Goal: Task Accomplishment & Management: Complete application form

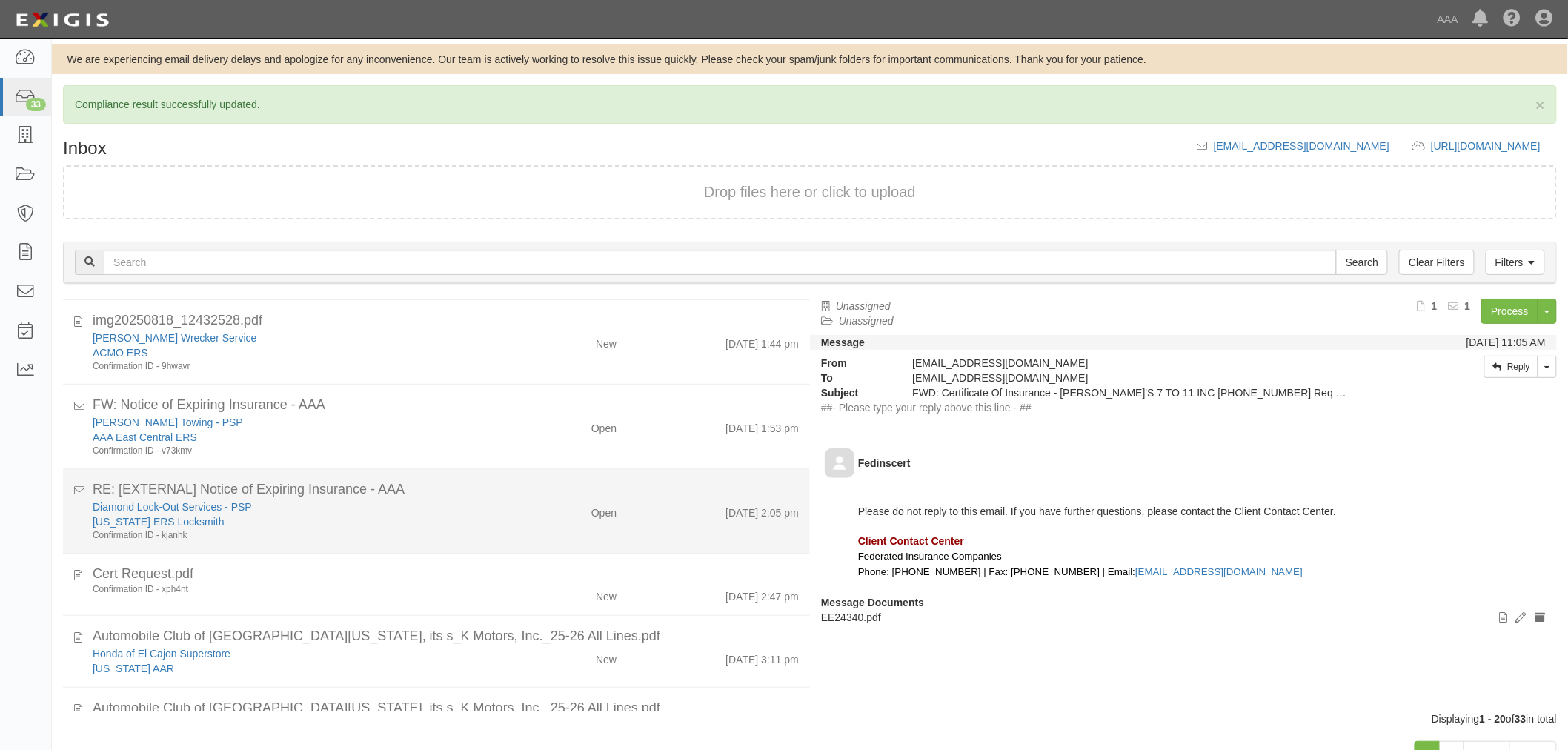
scroll to position [961, 0]
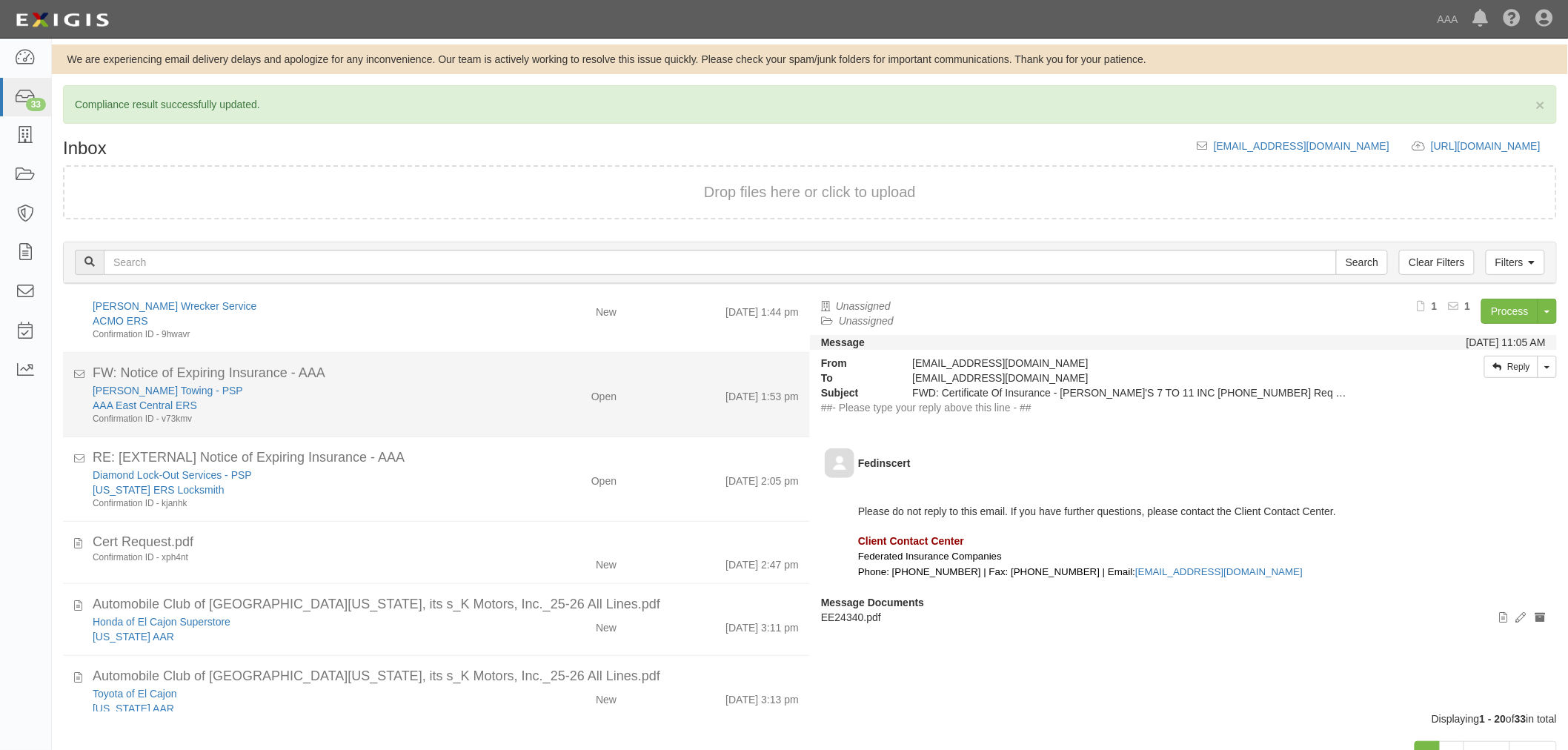
drag, startPoint x: 389, startPoint y: 408, endPoint x: 389, endPoint y: 420, distance: 12.0
click at [389, 408] on div "AAA East Central ERS" at bounding box center [294, 405] width 403 height 15
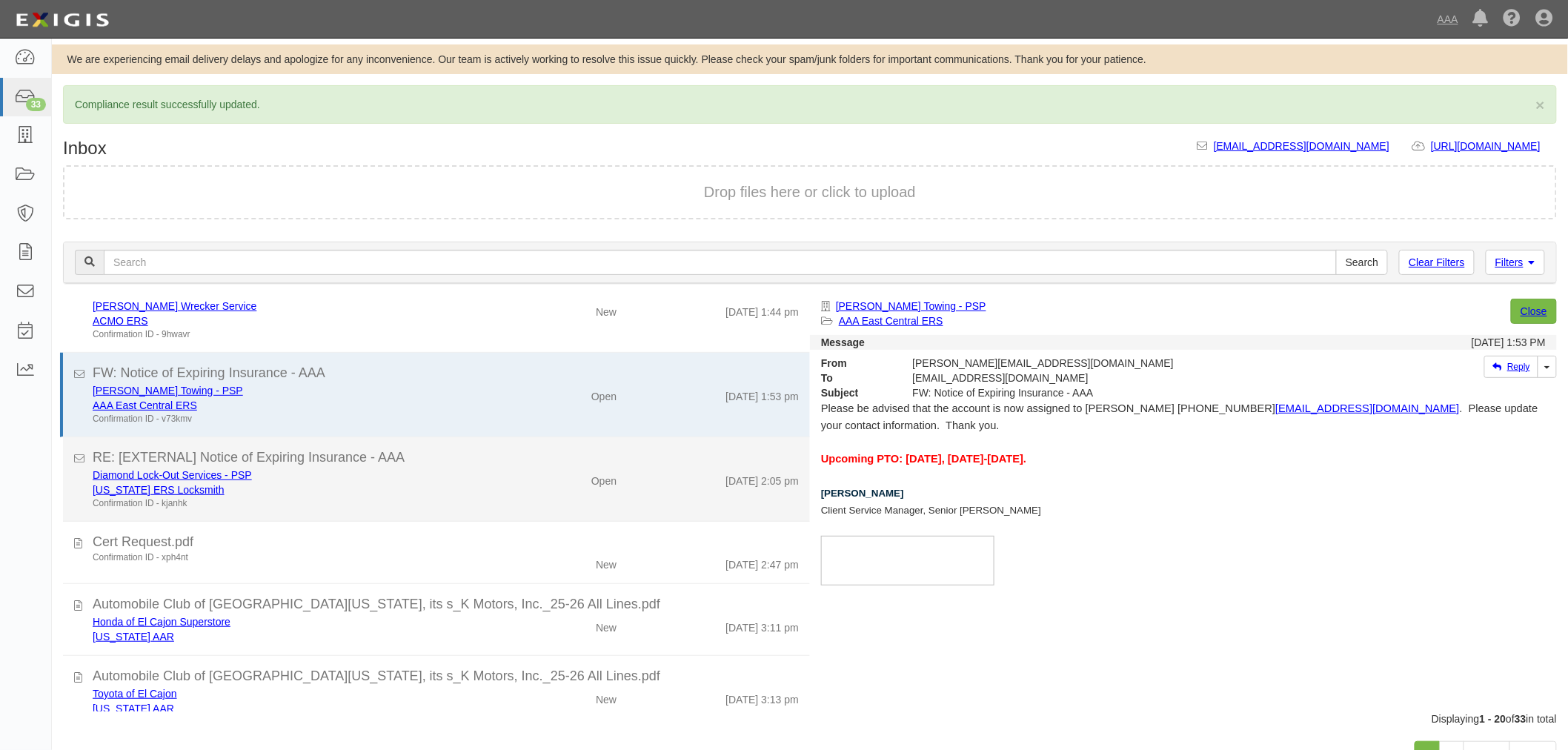
click at [386, 468] on div "Diamond Lock-Out Services - PSP" at bounding box center [294, 475] width 403 height 15
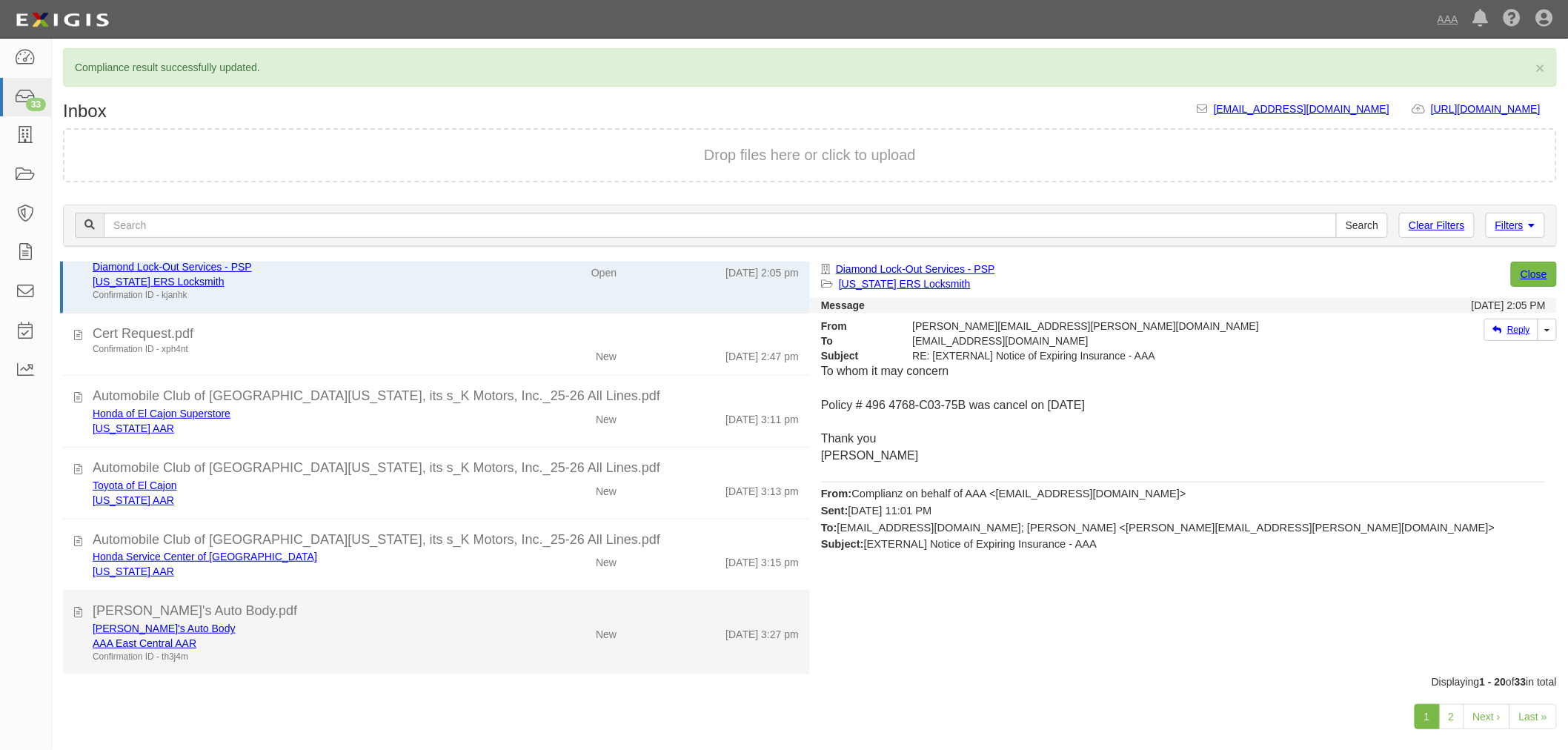
scroll to position [56, 0]
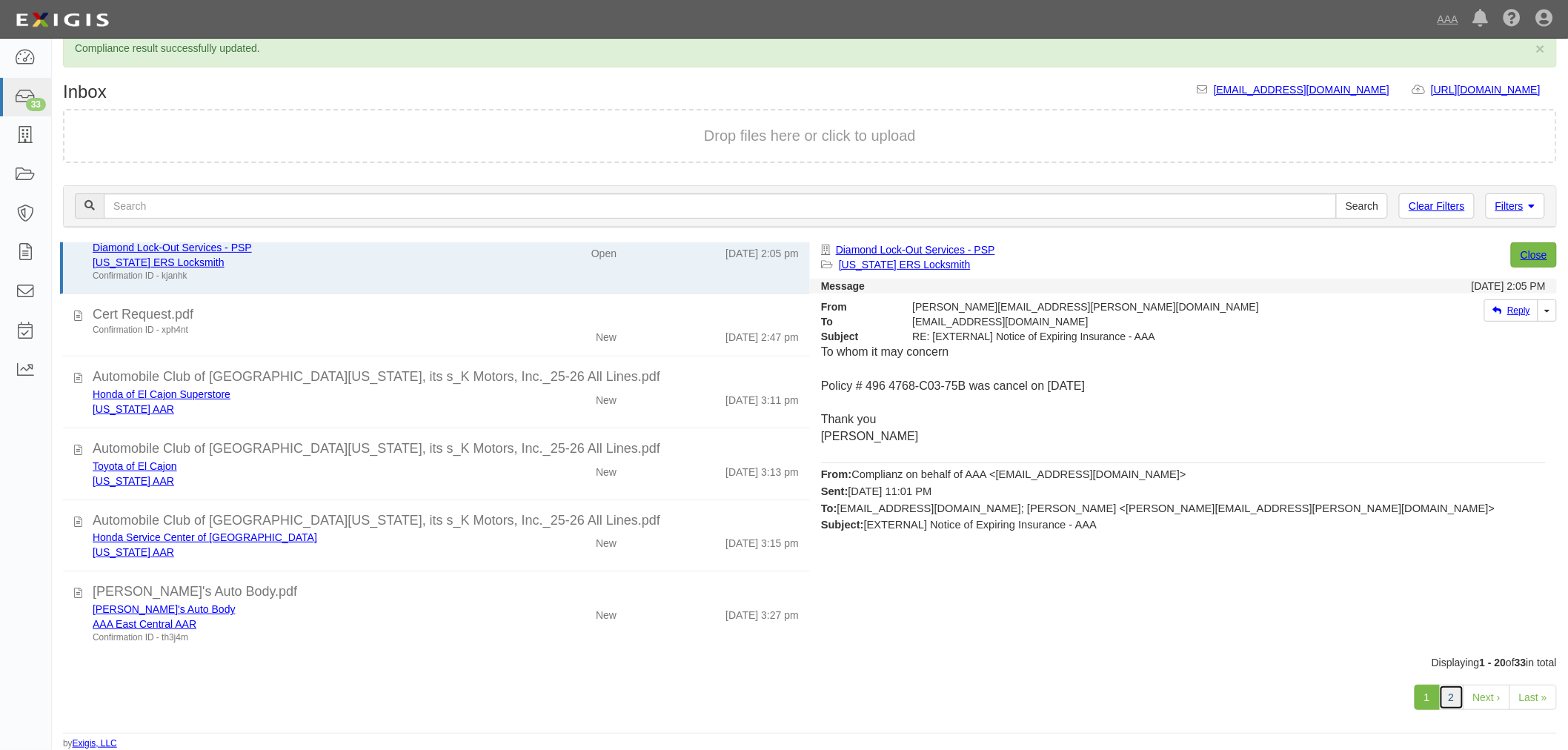
click at [1457, 704] on link "2" at bounding box center [1452, 697] width 25 height 25
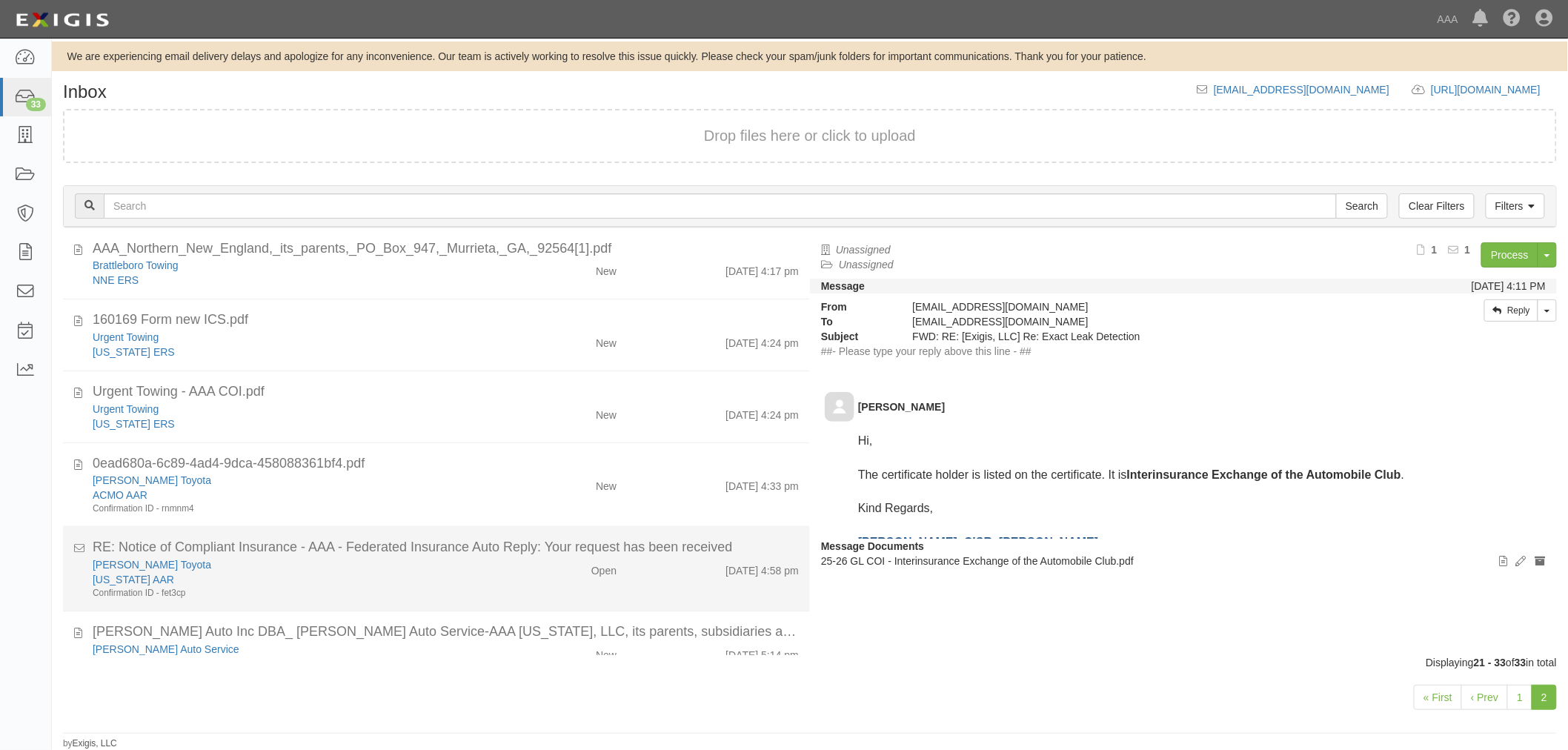
scroll to position [137, 0]
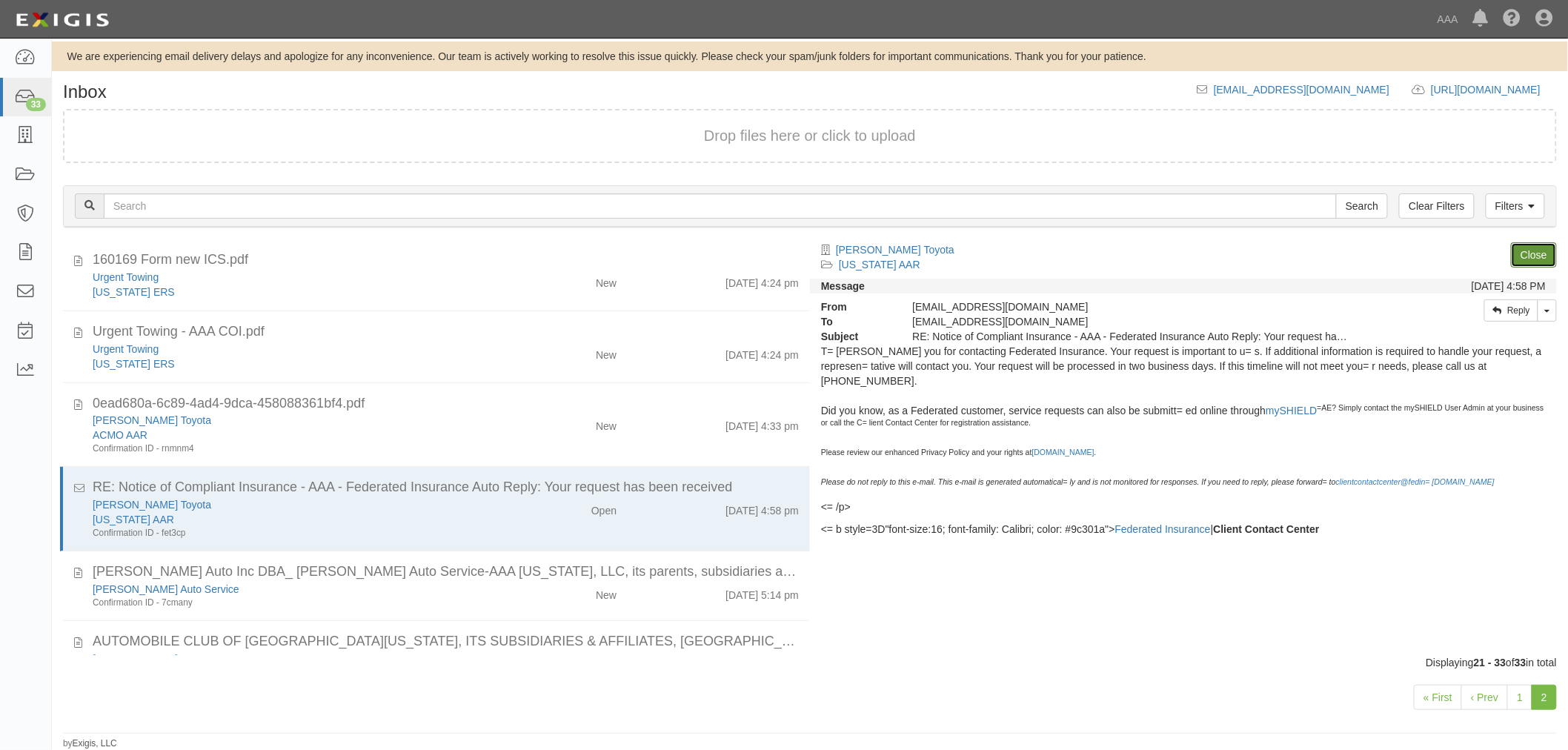
click at [1529, 242] on link "Close" at bounding box center [1534, 255] width 46 height 25
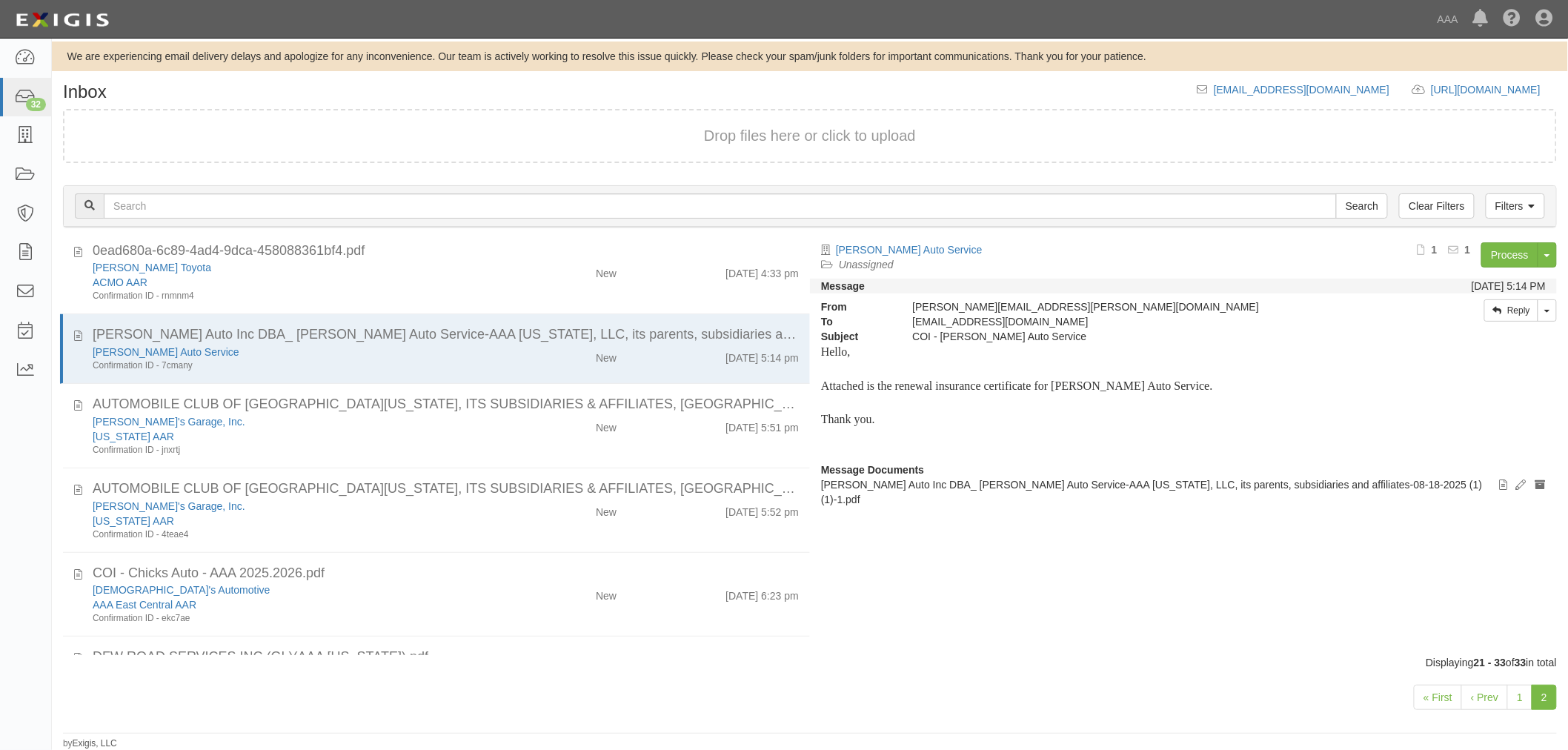
scroll to position [531, 0]
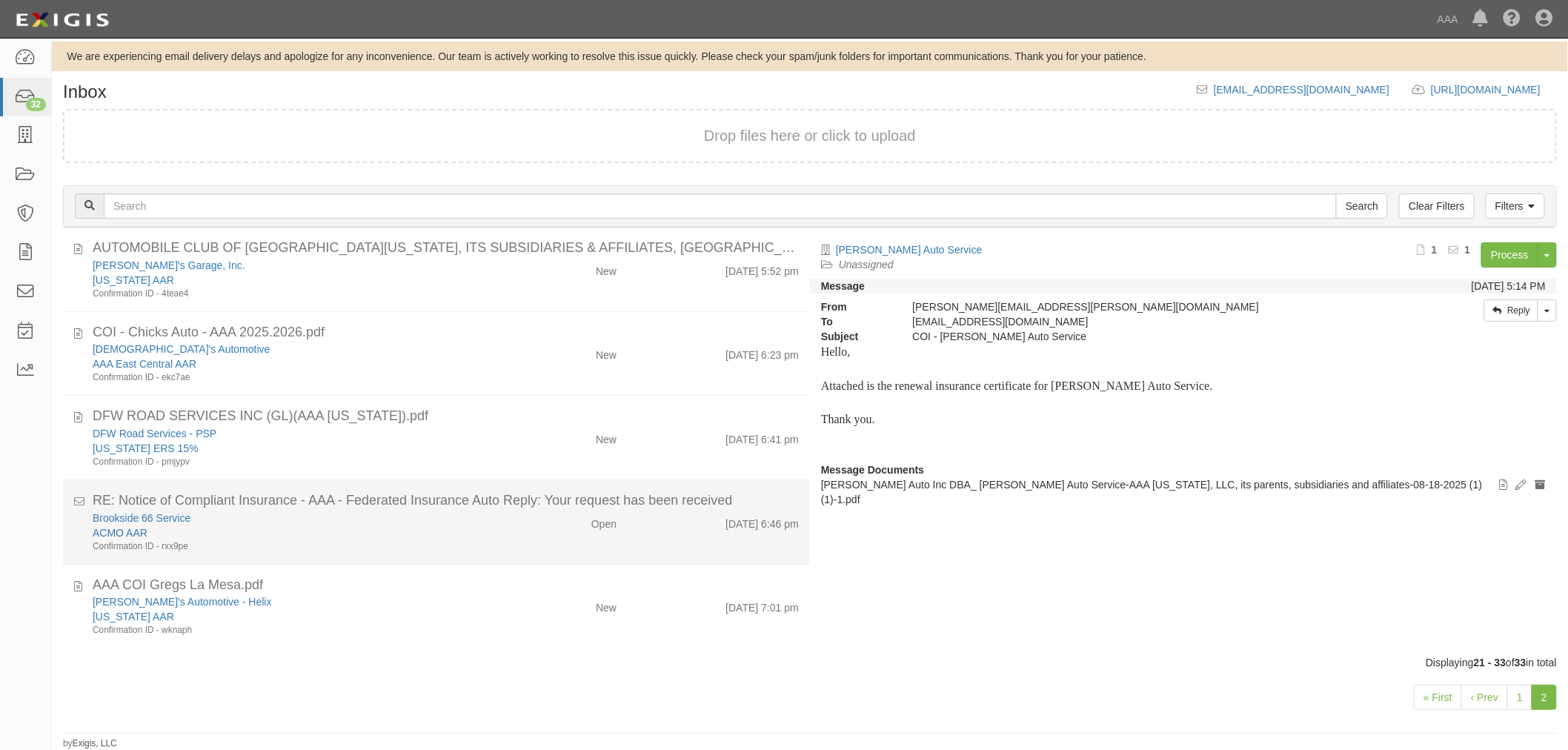
click at [485, 513] on div "Brookside 66 Service" at bounding box center [294, 518] width 403 height 15
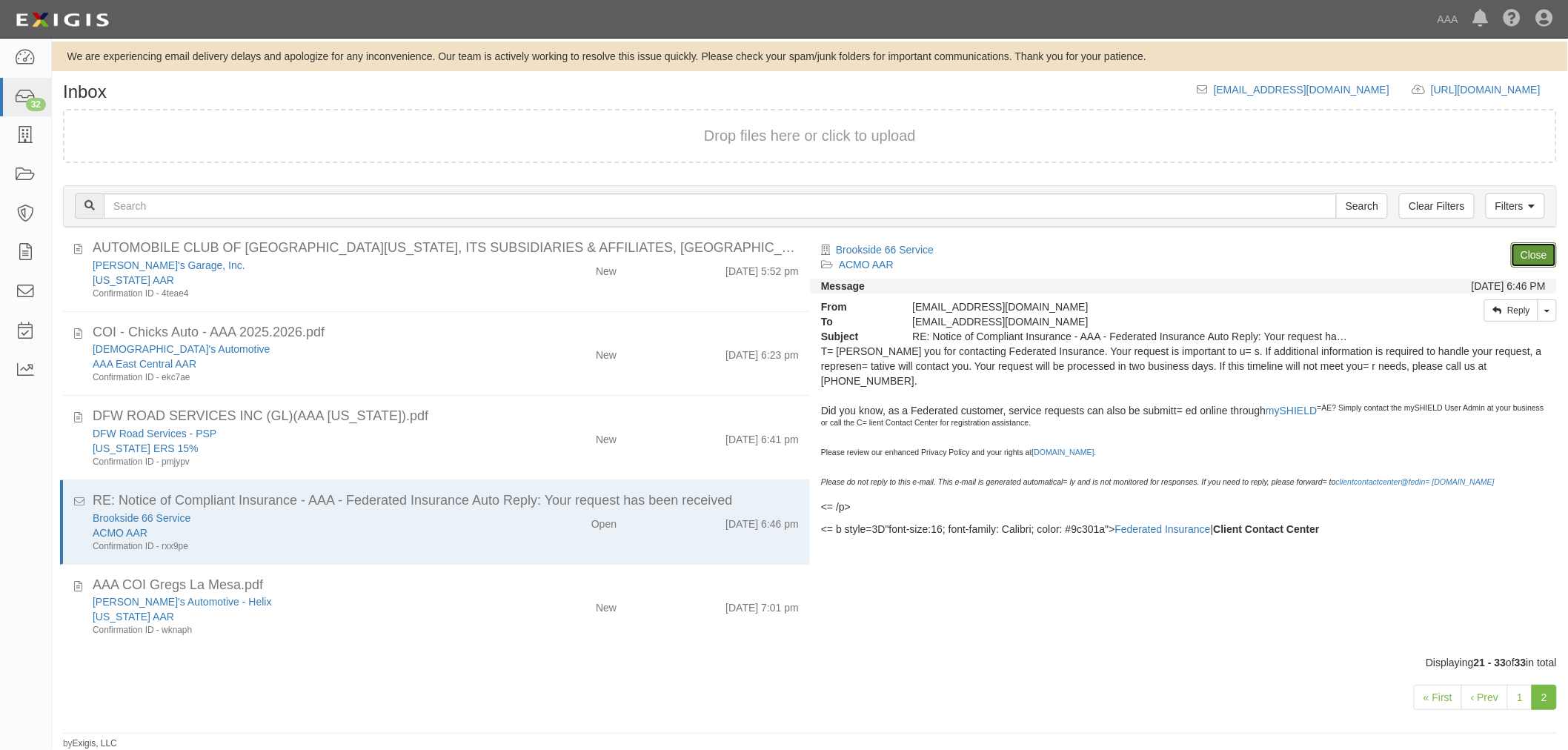
click at [1533, 249] on link "Close" at bounding box center [1534, 255] width 46 height 25
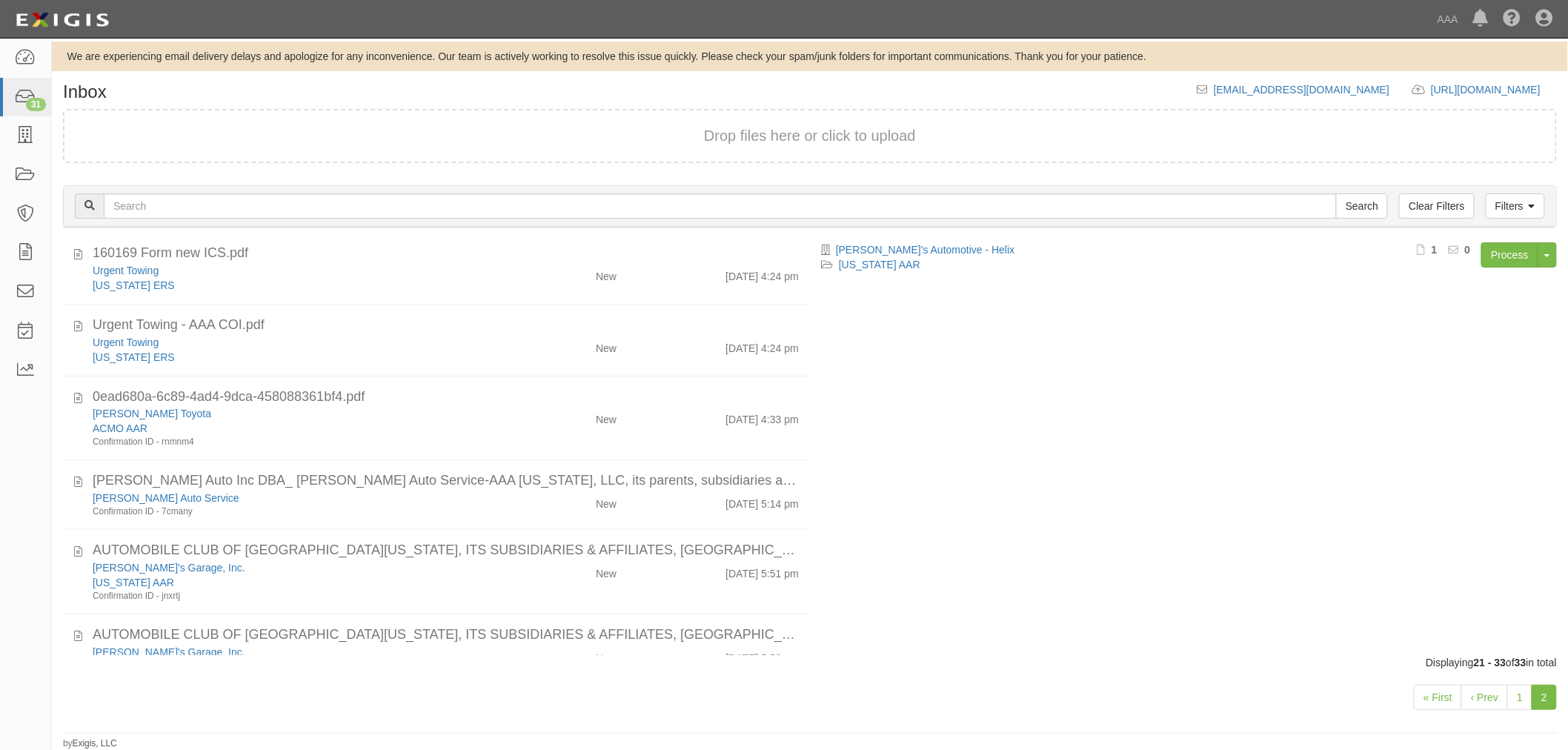
scroll to position [0, 0]
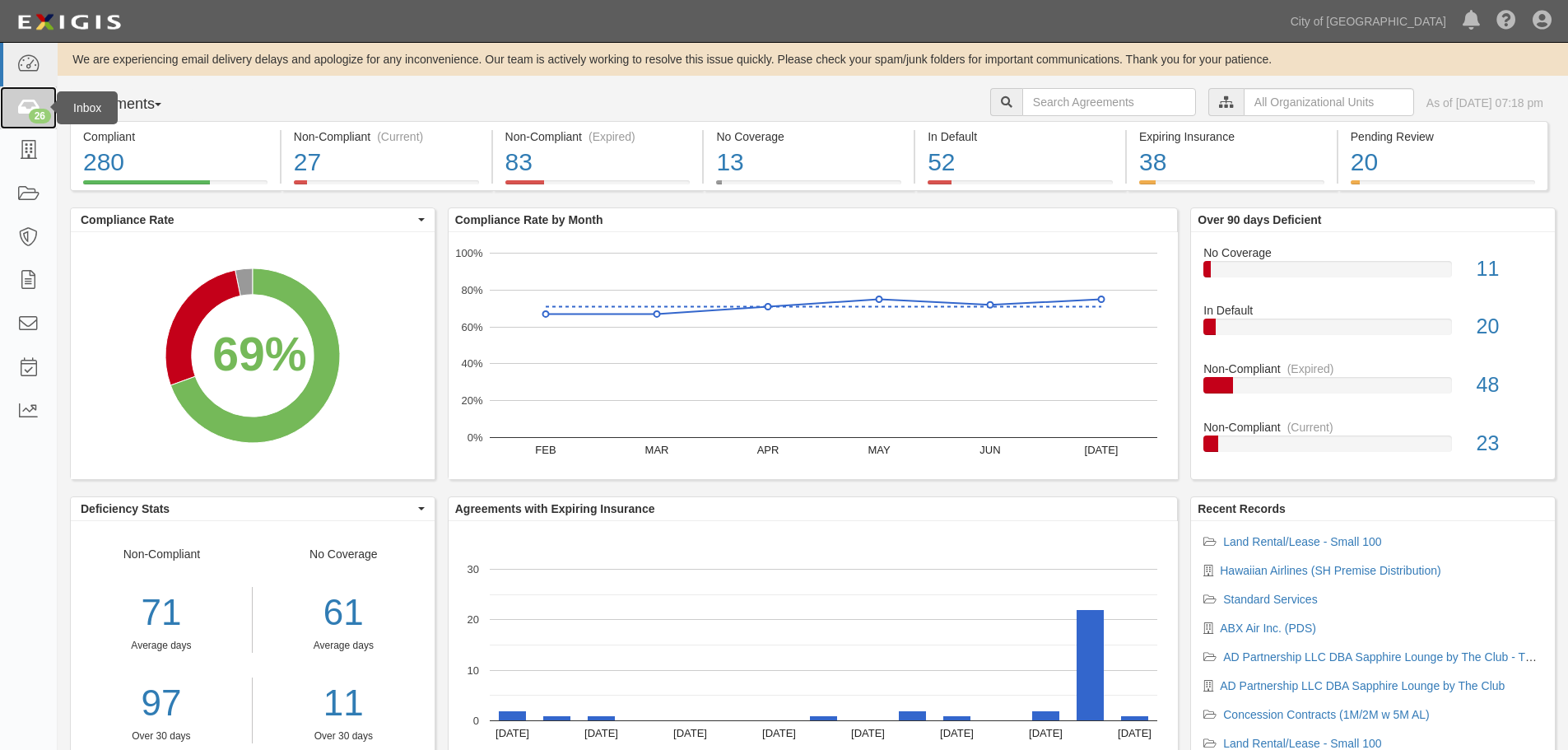
click at [47, 104] on link "26" at bounding box center [28, 108] width 57 height 44
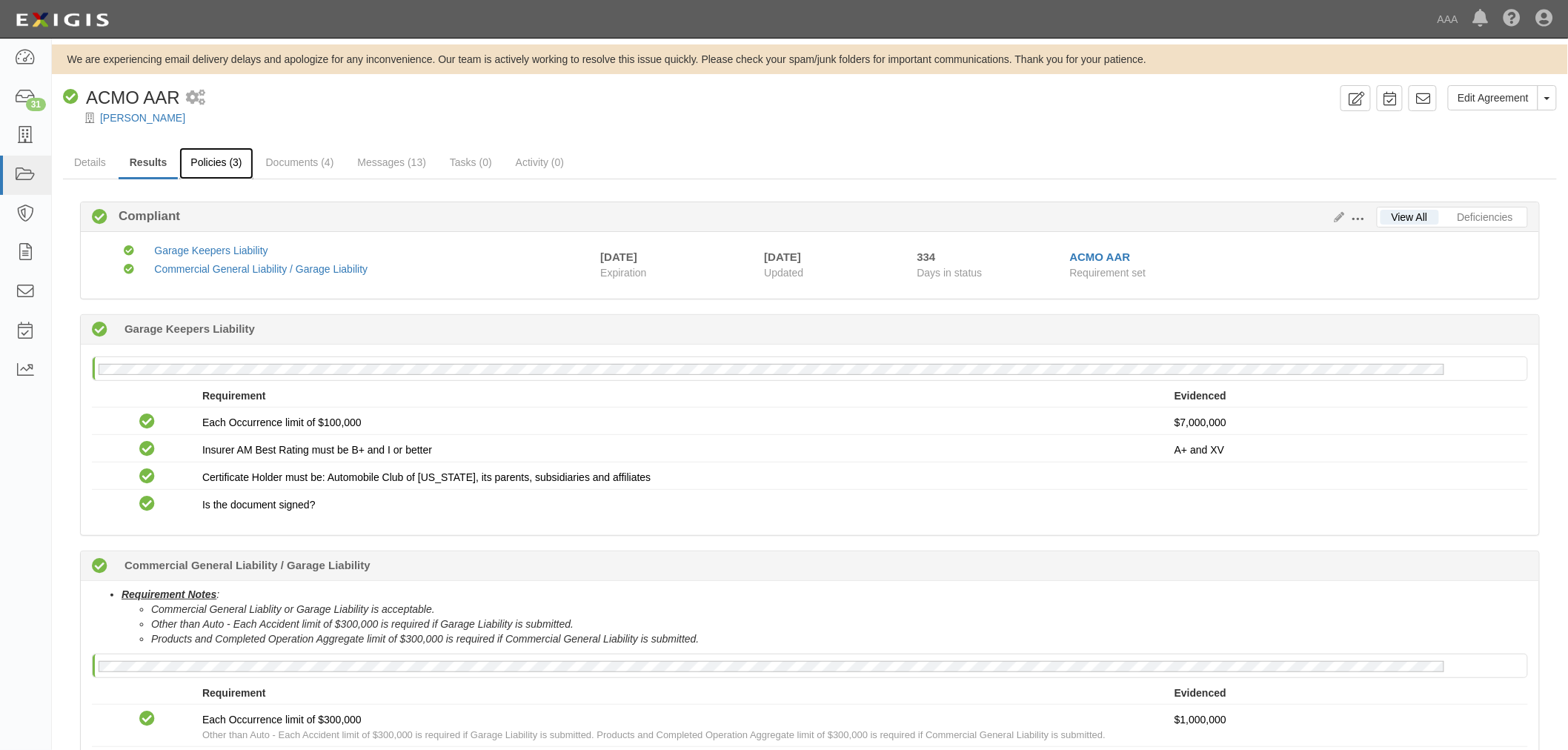
click at [225, 171] on link "Policies (3)" at bounding box center [216, 163] width 74 height 32
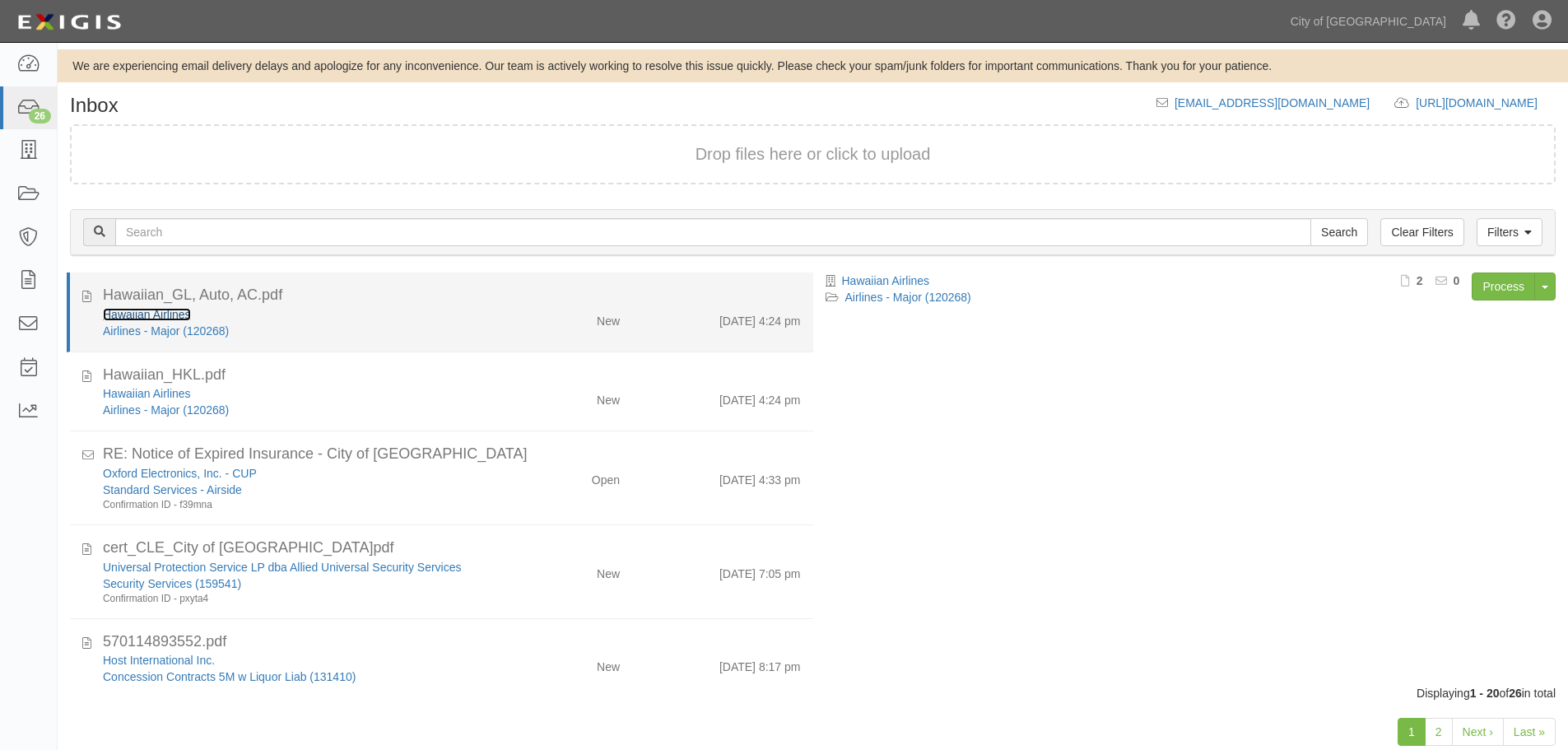
click at [175, 318] on link "Hawaiian Airlines" at bounding box center [146, 314] width 88 height 13
click at [517, 339] on li "Hawaiian_GL, Auto, AC.pdf Hawaiian Airlines Airlines - Major (120268) New 8/15/…" at bounding box center [440, 312] width 747 height 80
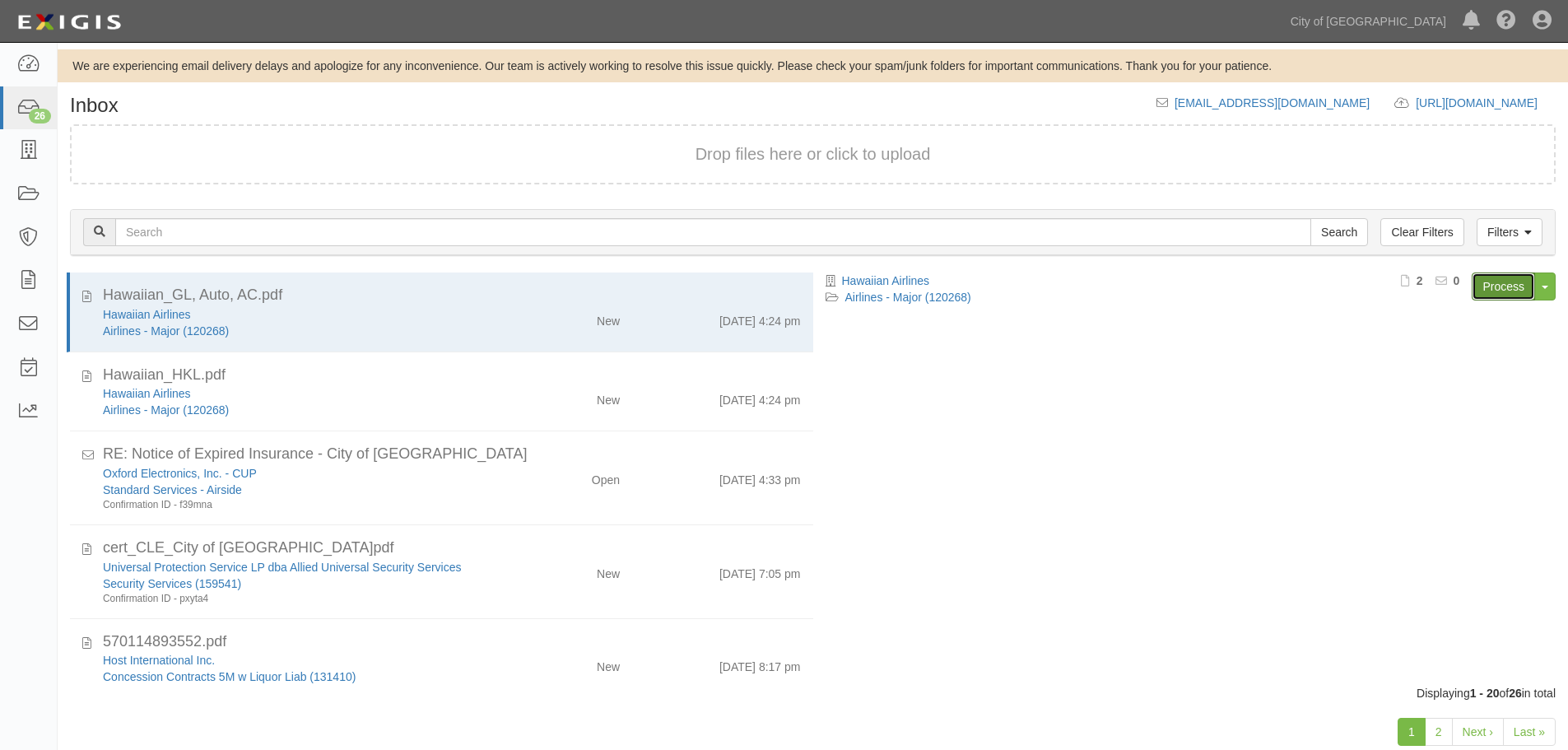
click at [1498, 288] on link "Process" at bounding box center [1503, 286] width 64 height 28
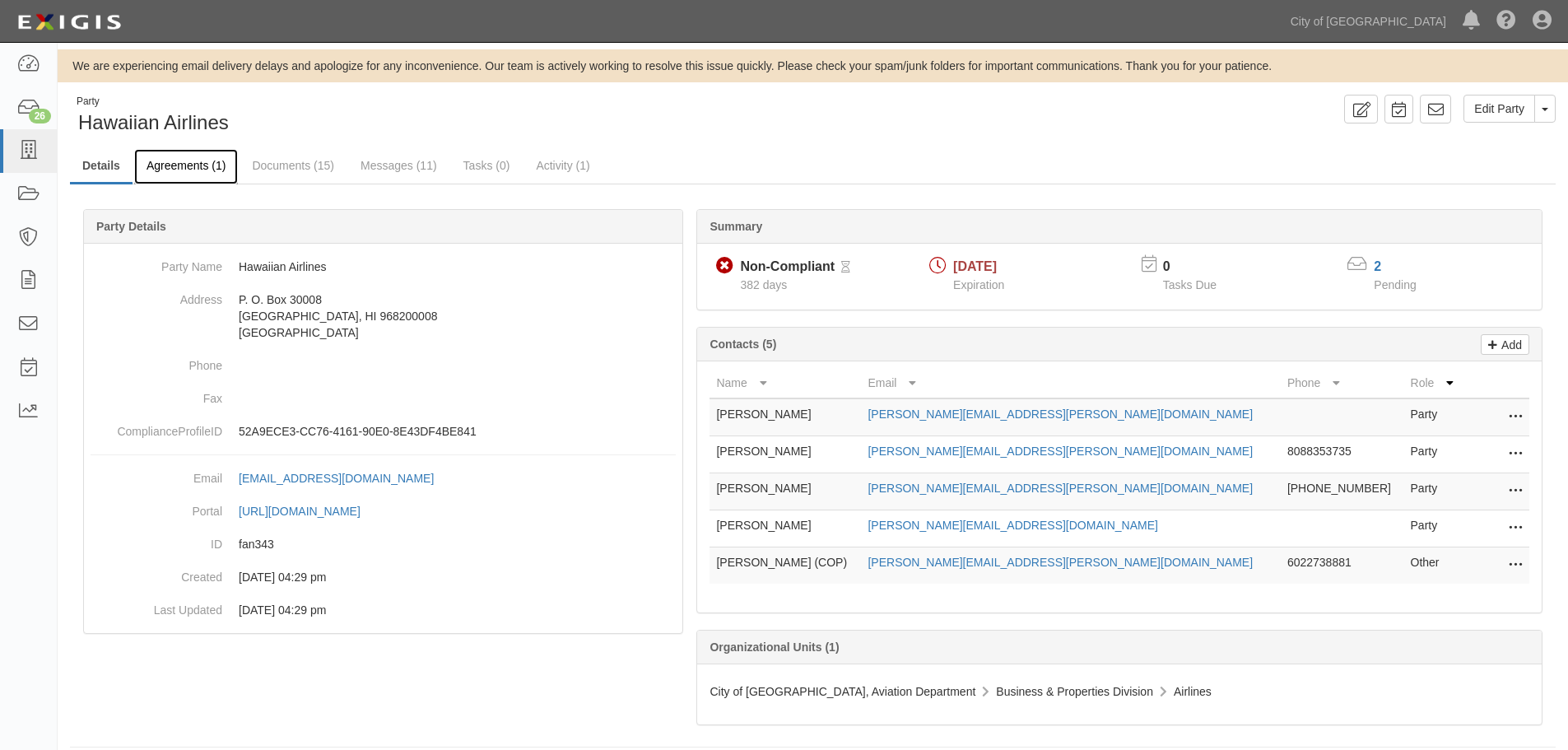
click at [159, 169] on link "Agreements (1)" at bounding box center [185, 166] width 104 height 36
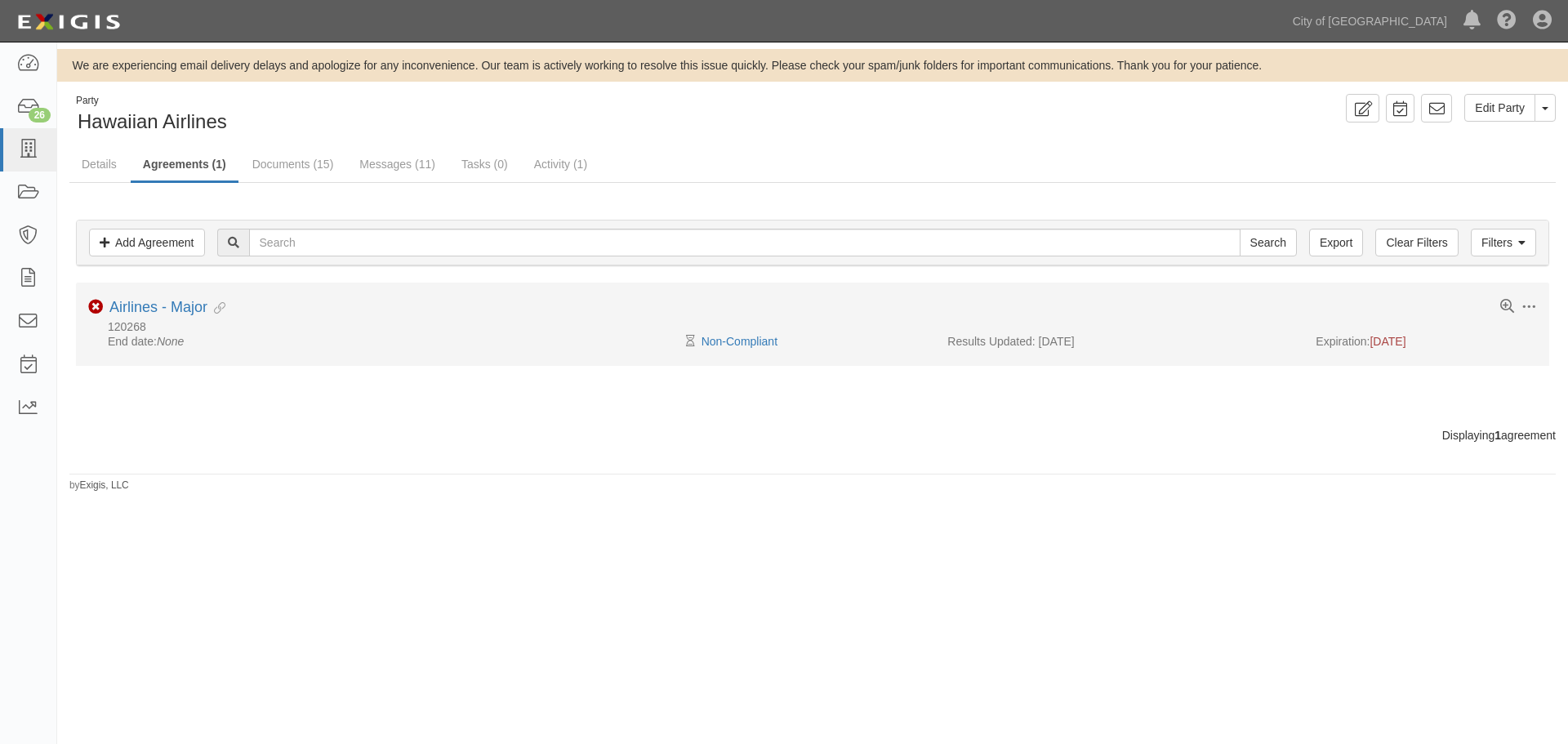
click at [148, 297] on li "Toggle Agreement Dropdown Edit Log activity Add task Send message Archive Non-C…" at bounding box center [812, 324] width 1473 height 83
click at [143, 301] on link "Airlines - Major" at bounding box center [158, 306] width 98 height 16
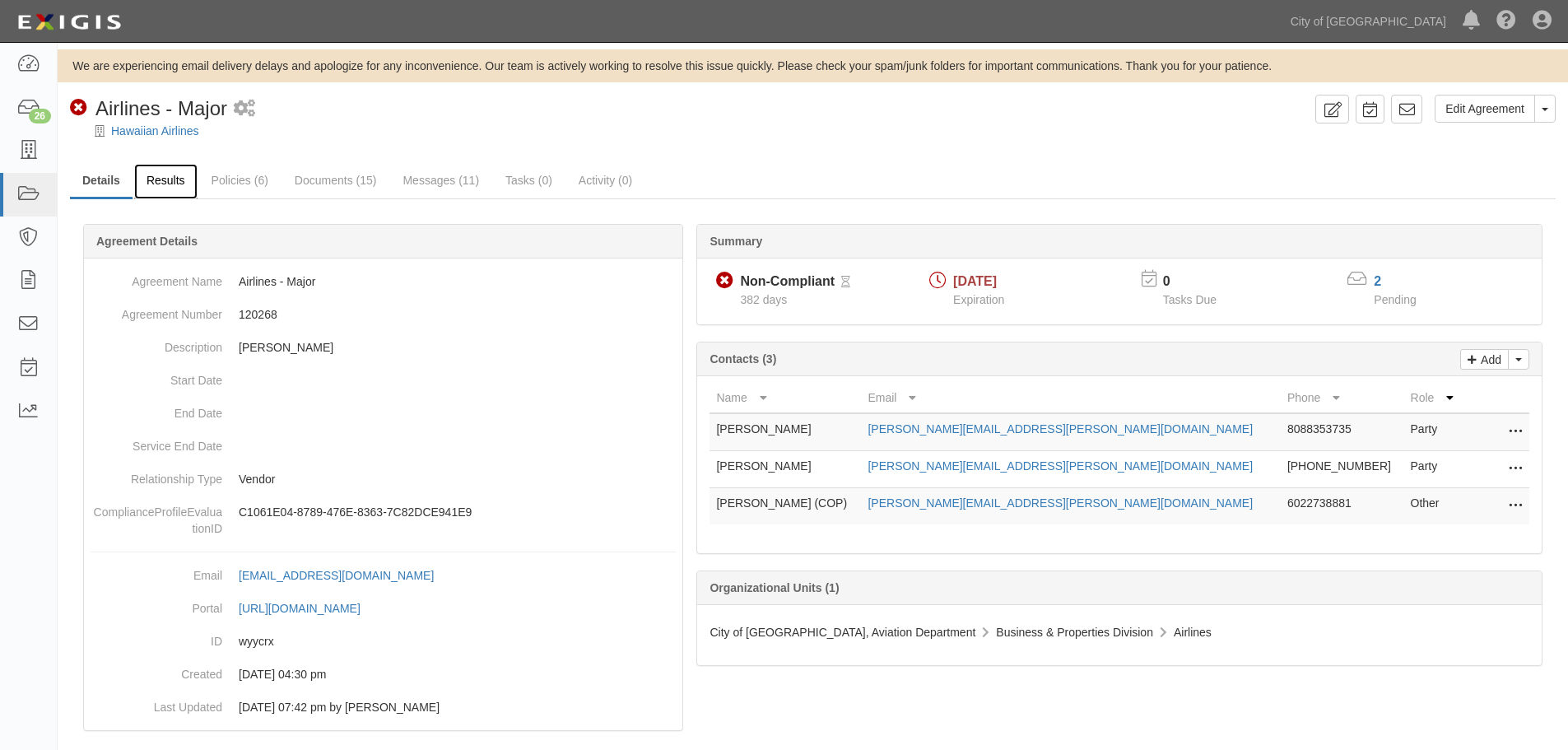
click at [178, 195] on link "Results" at bounding box center [165, 181] width 64 height 36
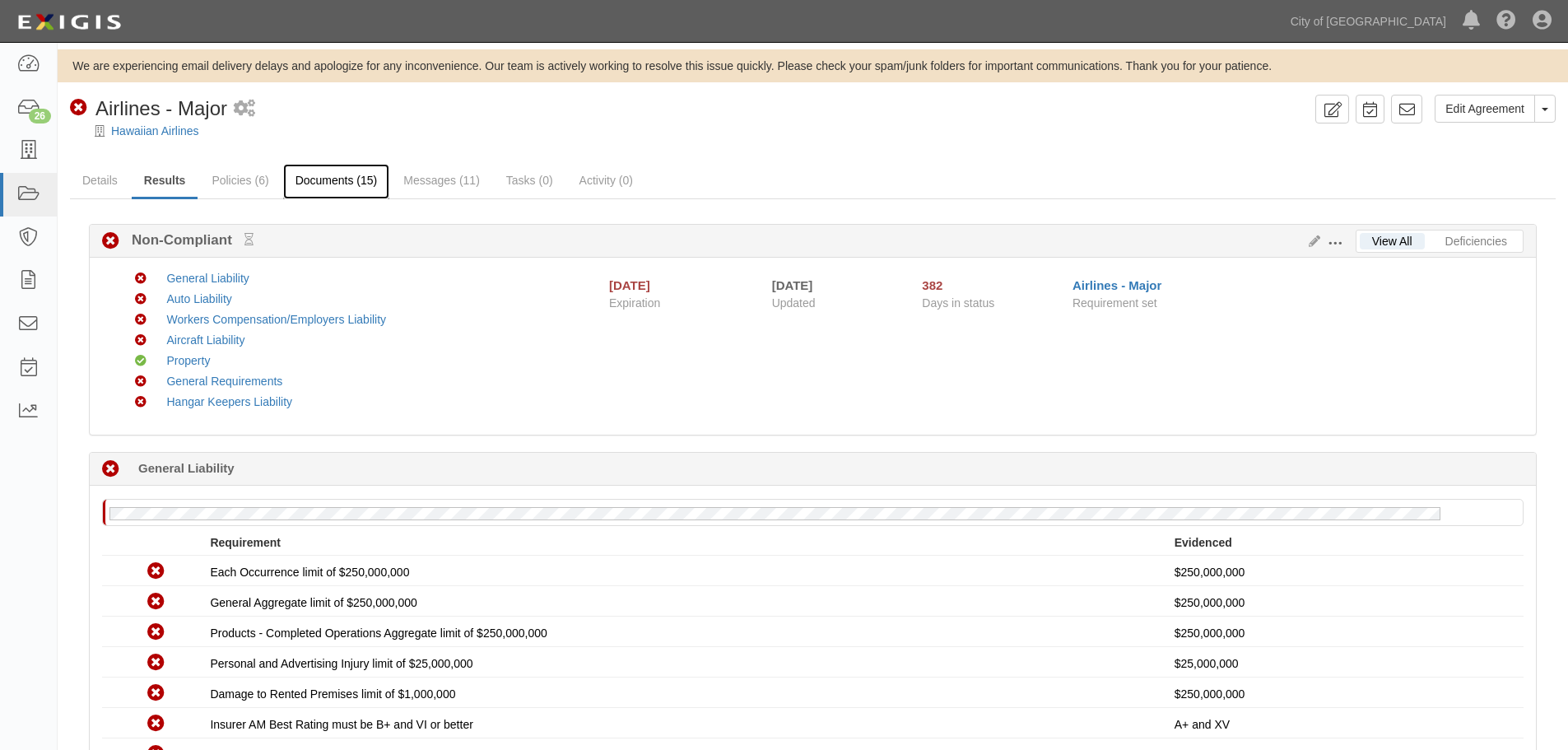
click at [346, 193] on link "Documents (15)" at bounding box center [336, 181] width 107 height 36
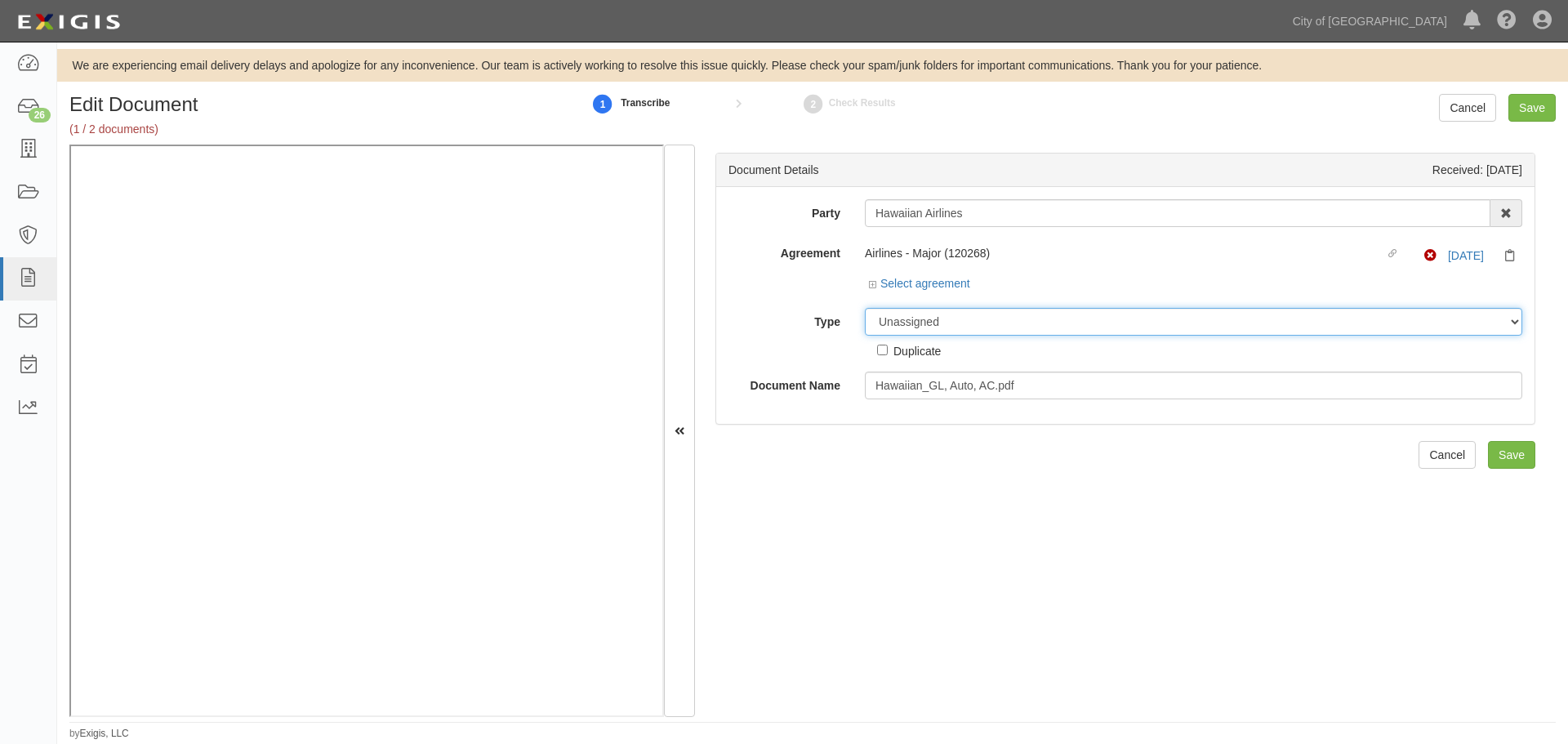
drag, startPoint x: 888, startPoint y: 318, endPoint x: 888, endPoint y: 332, distance: 14.0
click at [888, 318] on select "Unassigned Binder Cancellation Notice Certificate Contract Endorsement Insuranc…" at bounding box center [1193, 322] width 657 height 28
select select "CertificateDetail"
click at [865, 308] on select "Unassigned Binder Cancellation Notice Certificate Contract Endorsement Insuranc…" at bounding box center [1193, 322] width 657 height 28
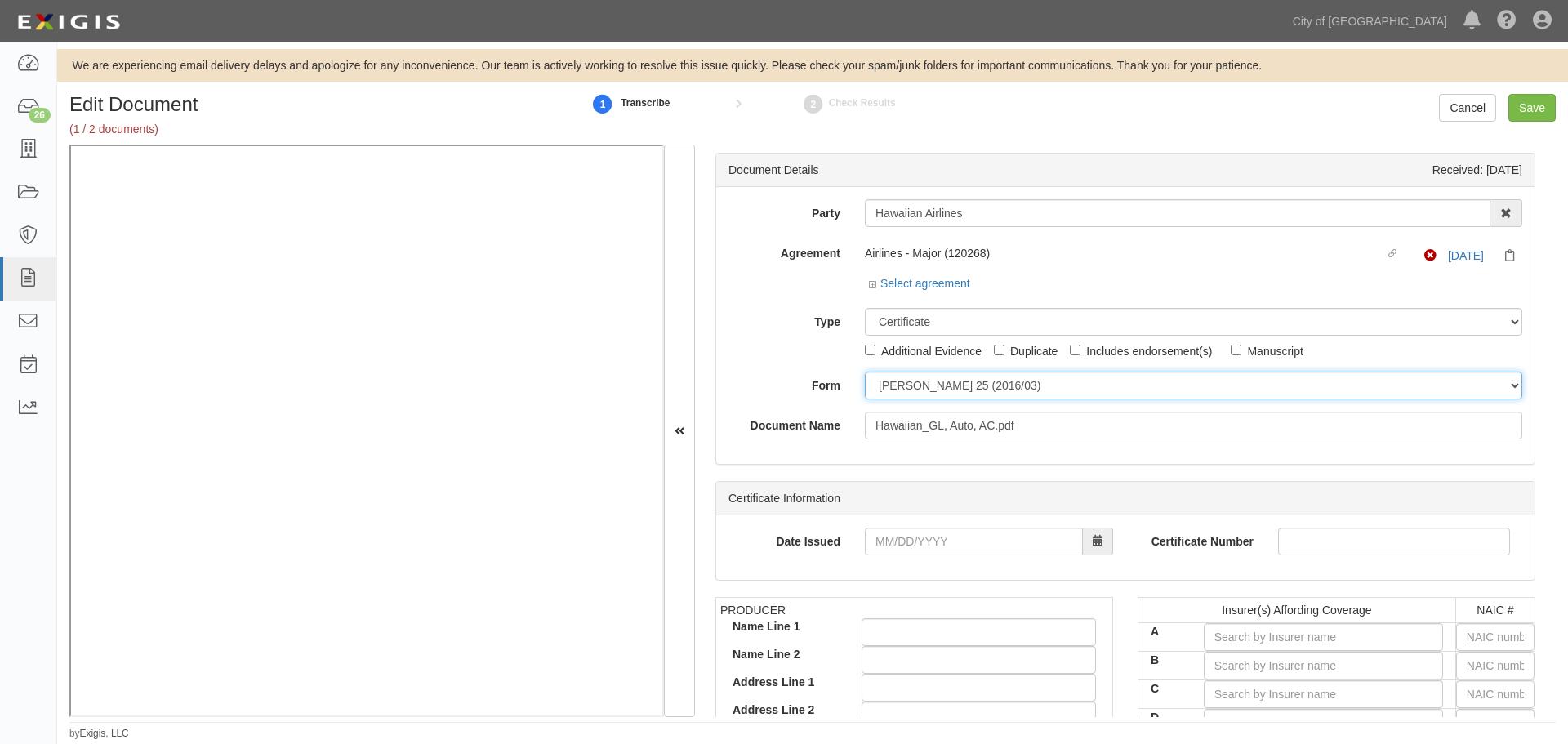
click at [910, 390] on select "ACORD 25 (2016/03) ACORD 101 ACORD 855 NY (2014/05) General" at bounding box center [1193, 385] width 657 height 28
select select "GeneralFormDetail"
click at [865, 371] on select "ACORD 25 (2016/03) ACORD 101 ACORD 855 NY (2014/05) General" at bounding box center [1193, 385] width 657 height 28
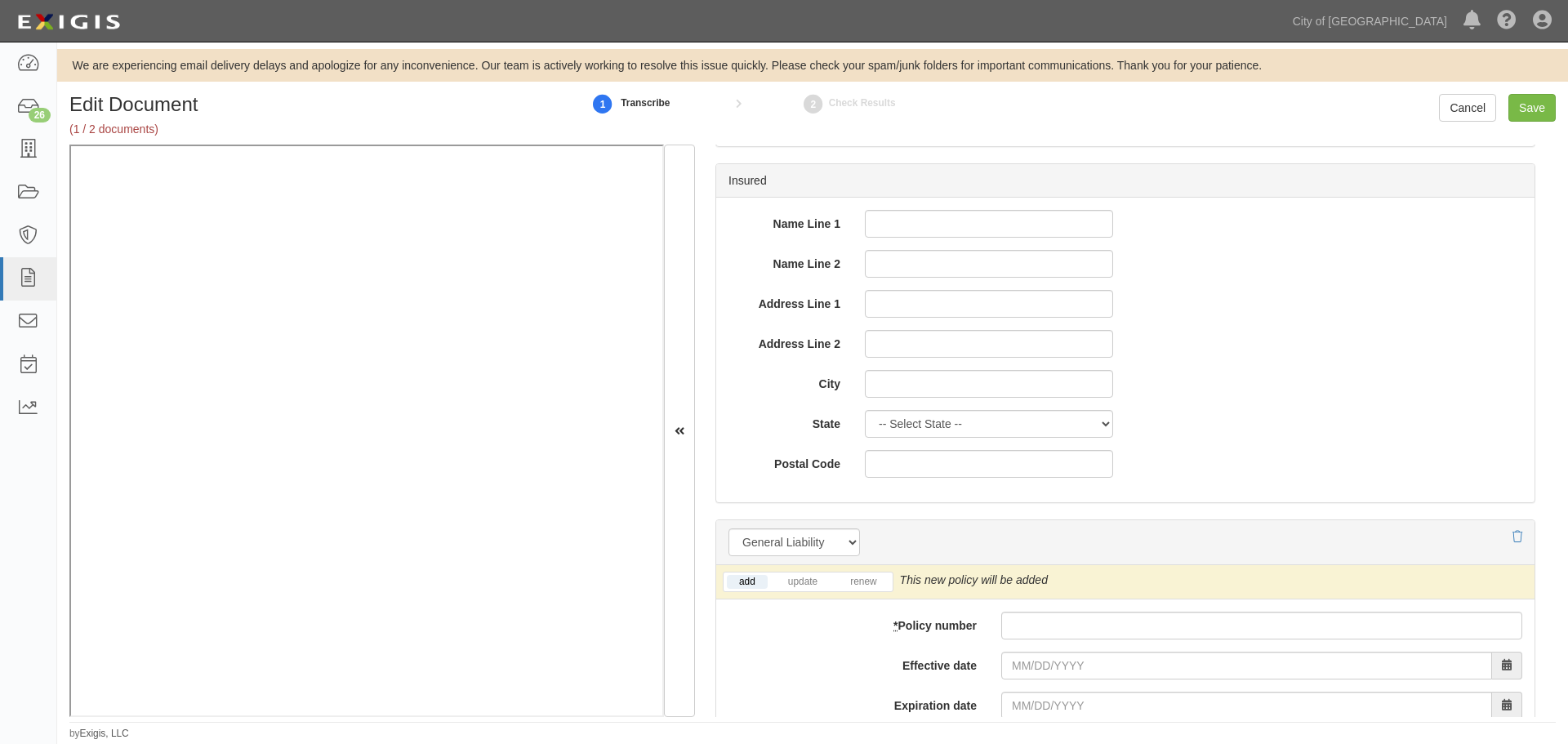
scroll to position [1088, 0]
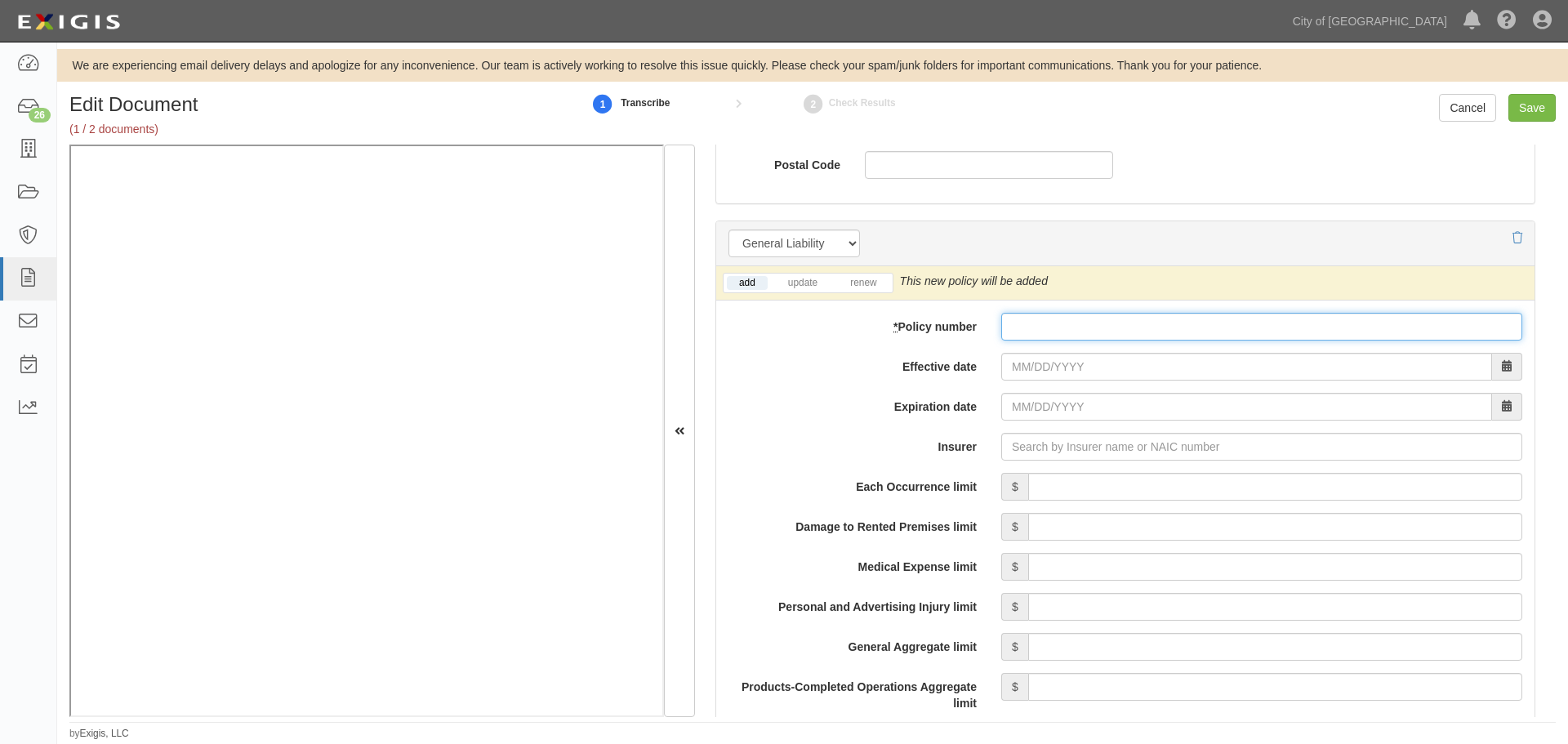
drag, startPoint x: 1114, startPoint y: 320, endPoint x: 1078, endPoint y: 336, distance: 39.4
click at [1102, 328] on input "* Policy number" at bounding box center [1261, 326] width 521 height 28
paste input "922-1NEX-24"
type input "922-1NEX-24"
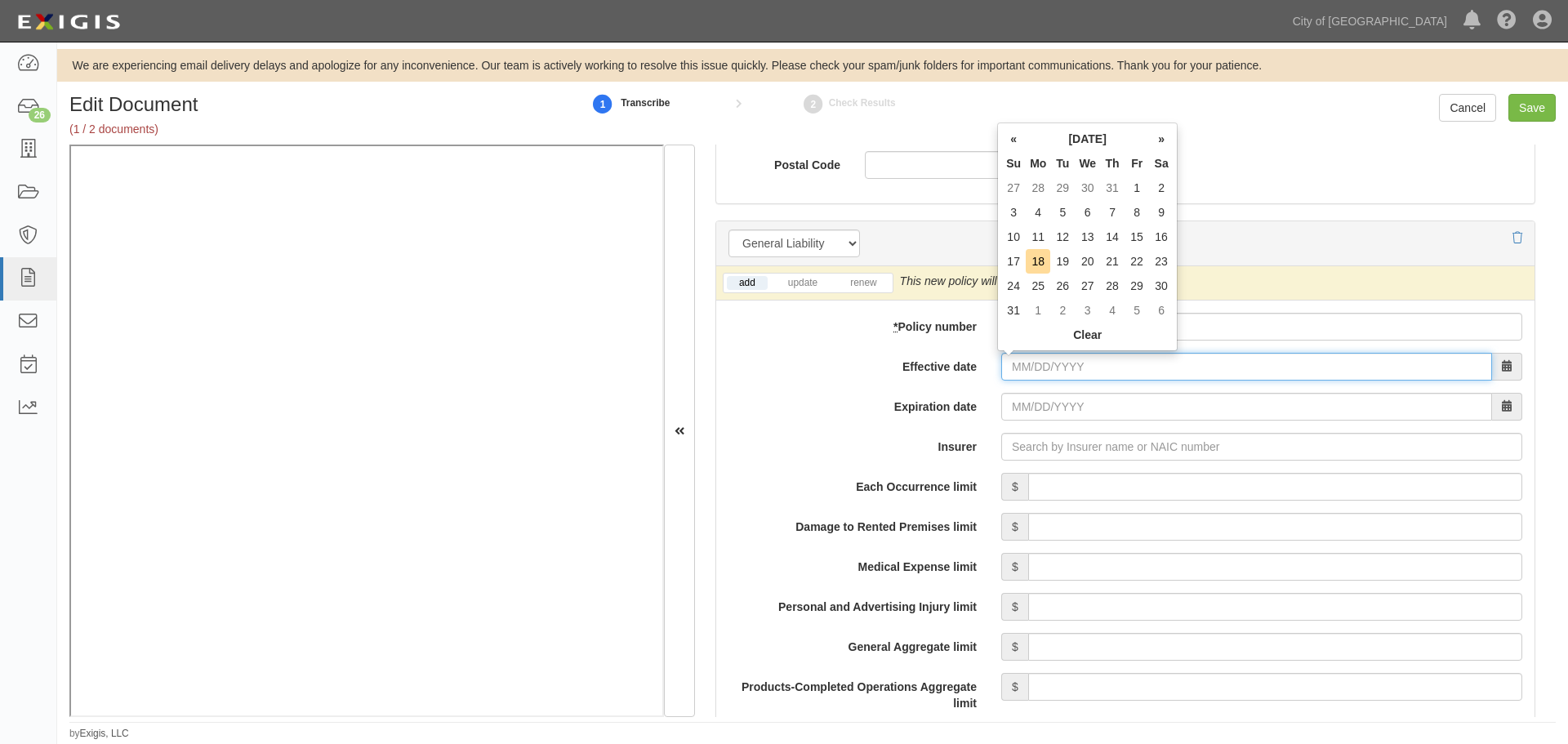
click at [1034, 368] on input "Effective date" at bounding box center [1247, 367] width 490 height 28
type input "09/19/2024"
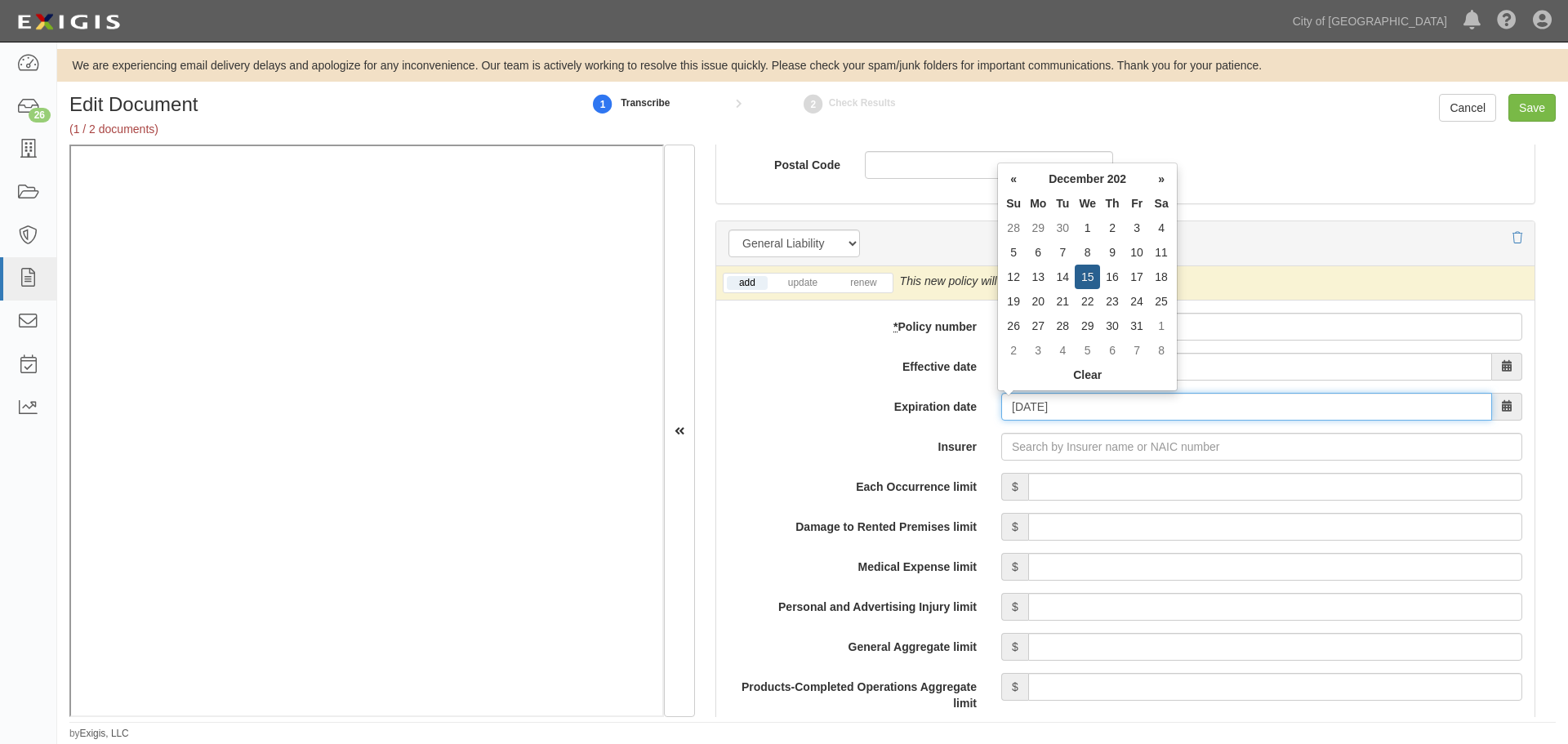
type input "12/15/2025"
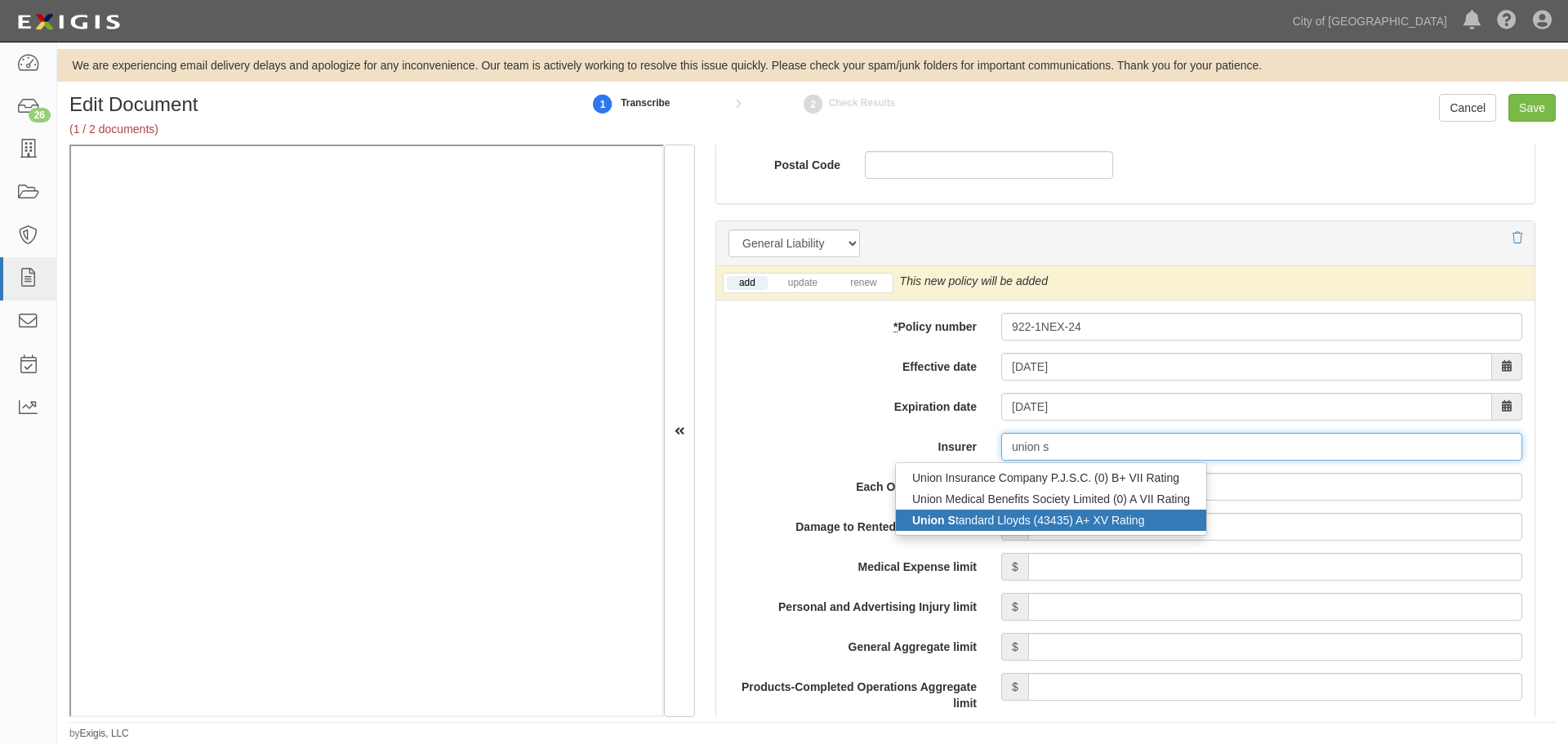
click at [1125, 527] on div "Union S tandard Lloyds (43435) A+ XV Rating" at bounding box center [1051, 520] width 310 height 22
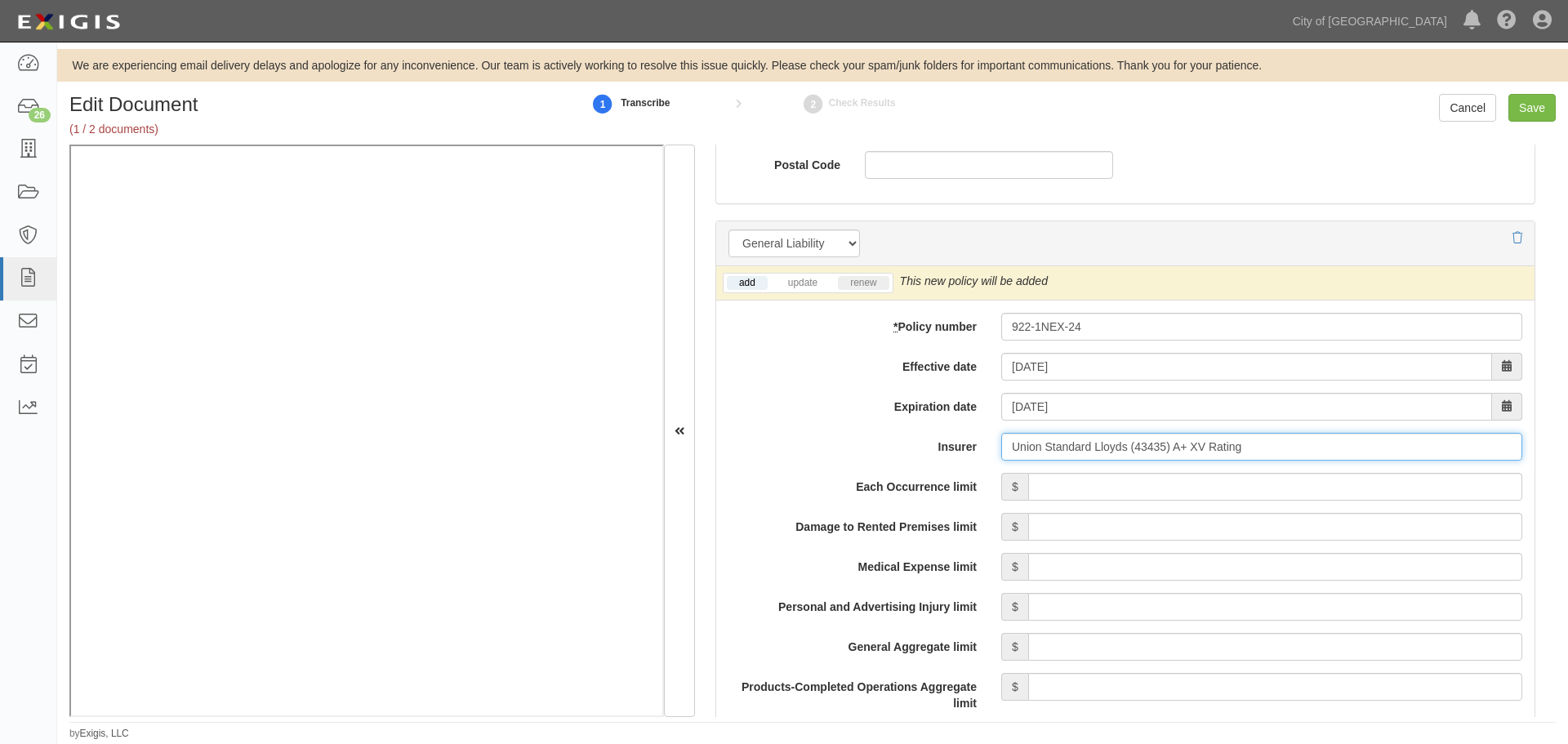
type input "Union Standard Lloyds (43435) A+ XV Rating"
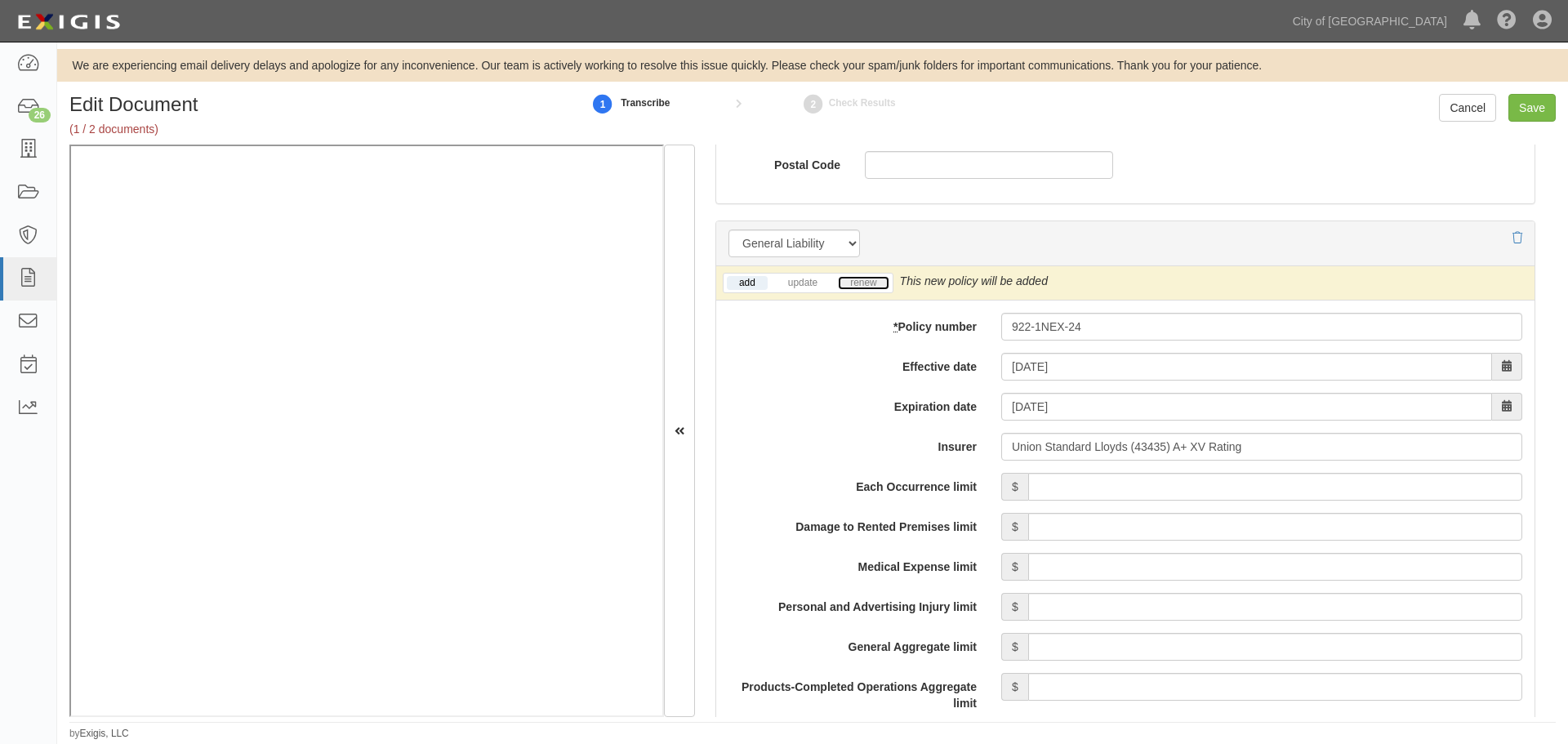
click at [869, 278] on link "renew" at bounding box center [863, 283] width 51 height 14
drag, startPoint x: 1093, startPoint y: 476, endPoint x: 1087, endPoint y: 470, distance: 8.5
click at [1092, 476] on input "Each Occurrence limit" at bounding box center [1275, 487] width 494 height 28
type input "250,000,000"
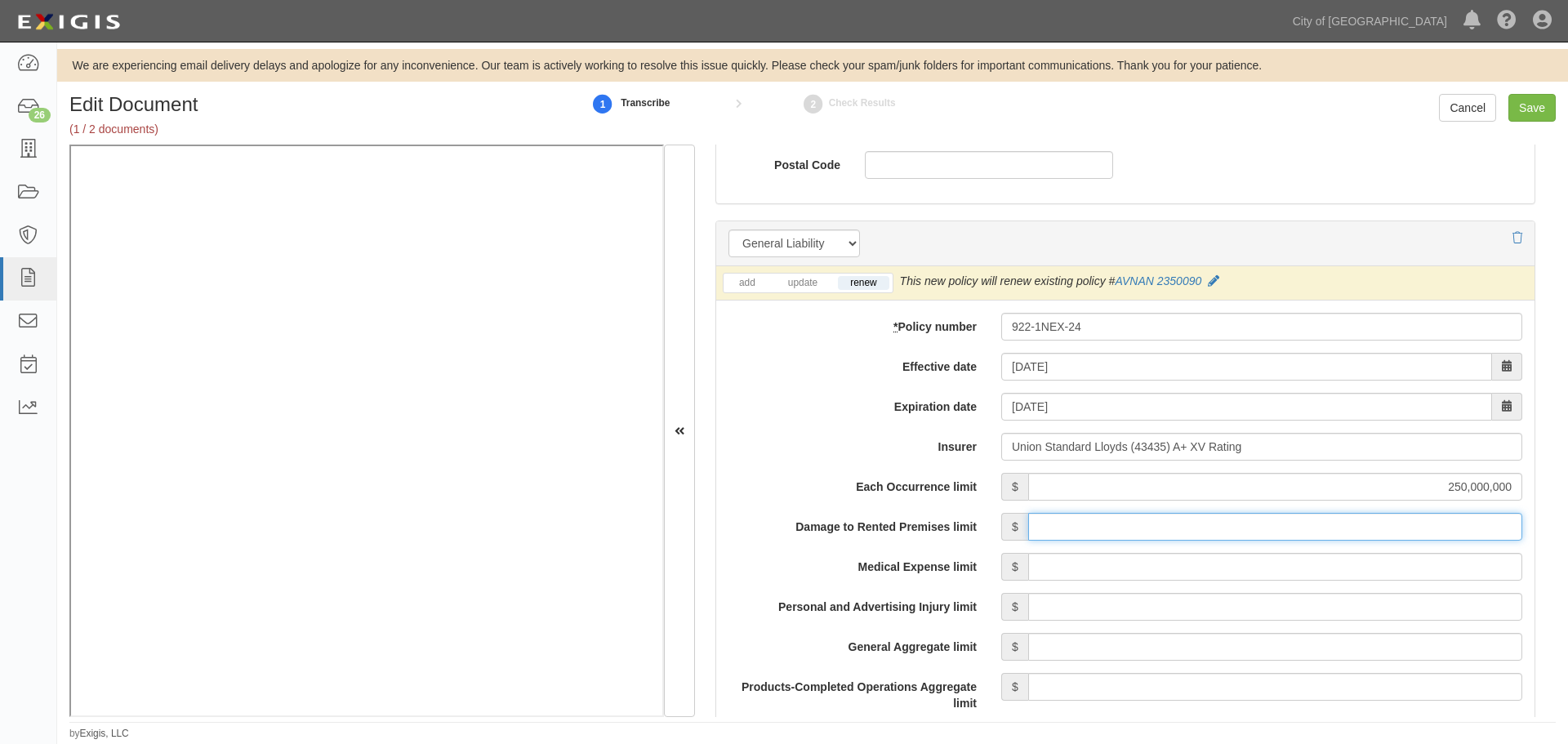
drag, startPoint x: 1478, startPoint y: 521, endPoint x: 1483, endPoint y: 495, distance: 26.5
click at [1478, 521] on input "Damage to Rented Premises limit" at bounding box center [1275, 526] width 494 height 28
type input "250,000,000"
click at [1477, 571] on input "Medical Expense limit" at bounding box center [1275, 566] width 494 height 28
type input "250,000,000"
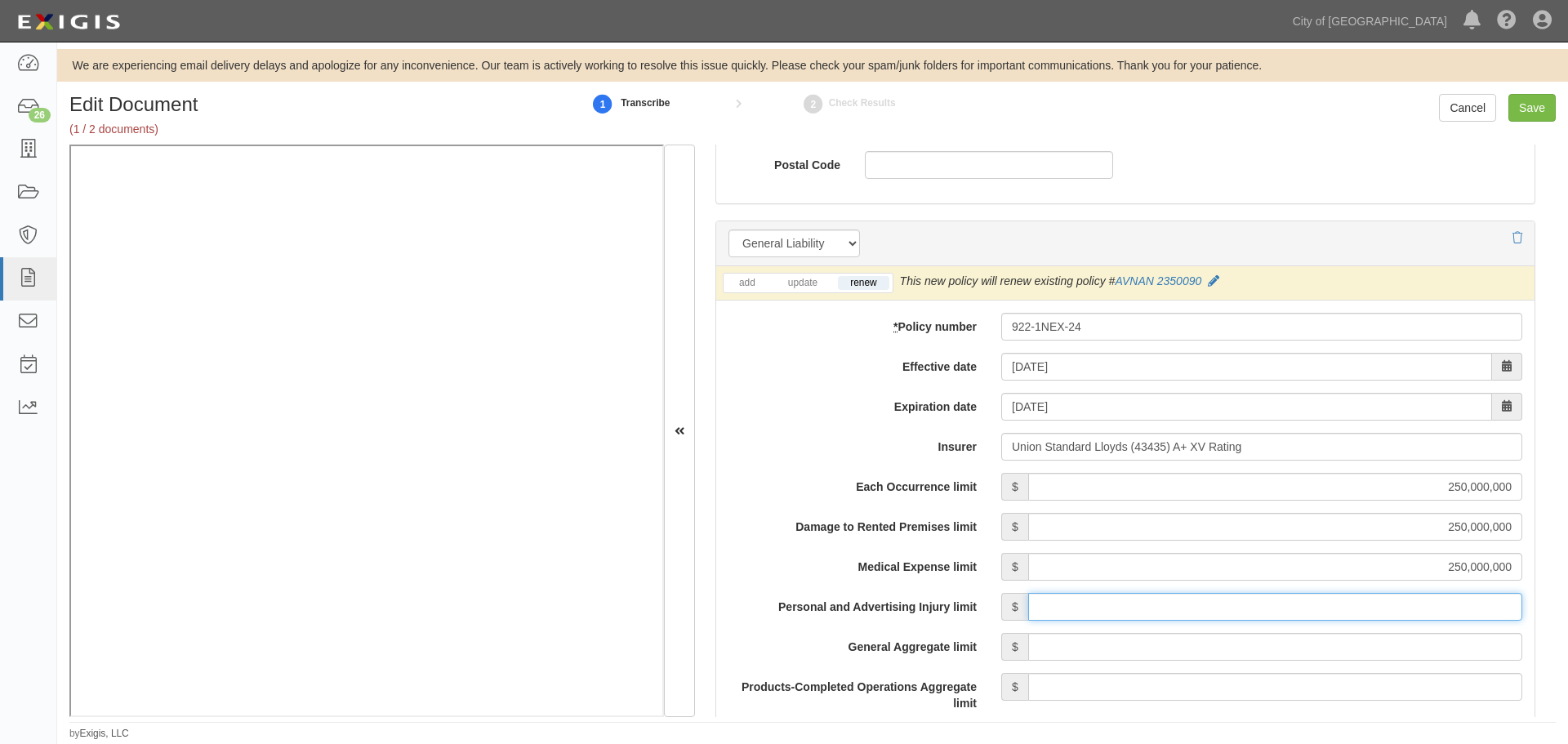
click at [1476, 608] on input "Personal and Advertising Injury limit" at bounding box center [1275, 607] width 494 height 28
type input "3"
type input "250,000,000"
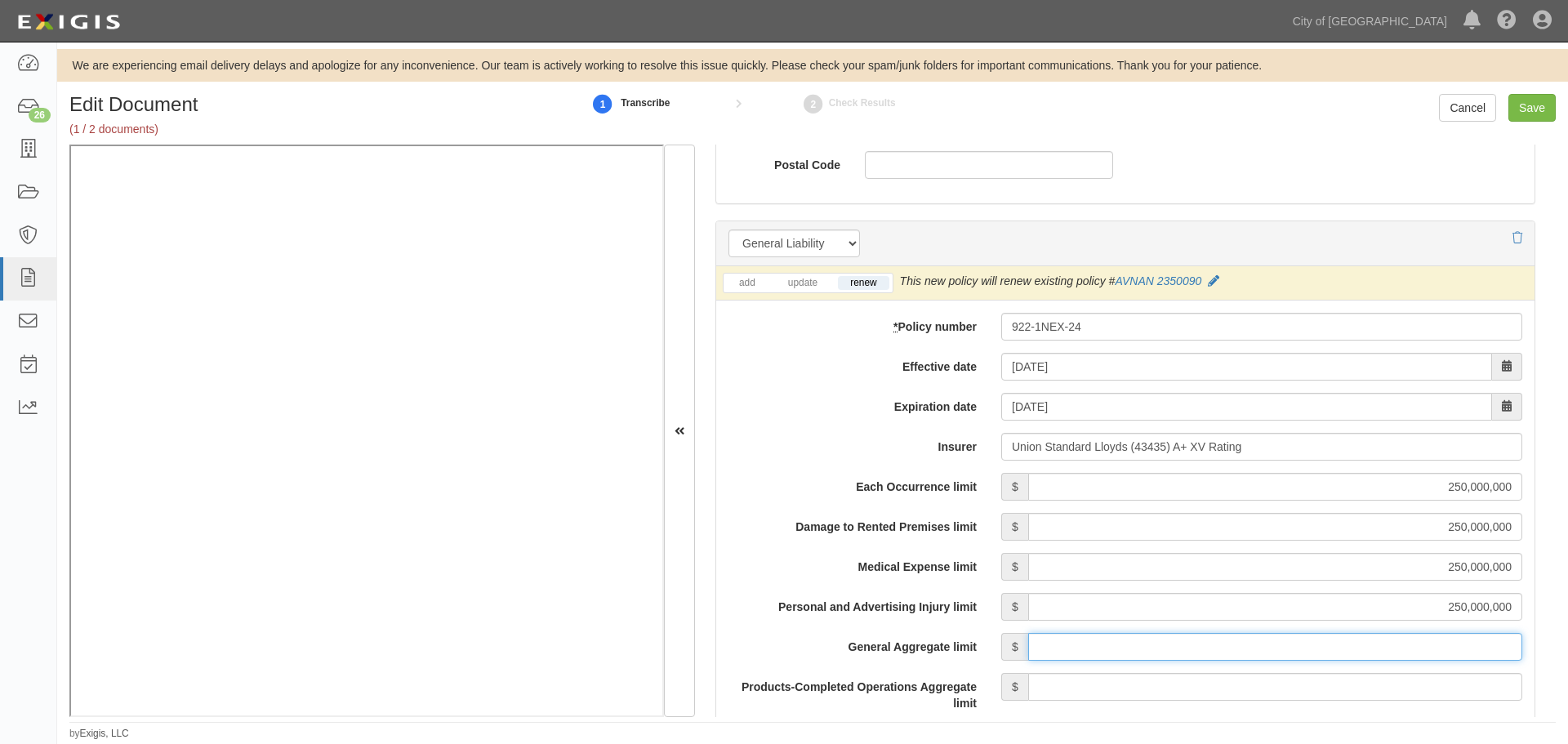
click at [1471, 658] on input "General Aggregate limit" at bounding box center [1275, 646] width 494 height 28
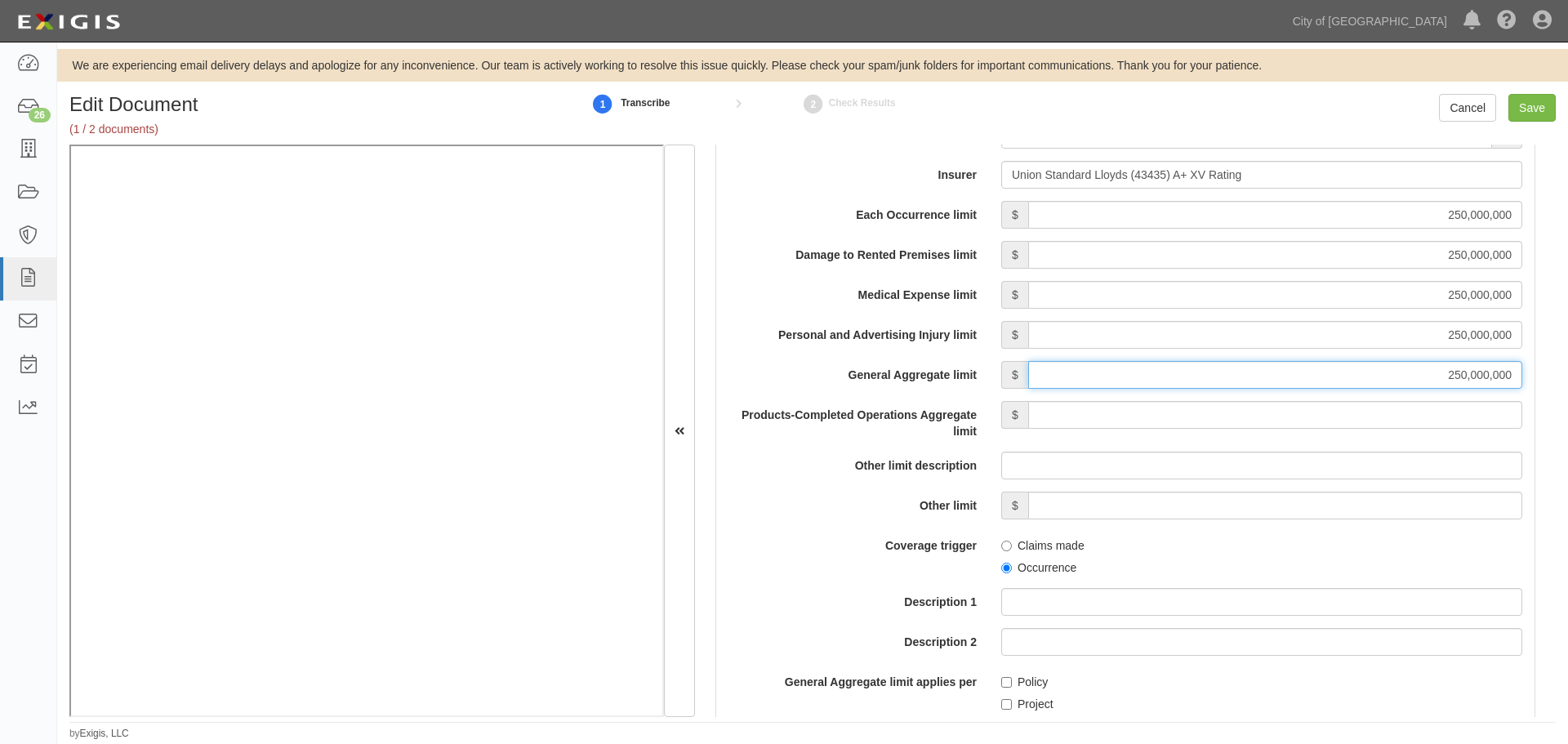
scroll to position [1361, 0]
type input "250,000,000"
click at [1433, 419] on input "Products-Completed Operations Aggregate limit" at bounding box center [1275, 413] width 494 height 28
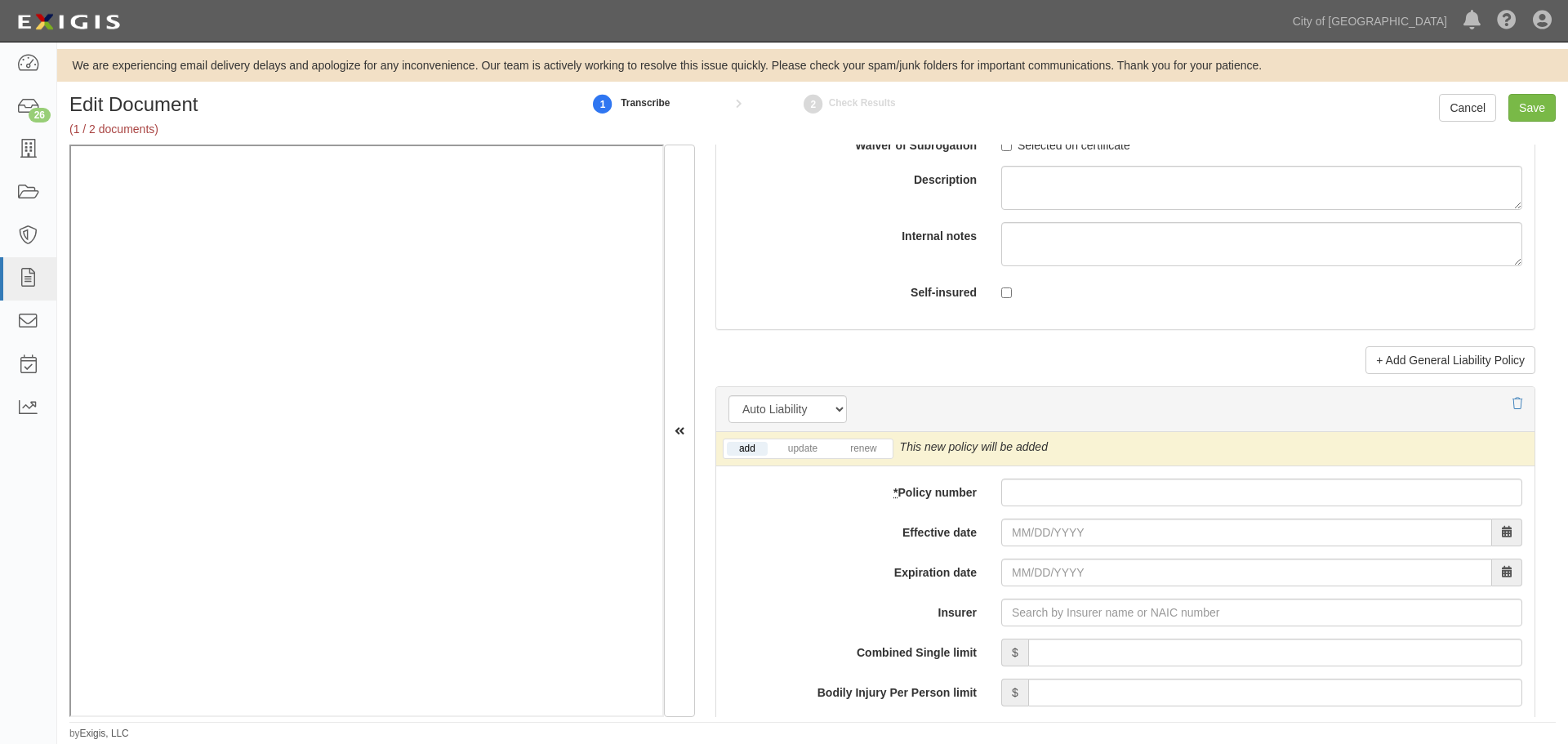
scroll to position [2177, 0]
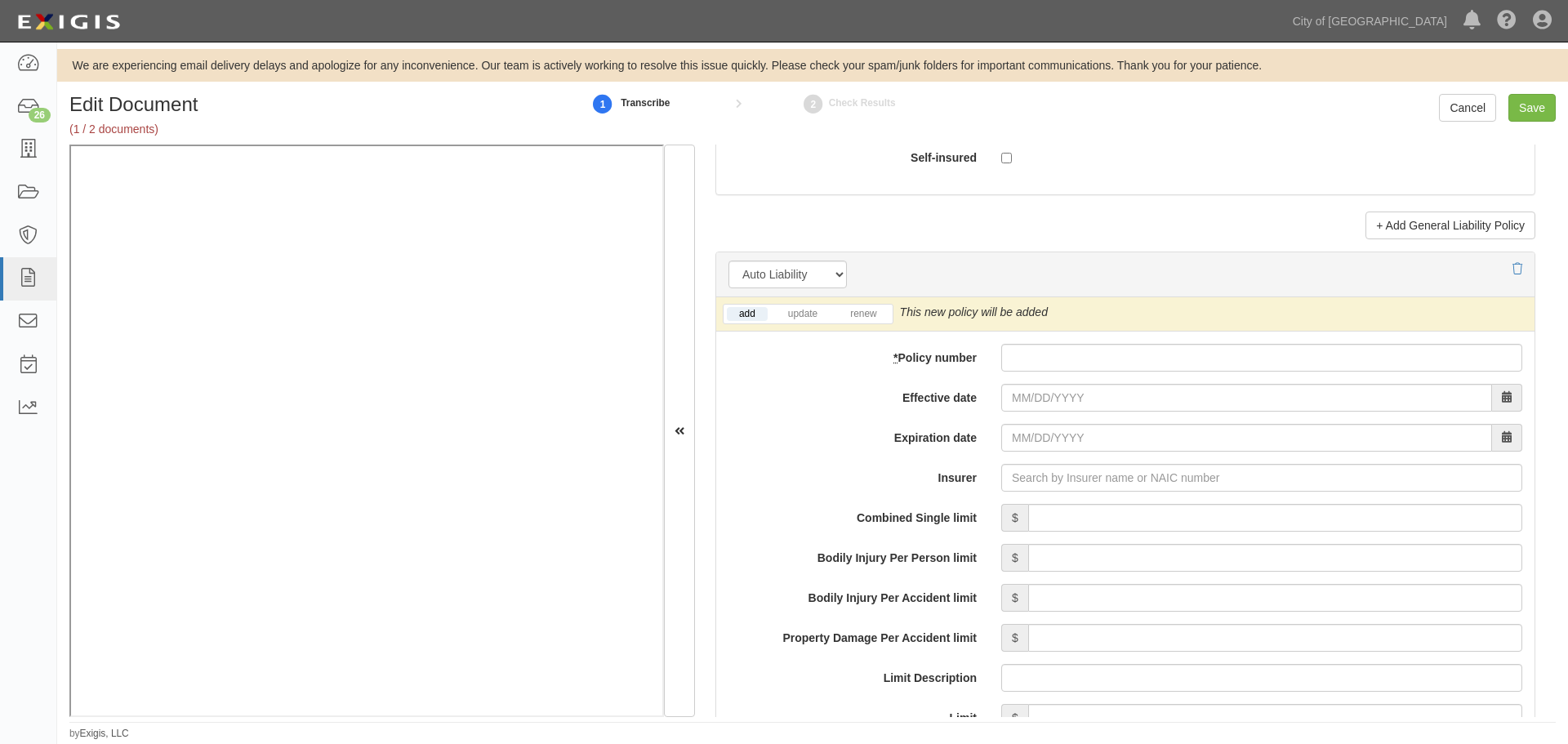
type input "250,000,000"
click at [1048, 363] on input "* Policy number" at bounding box center [1261, 357] width 521 height 28
paste input "922-1NEX-24"
type input "922-1NEX-24"
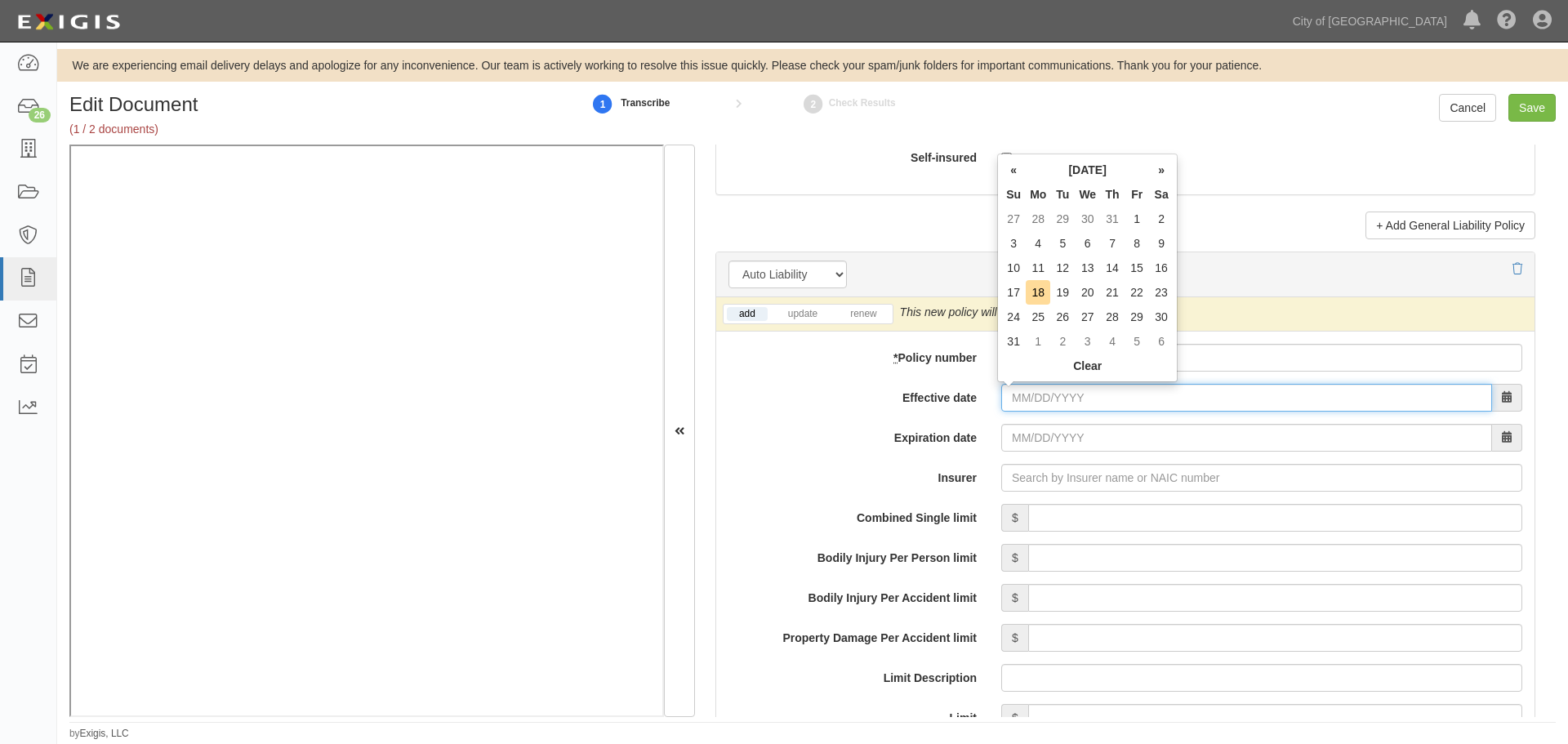
click at [1015, 404] on input "Effective date" at bounding box center [1247, 398] width 490 height 28
type input "09/19/2024"
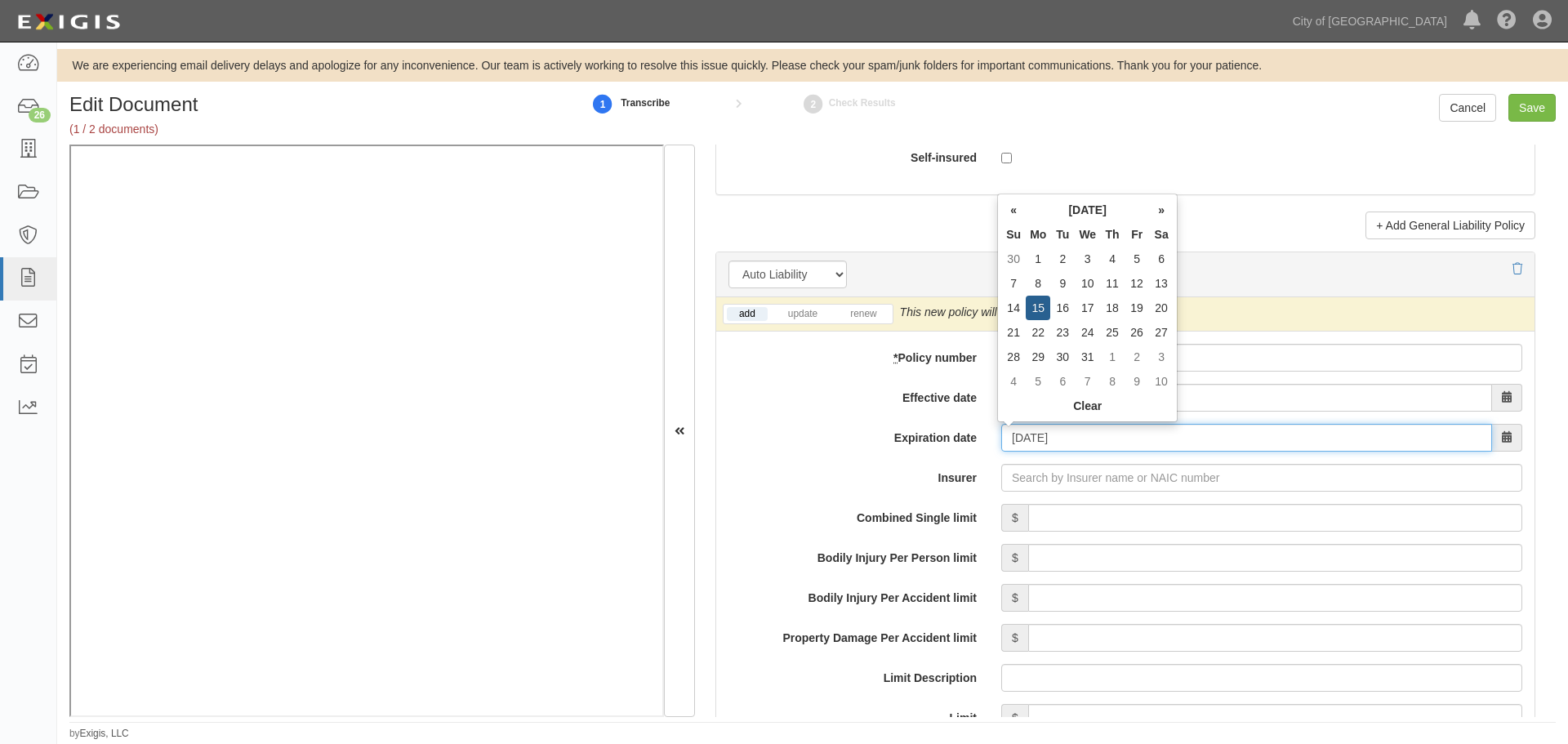
type input "12/15/2025"
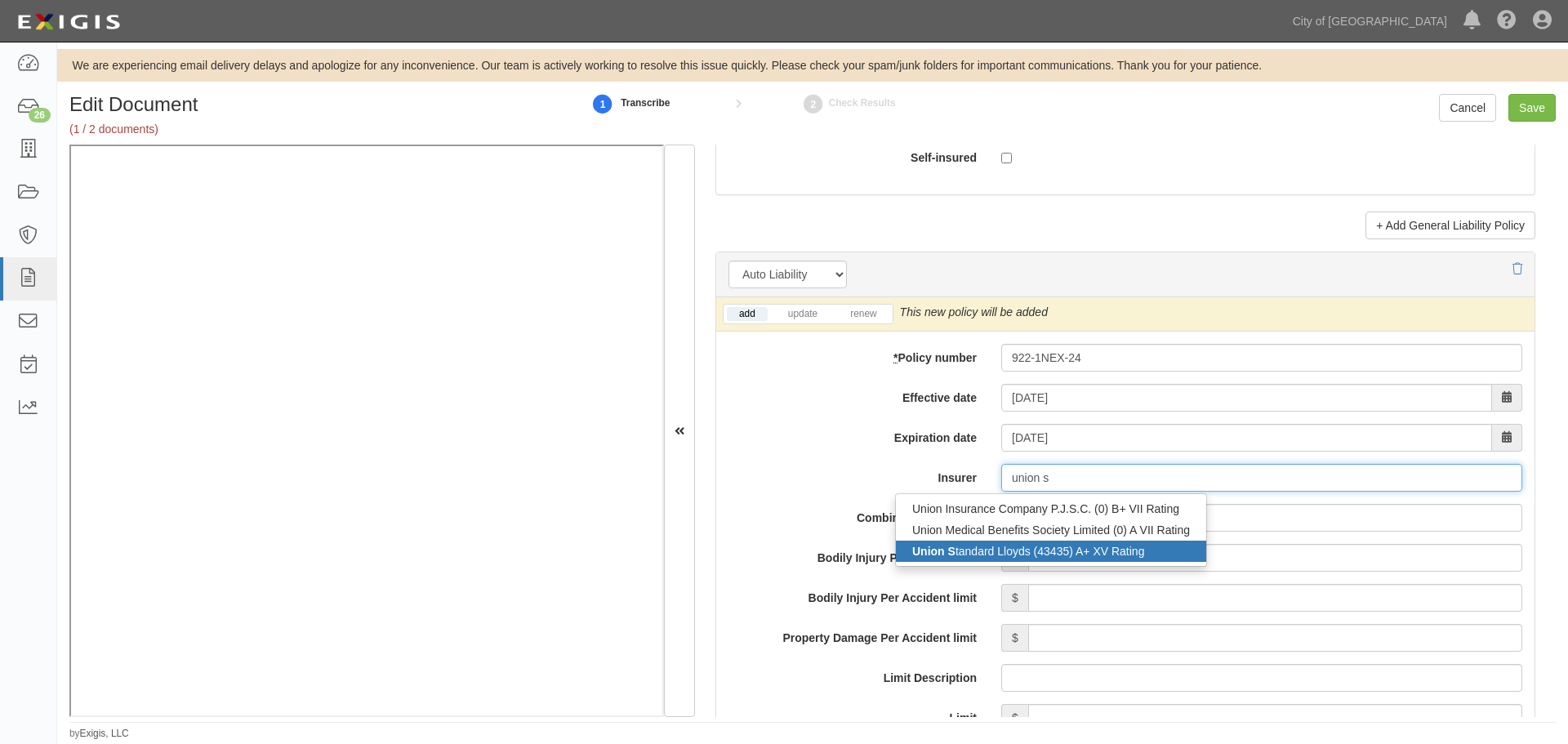
click at [1071, 551] on div "Union S tandard Lloyds (43435) A+ XV Rating" at bounding box center [1051, 551] width 310 height 22
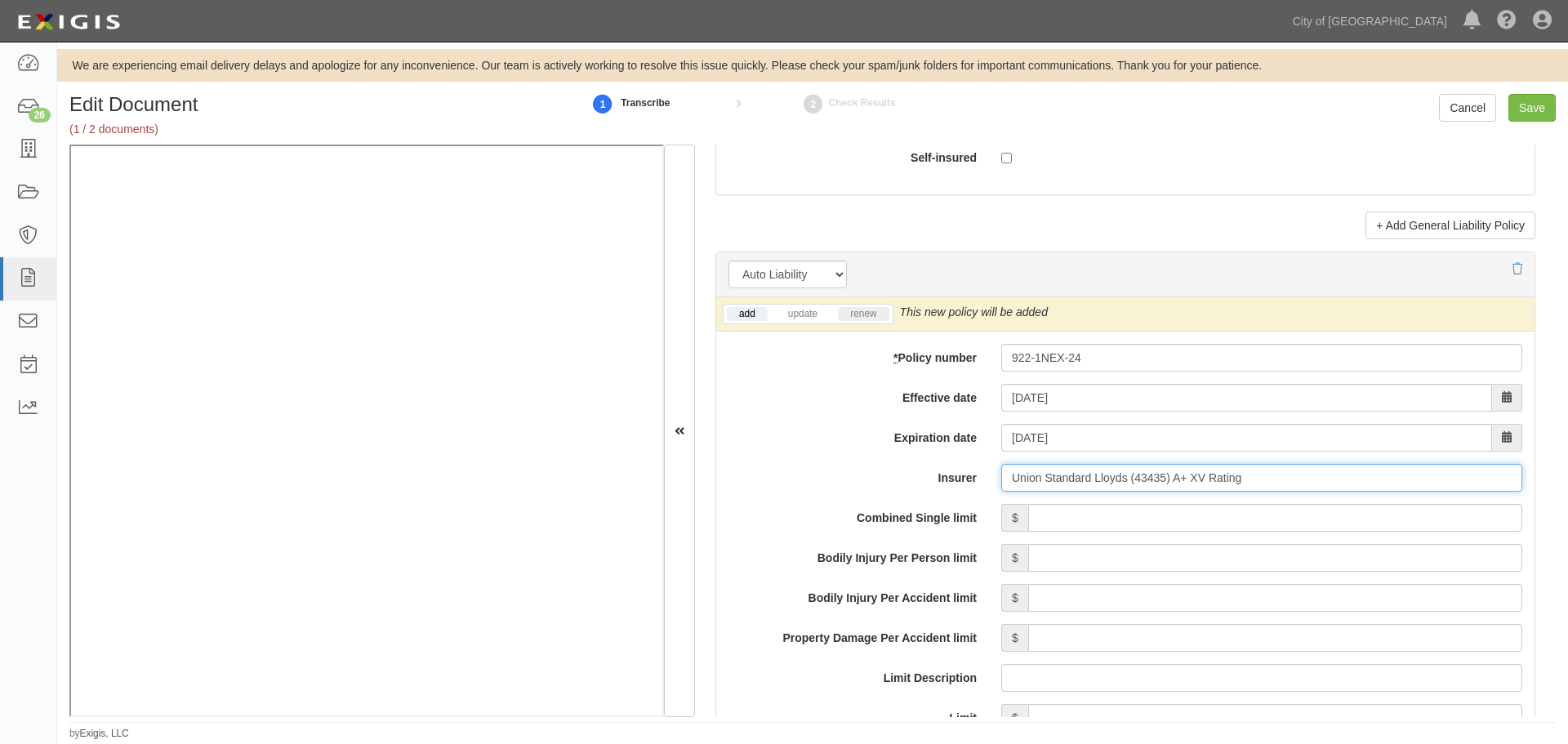
type input "Union Standard Lloyds (43435) A+ XV Rating"
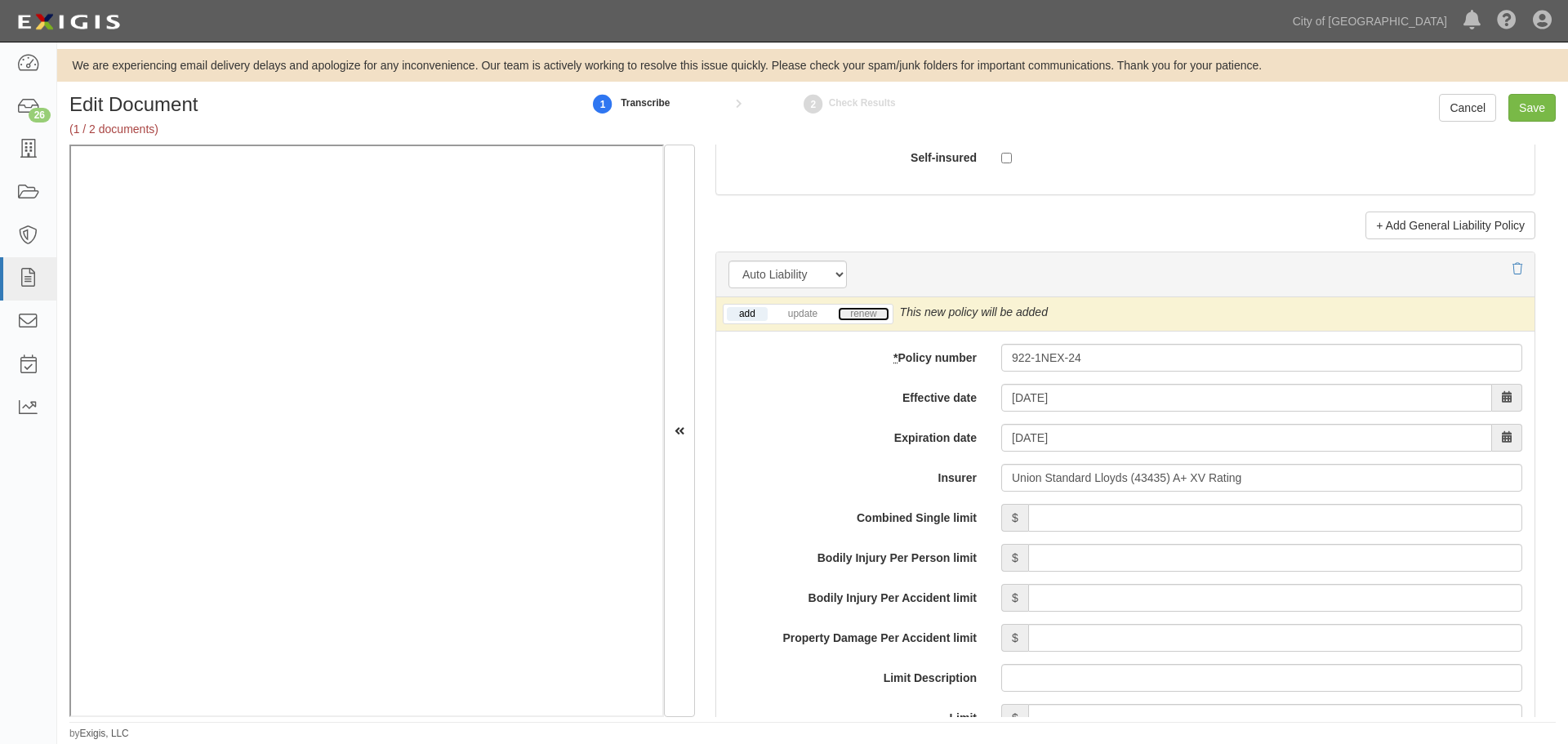
click at [861, 312] on link "renew" at bounding box center [863, 314] width 51 height 14
drag, startPoint x: 1084, startPoint y: 518, endPoint x: 1092, endPoint y: 479, distance: 39.8
click at [1092, 502] on div "add update renew This new policy will be added This new policy will update exis…" at bounding box center [1125, 730] width 819 height 867
drag, startPoint x: 1393, startPoint y: 521, endPoint x: 1548, endPoint y: 520, distance: 155.0
click at [1567, 533] on div "Edit Document (1 / 2 documents) 1 Transcribe 2 Check Results Cancel Save Docume…" at bounding box center [812, 417] width 1511 height 646
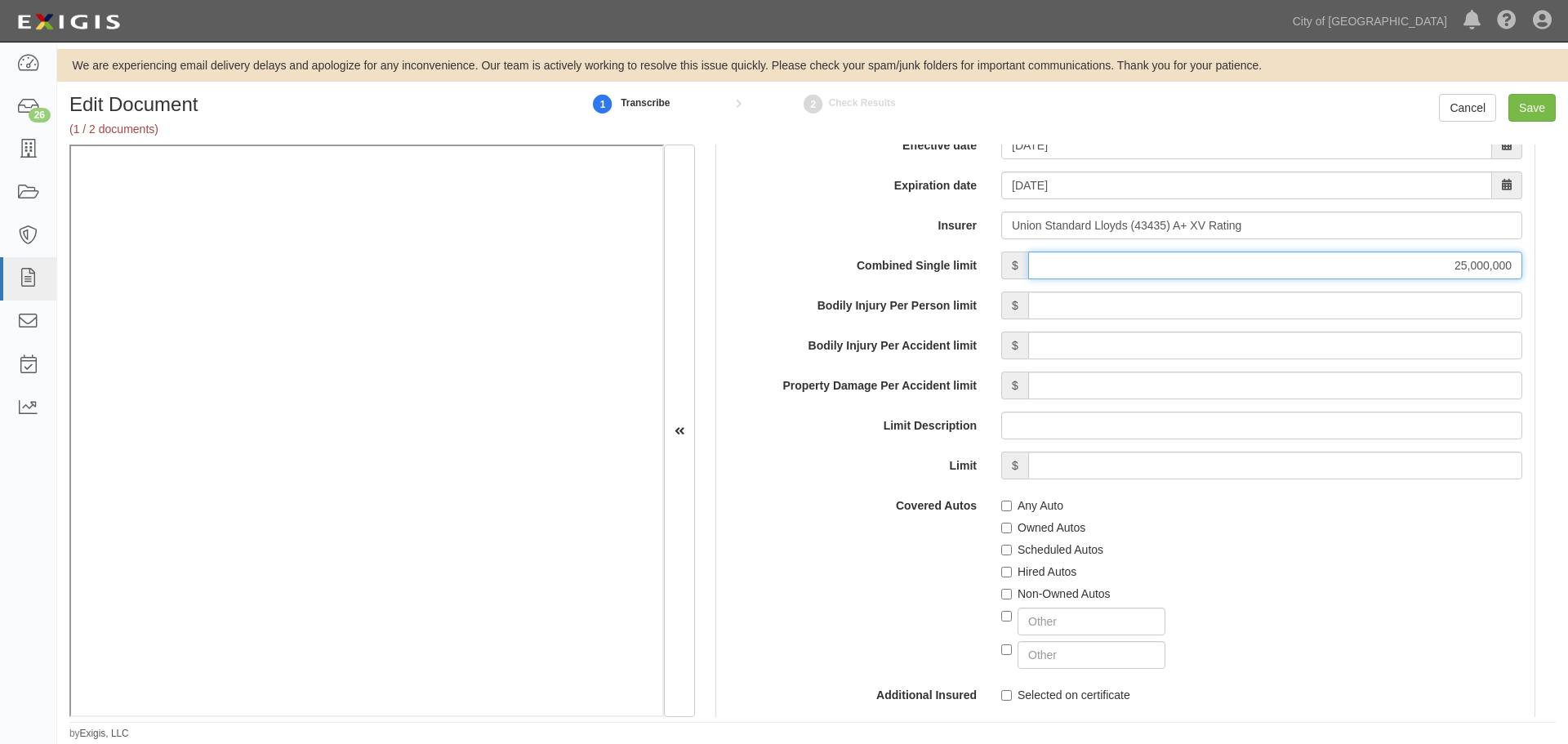
scroll to position [2585, 0]
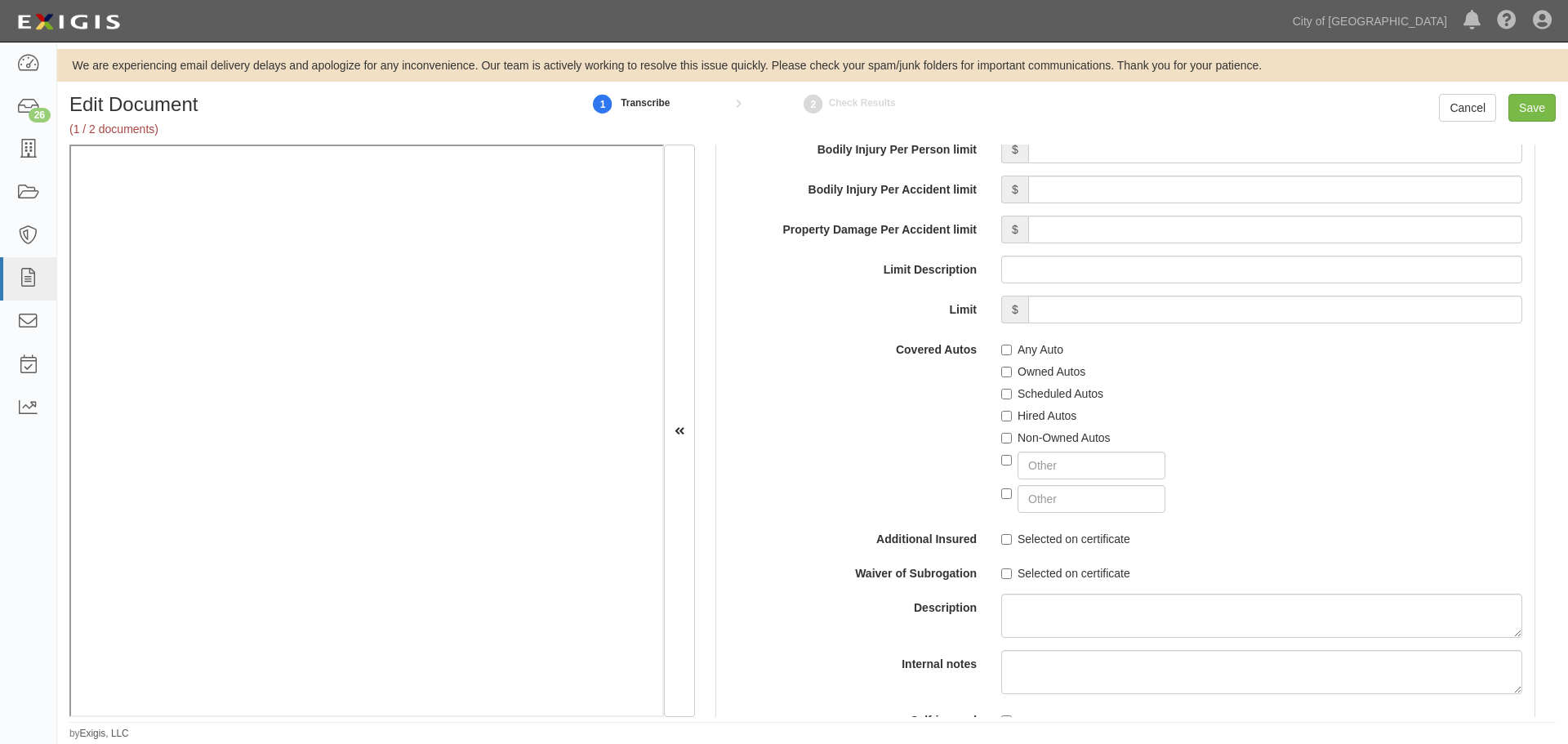
type input "25,000,000"
click at [1015, 341] on label "Any Auto" at bounding box center [1033, 349] width 62 height 16
click at [1012, 344] on input "Any Auto" at bounding box center [1007, 350] width 10 height 10
checkbox input "true"
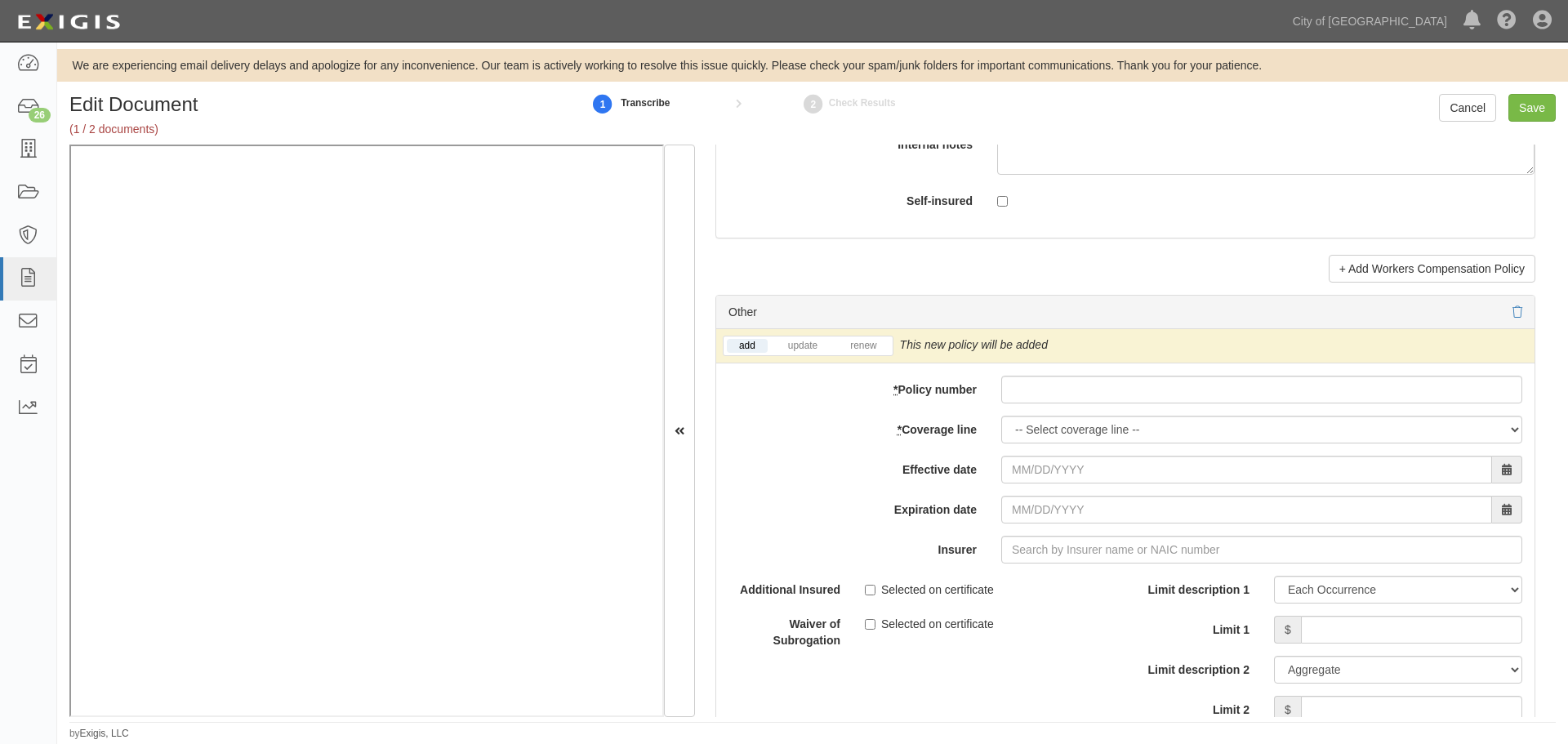
scroll to position [4626, 0]
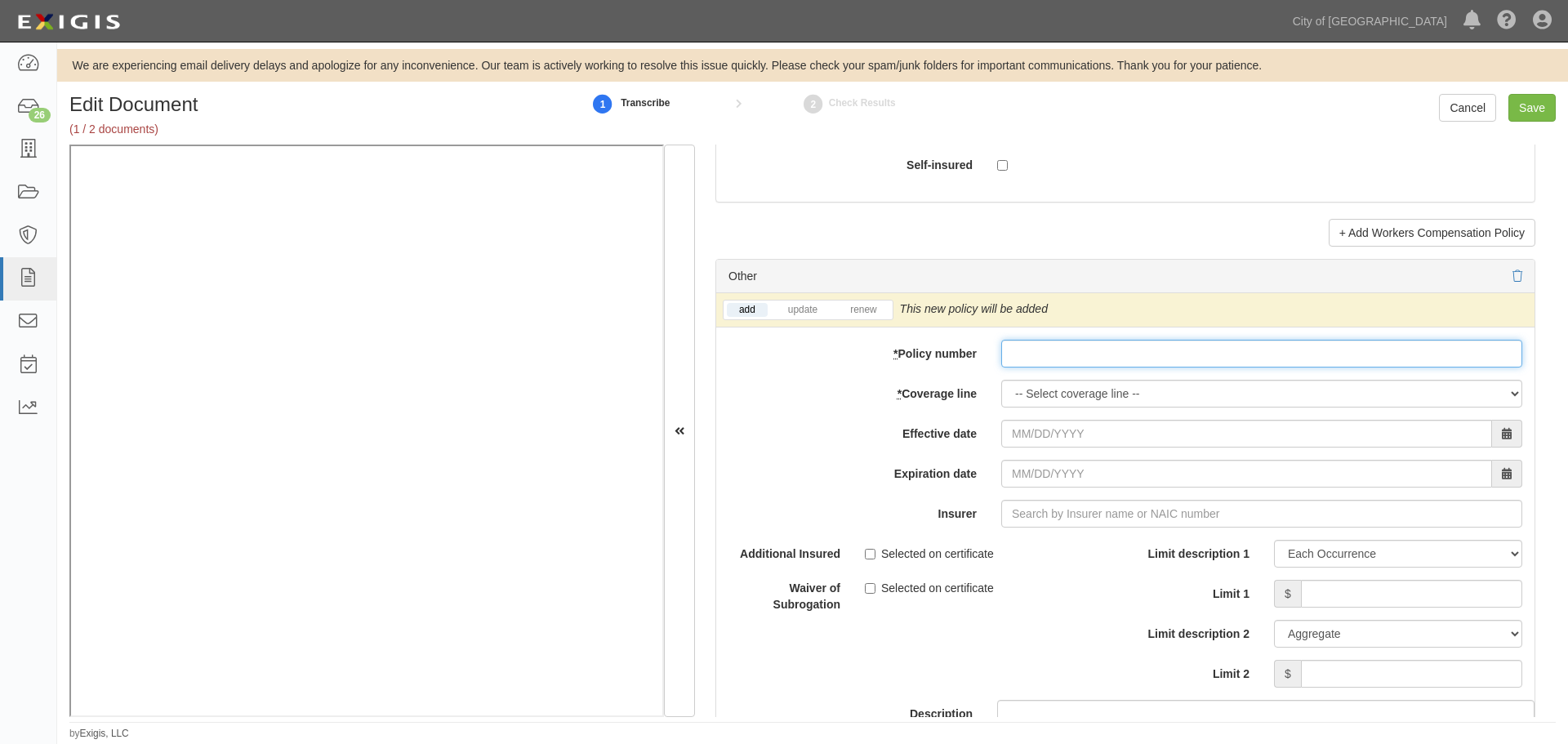
click at [1024, 363] on input "* Policy number" at bounding box center [1261, 353] width 521 height 28
paste input "922-1NEX-24"
type input "922-1NEX-24"
click at [1031, 398] on select "-- Select coverage line -- Asbestos Abatement Auto Physical Damage Boiler & Mac…" at bounding box center [1261, 394] width 521 height 28
select select "65"
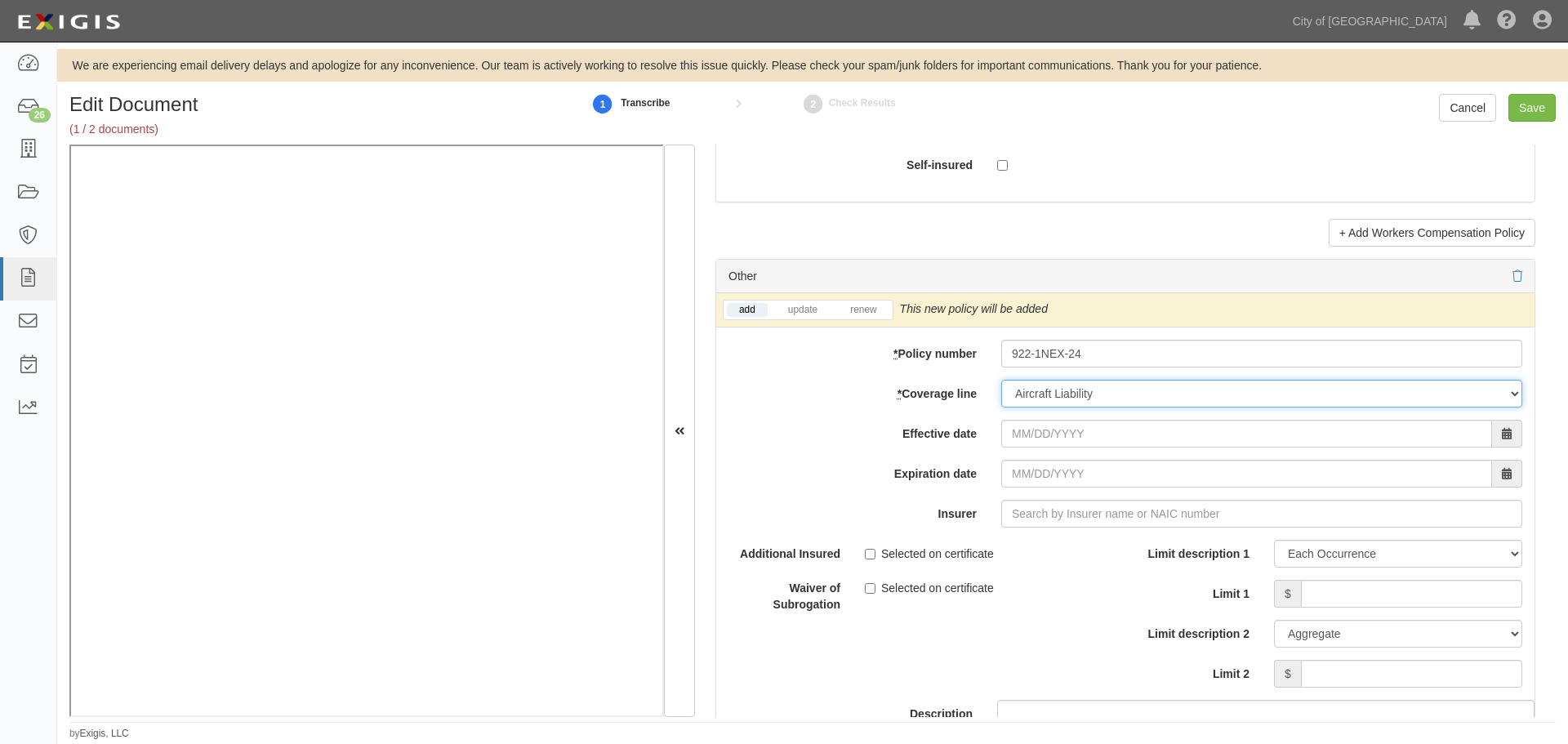
click at [1002, 380] on select "-- Select coverage line -- Asbestos Abatement Auto Physical Damage Boiler & Mac…" at bounding box center [1261, 394] width 521 height 28
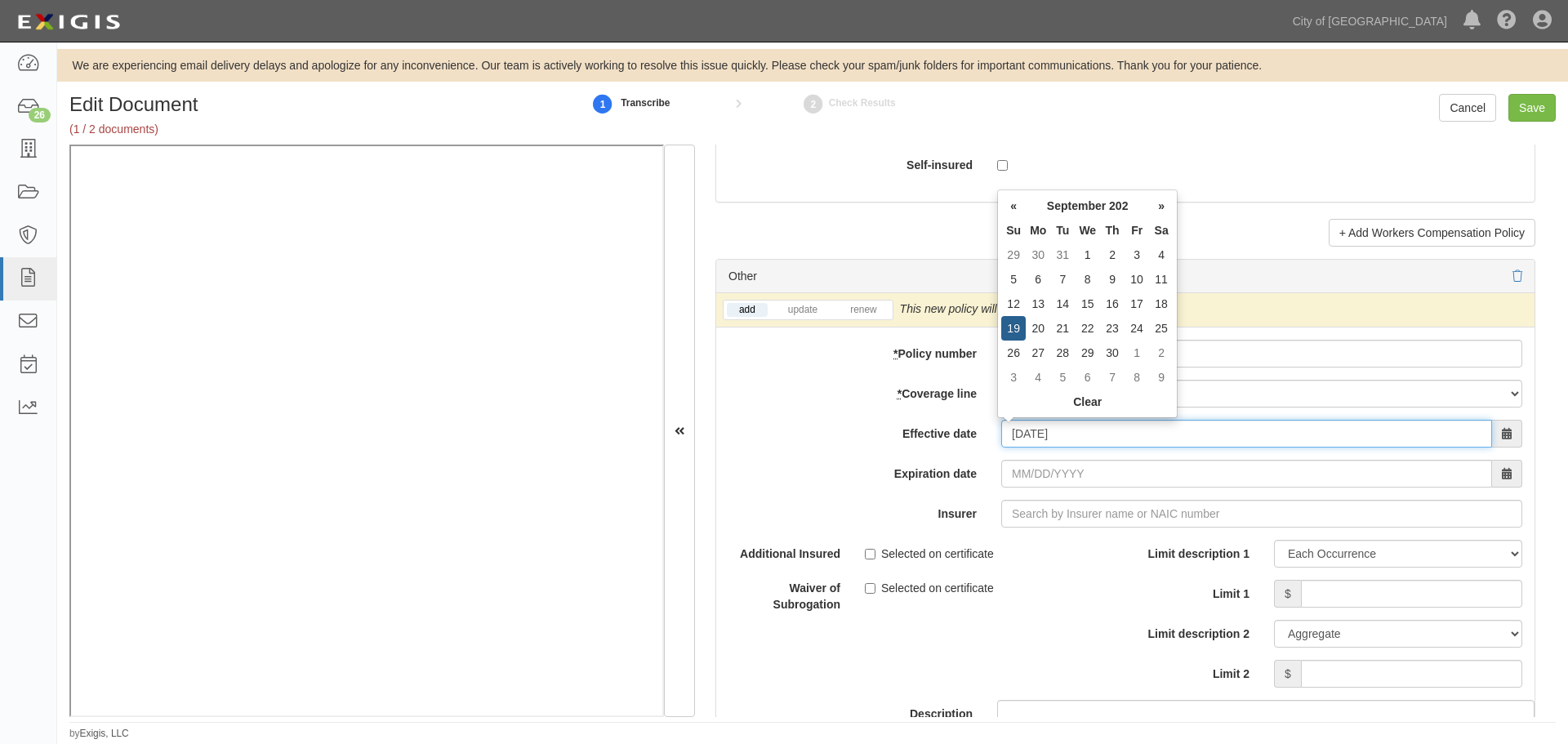
type input "09/19/2024"
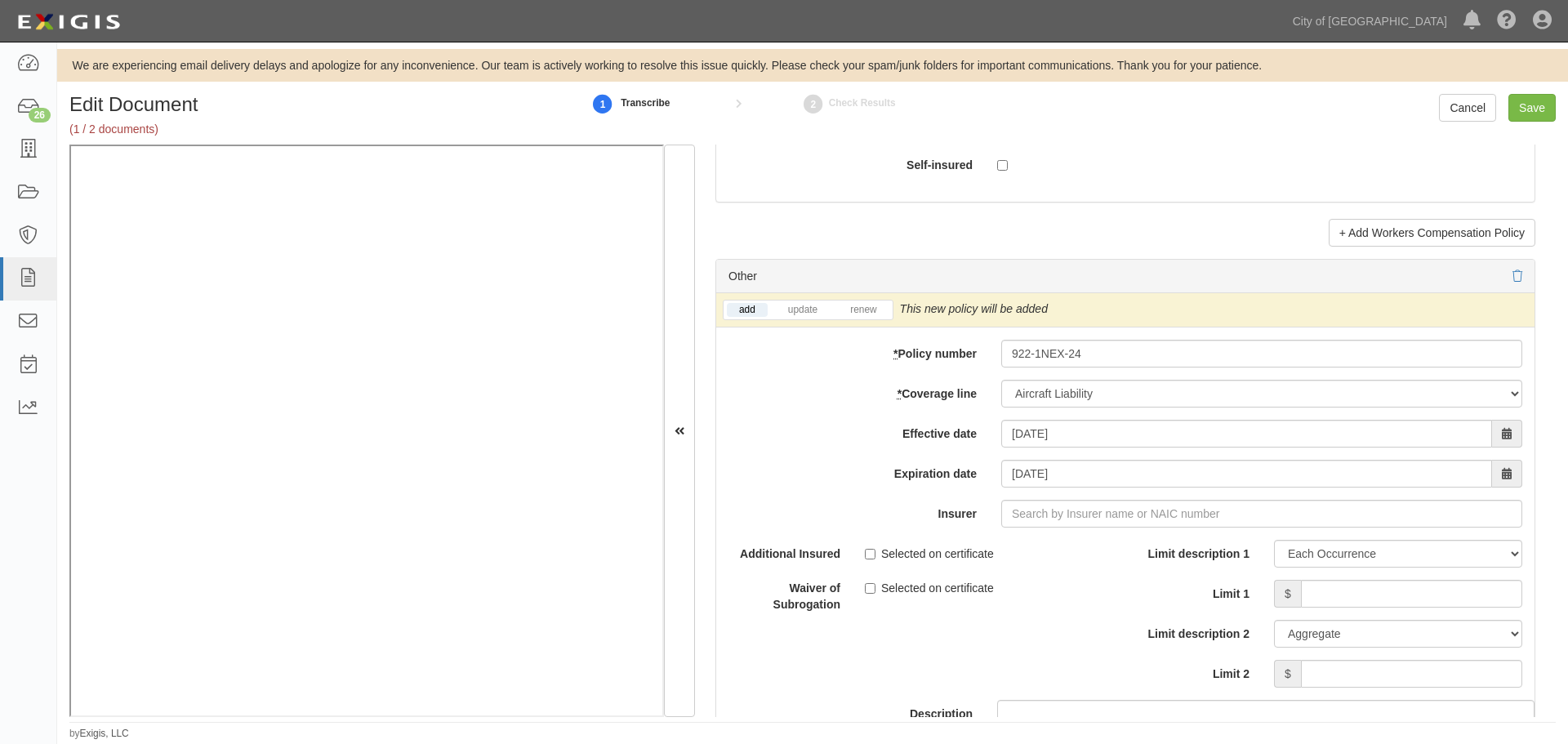
drag, startPoint x: 1100, startPoint y: 457, endPoint x: 1081, endPoint y: 479, distance: 29.1
click at [1081, 479] on div "add update renew This new policy will be added This new policy will update exis…" at bounding box center [1125, 578] width 819 height 570
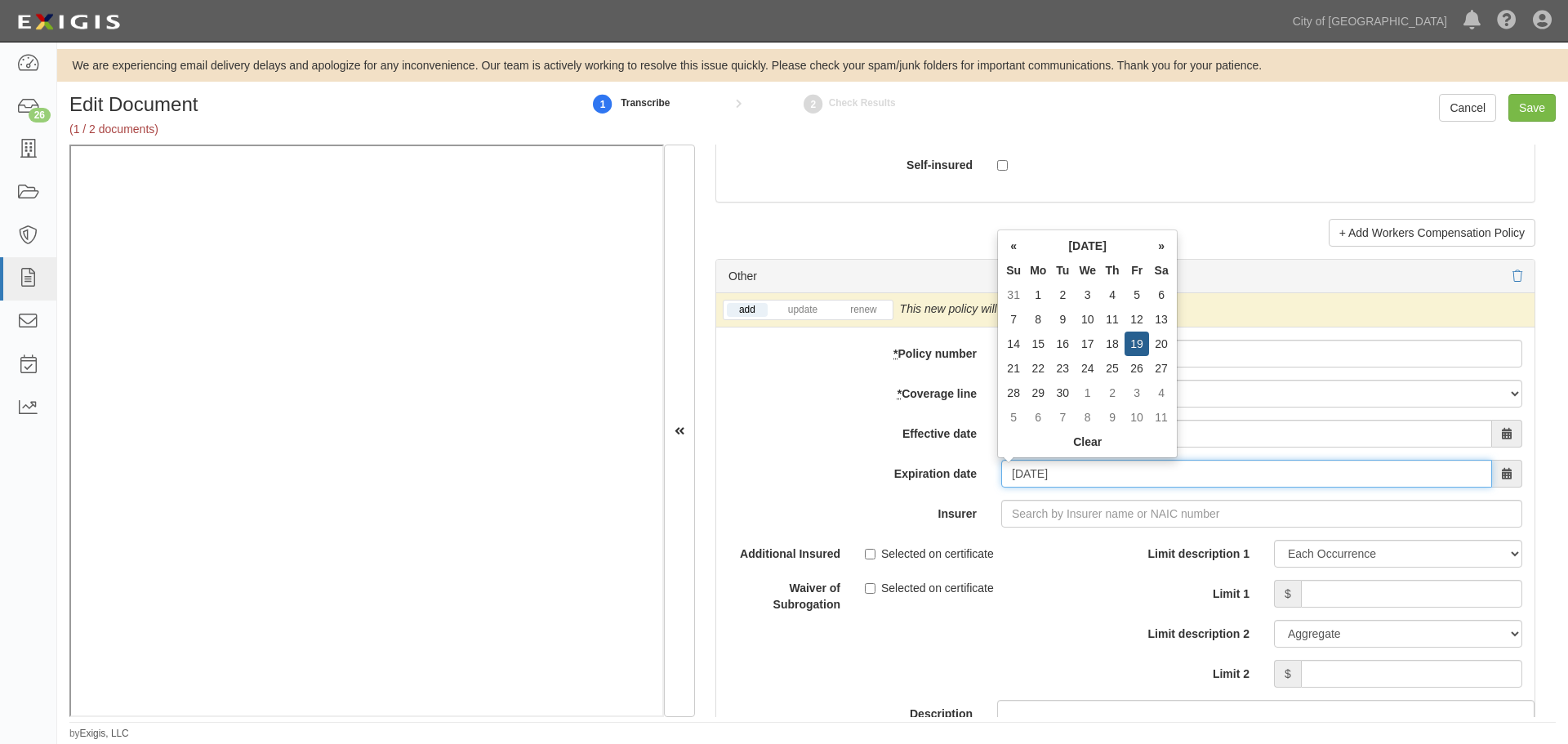
drag, startPoint x: 1081, startPoint y: 479, endPoint x: 985, endPoint y: 506, distance: 99.7
click at [985, 506] on div "add update renew This new policy will be added This new policy will update exis…" at bounding box center [1125, 578] width 819 height 570
type input "12/15/2025"
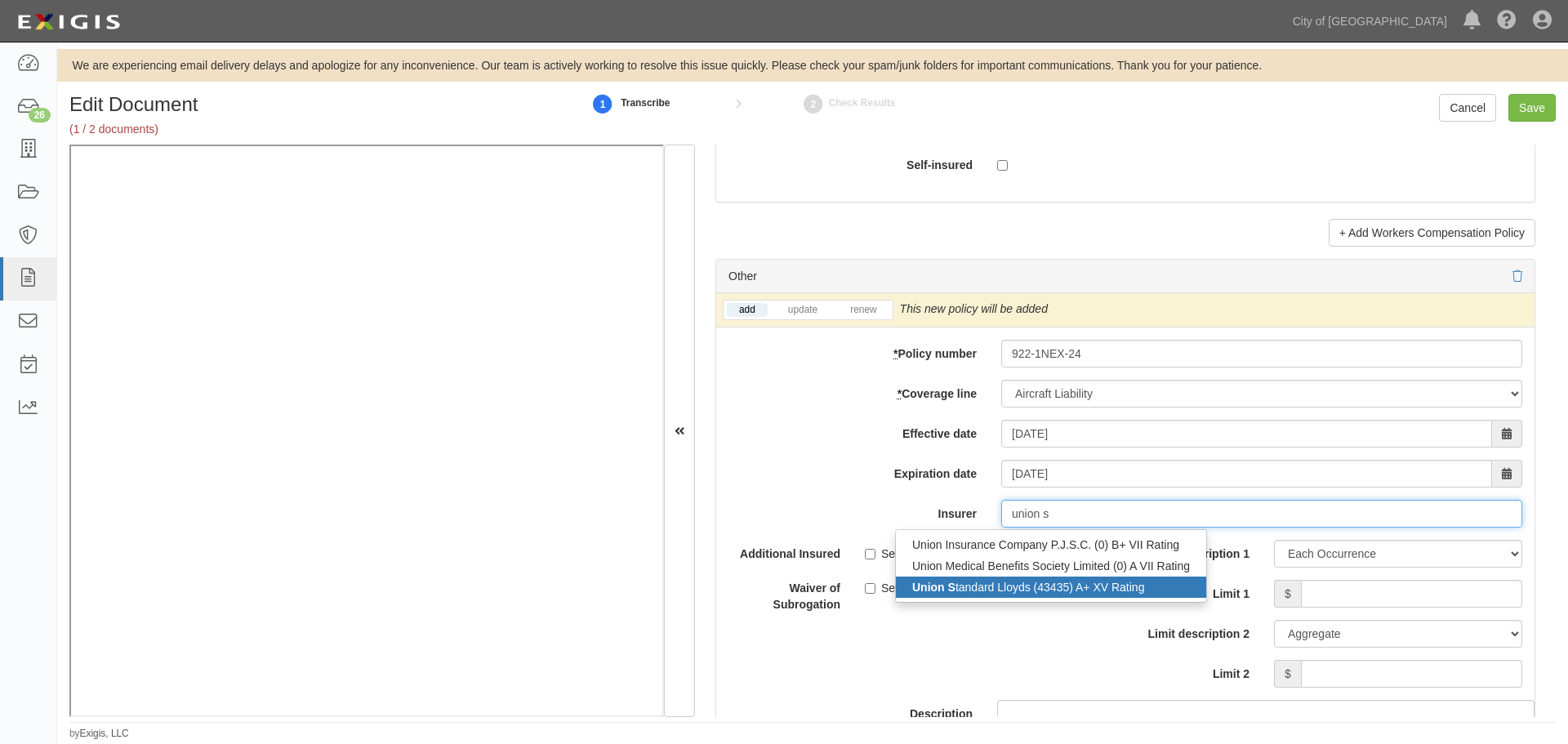
click at [1053, 591] on div "Union S tandard Lloyds (43435) A+ XV Rating" at bounding box center [1051, 587] width 310 height 22
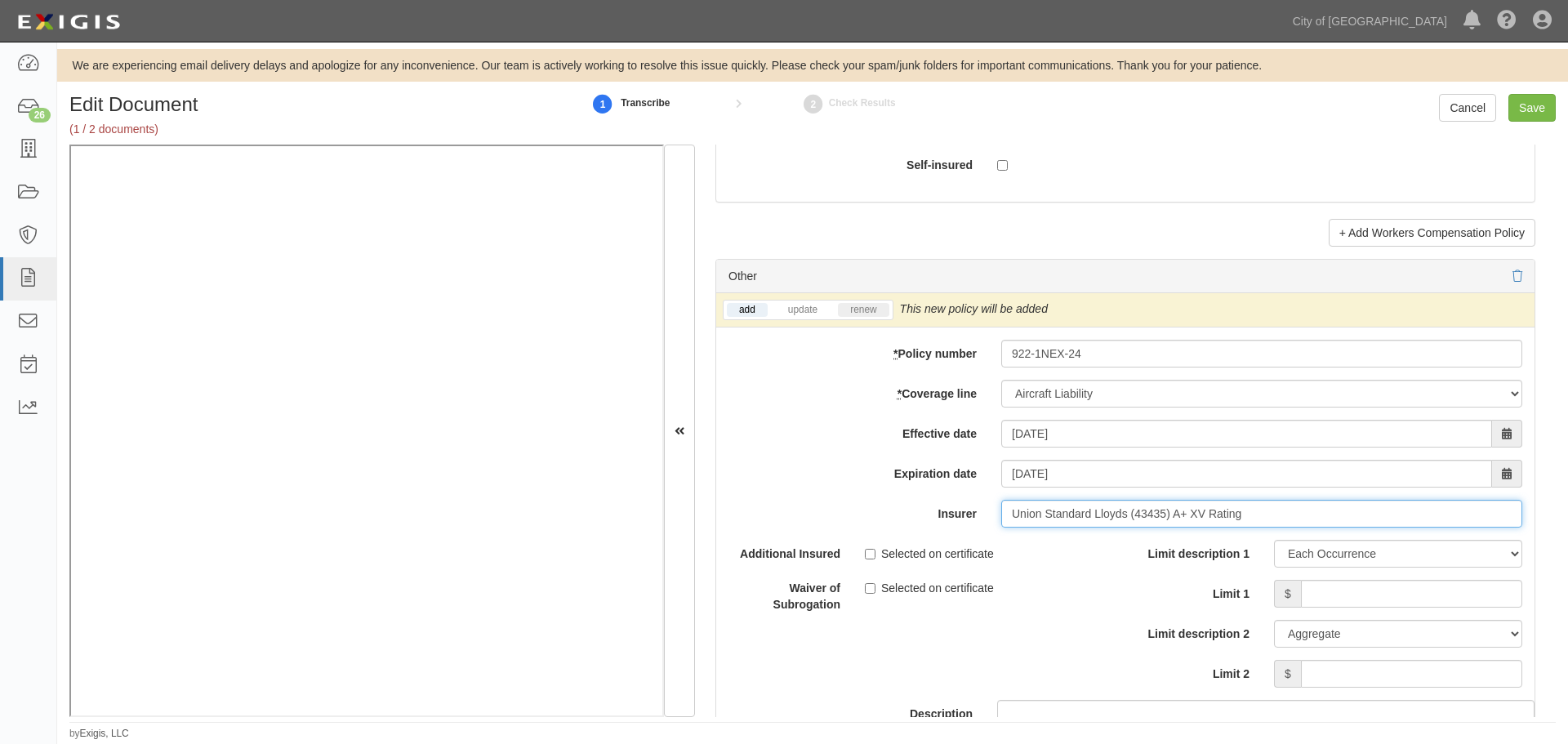
type input "Union Standard Lloyds (43435) A+ XV Rating"
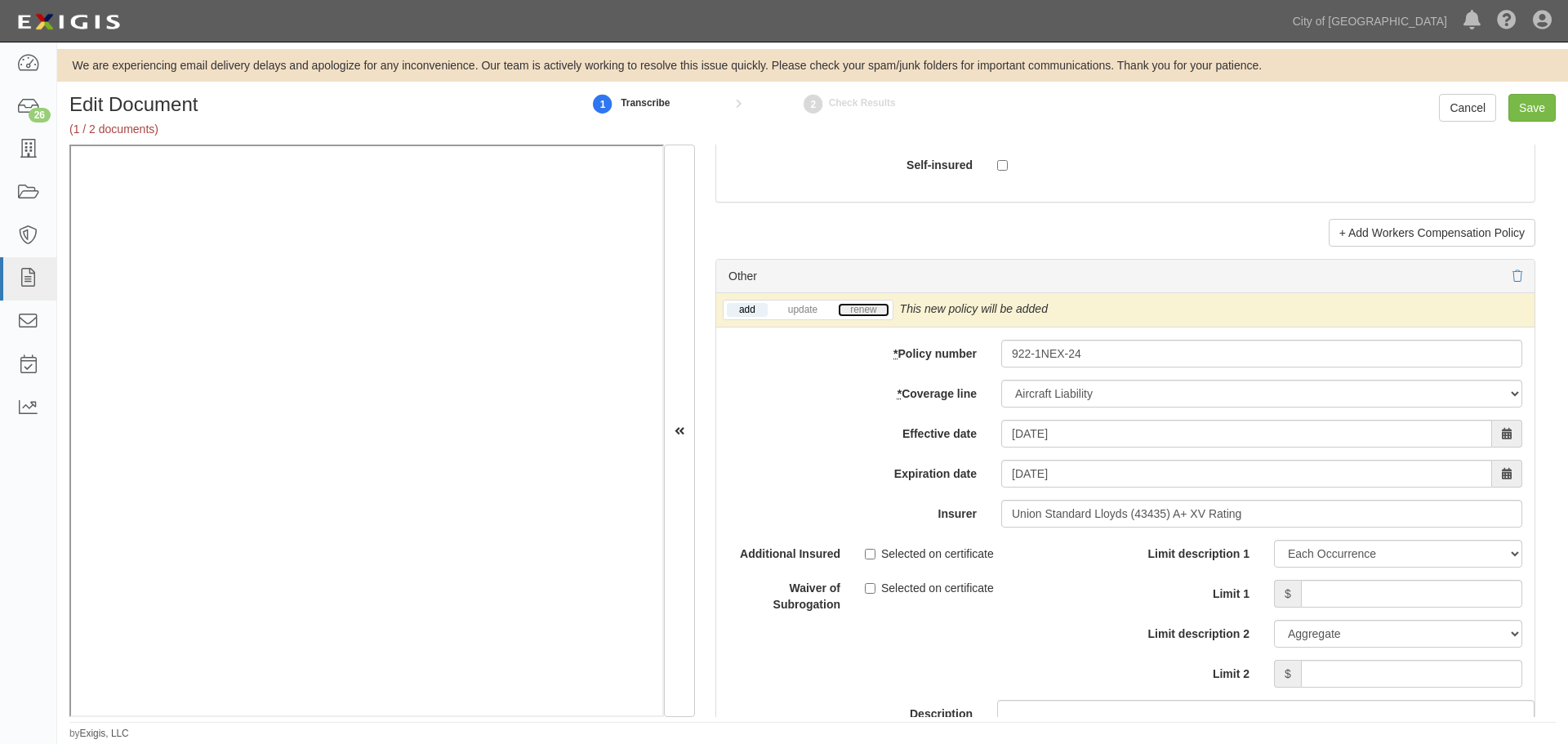
click at [865, 310] on link "renew" at bounding box center [863, 310] width 51 height 14
click at [1351, 593] on input "Limit 1" at bounding box center [1412, 594] width 221 height 28
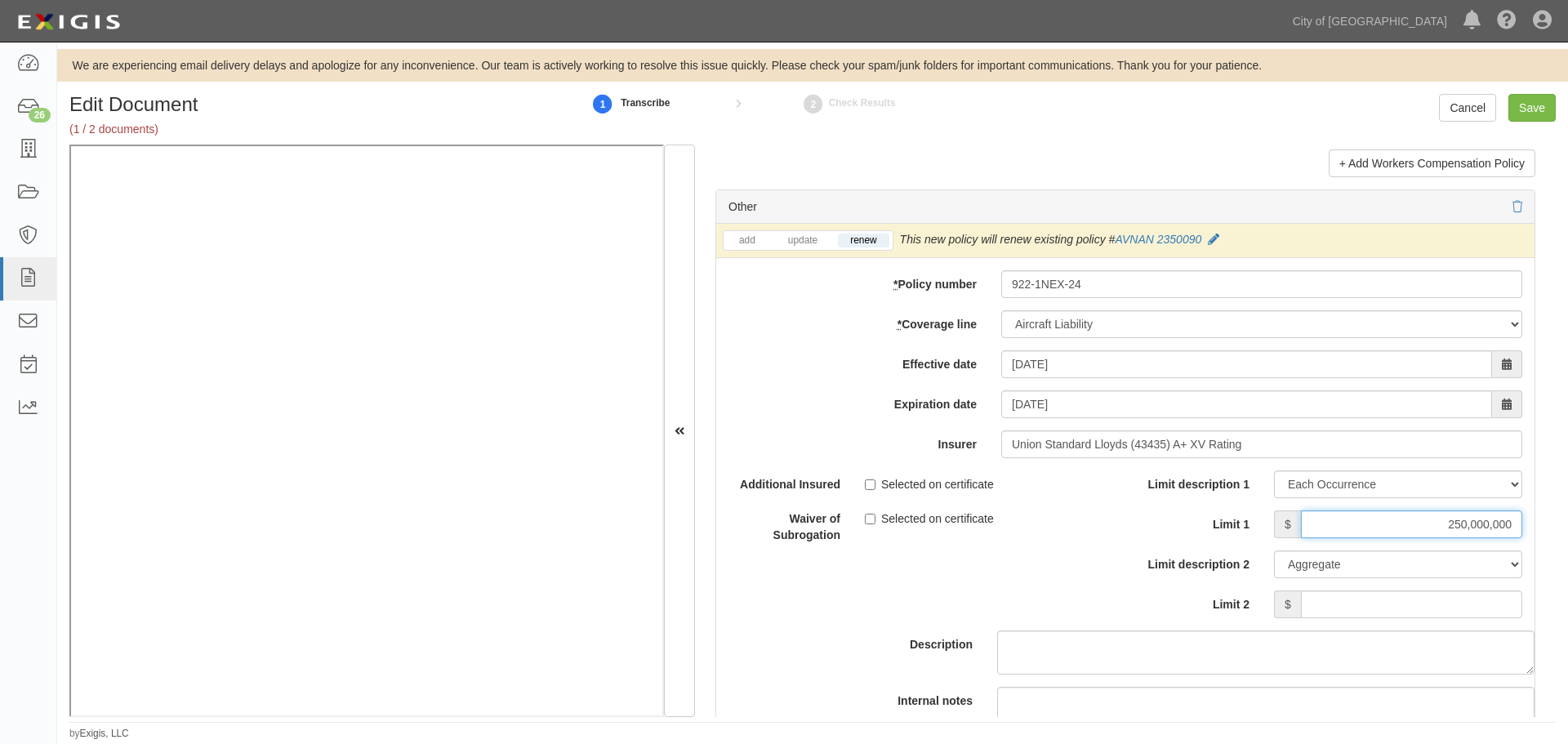
scroll to position [4898, 0]
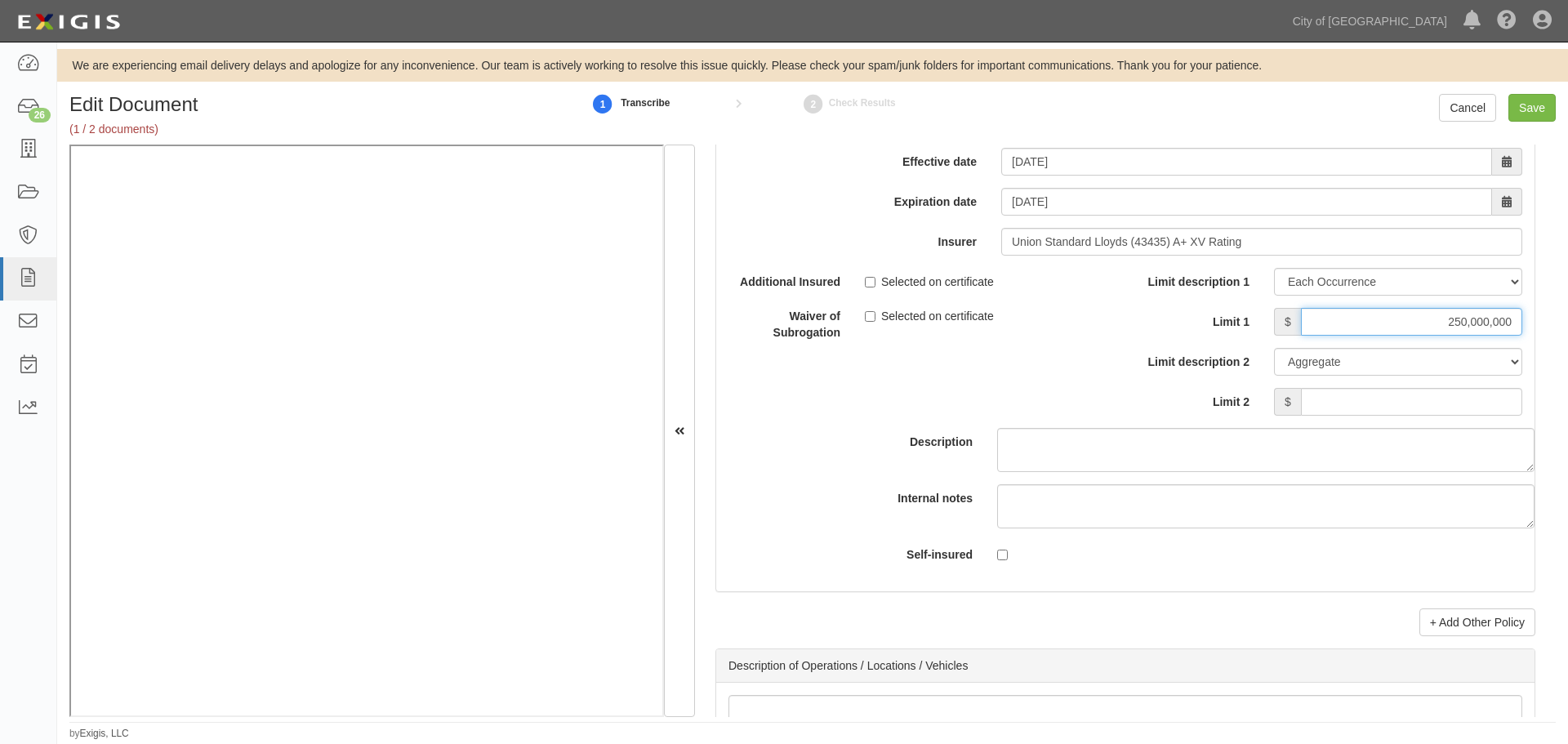
type input "250,000,000"
click at [1457, 388] on input "Limit 2" at bounding box center [1412, 401] width 221 height 28
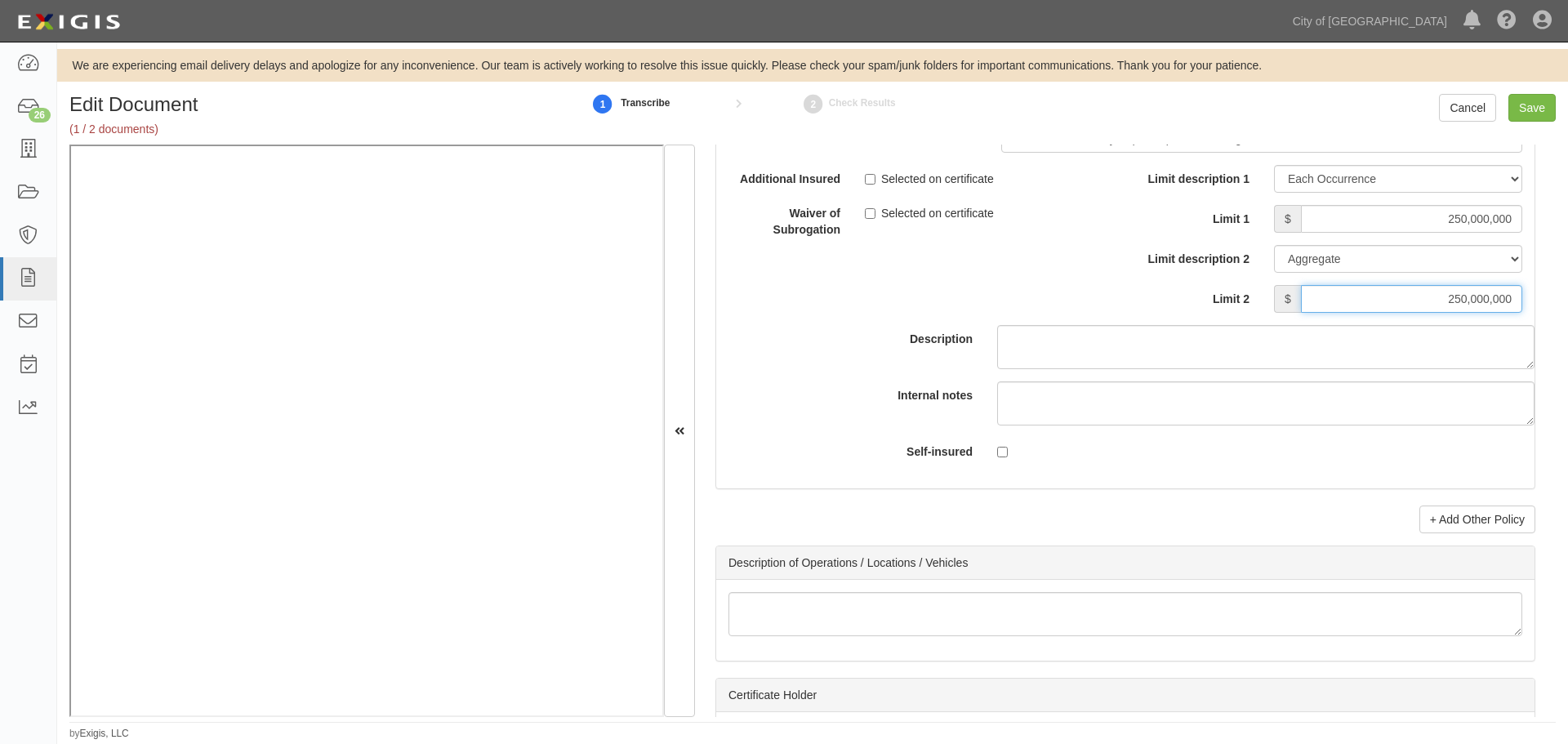
scroll to position [5170, 0]
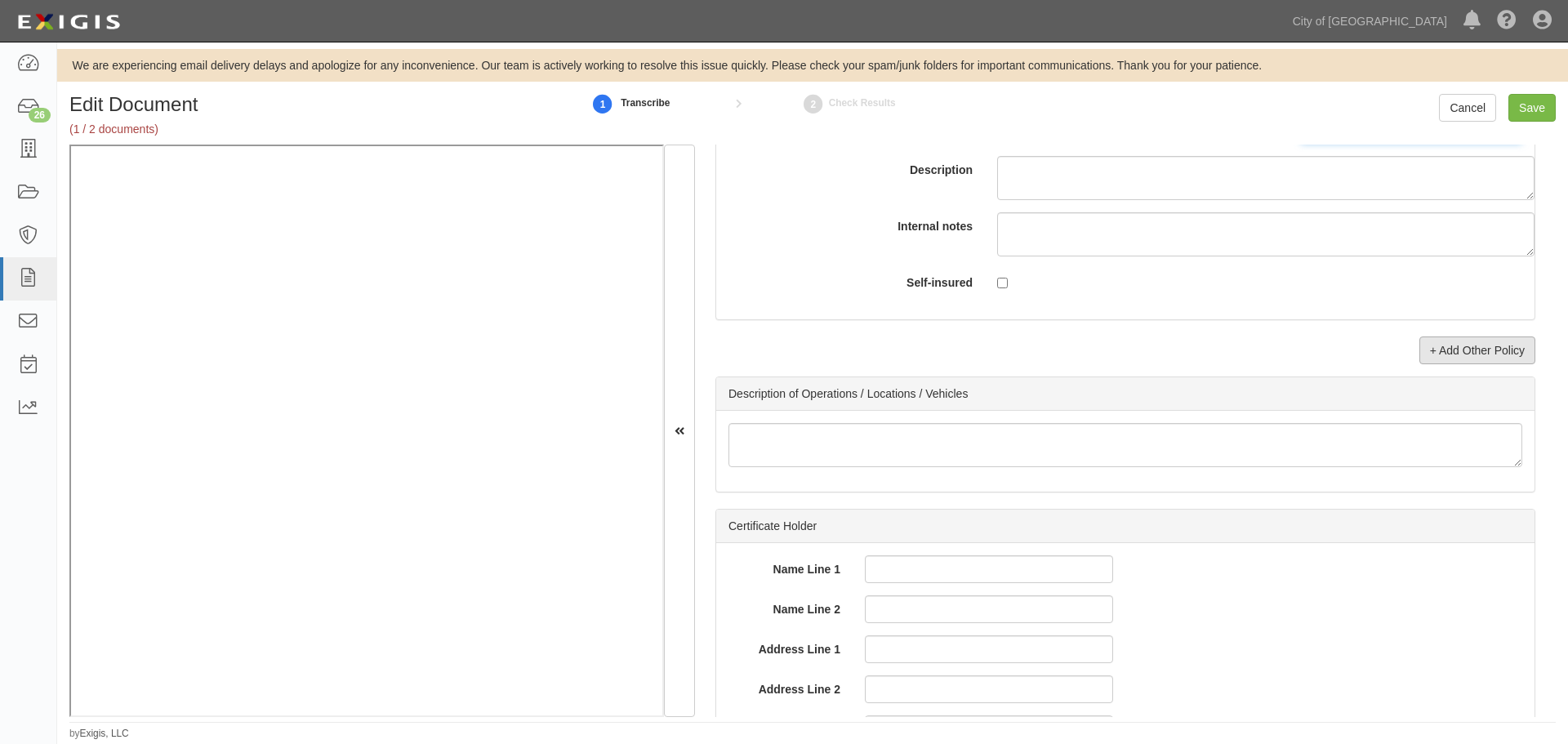
type input "250,000,000"
click at [1421, 356] on link "+ Add Other Policy" at bounding box center [1477, 350] width 116 height 28
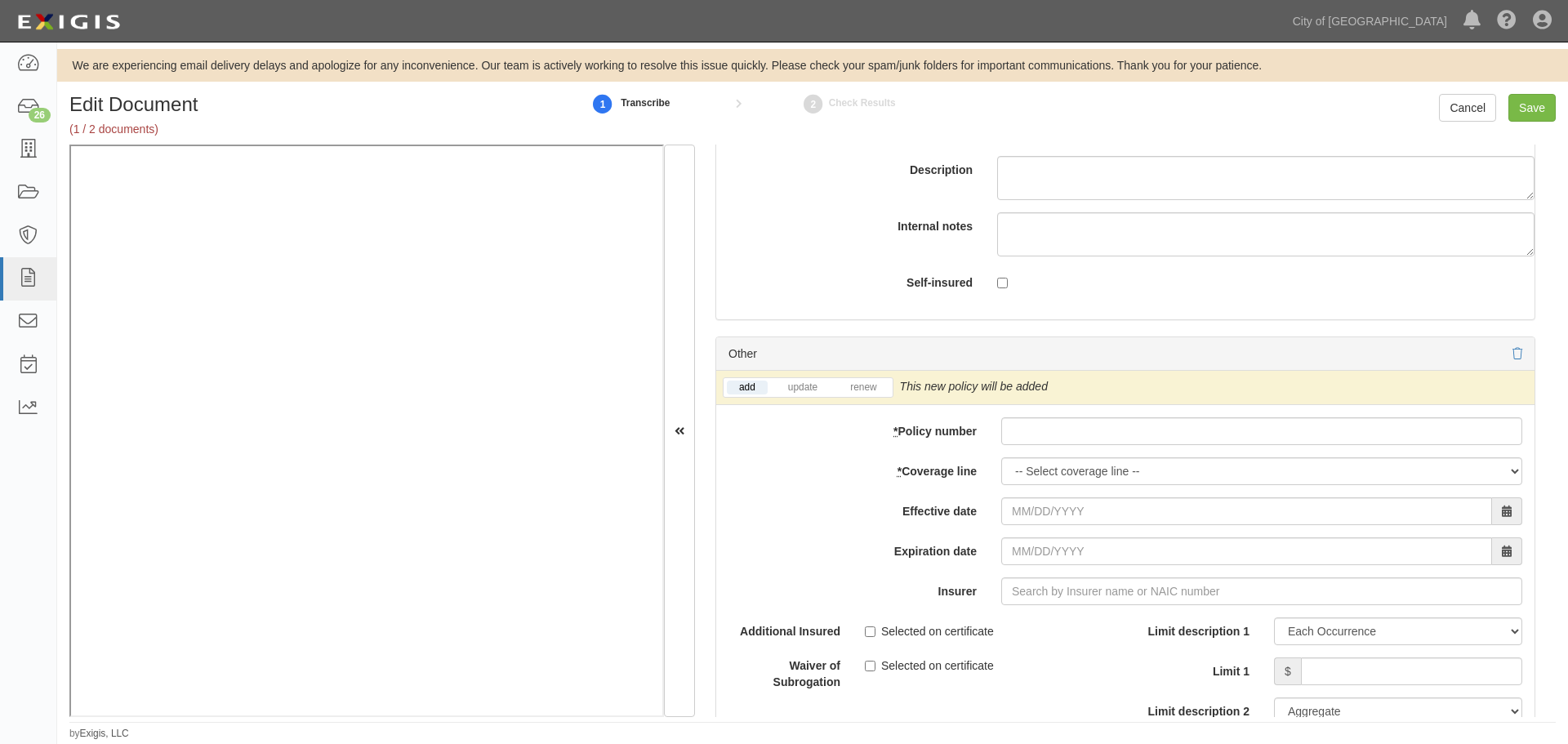
drag, startPoint x: 1100, startPoint y: 451, endPoint x: 1036, endPoint y: 441, distance: 64.8
click at [1098, 452] on div "add update renew This new policy will be added This new policy will update exis…" at bounding box center [1125, 655] width 819 height 570
paste input "922-1NEX-24"
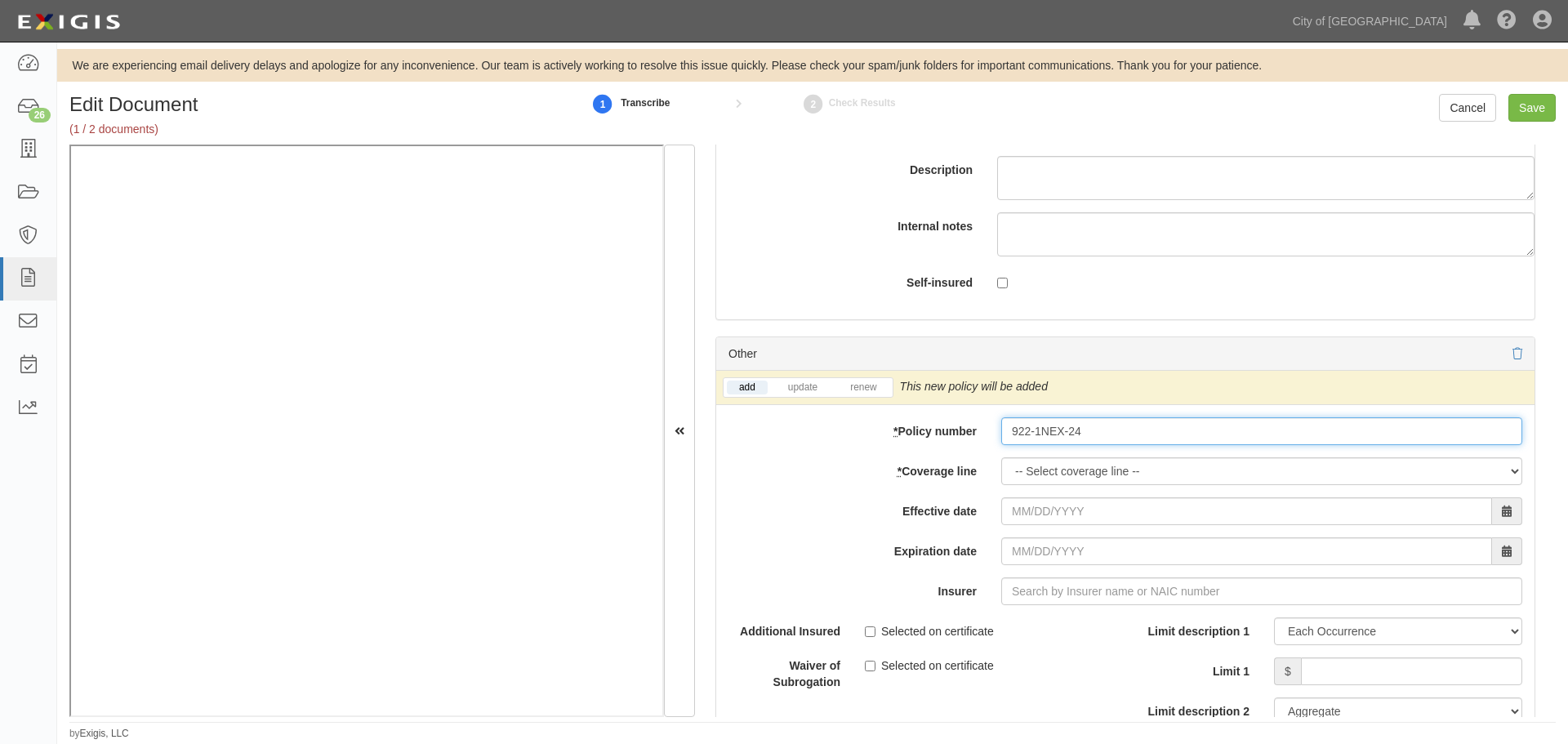
click at [1026, 433] on input "922-1NEX-24" at bounding box center [1261, 431] width 521 height 28
type input "922-1NEX-24"
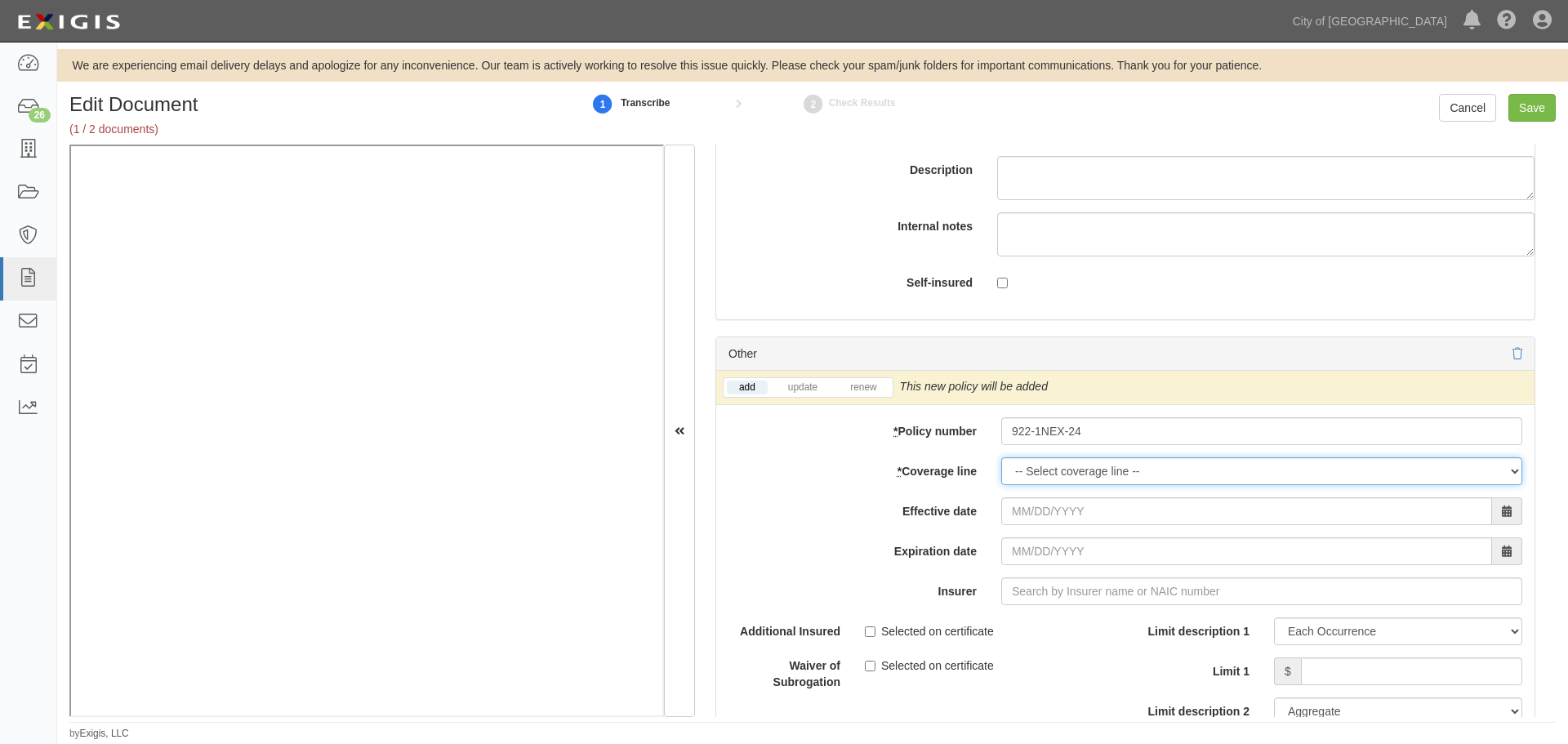
click at [1040, 469] on select "-- Select coverage line -- Asbestos Abatement Auto Physical Damage Boiler & Mac…" at bounding box center [1261, 471] width 521 height 28
select select "67"
click at [1002, 457] on select "-- Select coverage line -- Asbestos Abatement Auto Physical Damage Boiler & Mac…" at bounding box center [1261, 471] width 521 height 28
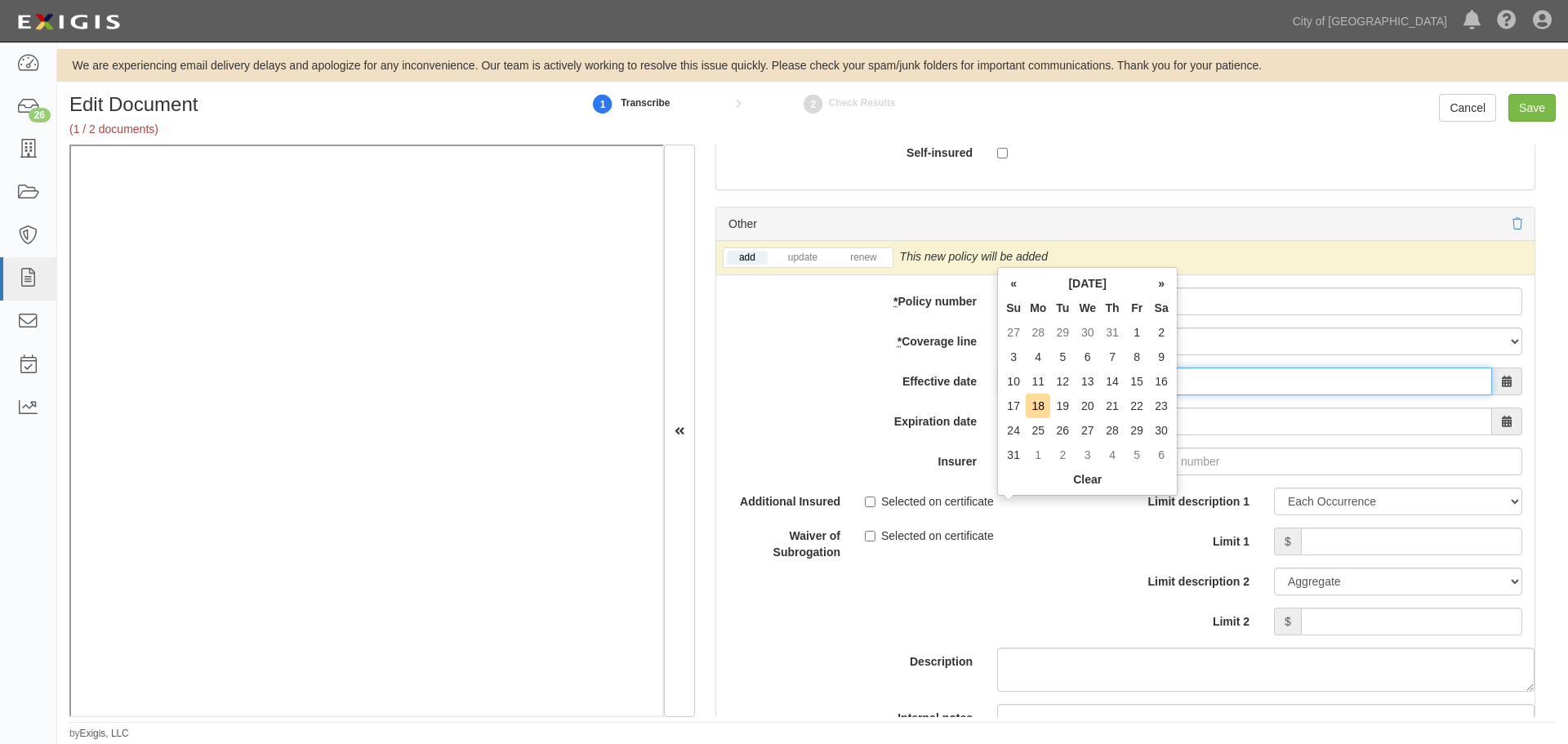
scroll to position [5306, 0]
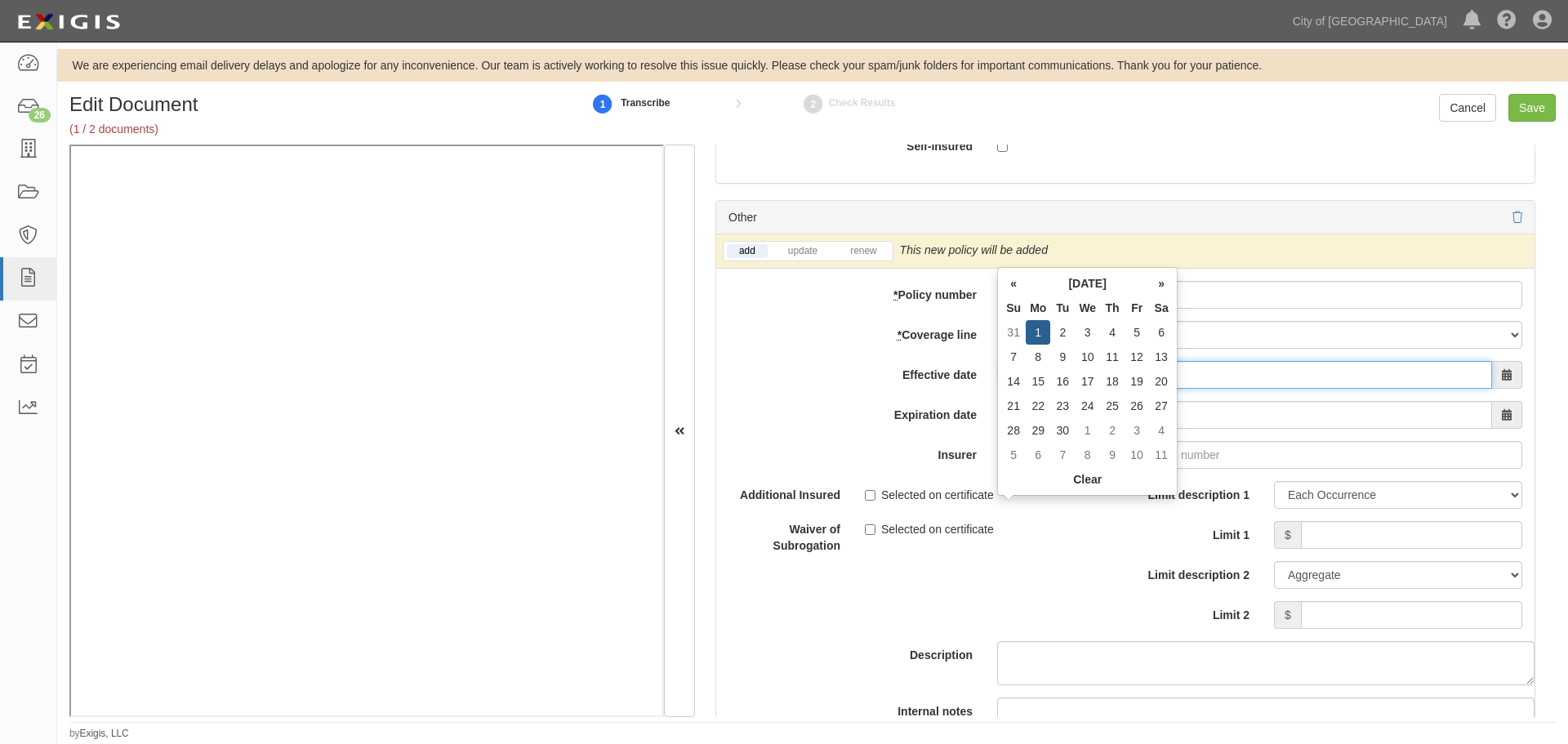
click at [1228, 380] on input "09/1" at bounding box center [1247, 375] width 490 height 28
click at [1245, 374] on input "09/1" at bounding box center [1247, 375] width 490 height 28
type input "09/01/2025"
type input "09/01/2026"
click at [1223, 418] on input "09/01/2026" at bounding box center [1247, 414] width 490 height 28
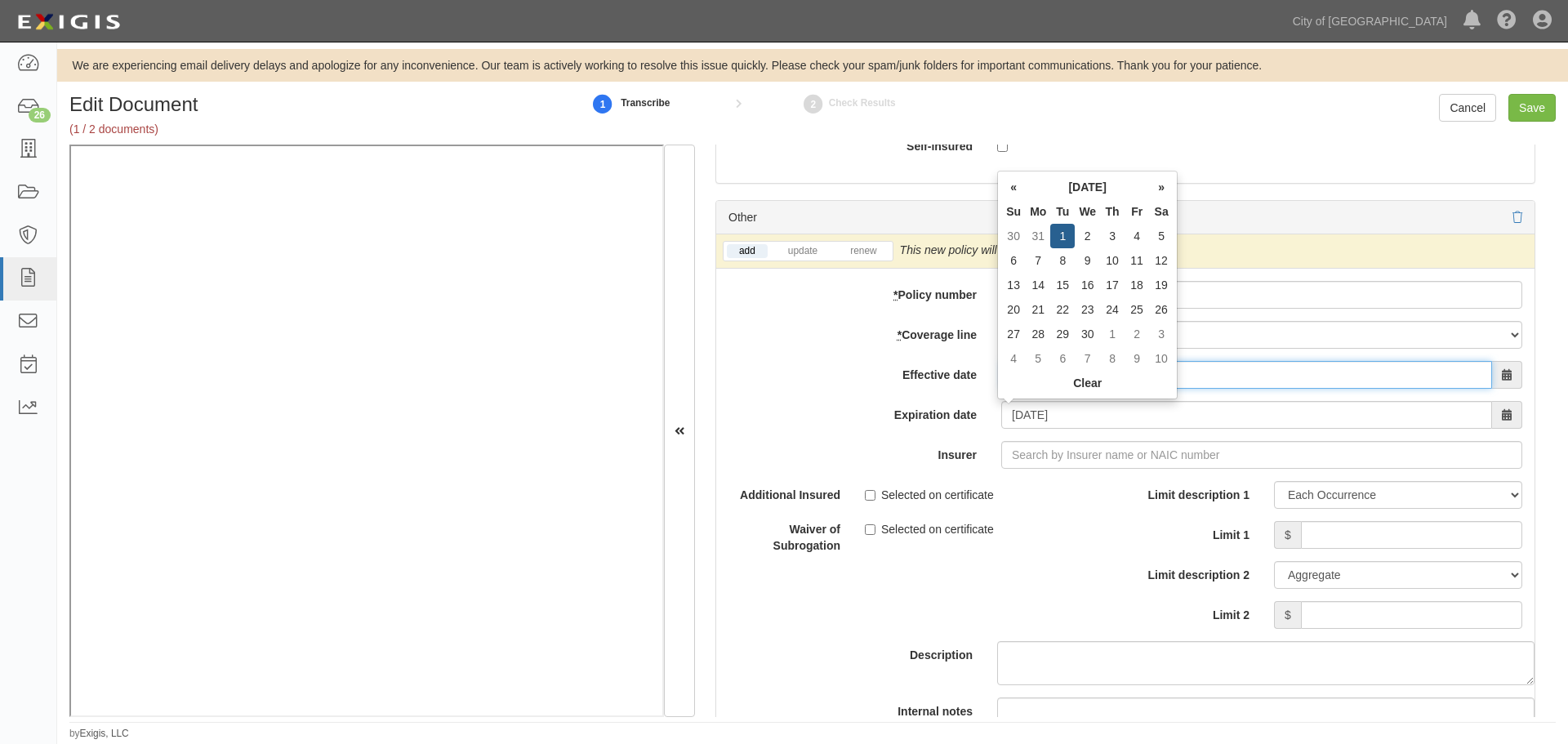
click at [1194, 365] on input "09/01/2025" at bounding box center [1247, 375] width 490 height 28
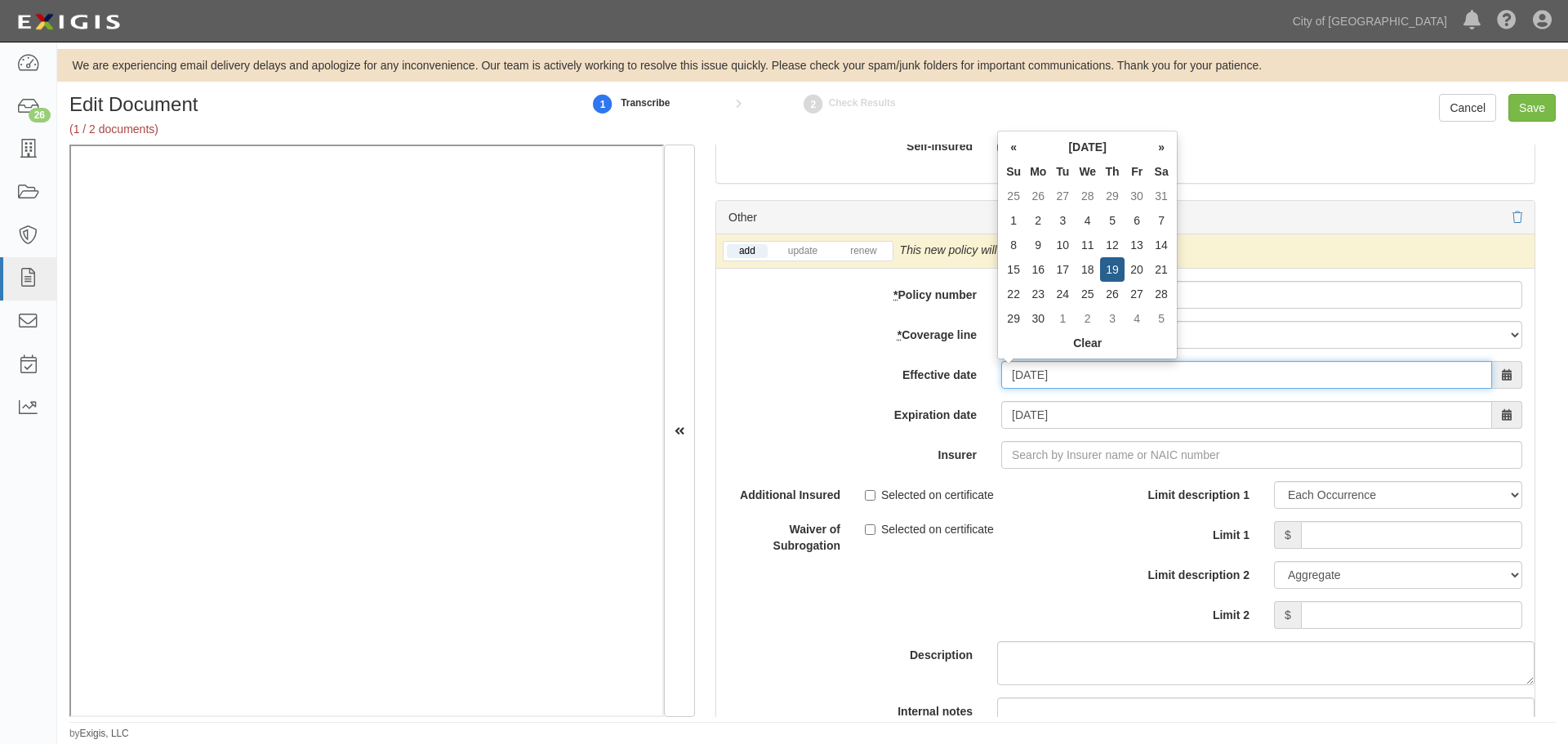
type input "09/19/2024"
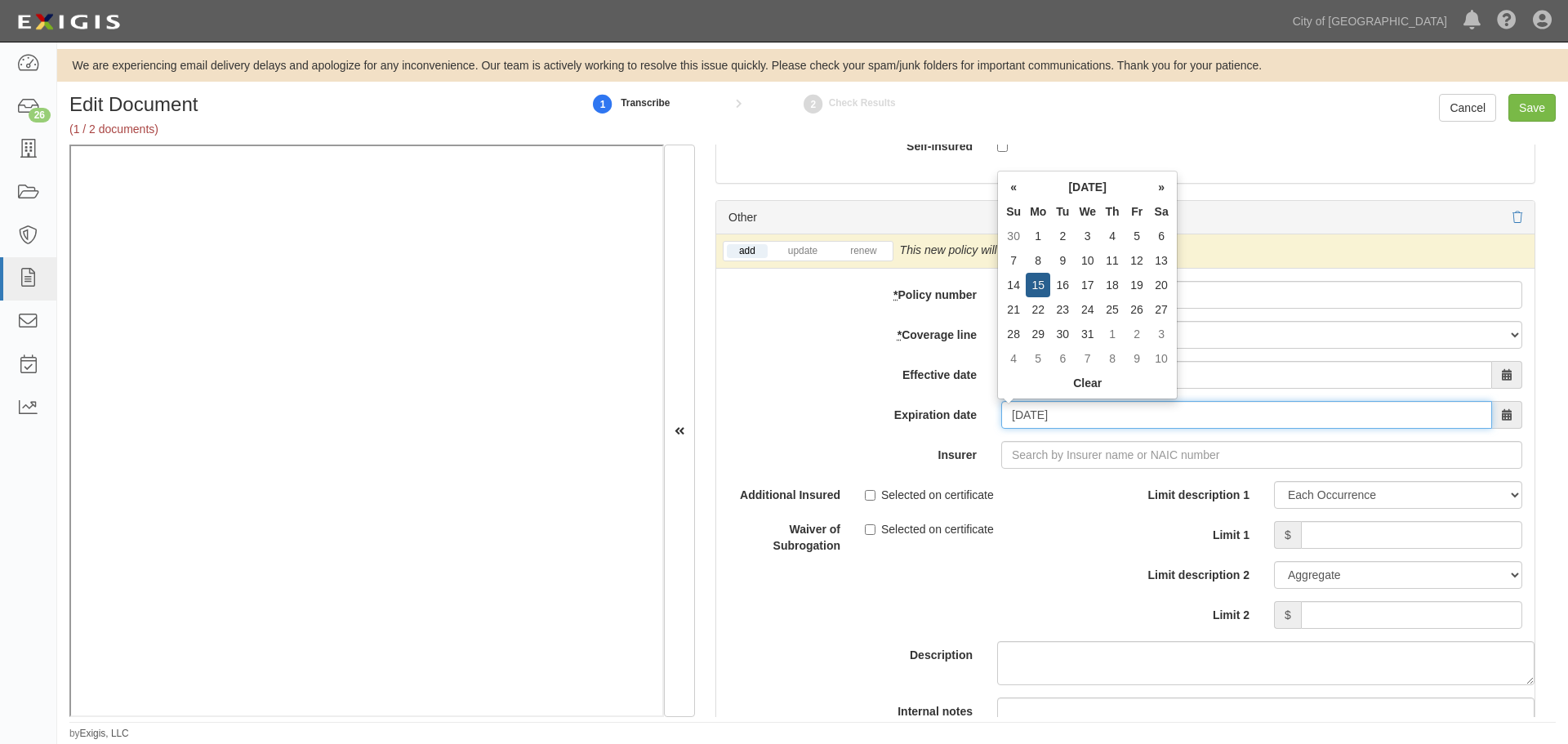
type input "12/15/2025"
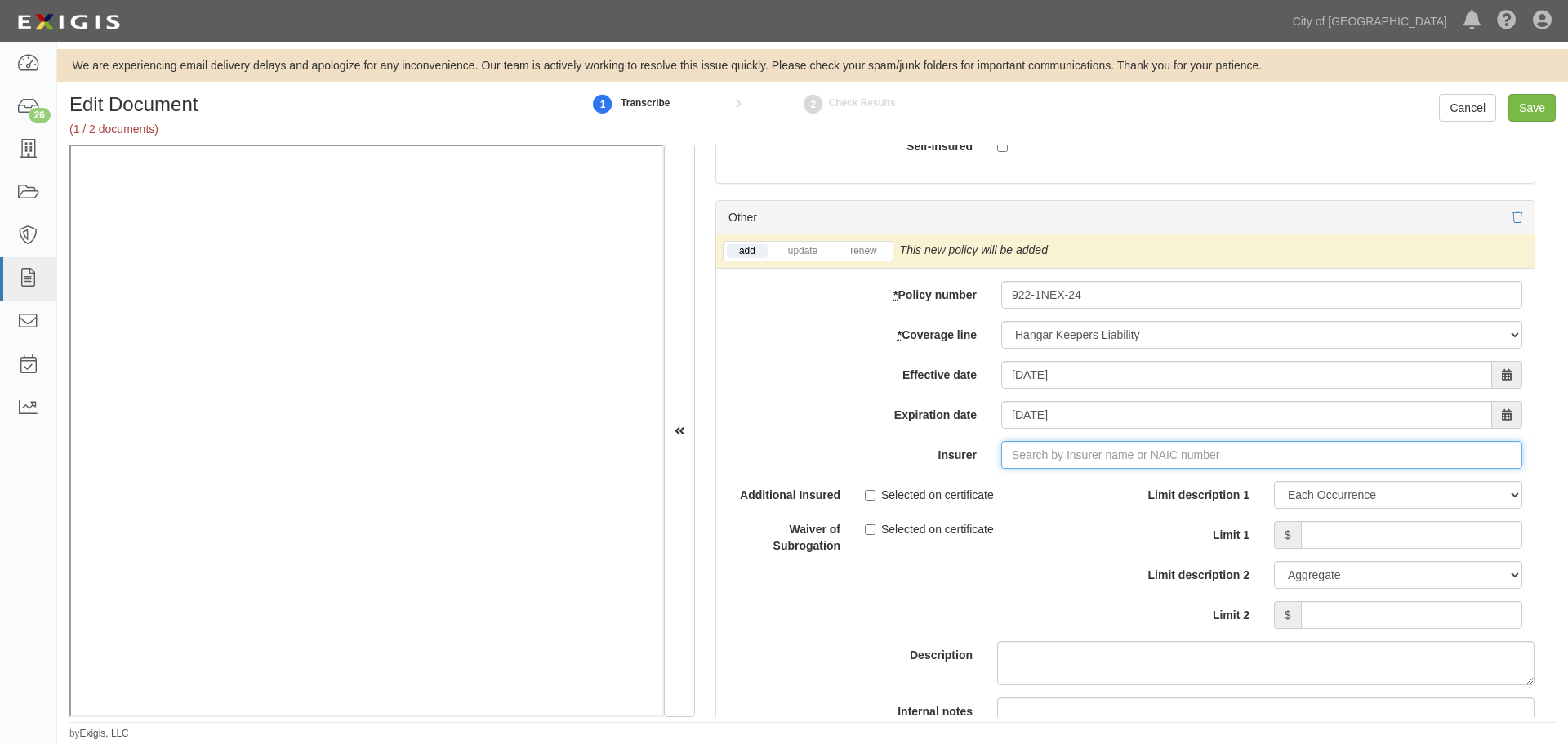
click at [1106, 454] on input "Insurer" at bounding box center [1261, 455] width 521 height 28
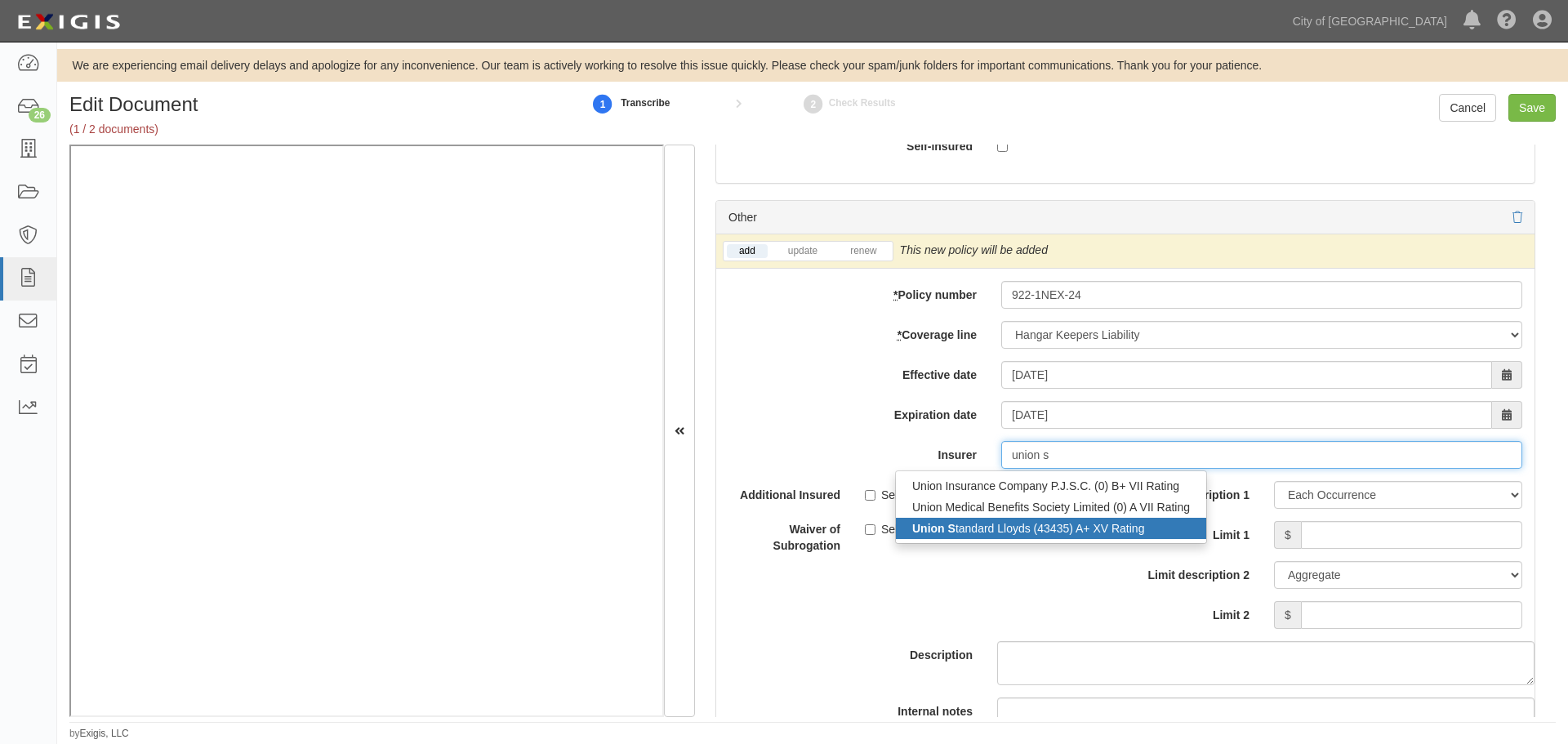
click at [988, 526] on div "Union S tandard Lloyds (43435) A+ XV Rating" at bounding box center [1051, 528] width 310 height 22
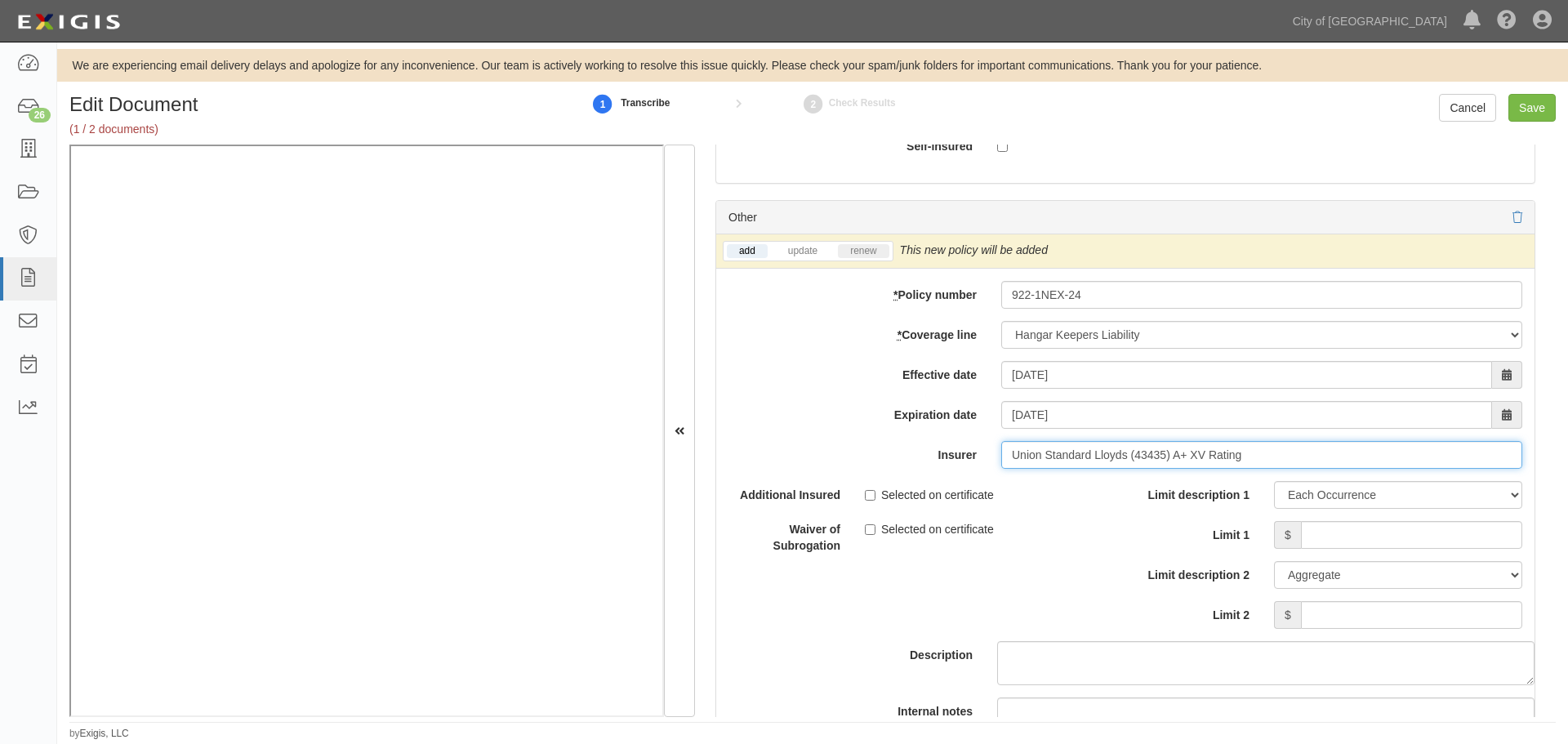
type input "Union Standard Lloyds (43435) A+ XV Rating"
click at [866, 249] on link "renew" at bounding box center [863, 251] width 51 height 14
click at [1332, 535] on input "Limit 1" at bounding box center [1412, 534] width 221 height 28
type input "250,000,000"
drag, startPoint x: 1457, startPoint y: 615, endPoint x: 1448, endPoint y: 609, distance: 10.8
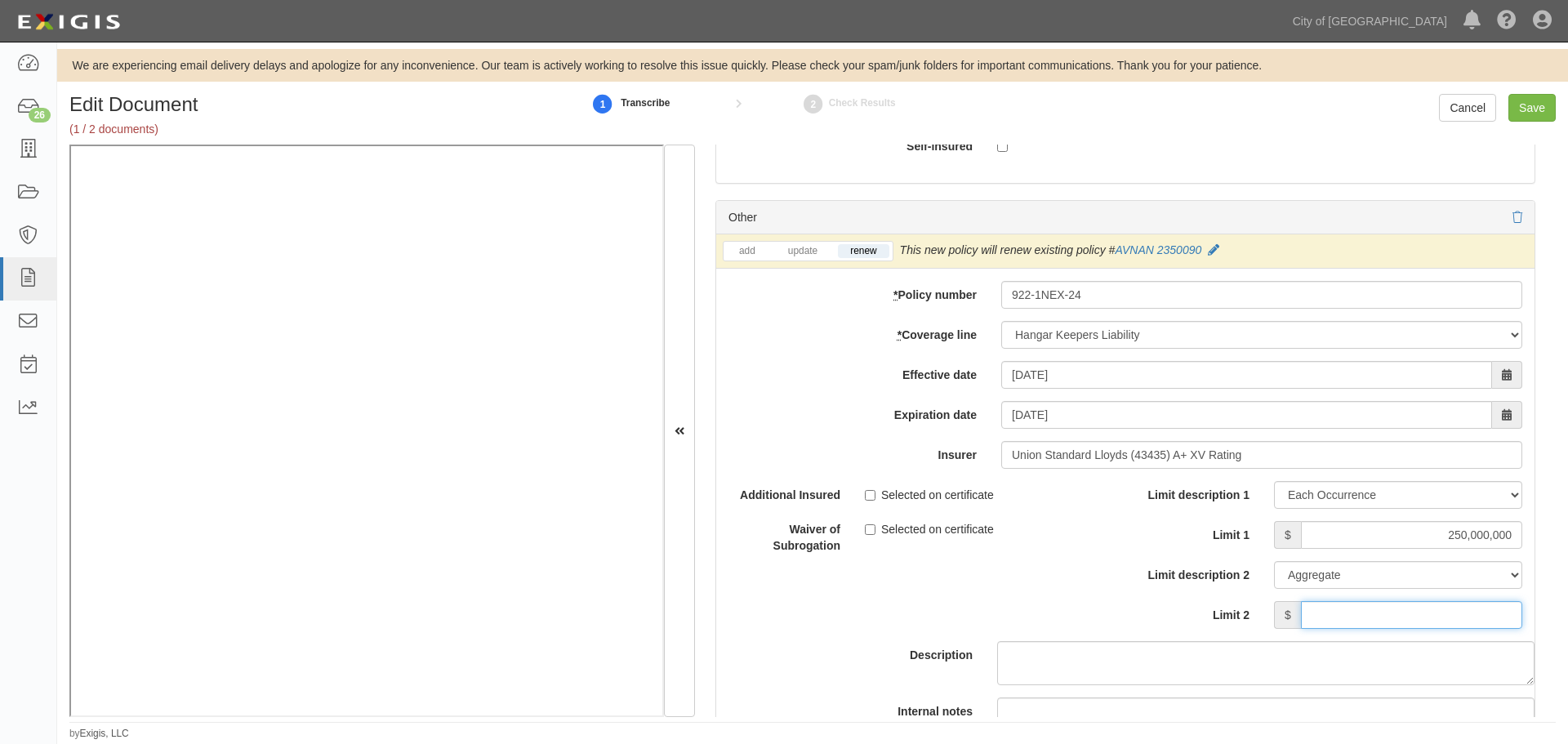
click at [1449, 611] on input "Limit 2" at bounding box center [1412, 615] width 221 height 28
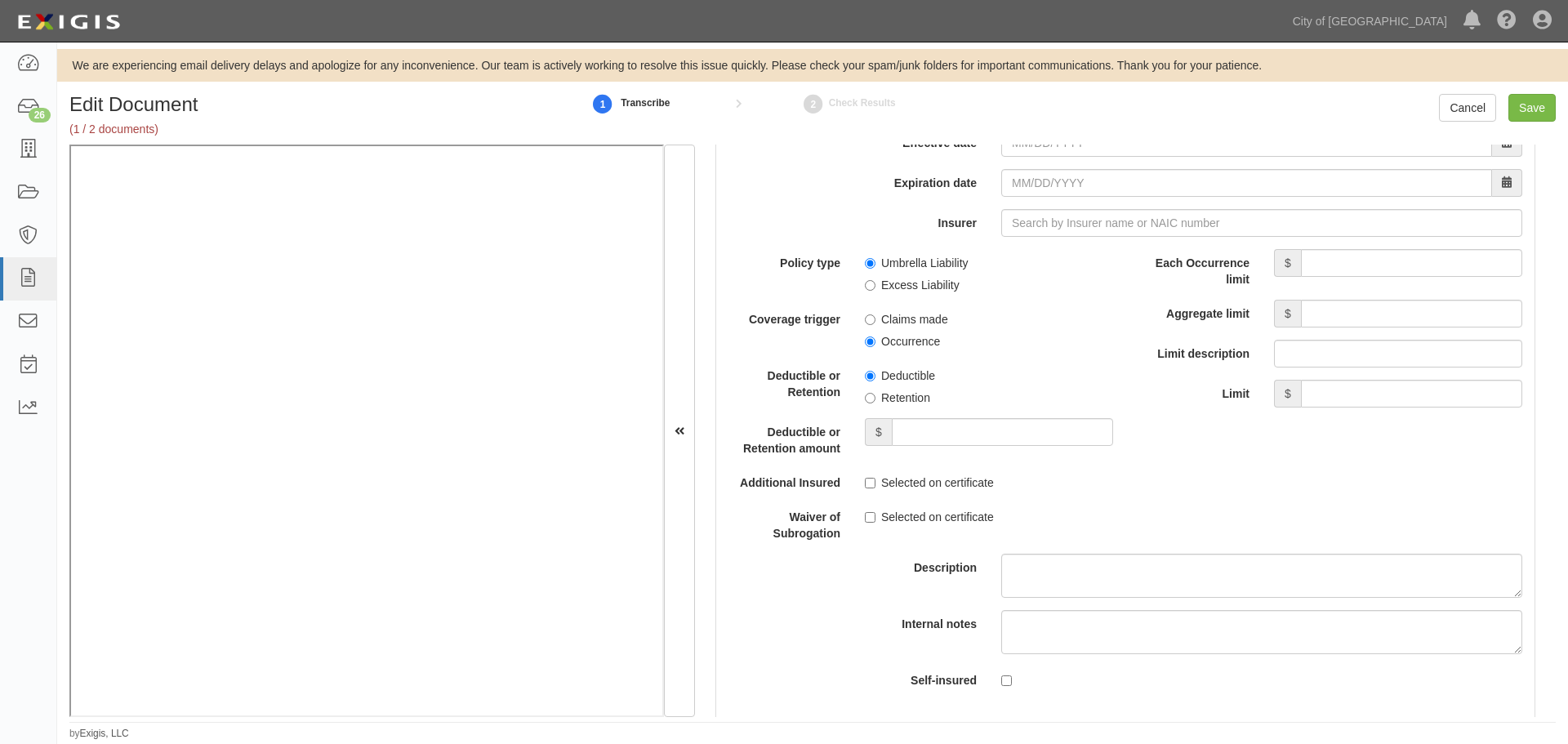
scroll to position [3673, 0]
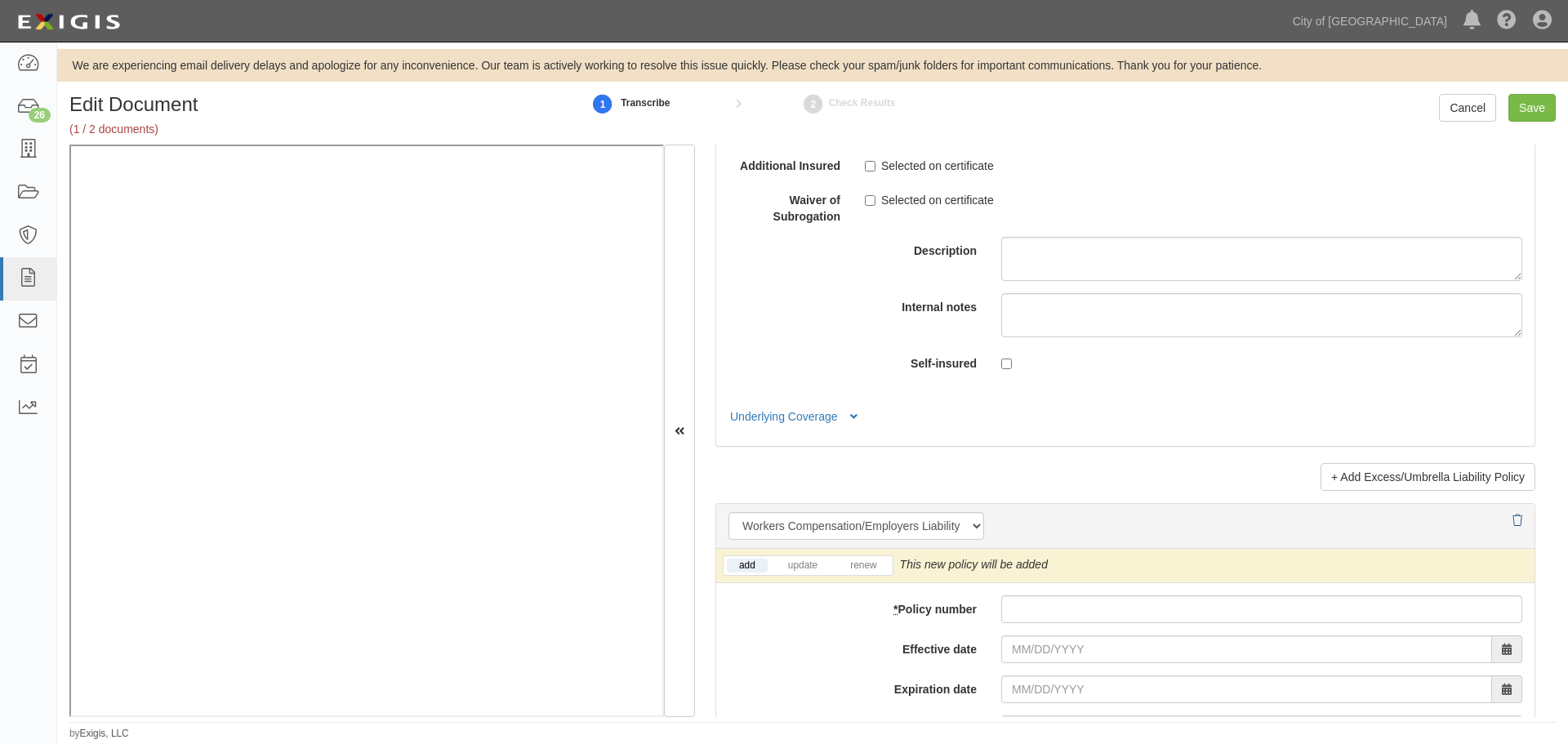
type input "250,000,000"
click at [1513, 514] on link at bounding box center [1517, 520] width 9 height 13
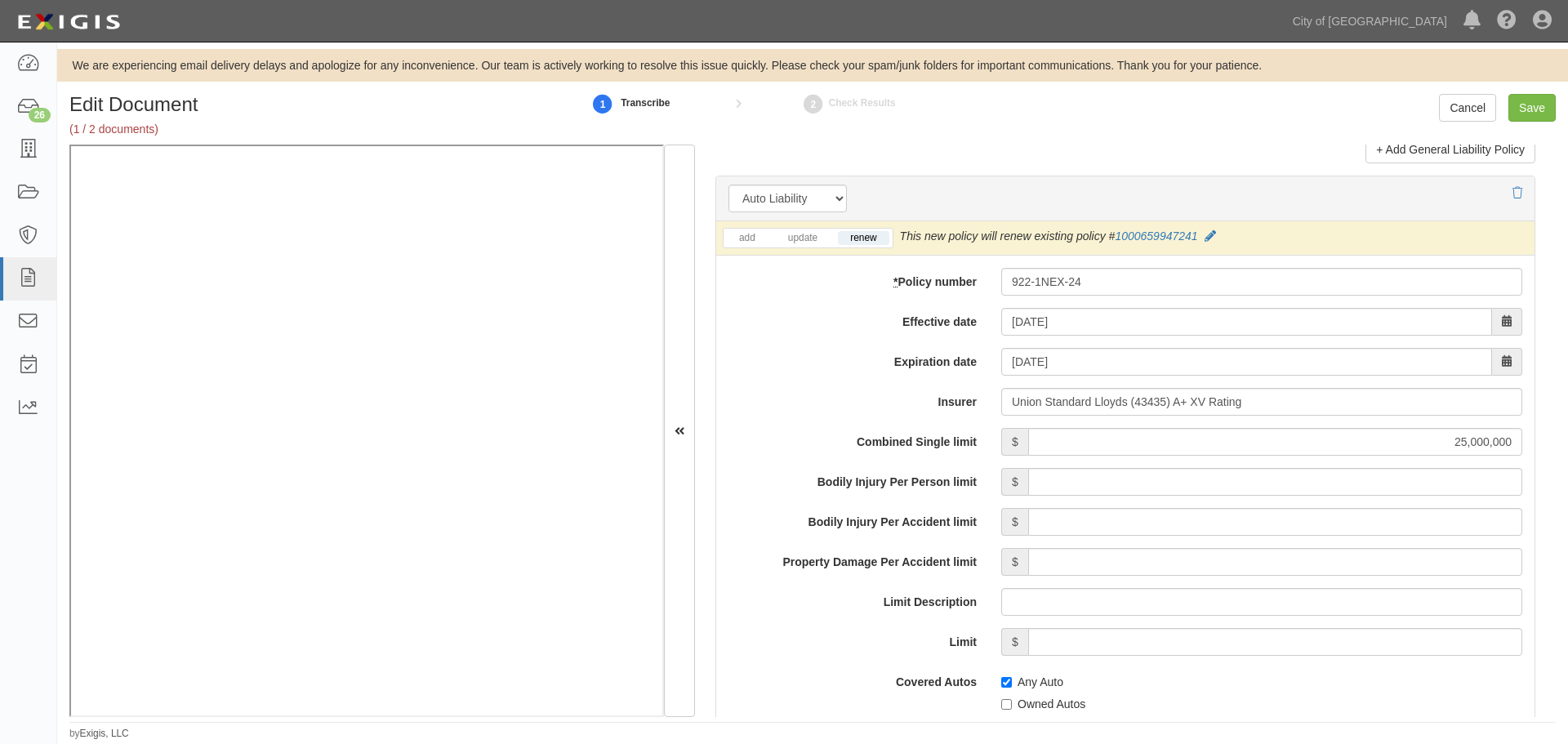
scroll to position [2040, 0]
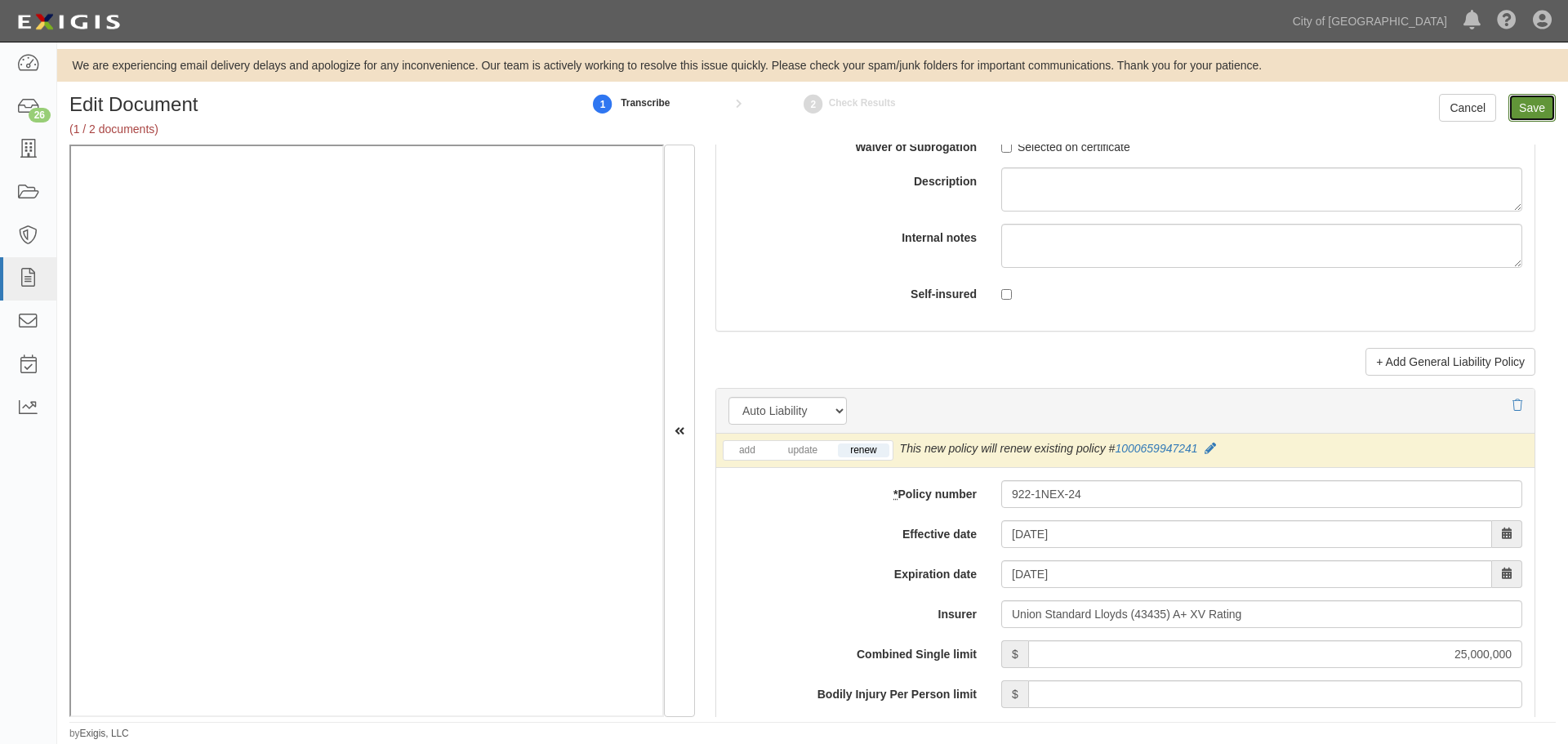
click at [1525, 108] on input "Save" at bounding box center [1532, 108] width 47 height 28
type input "250000000"
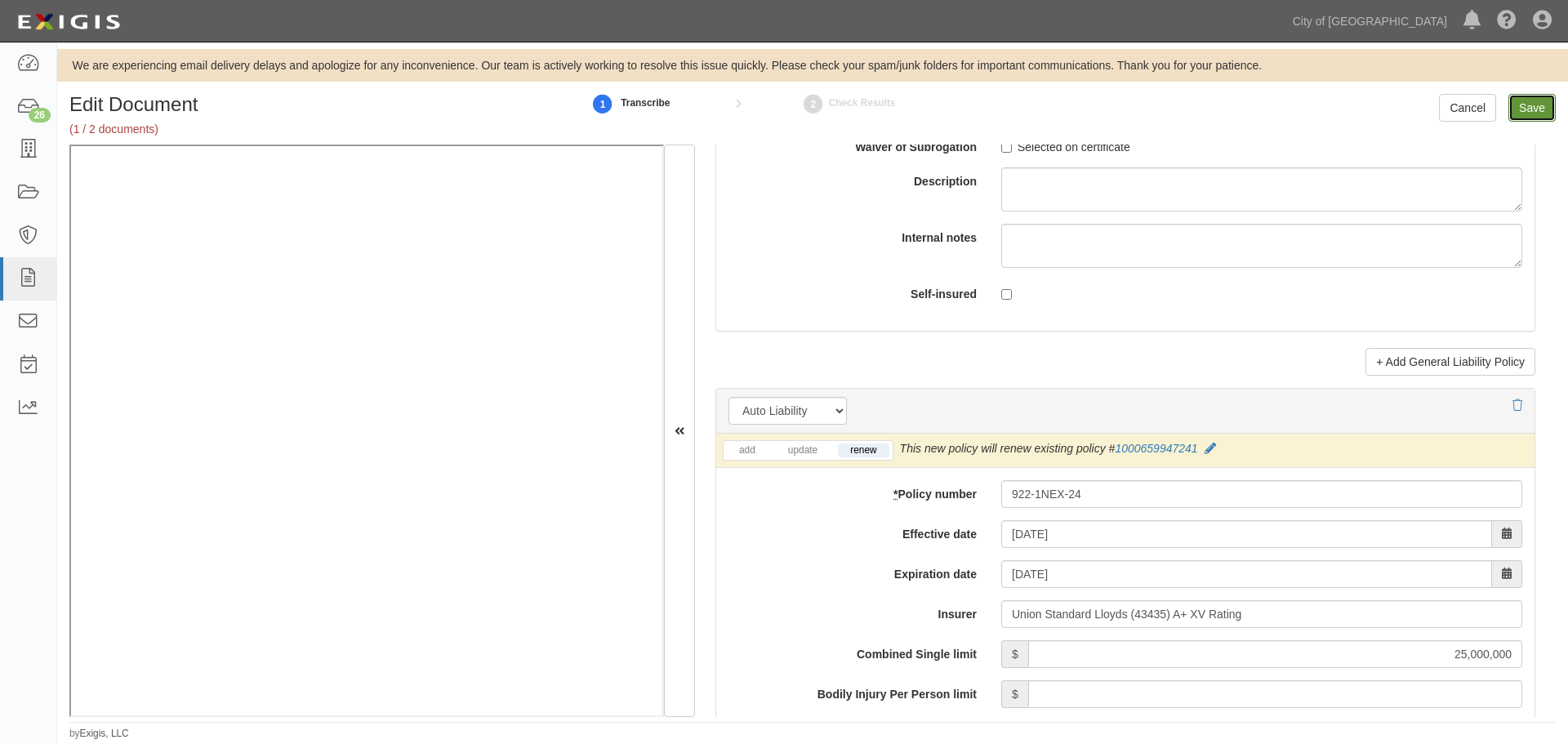
type input "250000000"
type input "25000000"
type input "250000000"
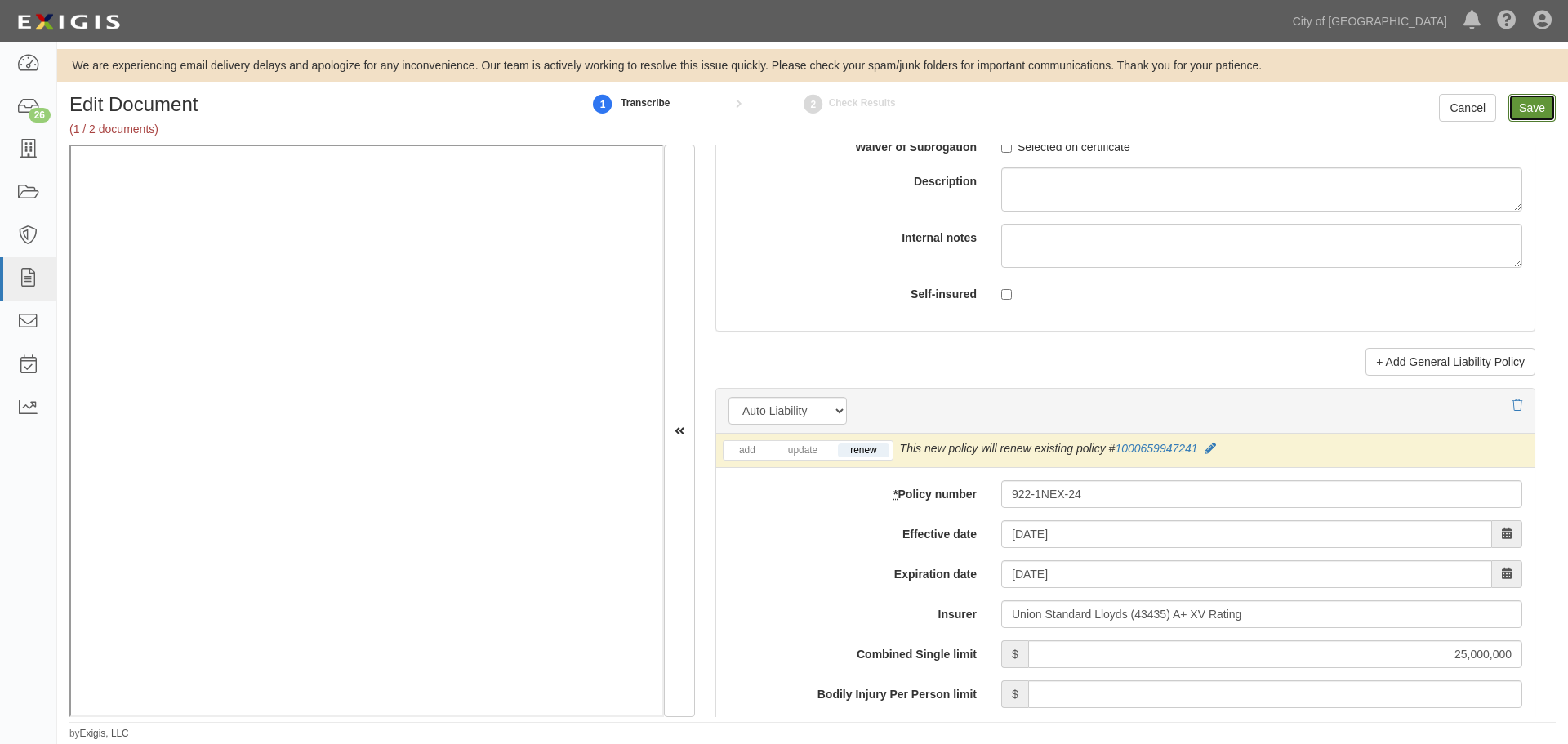
type input "250000000"
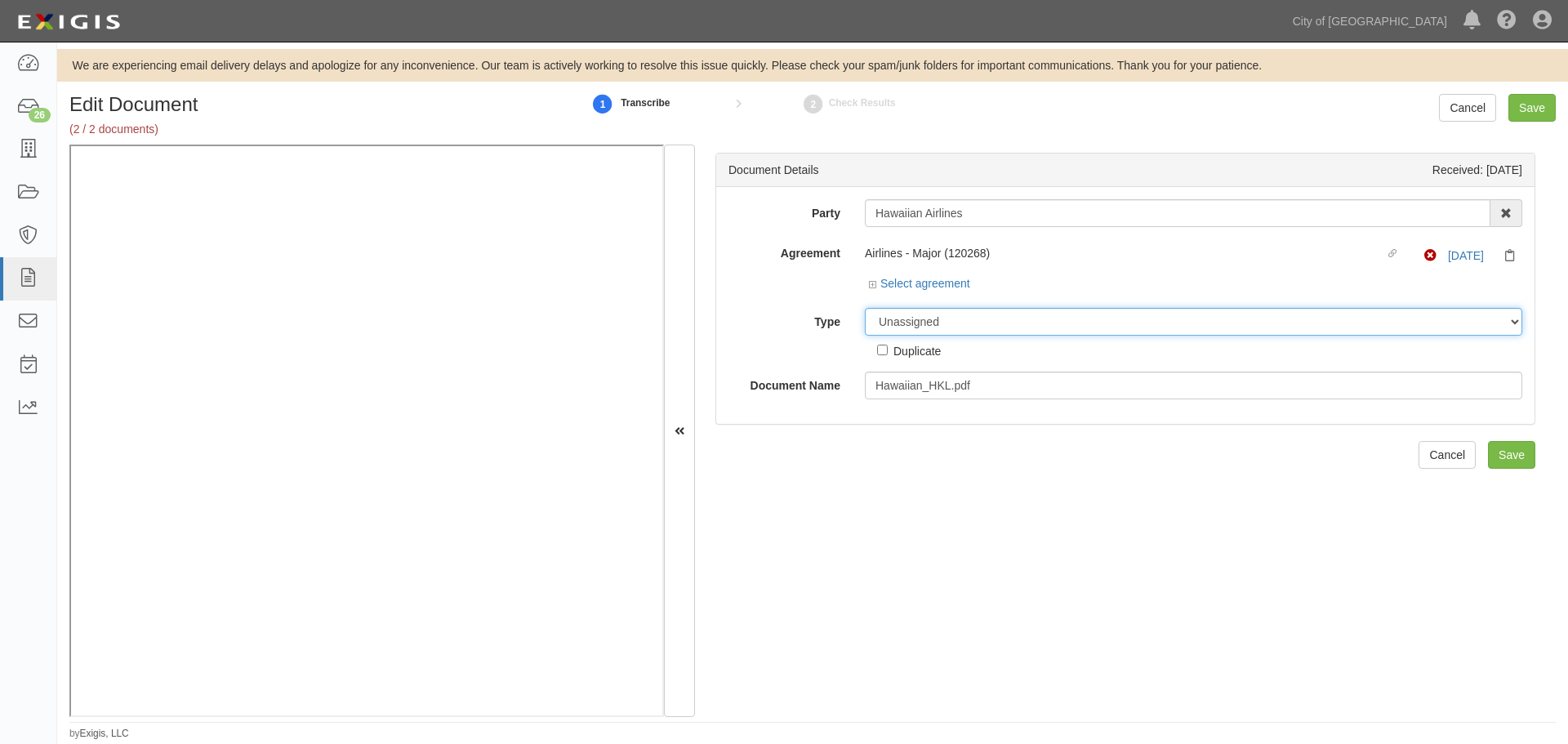
click at [897, 315] on select "Unassigned Binder Cancellation Notice Certificate Contract Endorsement Insuranc…" at bounding box center [1193, 322] width 657 height 28
select select "OtherDetail"
click at [865, 308] on select "Unassigned Binder Cancellation Notice Certificate Contract Endorsement Insuranc…" at bounding box center [1193, 322] width 657 height 28
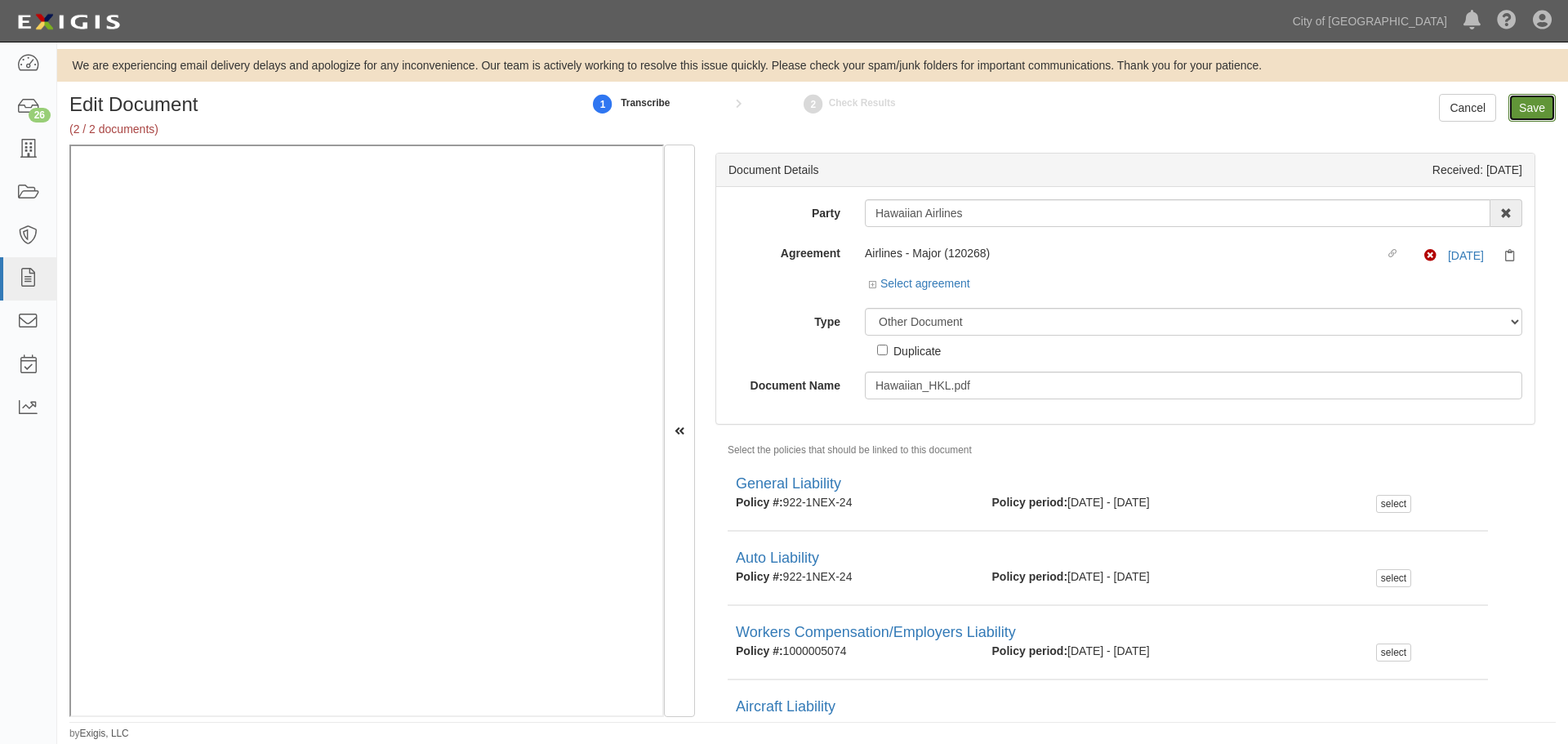
click at [1528, 98] on input "Save" at bounding box center [1532, 108] width 47 height 28
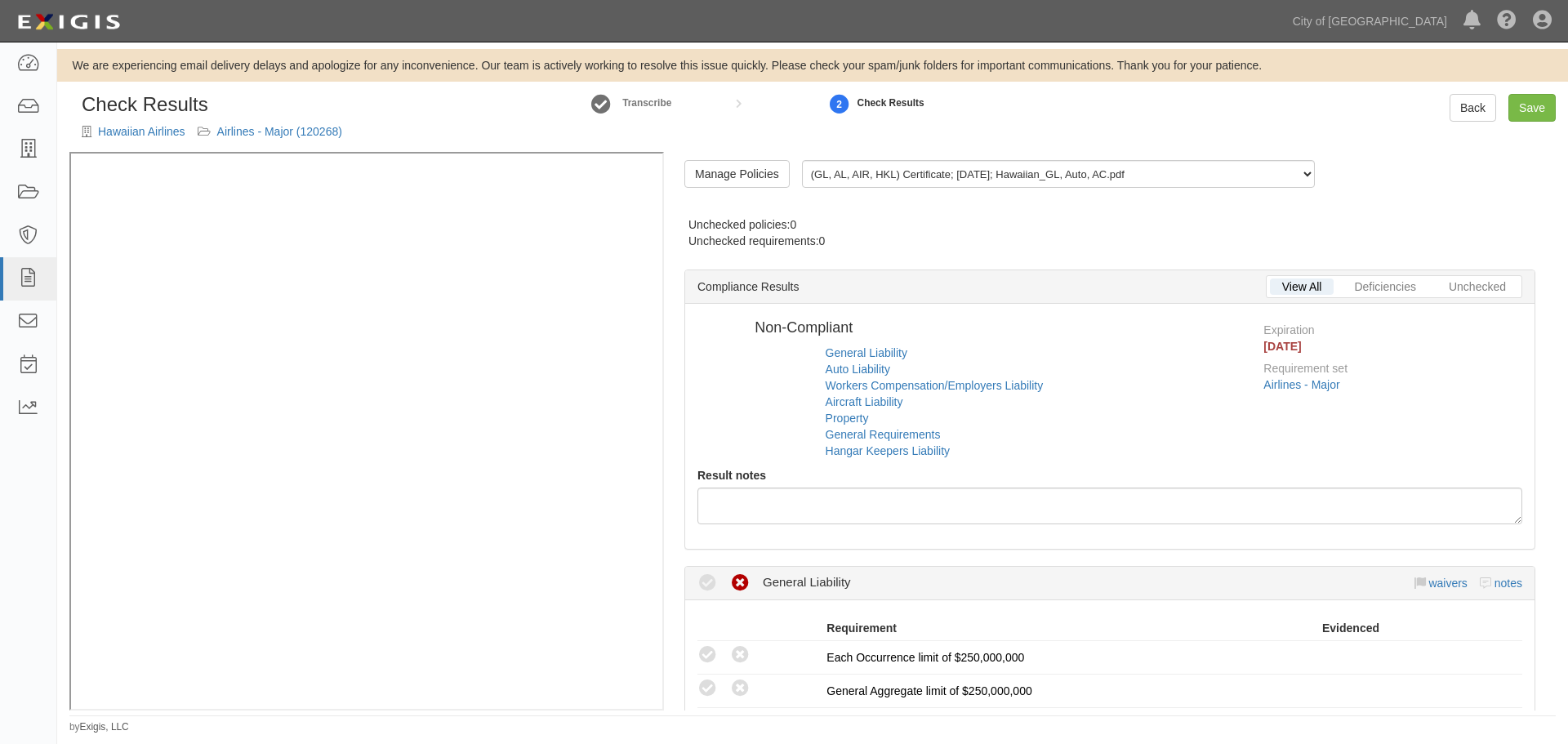
radio input "false"
radio input "true"
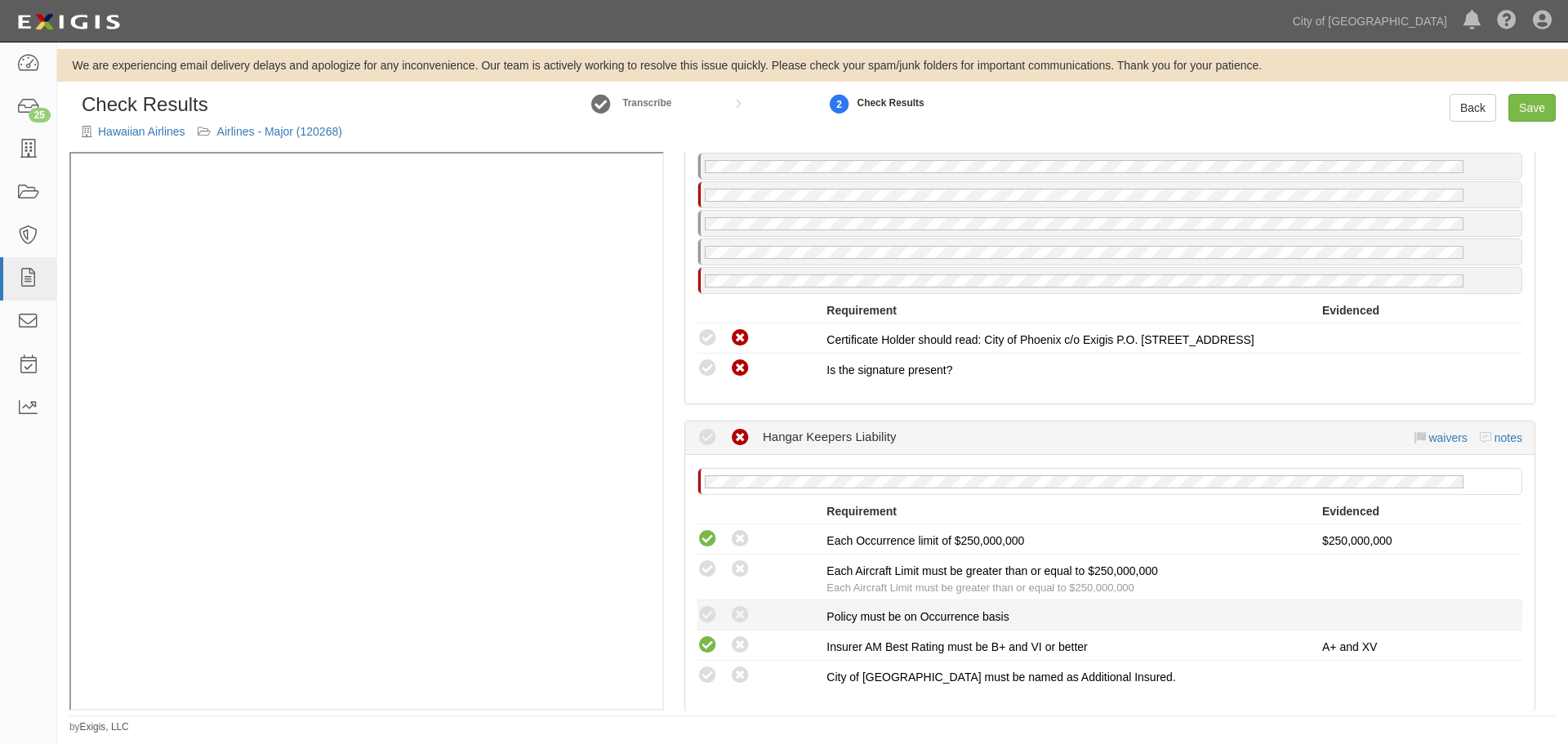
scroll to position [2413, 0]
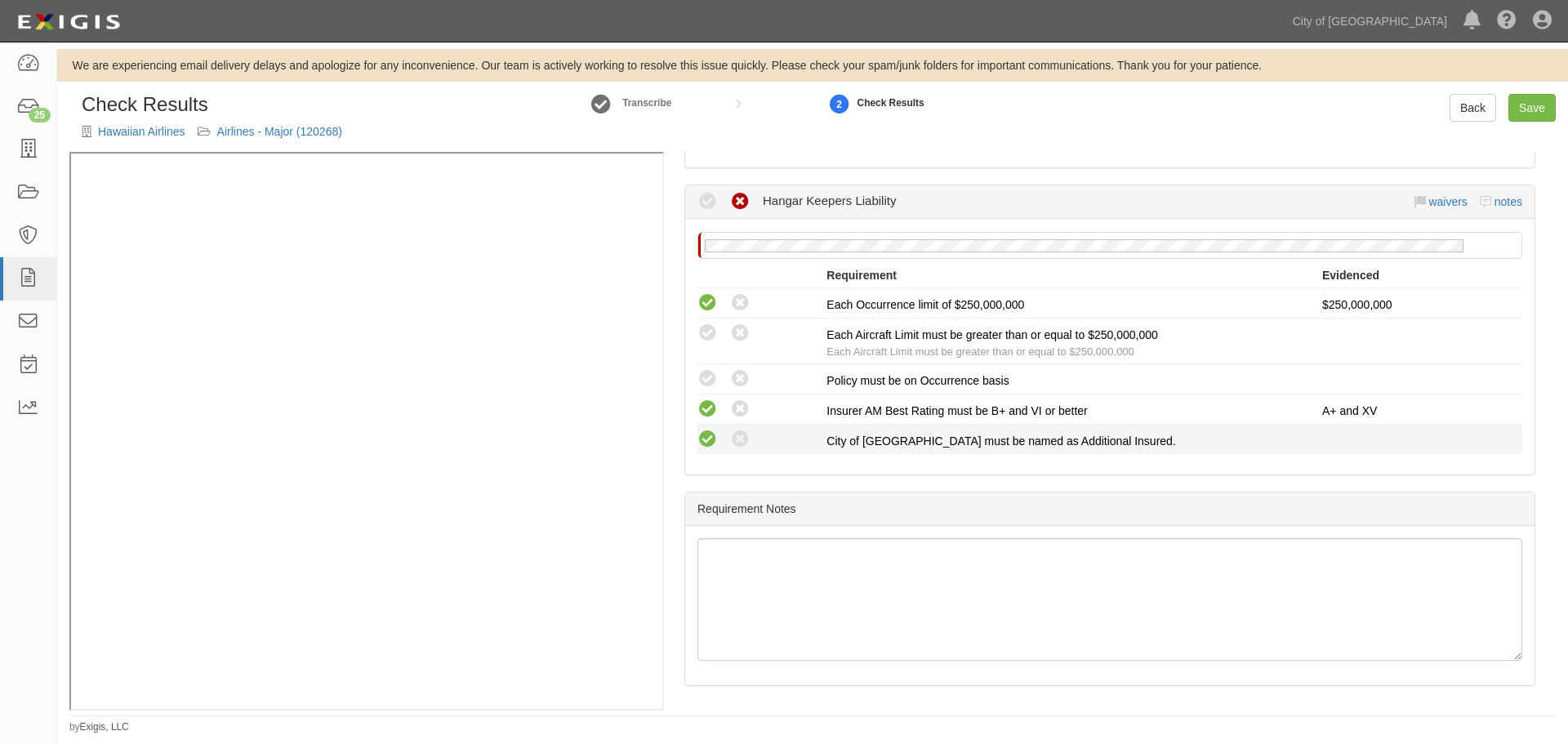
click at [706, 444] on icon at bounding box center [708, 439] width 21 height 21
radio input "true"
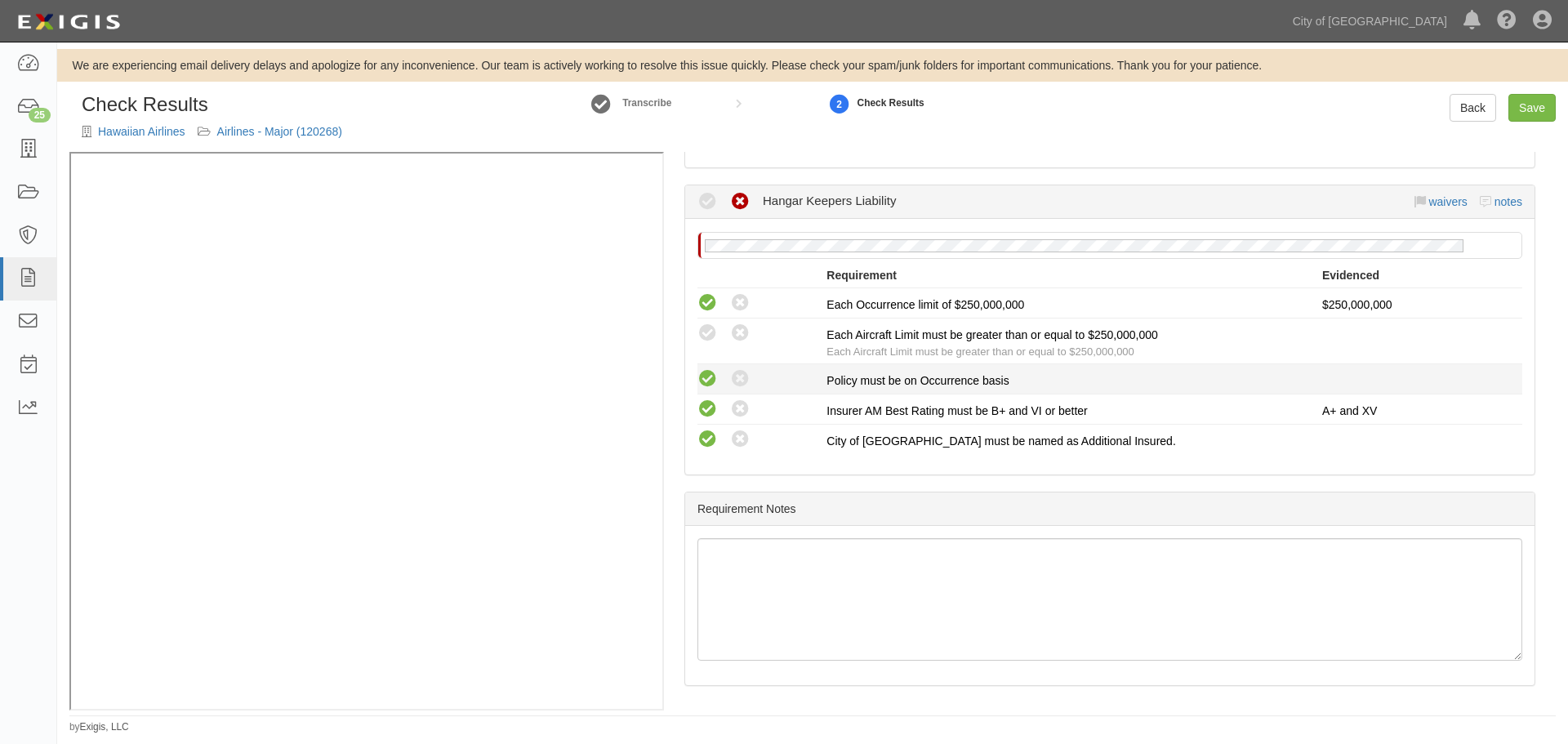
click at [699, 374] on icon at bounding box center [708, 379] width 21 height 21
radio input "true"
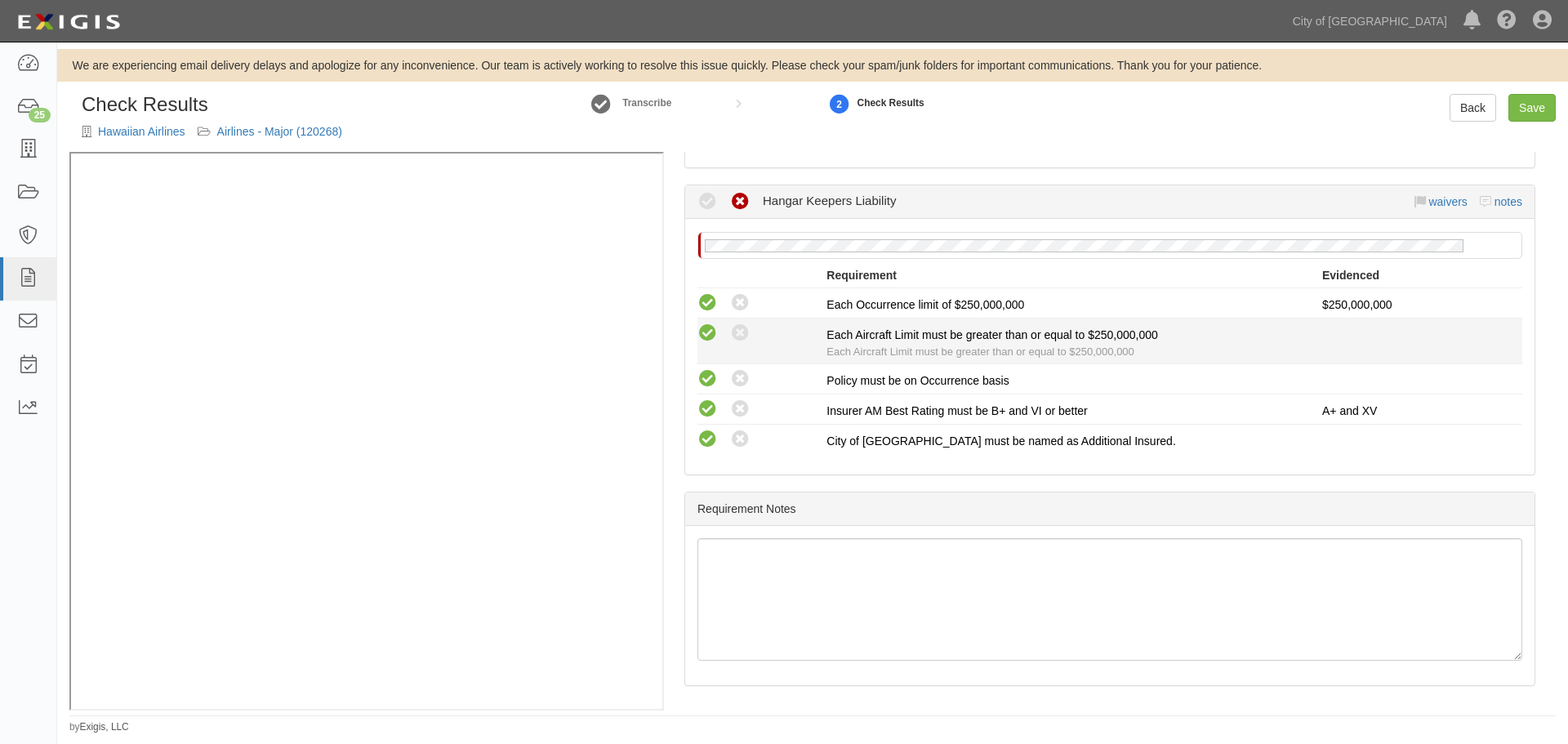
drag, startPoint x: 704, startPoint y: 327, endPoint x: 799, endPoint y: 539, distance: 232.3
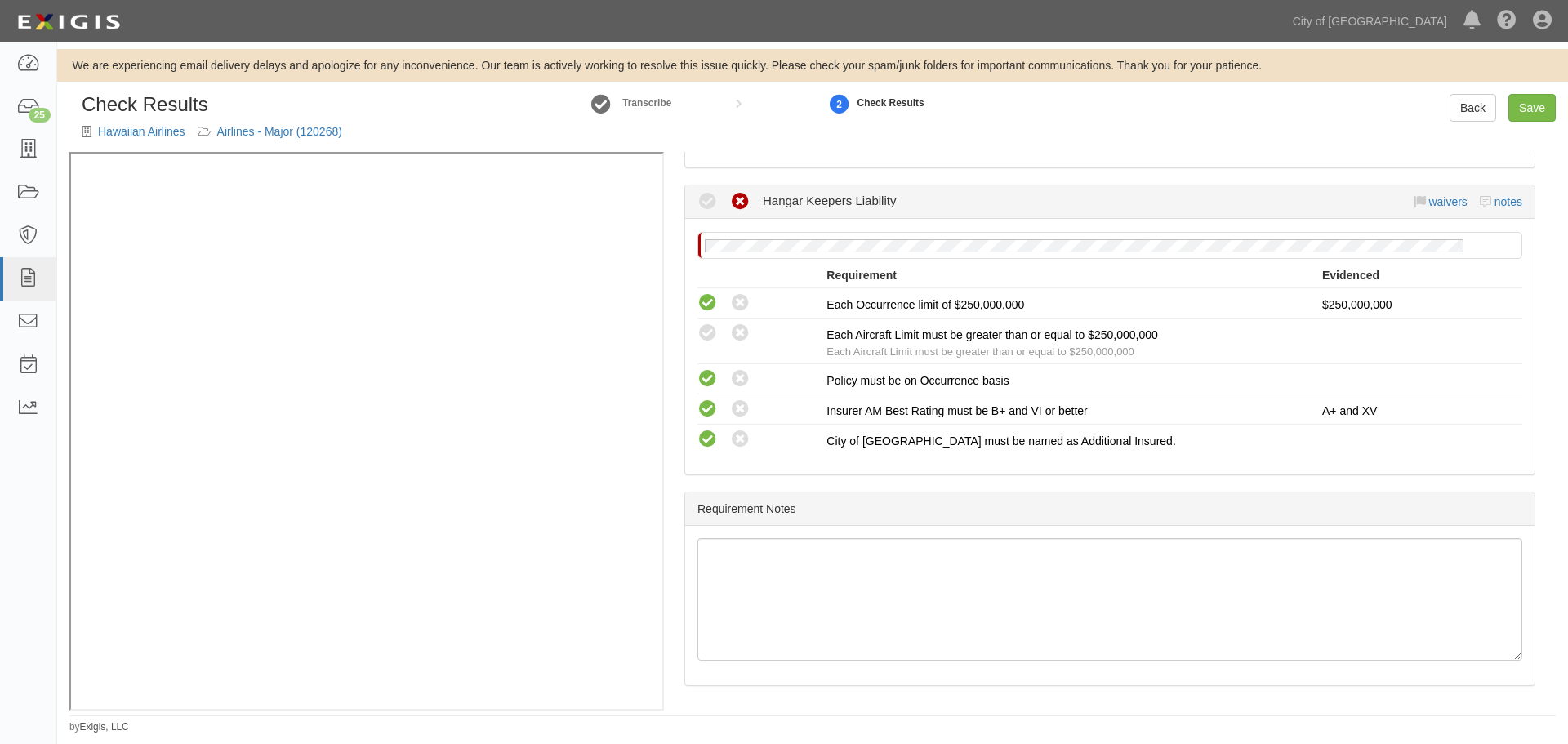
click at [705, 327] on icon at bounding box center [708, 334] width 21 height 21
radio input "true"
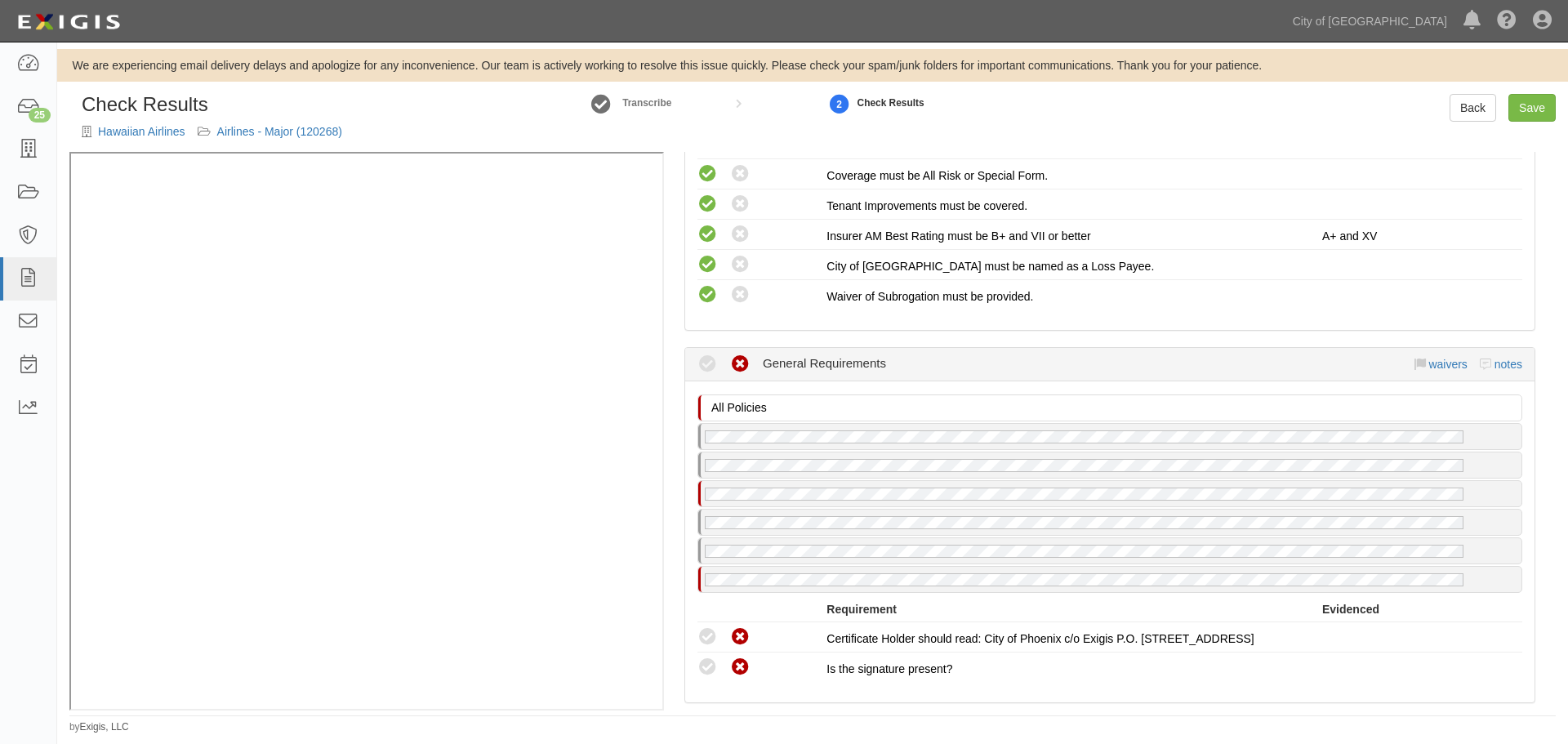
scroll to position [1869, 0]
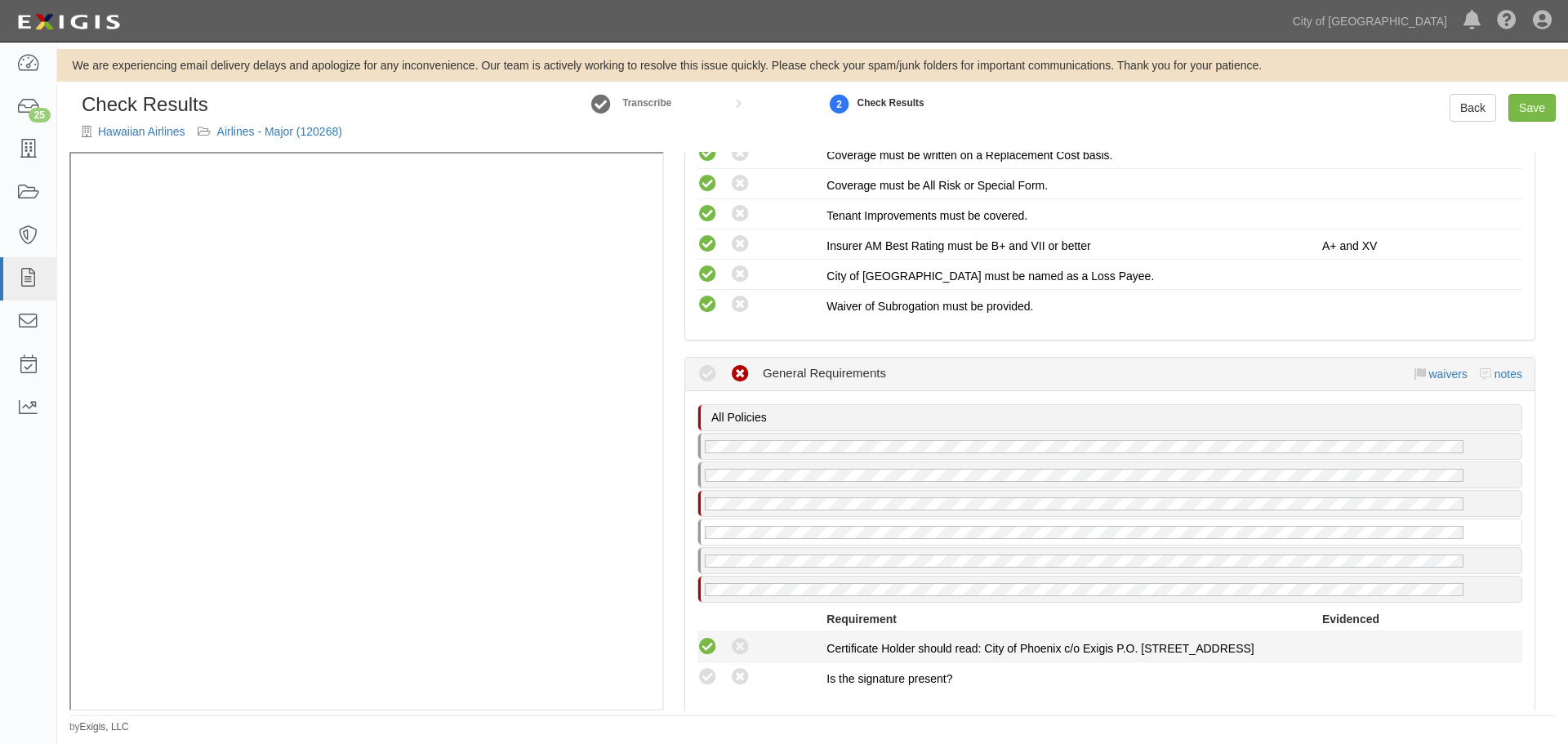
click at [706, 648] on icon at bounding box center [708, 647] width 21 height 21
radio input "true"
click at [709, 680] on icon at bounding box center [708, 678] width 21 height 21
radio input "true"
drag, startPoint x: 710, startPoint y: 650, endPoint x: 714, endPoint y: 681, distance: 31.3
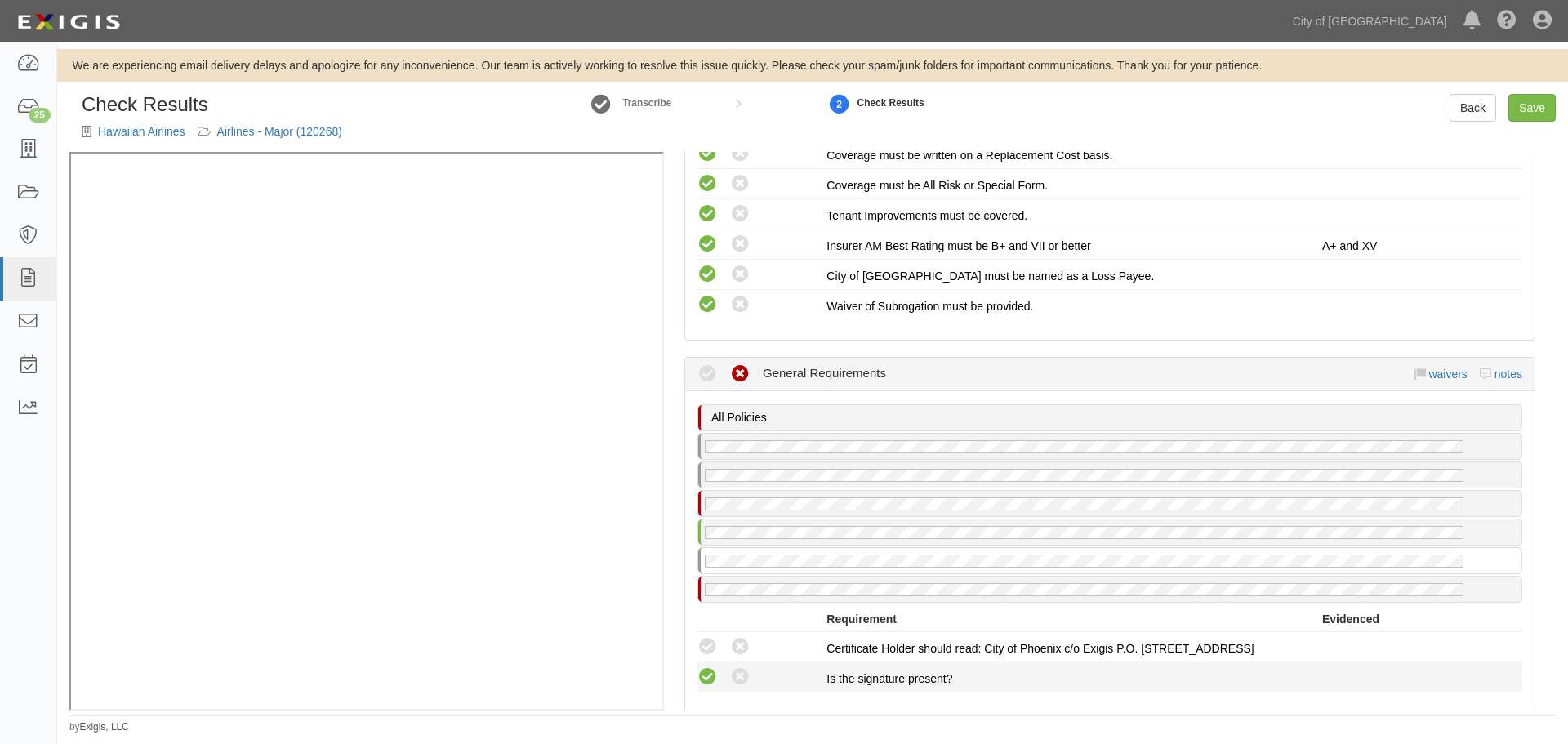
click at [710, 651] on icon at bounding box center [708, 647] width 21 height 21
radio input "true"
click at [711, 683] on icon at bounding box center [708, 678] width 21 height 21
radio input "true"
click at [700, 642] on icon at bounding box center [708, 647] width 21 height 21
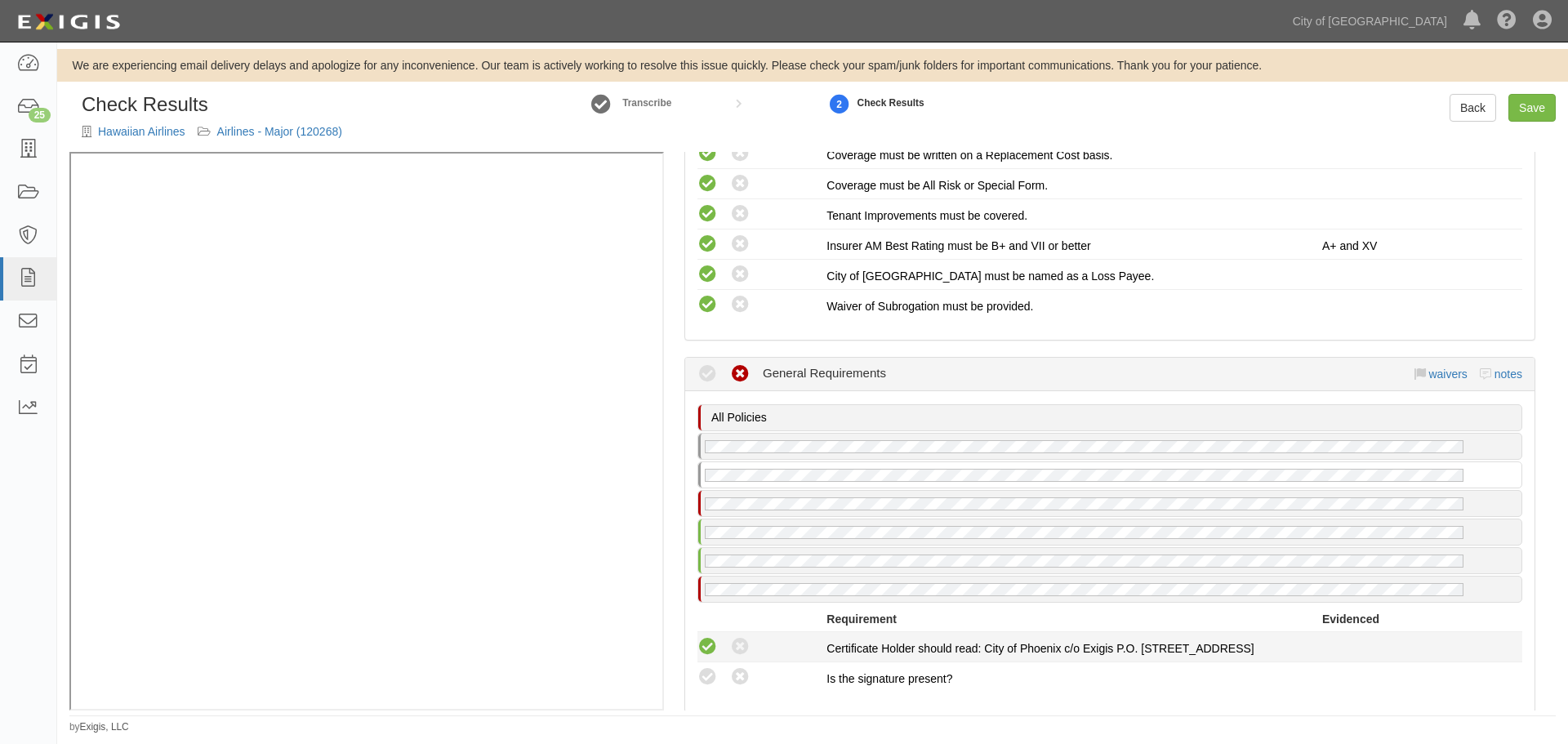
radio input "true"
click at [700, 673] on icon at bounding box center [708, 678] width 21 height 21
radio input "true"
drag, startPoint x: 703, startPoint y: 647, endPoint x: 704, endPoint y: 679, distance: 32.0
click at [704, 655] on icon at bounding box center [708, 647] width 21 height 21
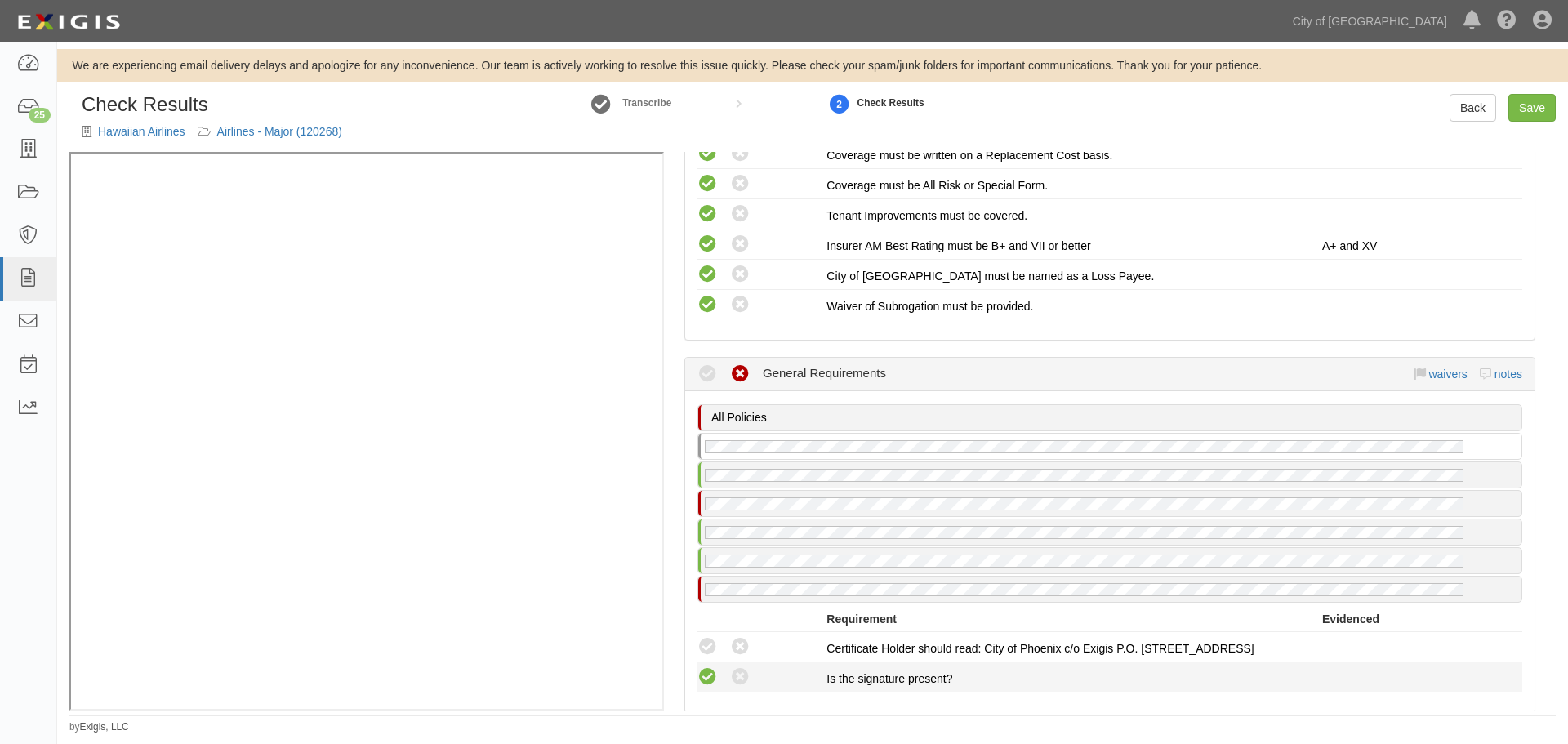
radio input "true"
click at [703, 681] on icon at bounding box center [708, 678] width 21 height 21
radio input "true"
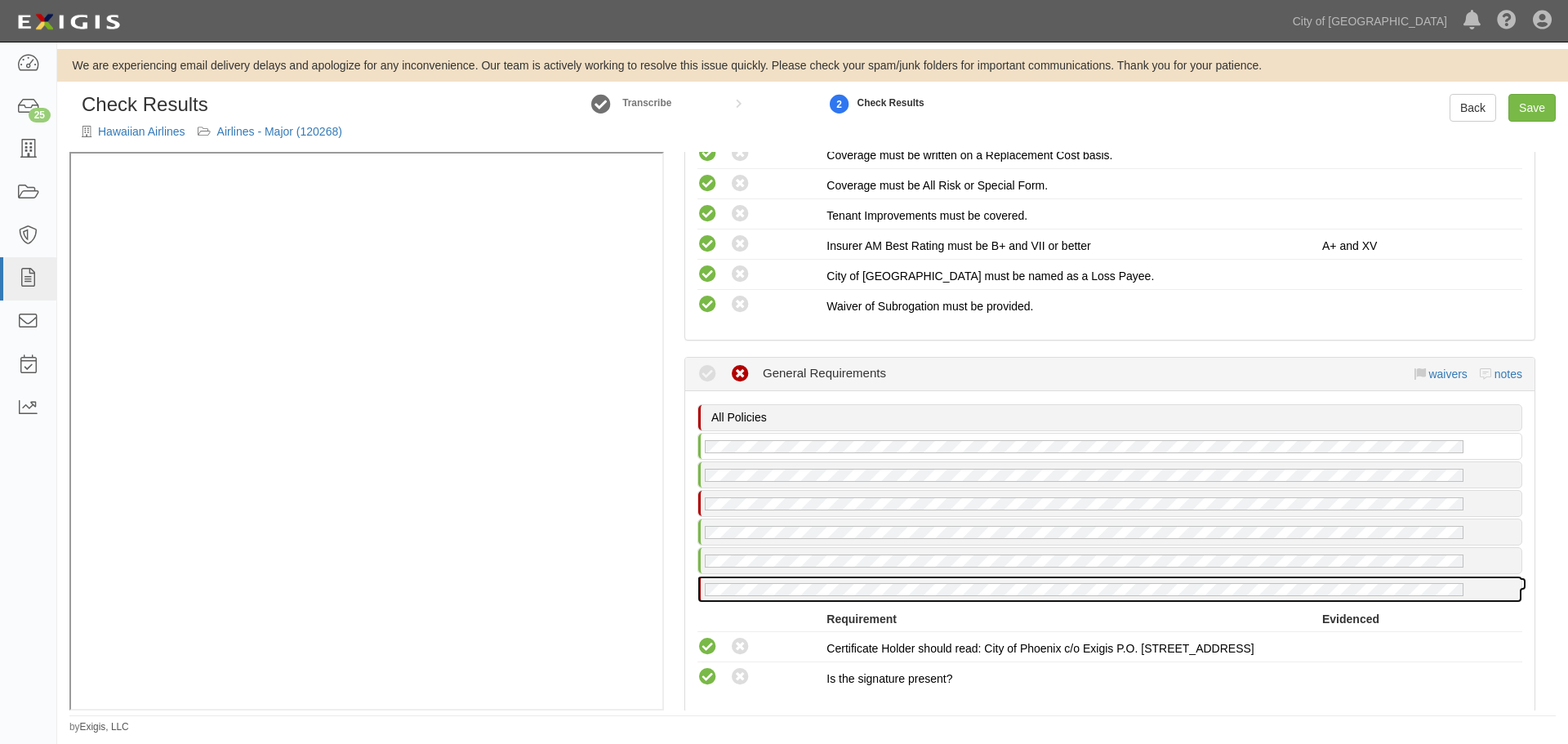
click at [819, 600] on div at bounding box center [1110, 589] width 823 height 25
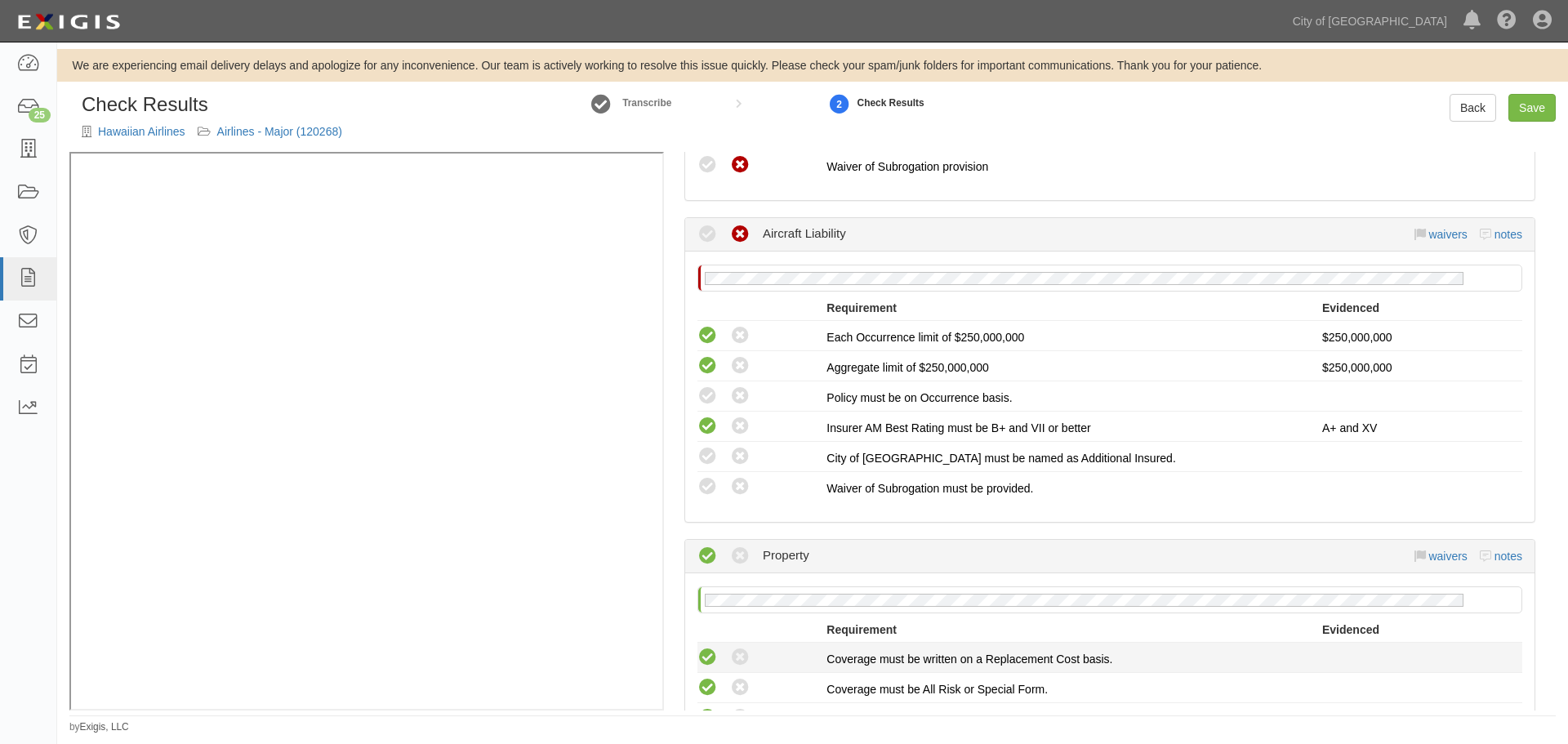
scroll to position [1325, 0]
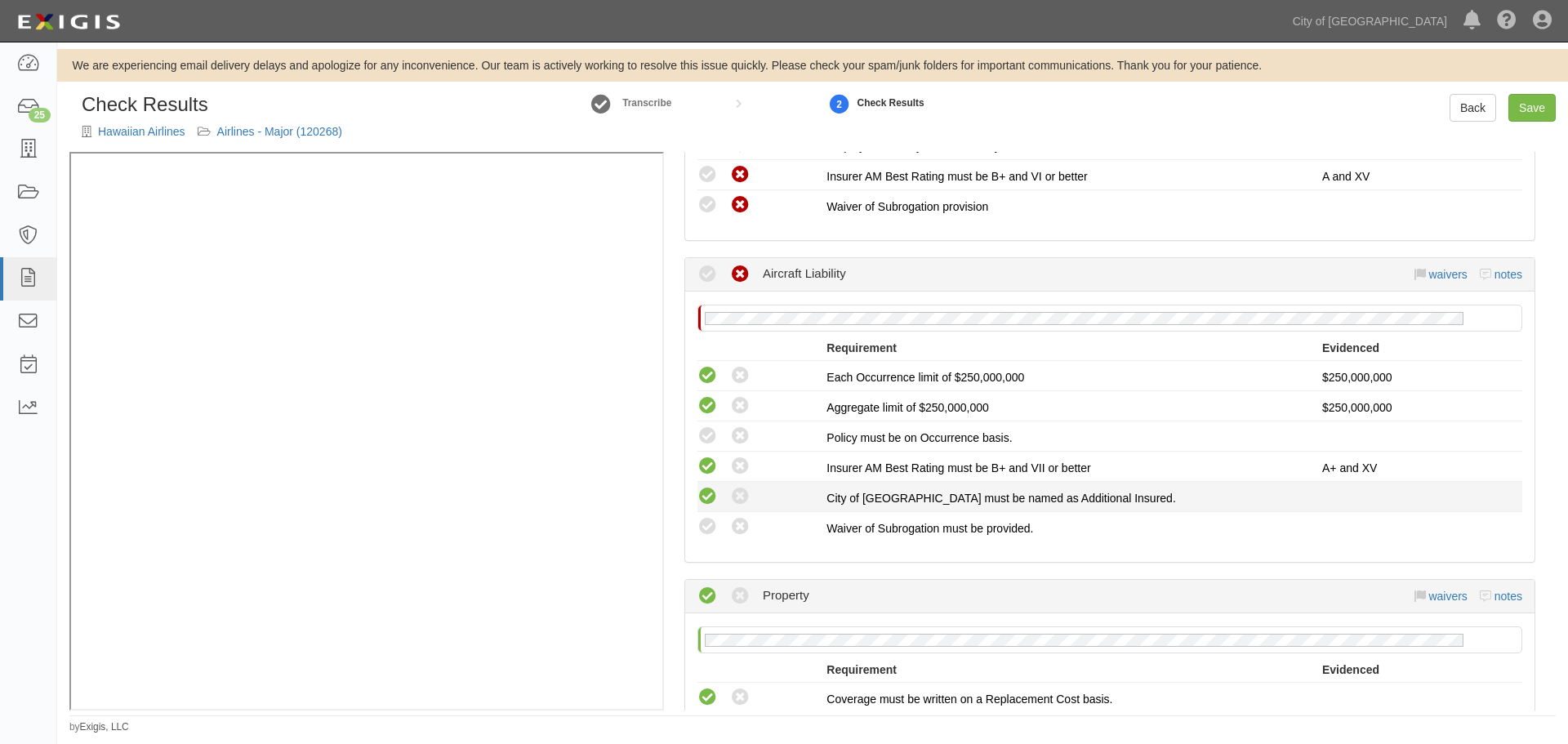
drag, startPoint x: 699, startPoint y: 517, endPoint x: 703, endPoint y: 503, distance: 14.6
click at [699, 517] on icon at bounding box center [708, 527] width 21 height 21
radio input "true"
click at [701, 489] on icon at bounding box center [708, 497] width 21 height 21
radio input "true"
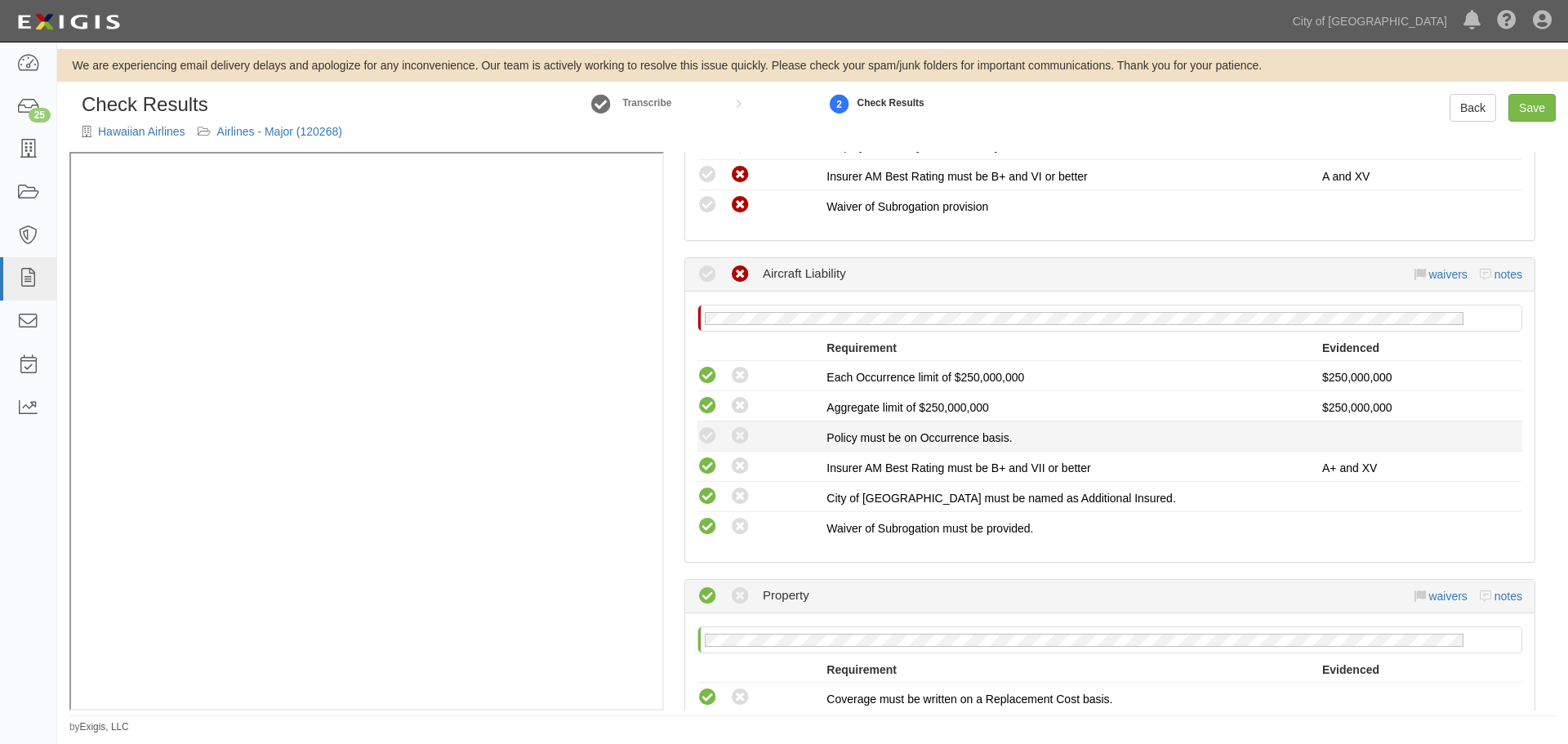
click at [697, 435] on div "Compliant Waived: Non-Compliant" at bounding box center [756, 436] width 142 height 22
click at [703, 435] on icon at bounding box center [708, 437] width 21 height 21
radio input "true"
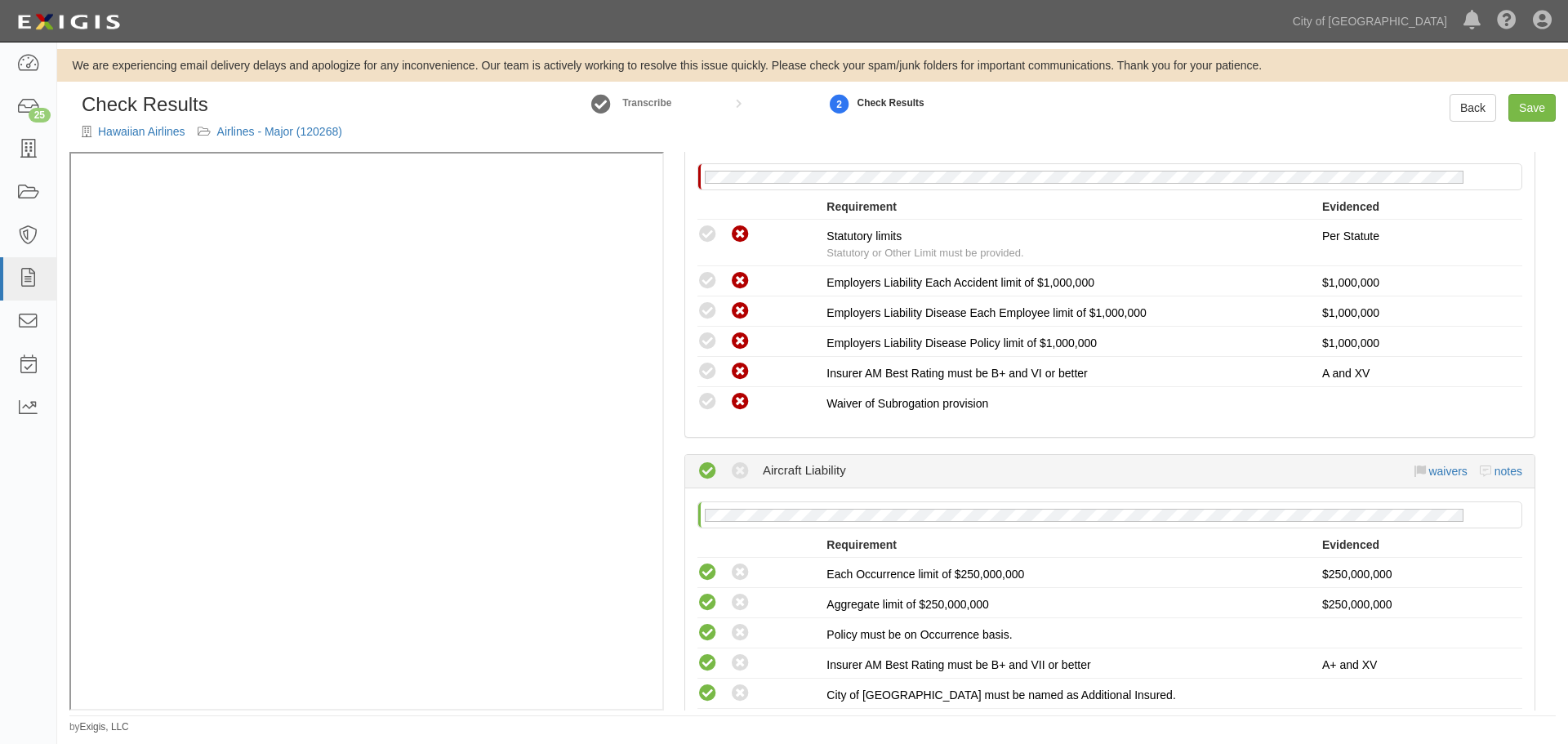
scroll to position [917, 0]
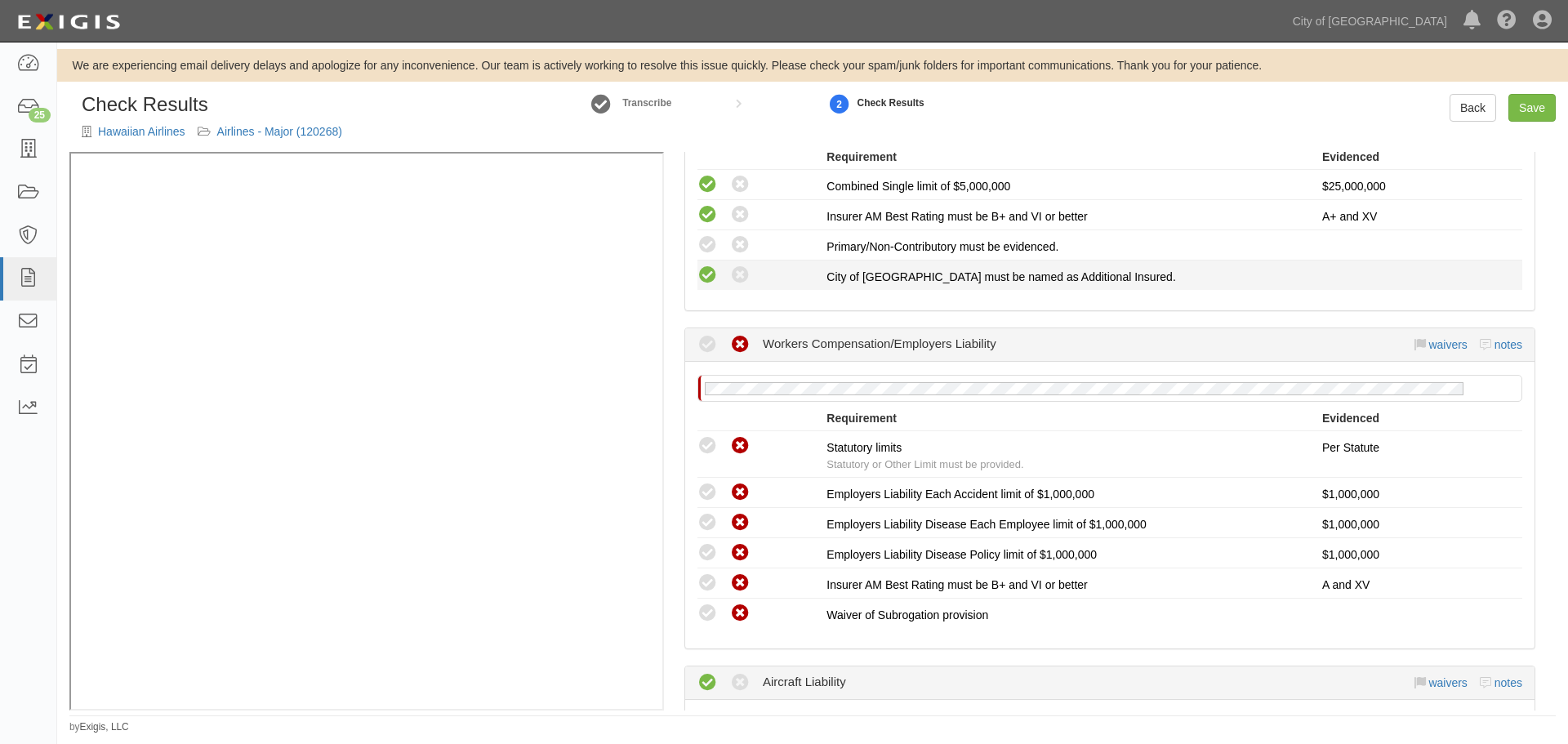
click at [702, 280] on icon at bounding box center [708, 275] width 21 height 21
radio input "true"
click at [704, 240] on icon at bounding box center [708, 245] width 21 height 21
radio input "true"
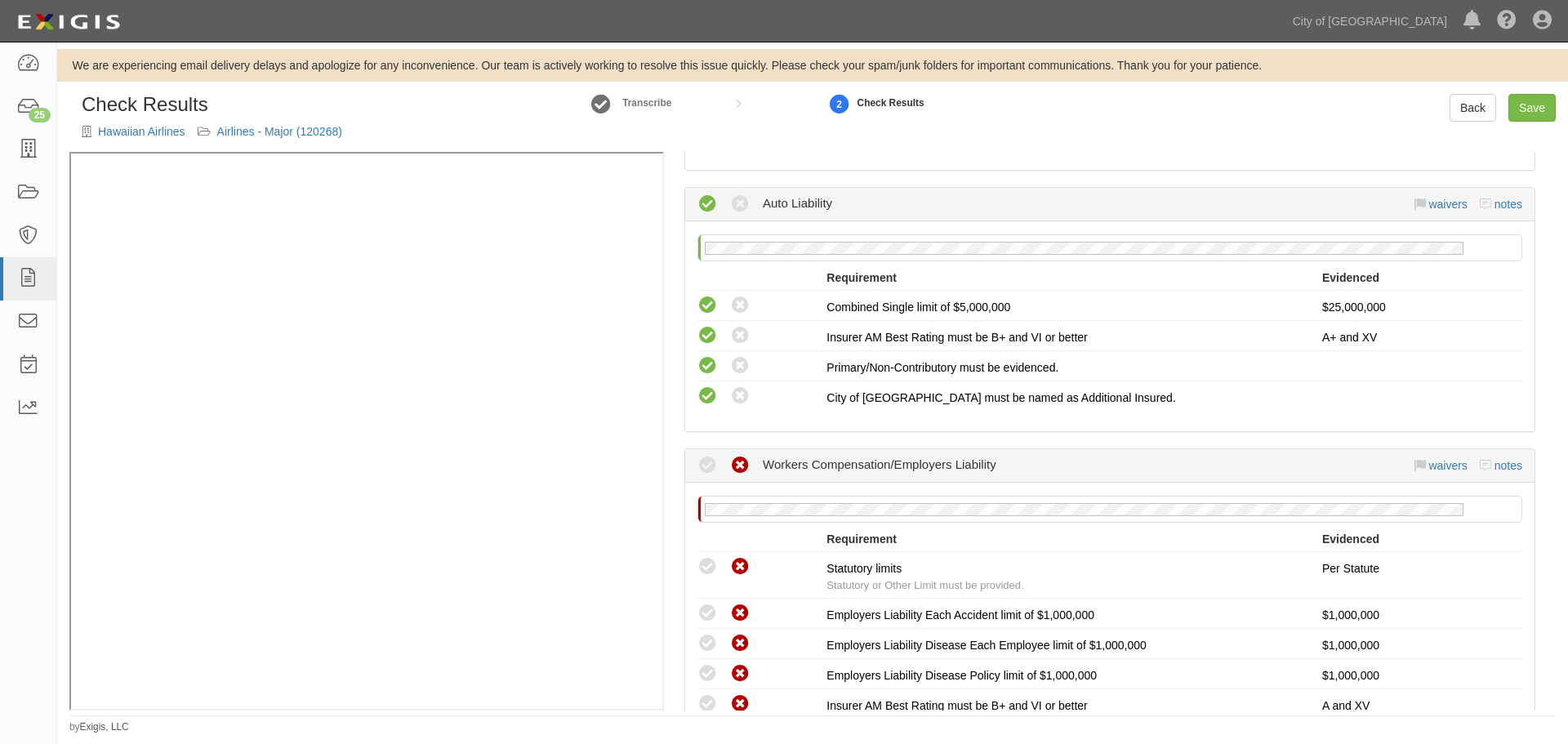
scroll to position [508, 0]
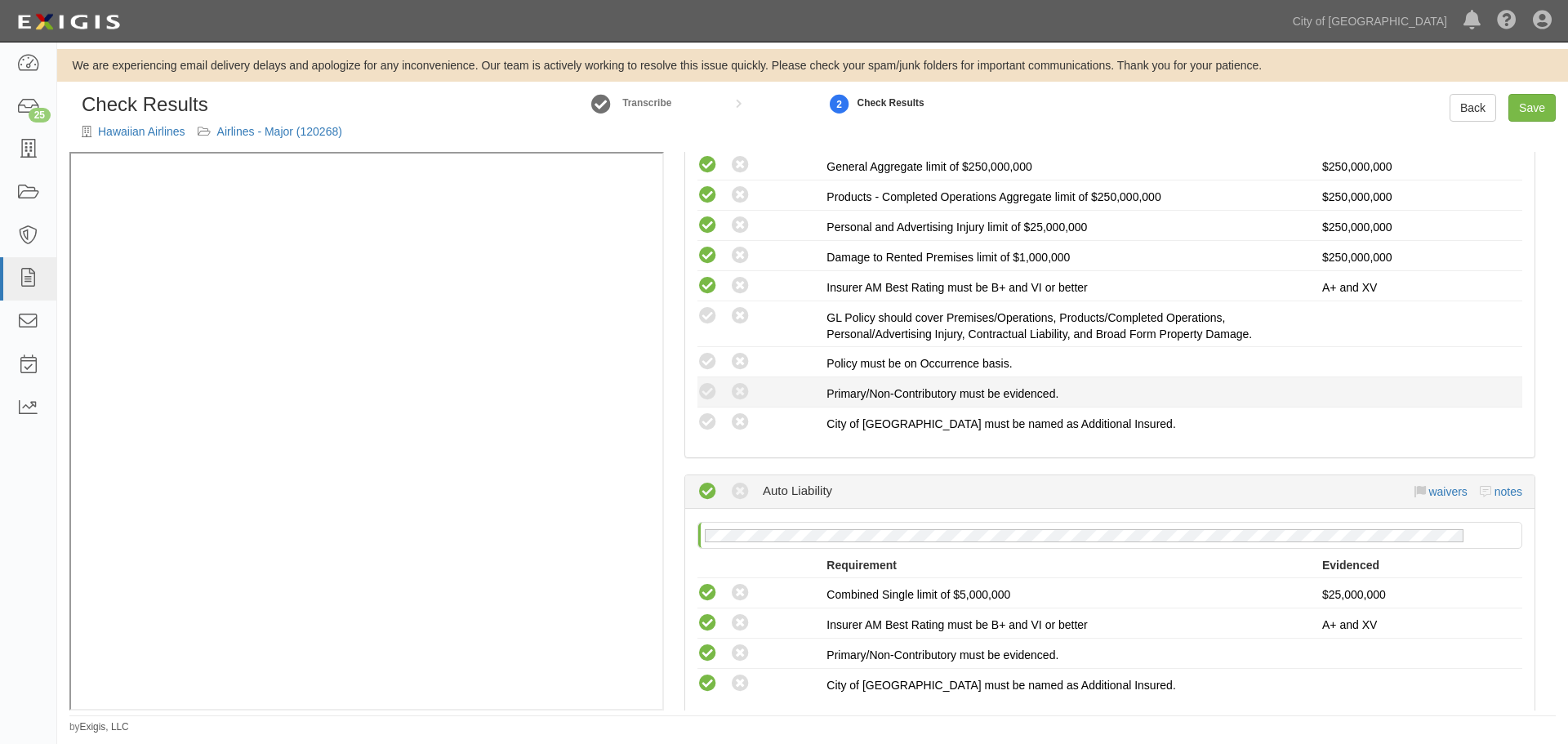
drag, startPoint x: 706, startPoint y: 423, endPoint x: 706, endPoint y: 405, distance: 18.0
click at [706, 422] on icon at bounding box center [708, 423] width 21 height 21
radio input "true"
click at [704, 385] on icon at bounding box center [708, 393] width 21 height 21
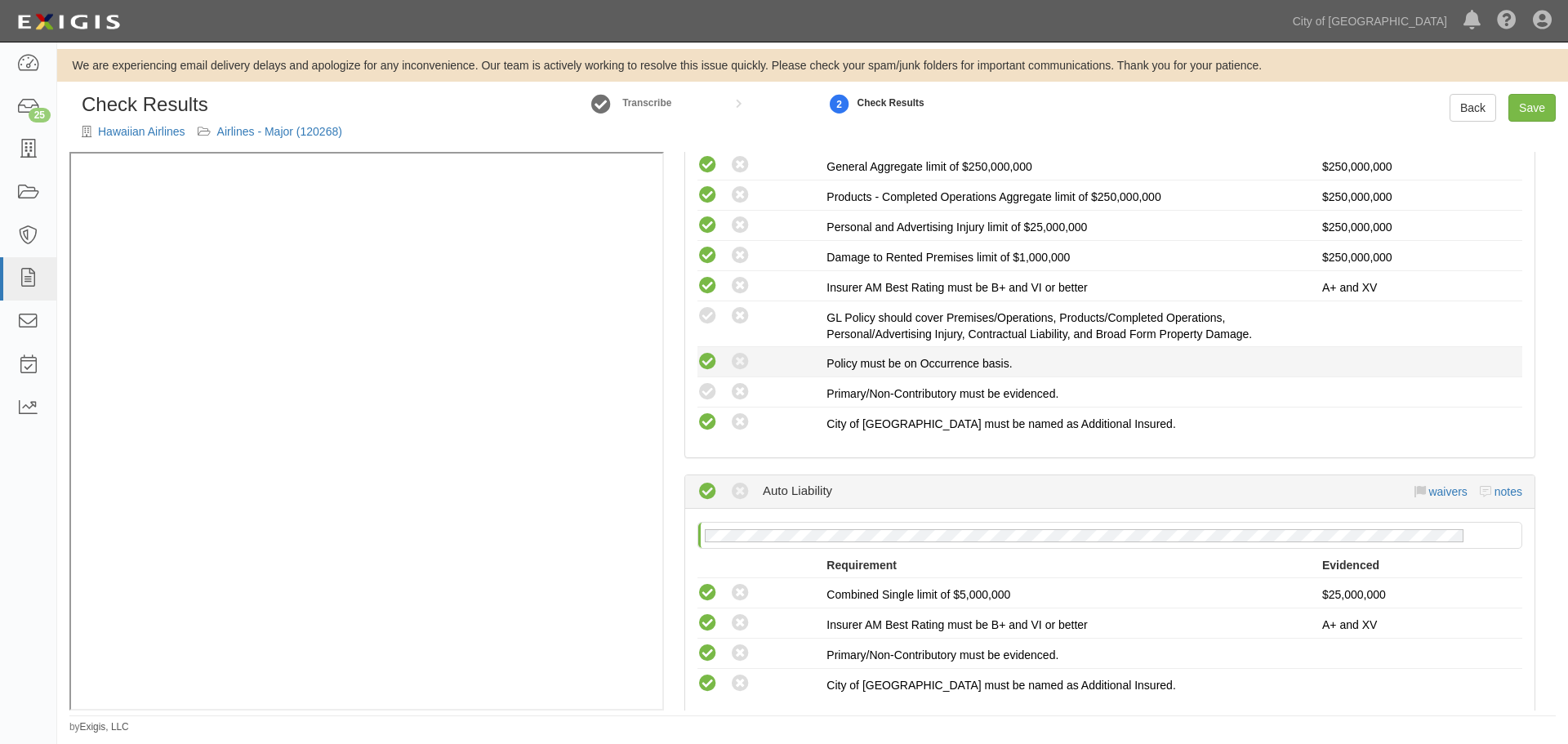
radio input "true"
click at [704, 352] on icon at bounding box center [708, 363] width 21 height 21
radio input "true"
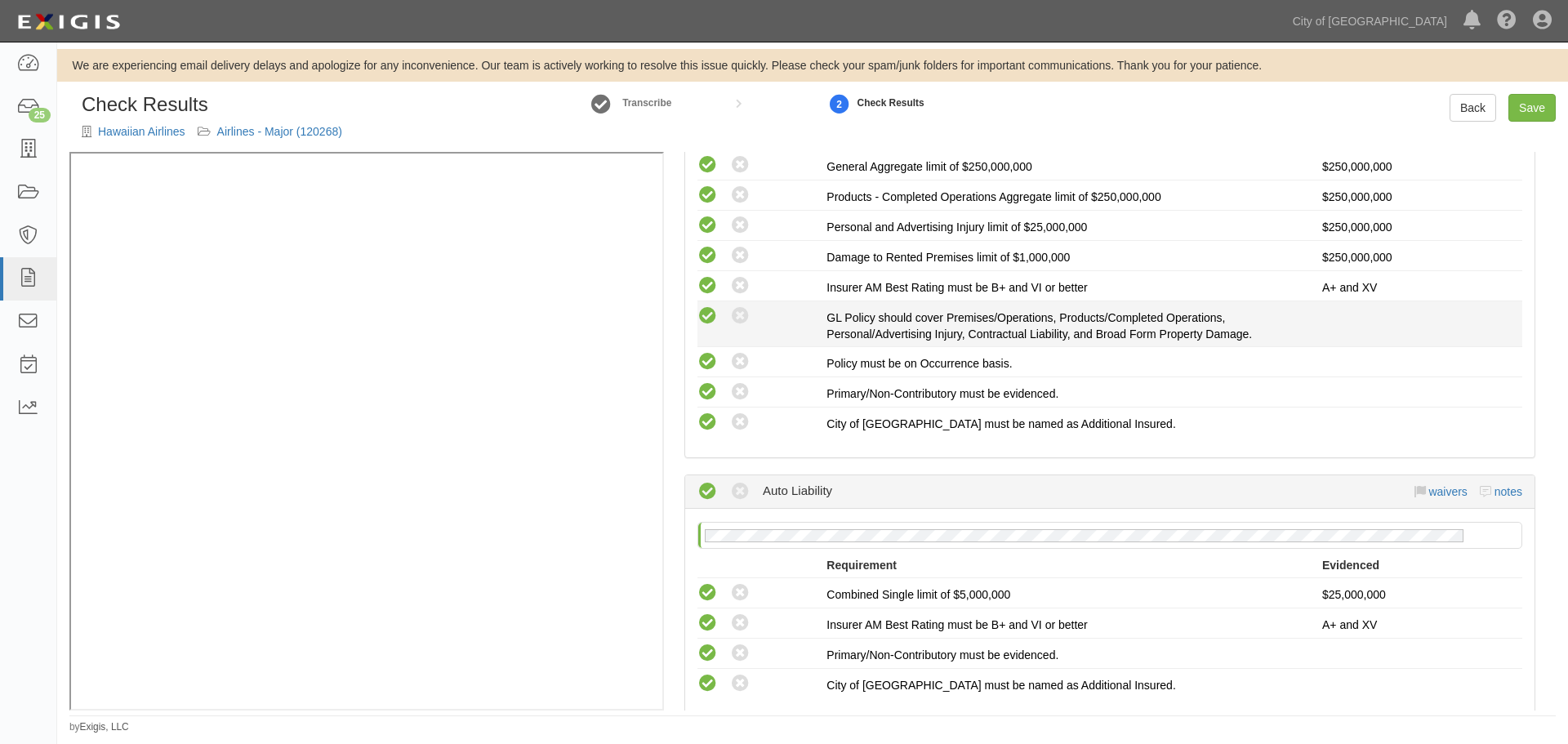
click at [703, 321] on icon at bounding box center [708, 317] width 21 height 21
radio input "true"
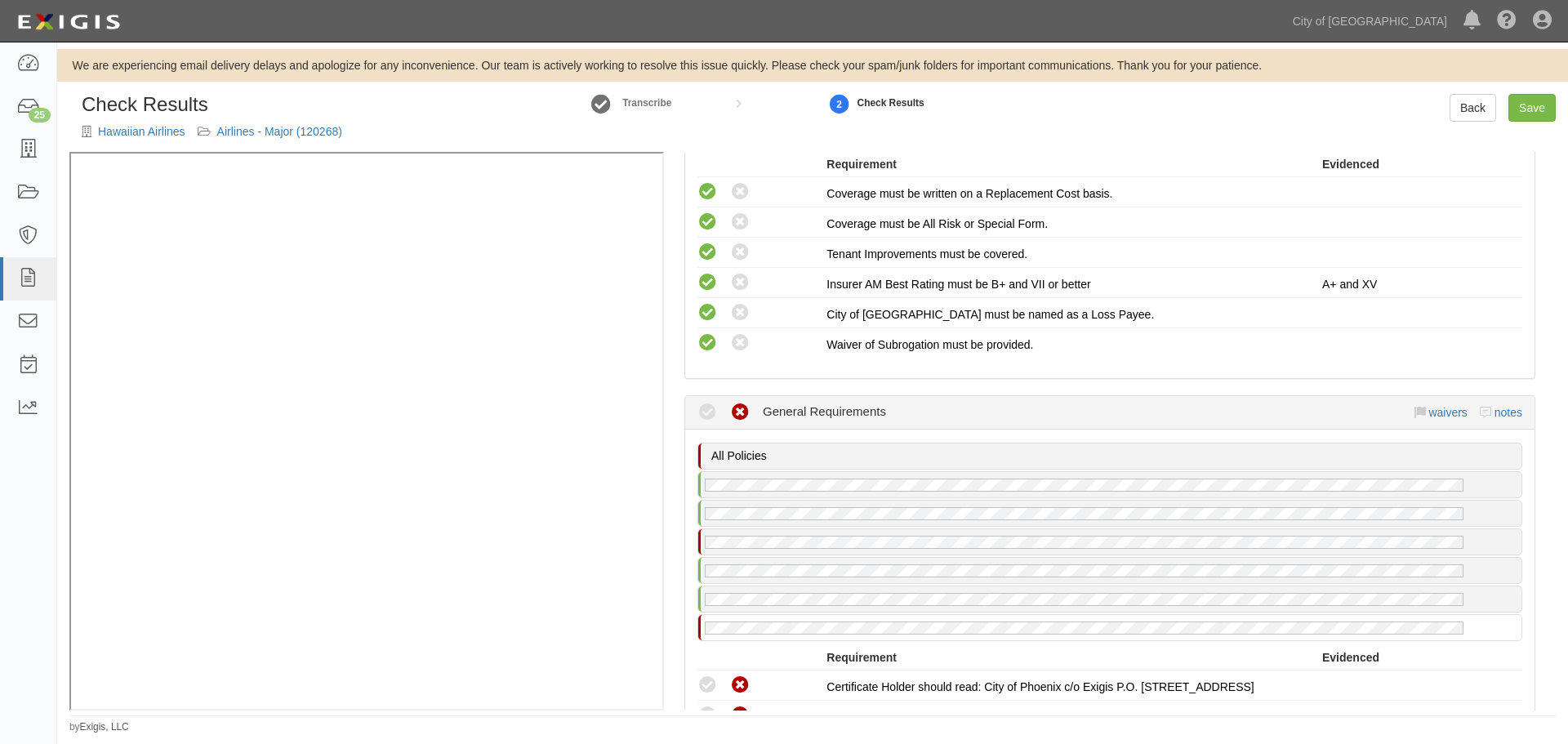
scroll to position [1869, 0]
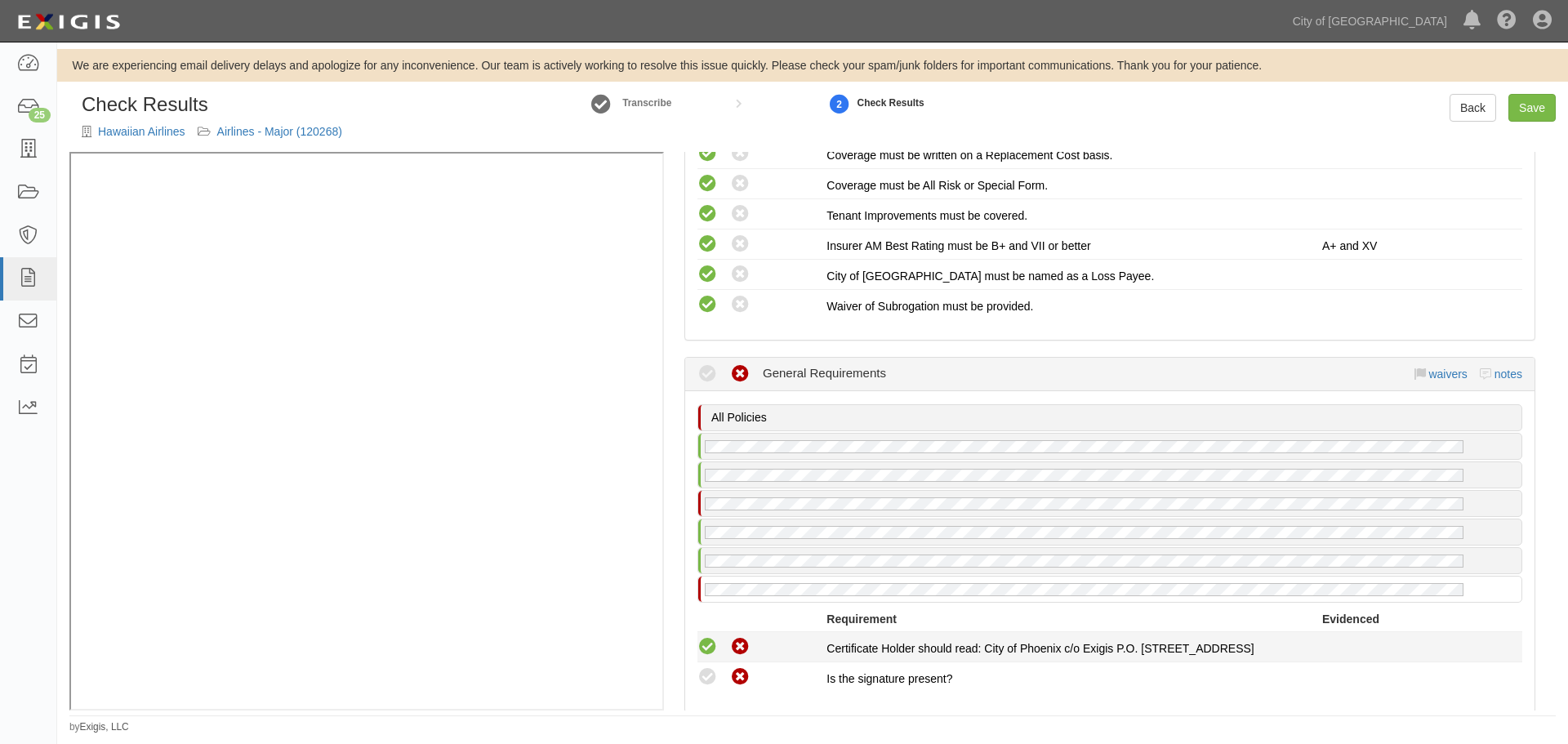
click at [709, 651] on icon at bounding box center [708, 647] width 21 height 21
radio input "true"
click at [711, 678] on icon at bounding box center [708, 678] width 21 height 21
radio input "true"
click at [1515, 121] on link "Save" at bounding box center [1532, 108] width 47 height 28
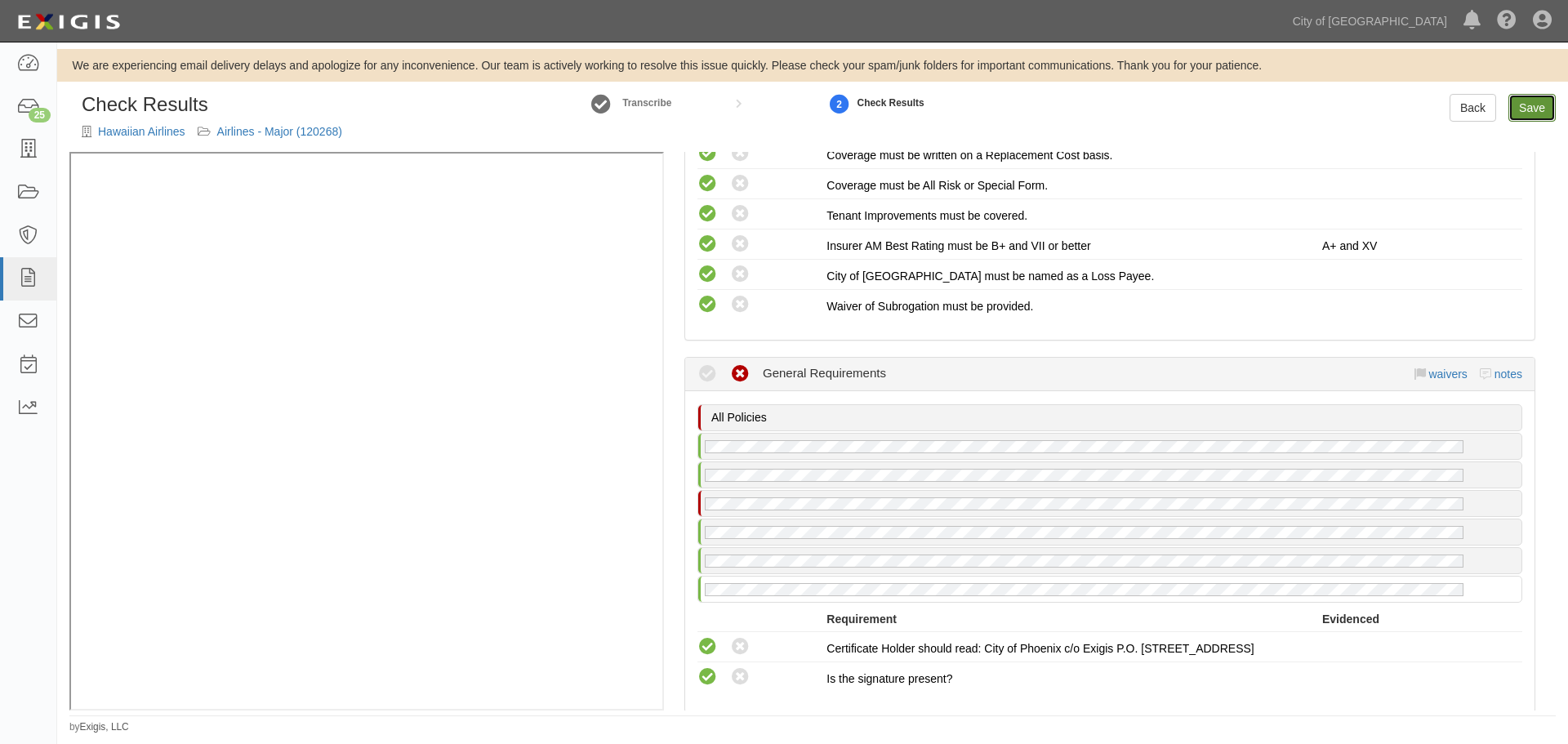
radio input "true"
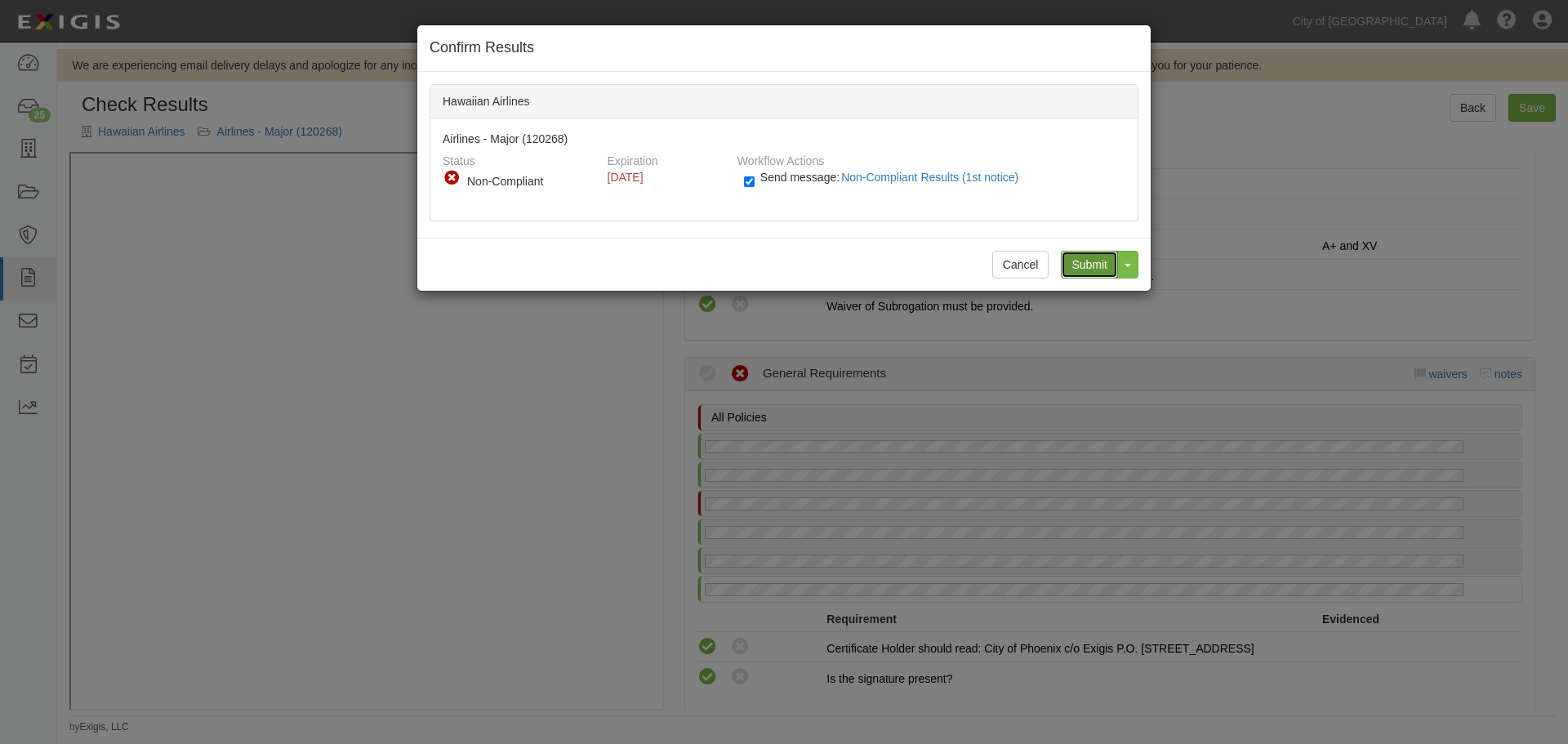
click at [1095, 273] on input "Submit" at bounding box center [1090, 264] width 57 height 28
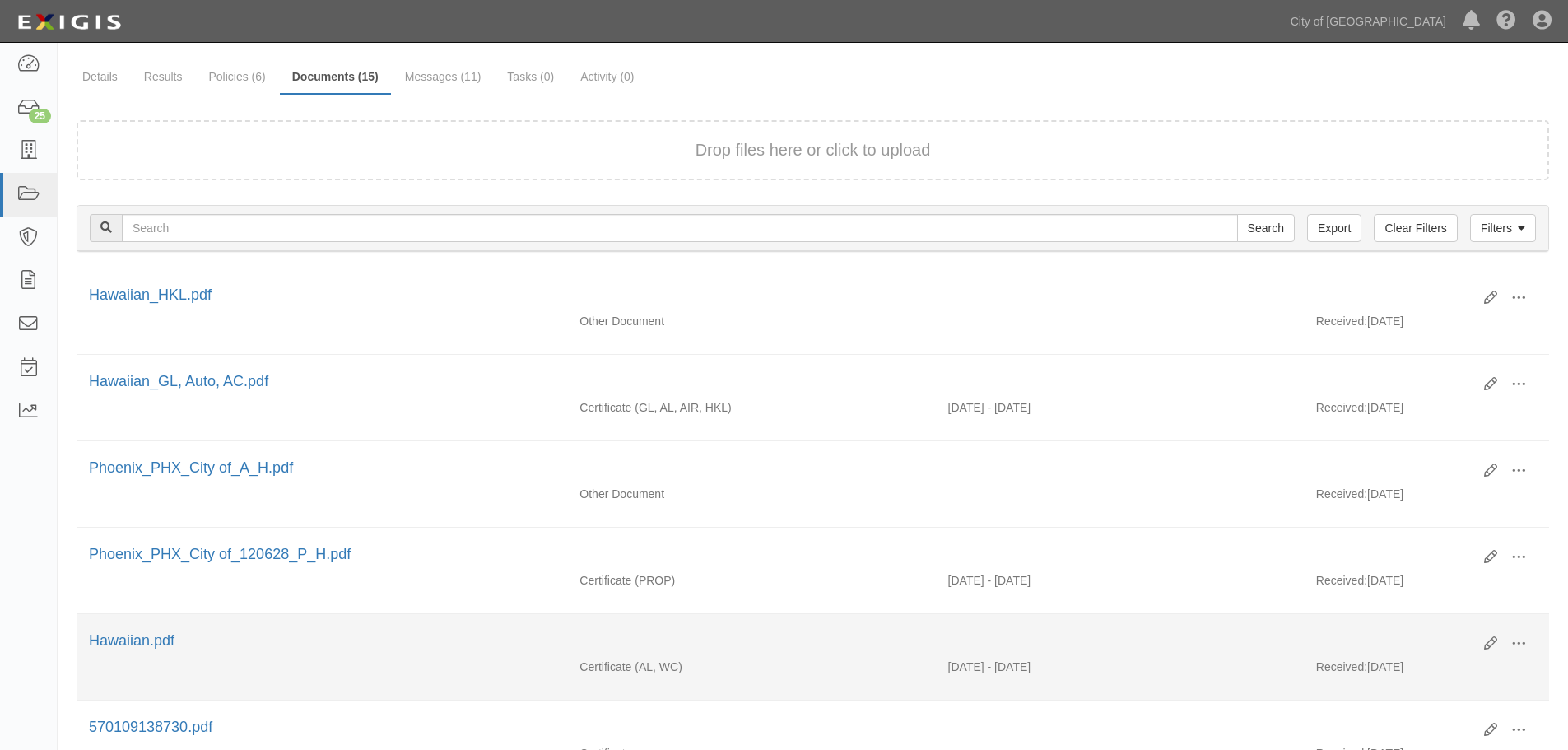
scroll to position [137, 0]
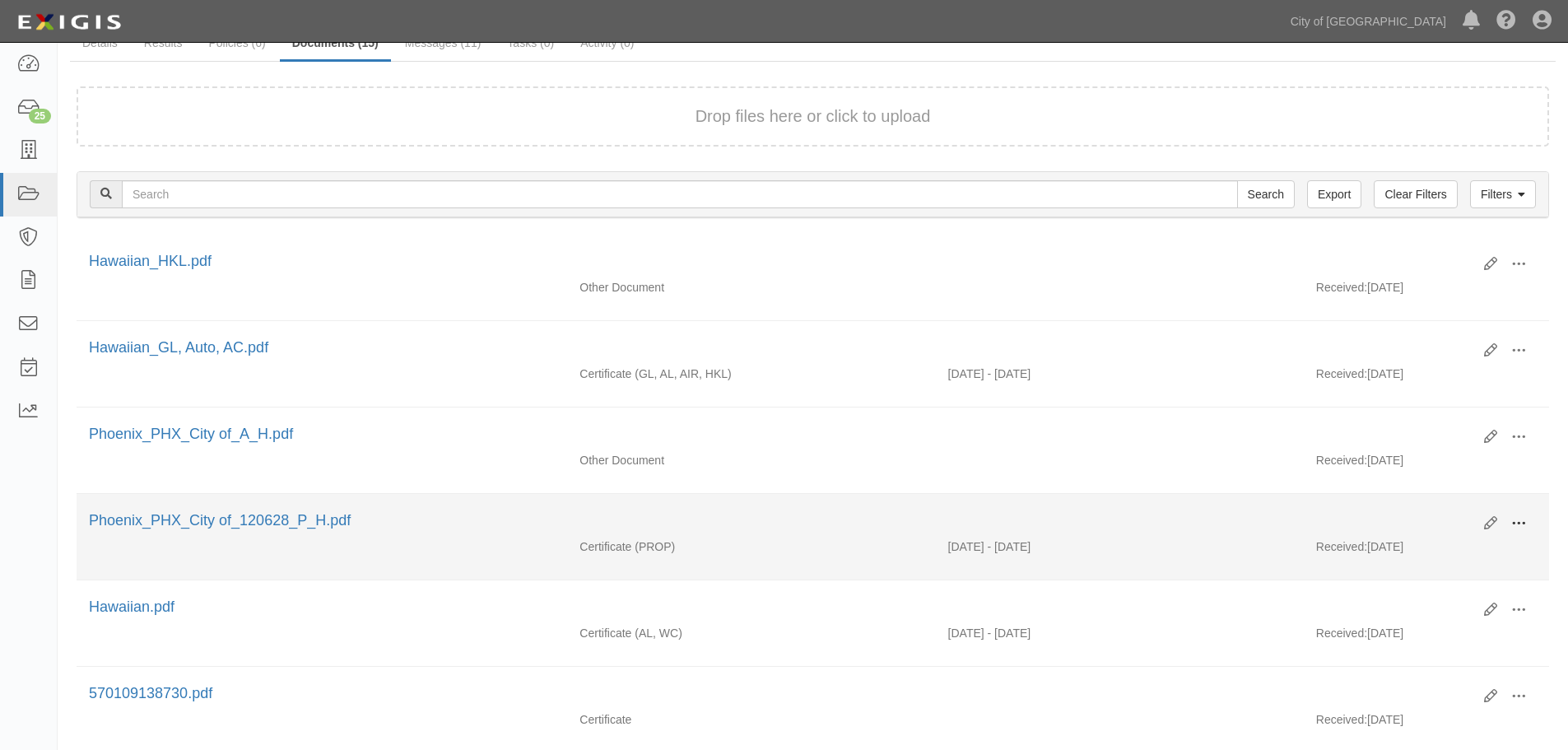
click at [1516, 525] on span at bounding box center [1518, 523] width 15 height 15
click at [1487, 534] on link "View" at bounding box center [1438, 547] width 130 height 30
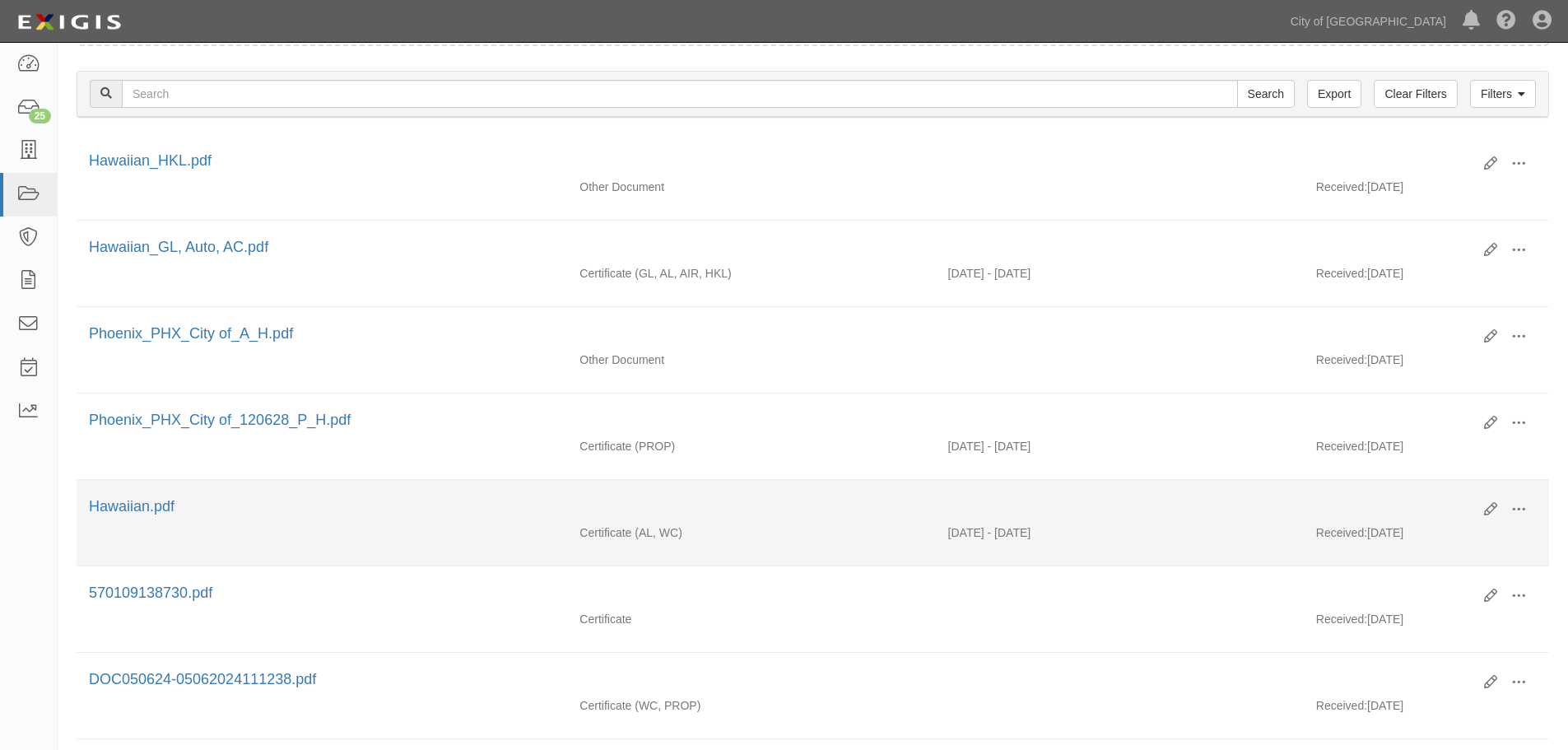
scroll to position [274, 0]
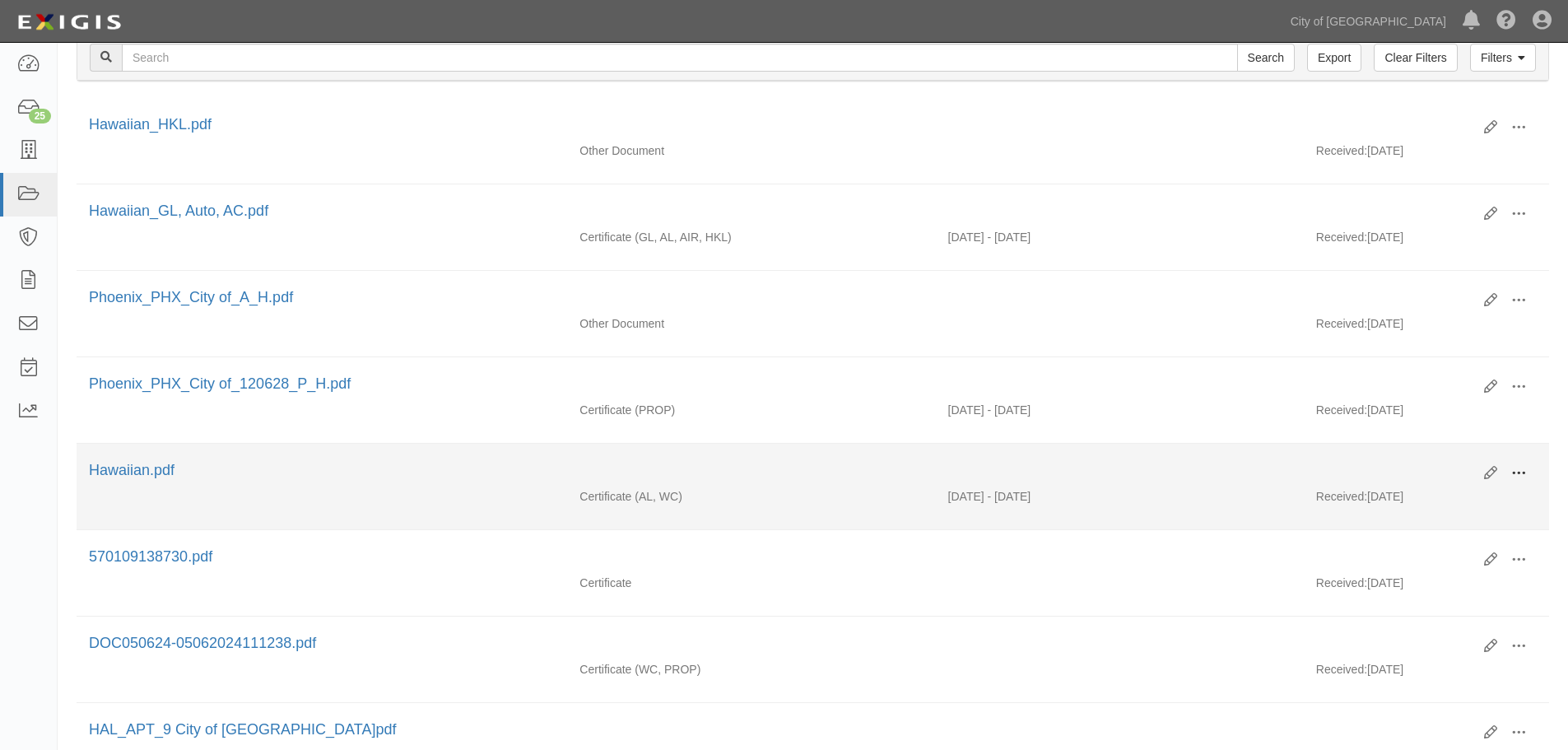
click at [1514, 476] on span at bounding box center [1518, 472] width 15 height 15
click at [1470, 506] on link "View" at bounding box center [1438, 497] width 130 height 30
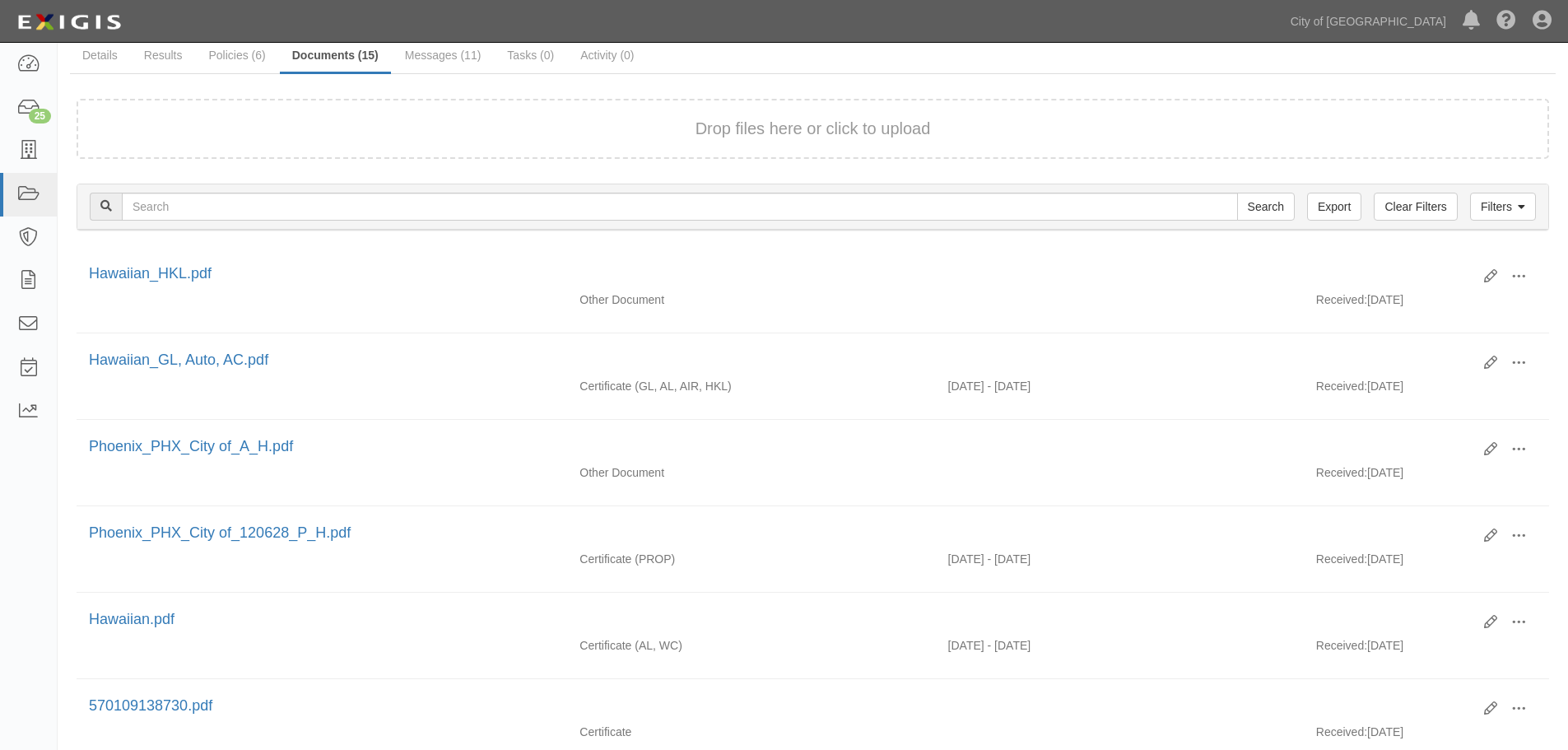
scroll to position [0, 0]
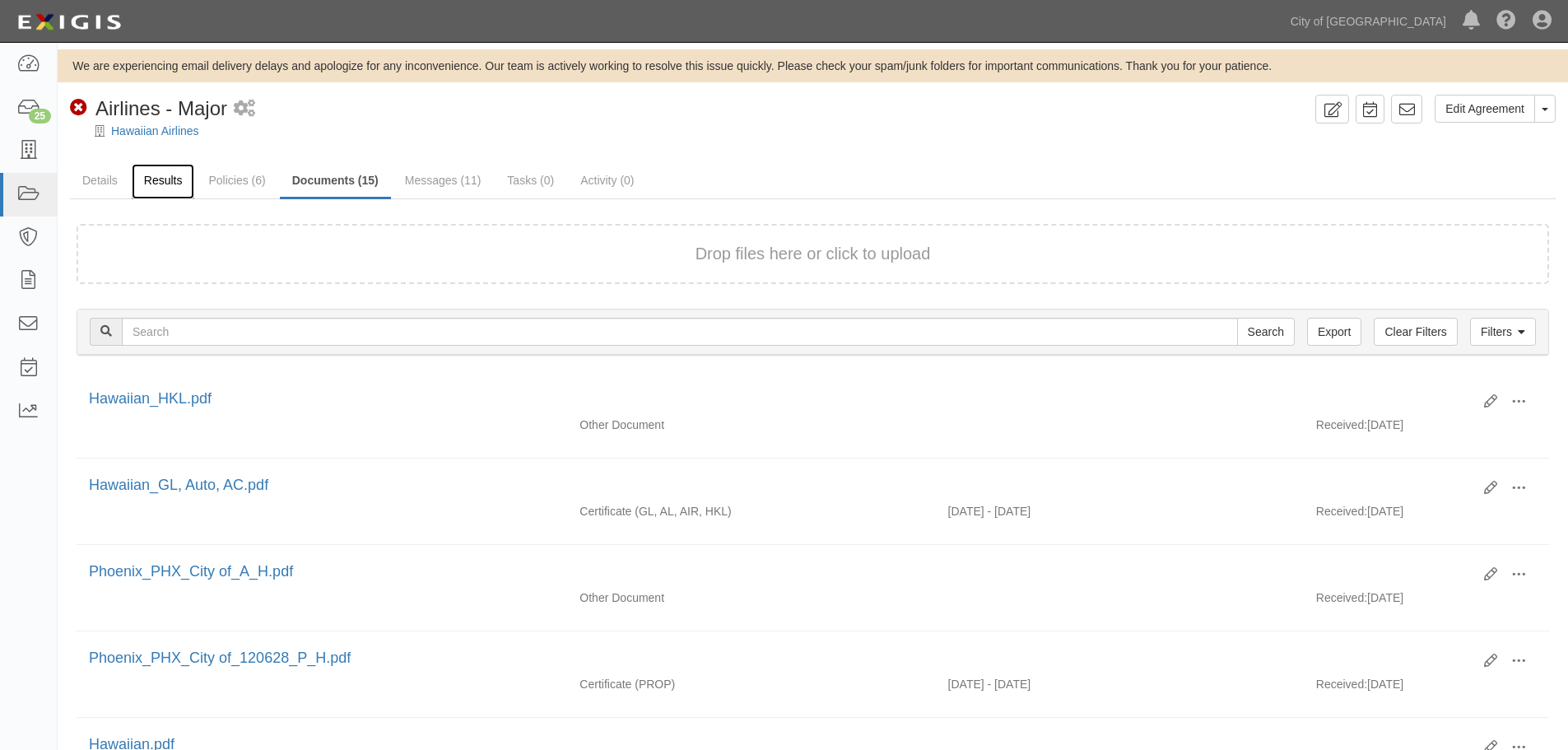
click at [158, 182] on link "Results" at bounding box center [163, 181] width 64 height 36
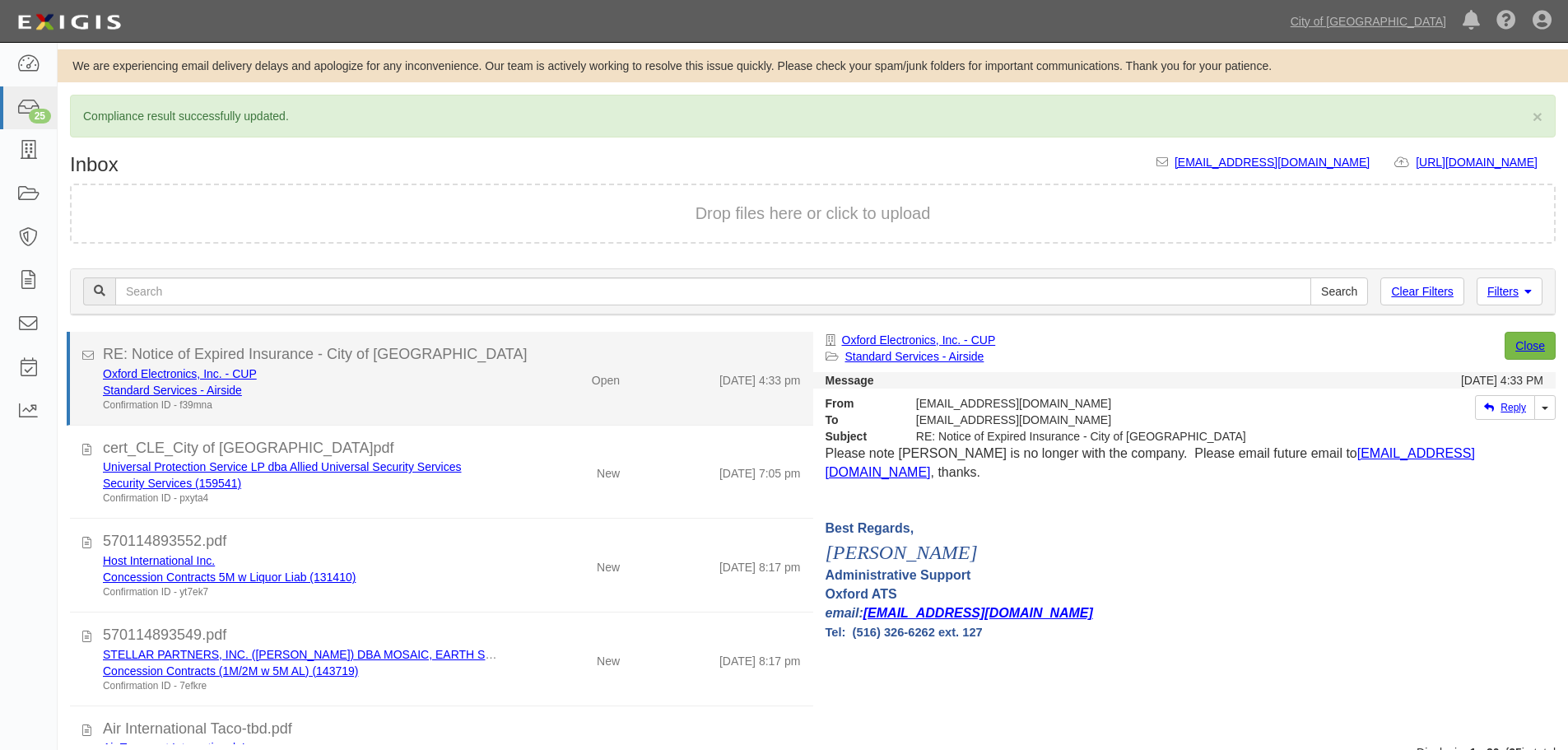
click at [493, 345] on div "RE: Notice of Expired Insurance - City of Phoenix" at bounding box center [452, 354] width 698 height 22
click at [168, 380] on div "Oxford Electronics, Inc. - CUP" at bounding box center [301, 373] width 397 height 17
click at [205, 375] on link "Oxford Electronics, Inc. - CUP" at bounding box center [179, 373] width 154 height 13
drag, startPoint x: 490, startPoint y: 412, endPoint x: 465, endPoint y: 420, distance: 26.2
click at [480, 417] on li "RE: Notice of Expired Insurance - City of Phoenix Oxford Electronics, Inc. - CU…" at bounding box center [440, 378] width 747 height 94
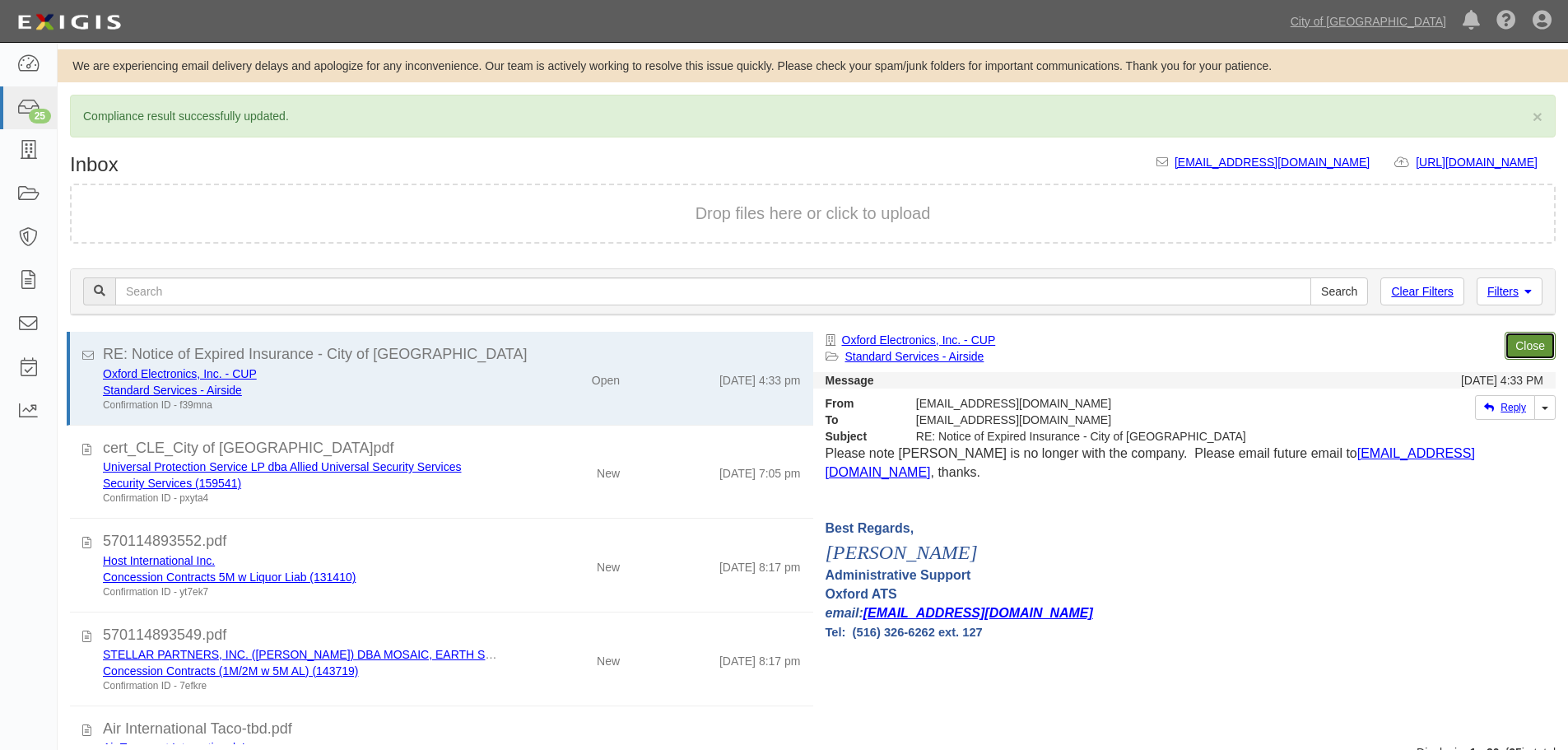
click at [1526, 339] on link "Close" at bounding box center [1530, 345] width 51 height 28
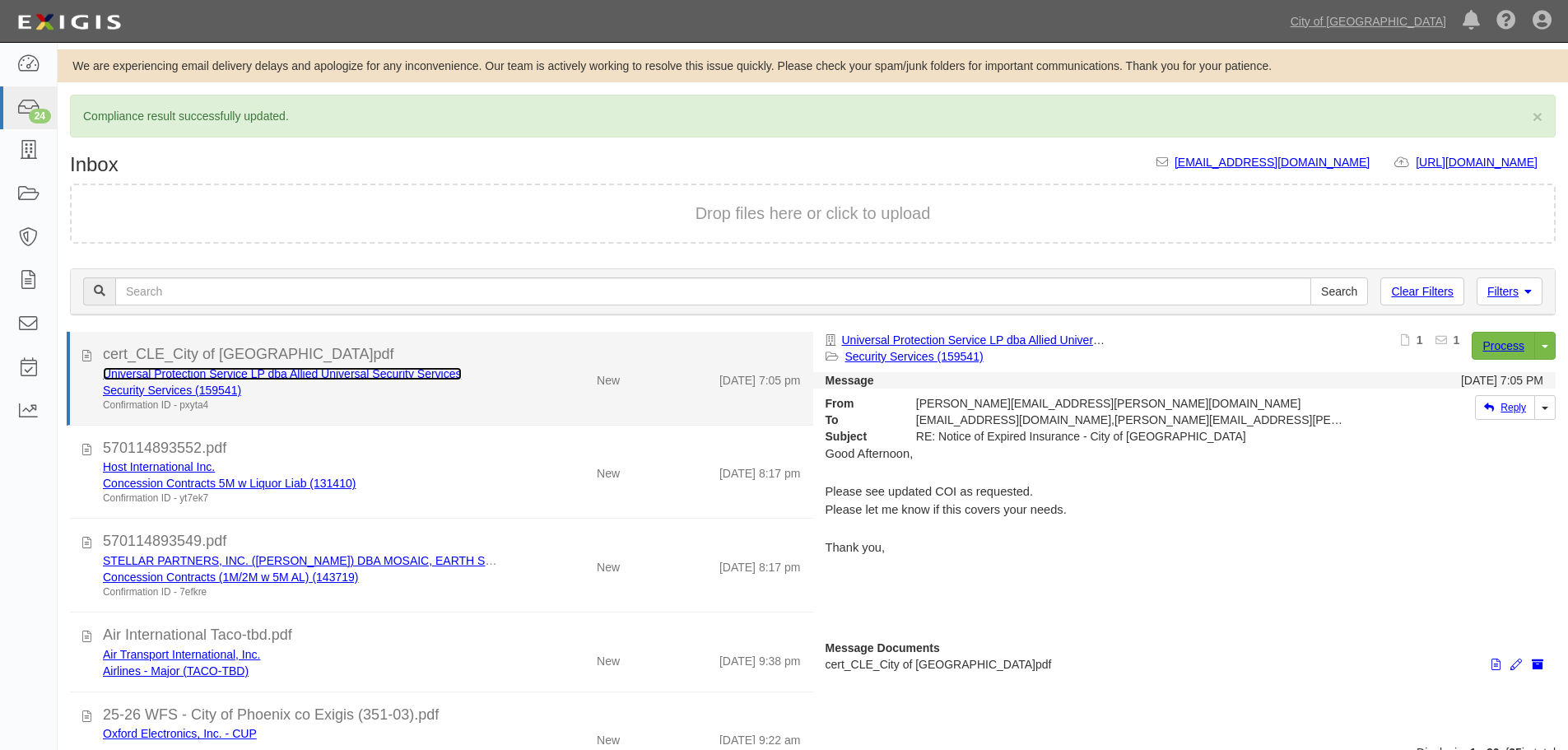
click at [200, 370] on link "Universal Protection Service LP dba Allied Universal Security Services" at bounding box center [282, 373] width 358 height 13
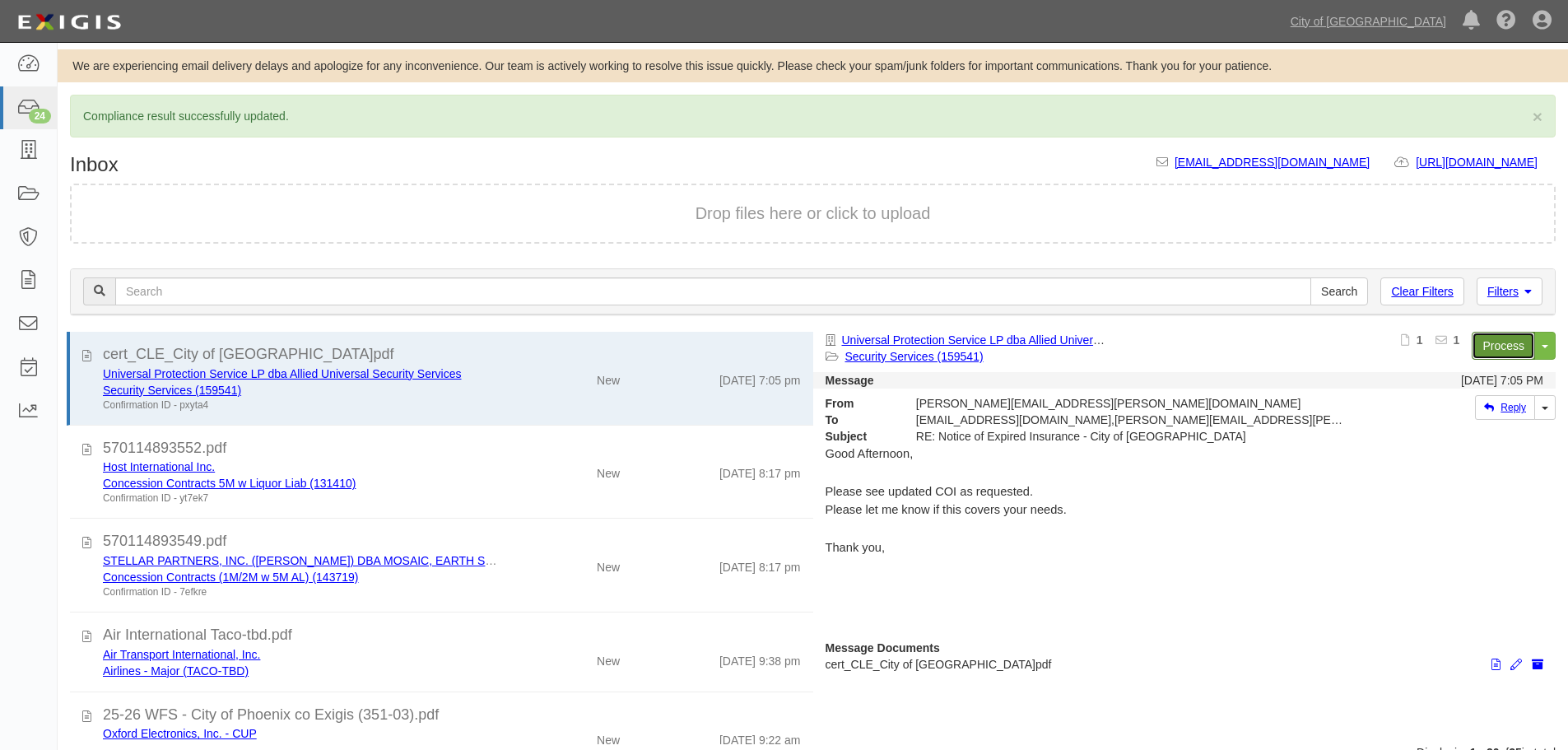
click at [1504, 333] on link "Process" at bounding box center [1503, 345] width 64 height 28
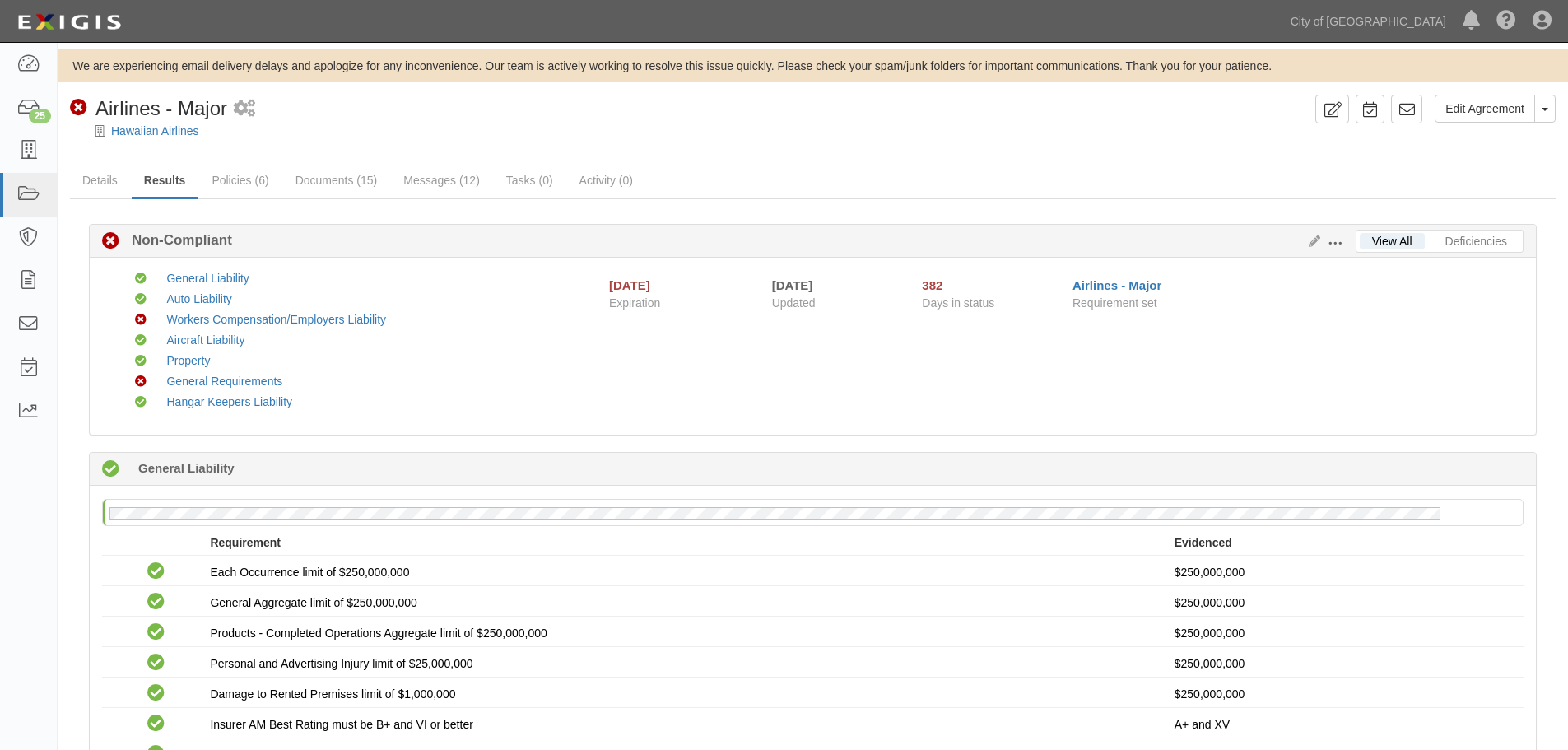
click at [830, 397] on div "Compliant General Liability Compliant Auto Liability Non-Compliant Workers Comp…" at bounding box center [822, 345] width 1427 height 152
click at [825, 412] on div "Compliant General Liability Compliant Auto Liability Non-Compliant Workers Comp…" at bounding box center [822, 345] width 1427 height 152
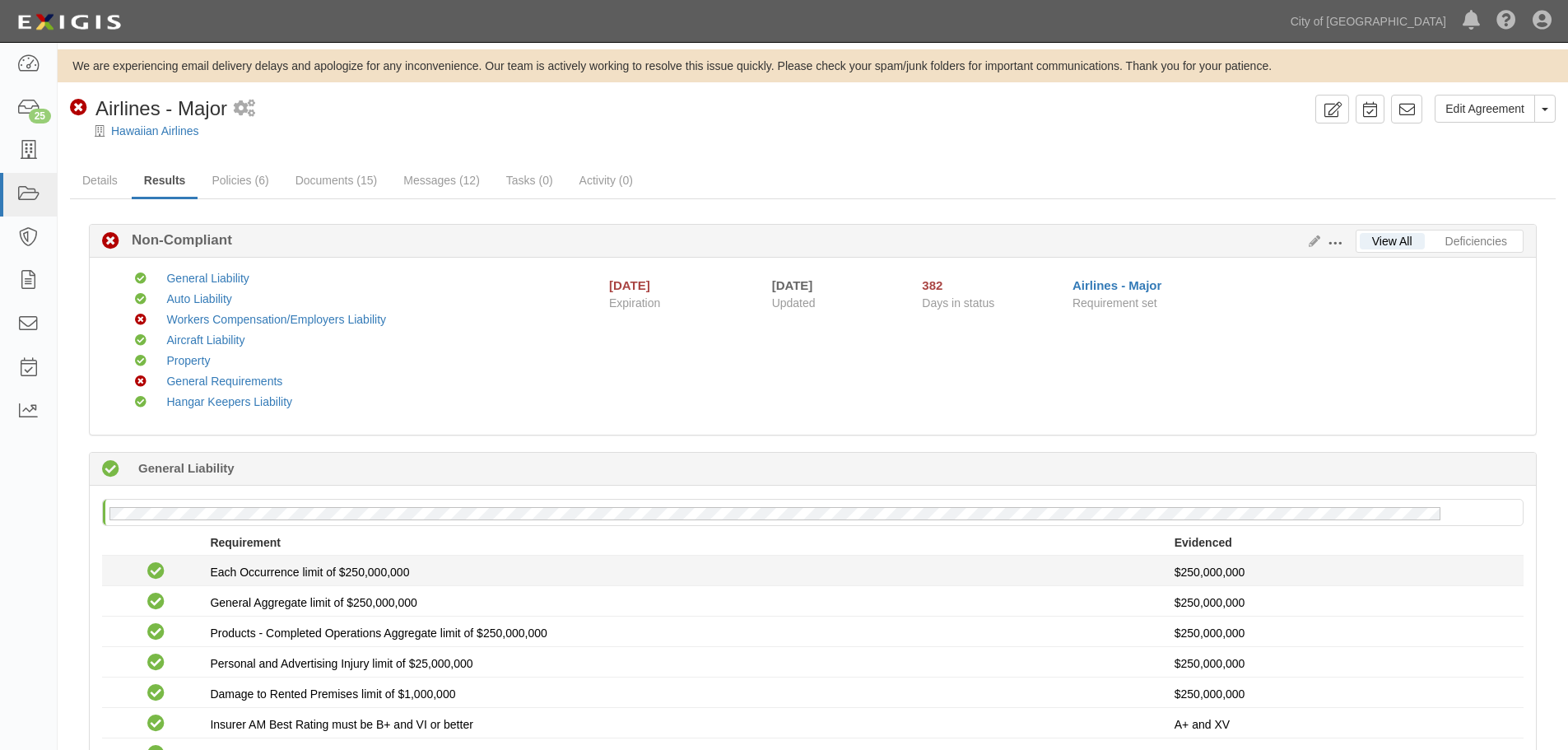
click at [794, 560] on div "Compliant Each Occurrence limit of $250,000,000 $250,000,000" at bounding box center [813, 570] width 1446 height 22
click at [794, 557] on li "Compliant Each Occurrence limit of $250,000,000 $250,000,000" at bounding box center [812, 570] width 1421 height 30
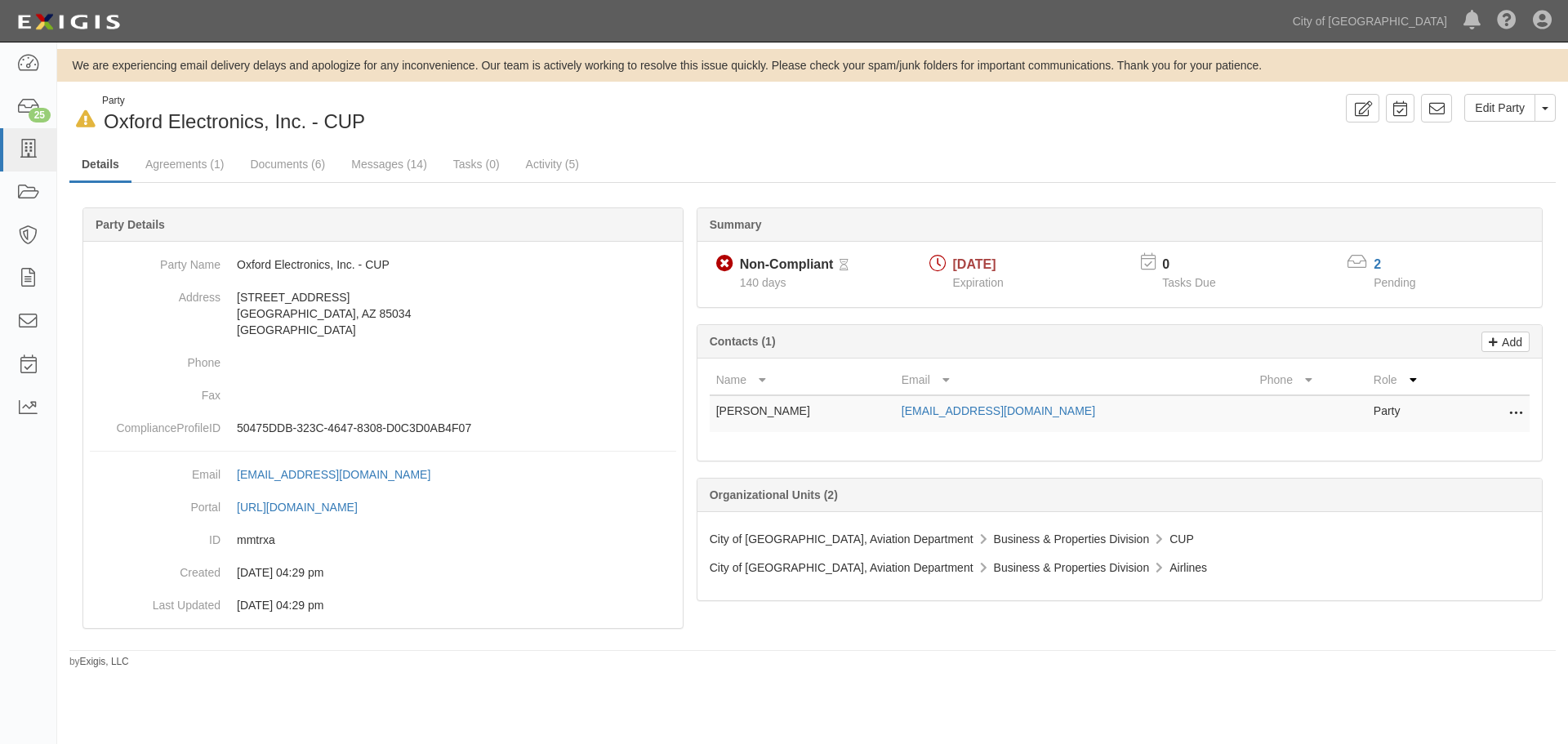
click at [1522, 412] on button at bounding box center [1512, 413] width 22 height 22
click at [1460, 439] on link "Delete" at bounding box center [1457, 438] width 129 height 29
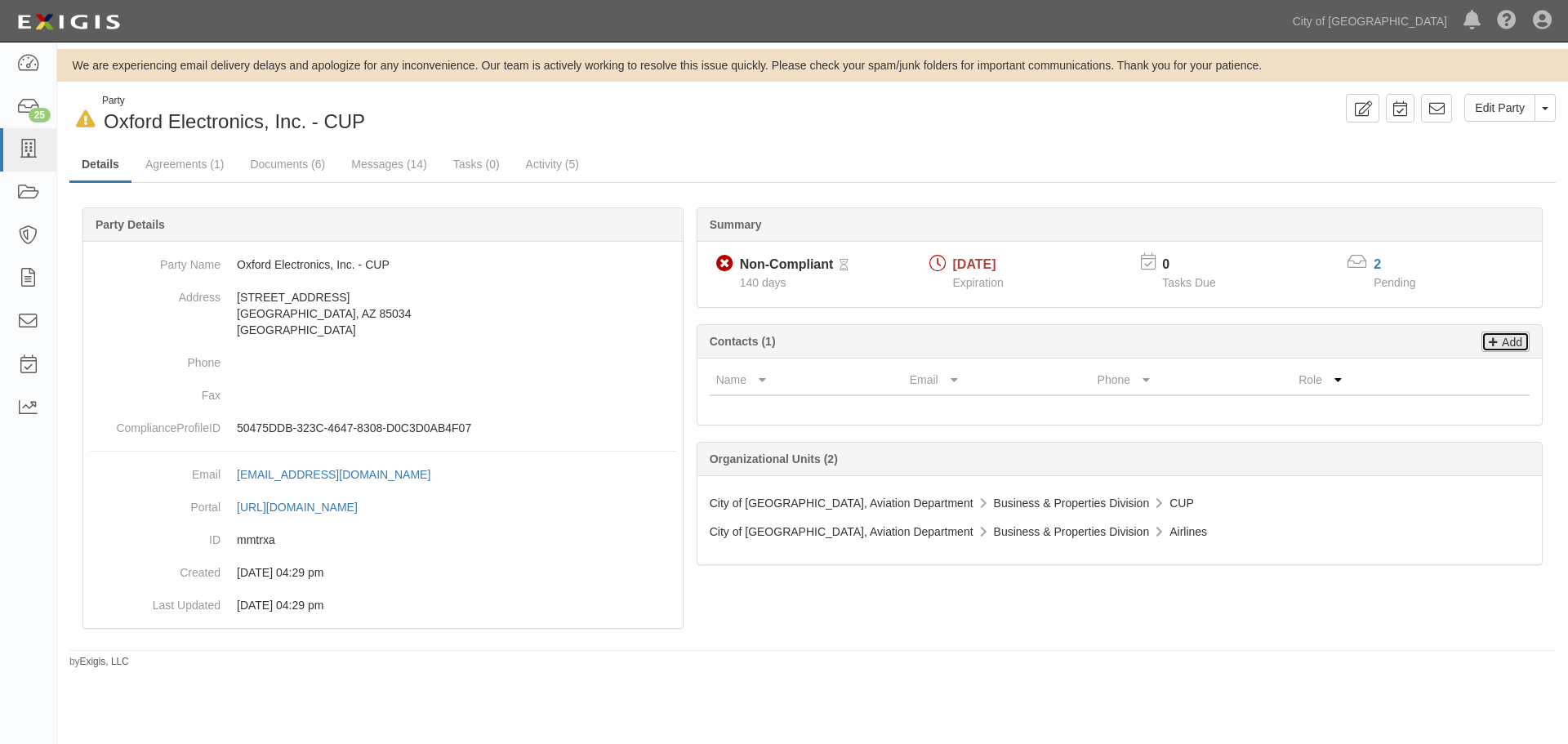
click at [1502, 352] on link "Add" at bounding box center [1506, 342] width 48 height 21
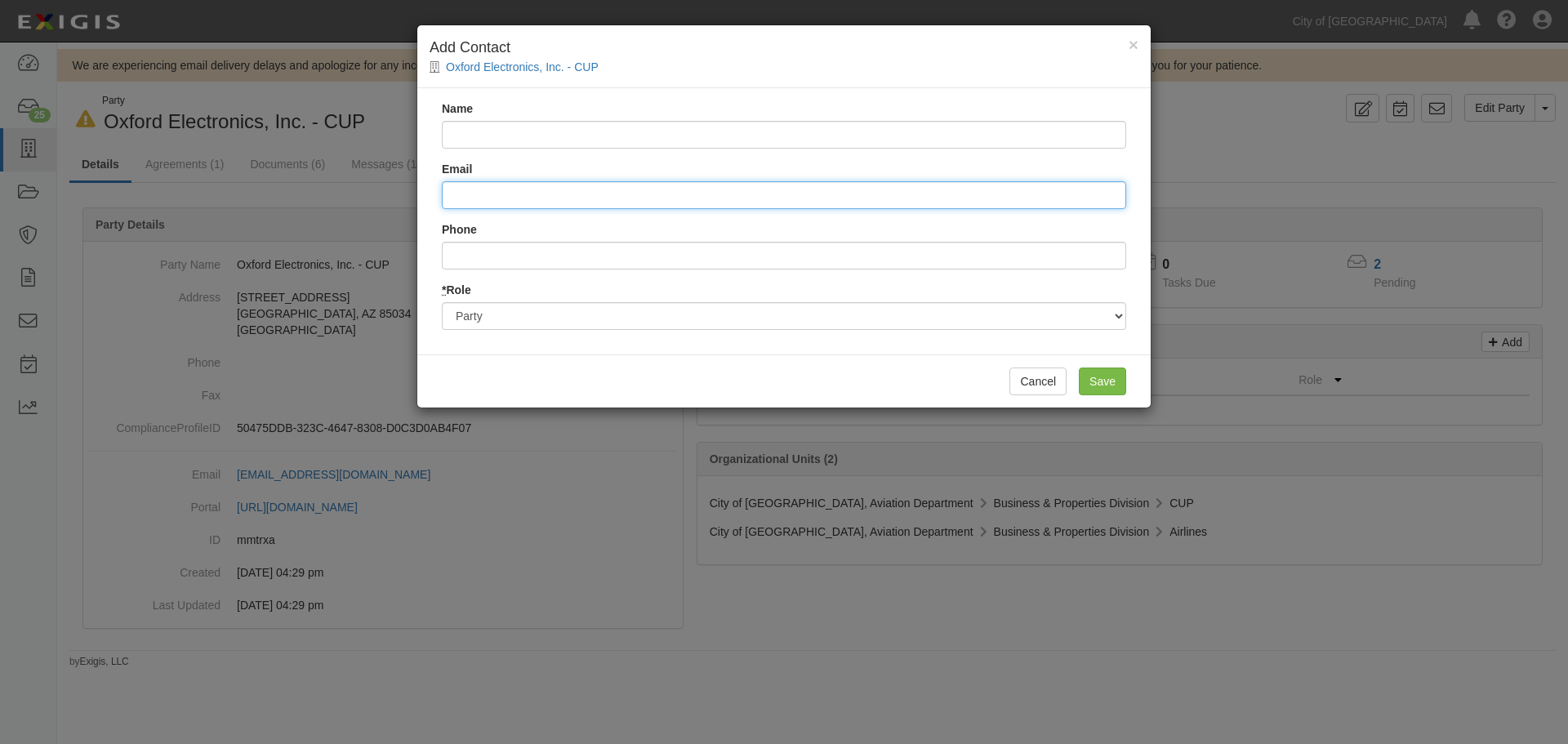
type input "mailto:[EMAIL_ADDRESS][DOMAIN_NAME]"
paste input "[EMAIL_ADDRESS][DOMAIN_NAME]"
type input "[EMAIL_ADDRESS][DOMAIN_NAME]"
click at [482, 113] on div "Name" at bounding box center [784, 124] width 685 height 48
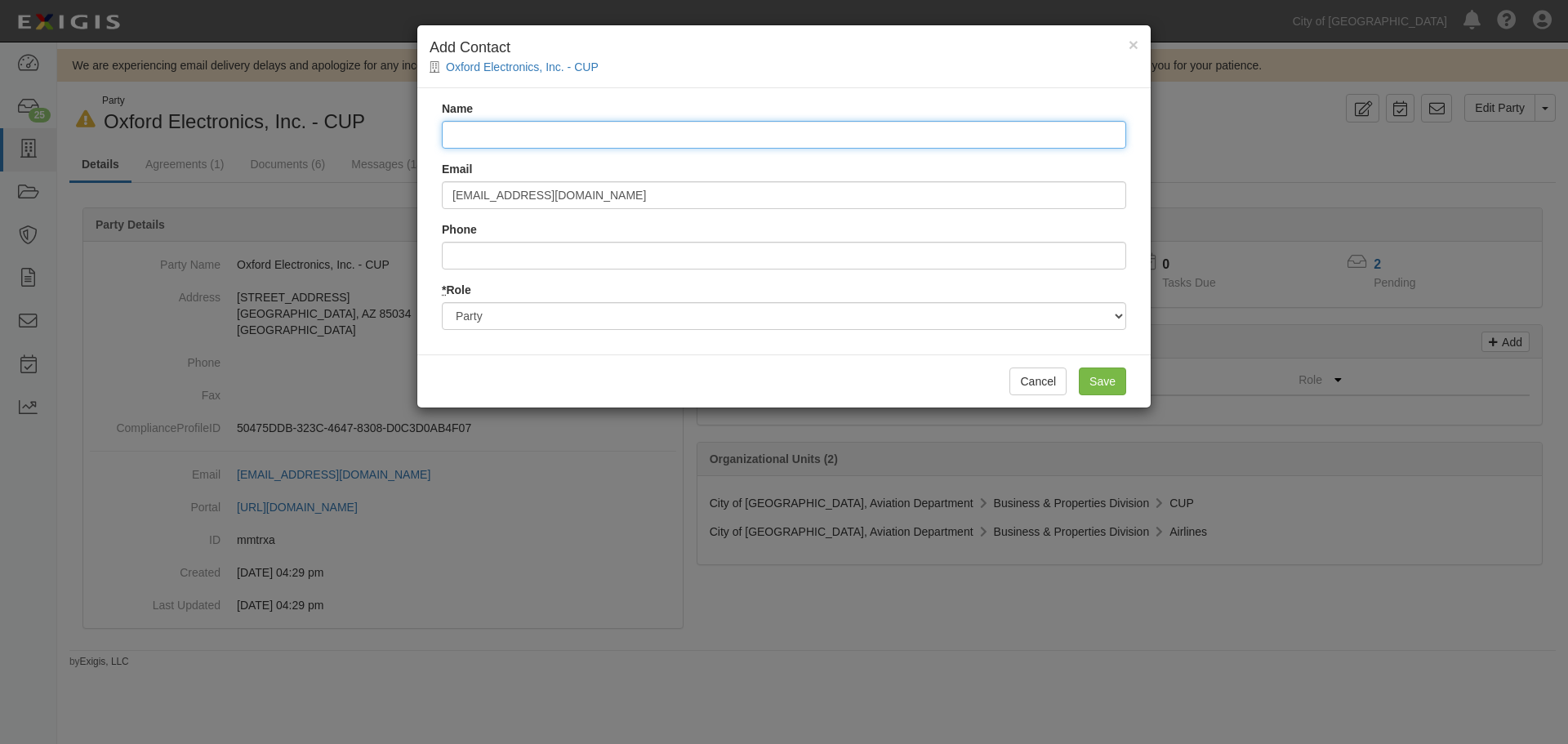
click at [486, 129] on input "Name" at bounding box center [784, 135] width 685 height 28
type input "[DEMOGRAPHIC_DATA]"
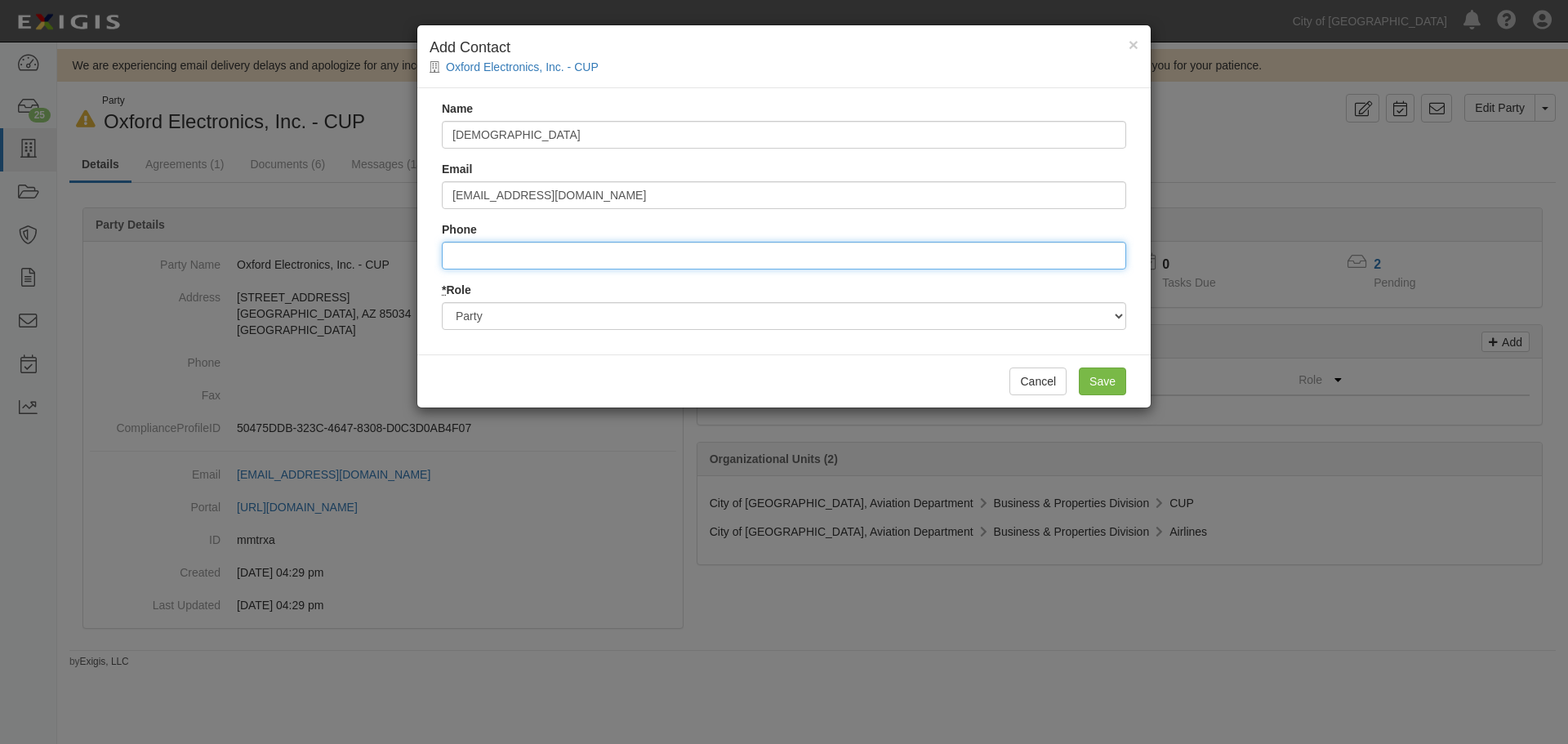
drag, startPoint x: 504, startPoint y: 262, endPoint x: 475, endPoint y: 230, distance: 43.2
click at [504, 262] on input "Phone" at bounding box center [784, 255] width 685 height 28
type input "9"
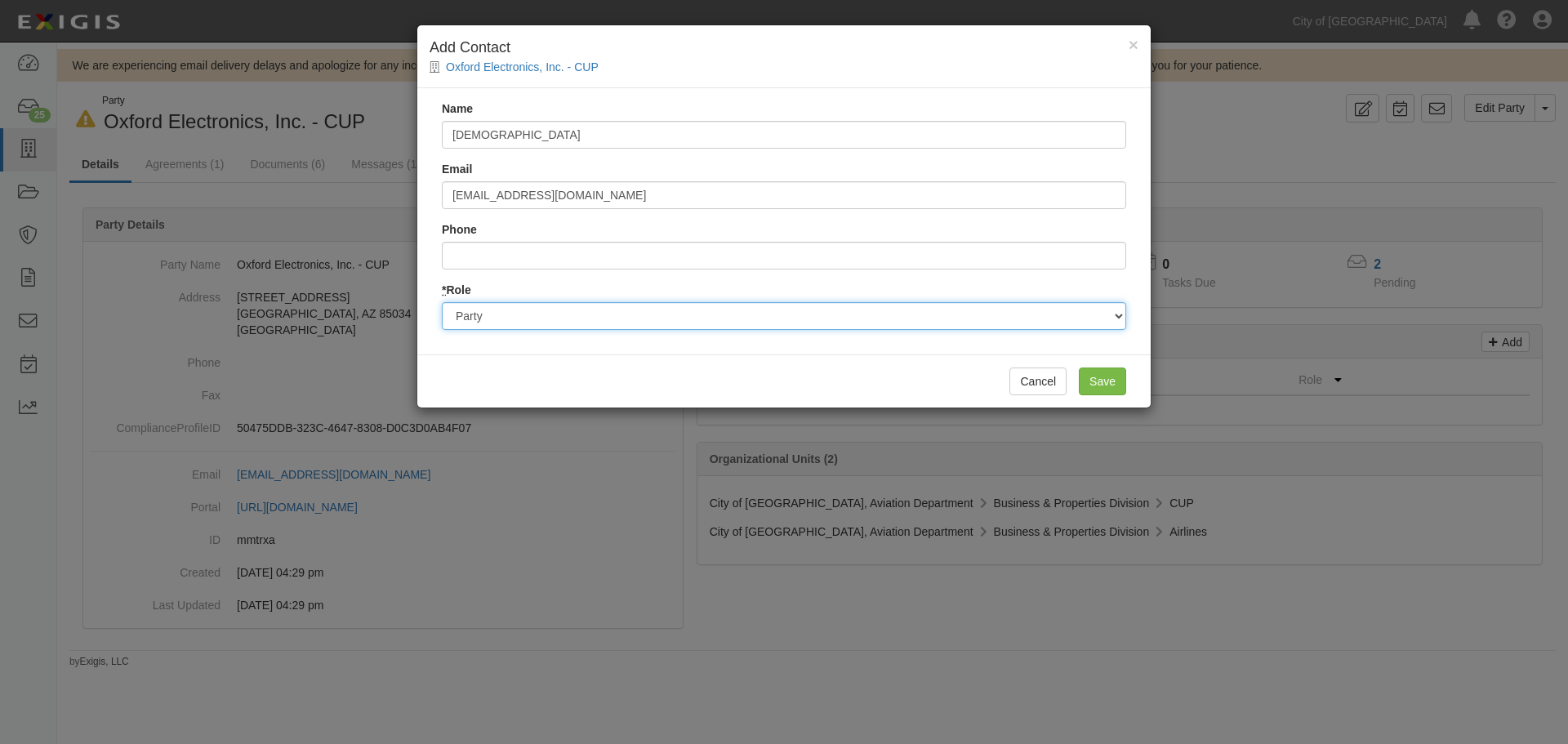
drag, startPoint x: 488, startPoint y: 313, endPoint x: 505, endPoint y: 326, distance: 21.4
click at [488, 313] on select "Party Broker Other" at bounding box center [784, 316] width 685 height 28
select select "Broker"
click at [442, 302] on select "Party Broker Other" at bounding box center [784, 316] width 685 height 28
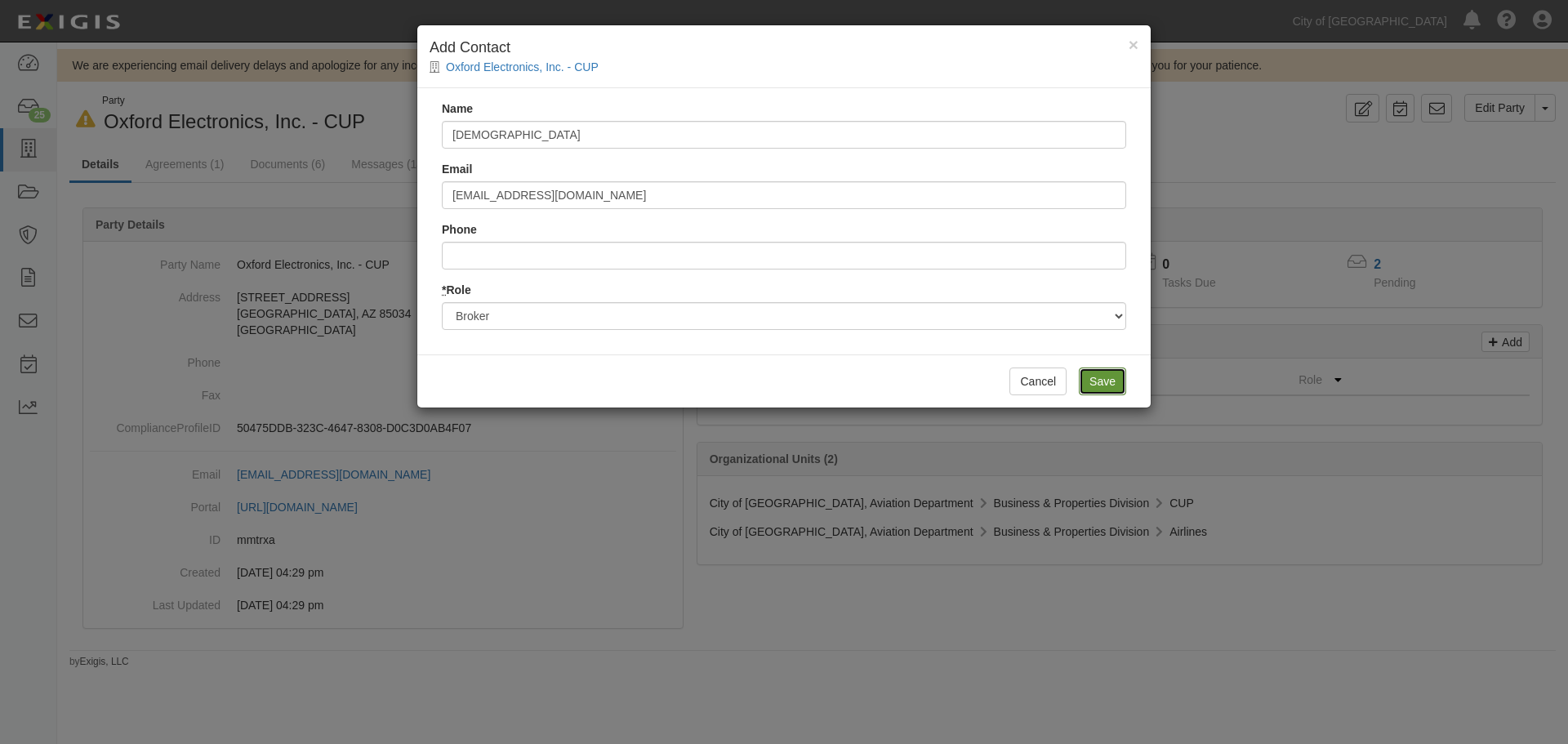
click at [1098, 372] on input "Save" at bounding box center [1102, 381] width 47 height 28
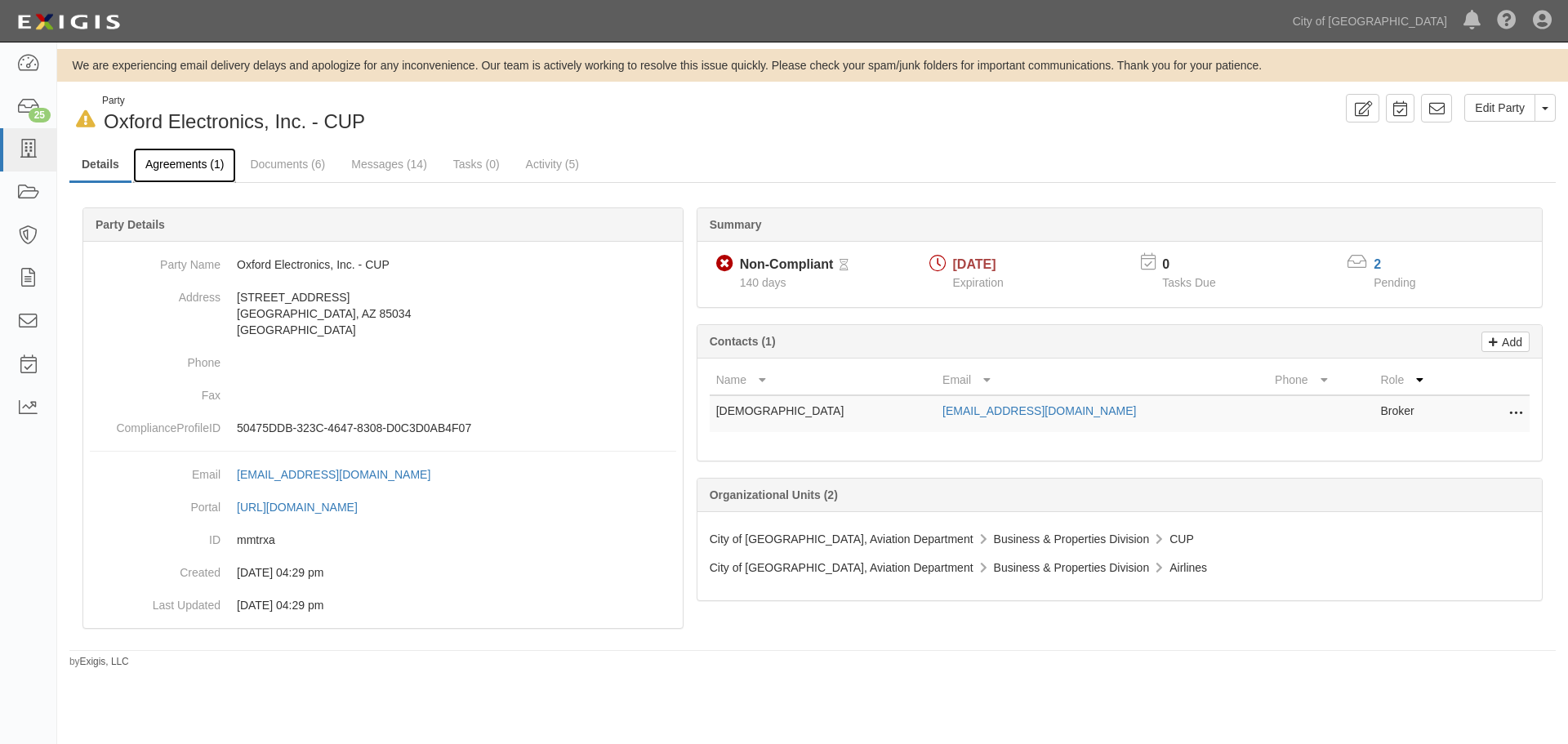
click at [230, 169] on link "Agreements (1)" at bounding box center [184, 165] width 103 height 35
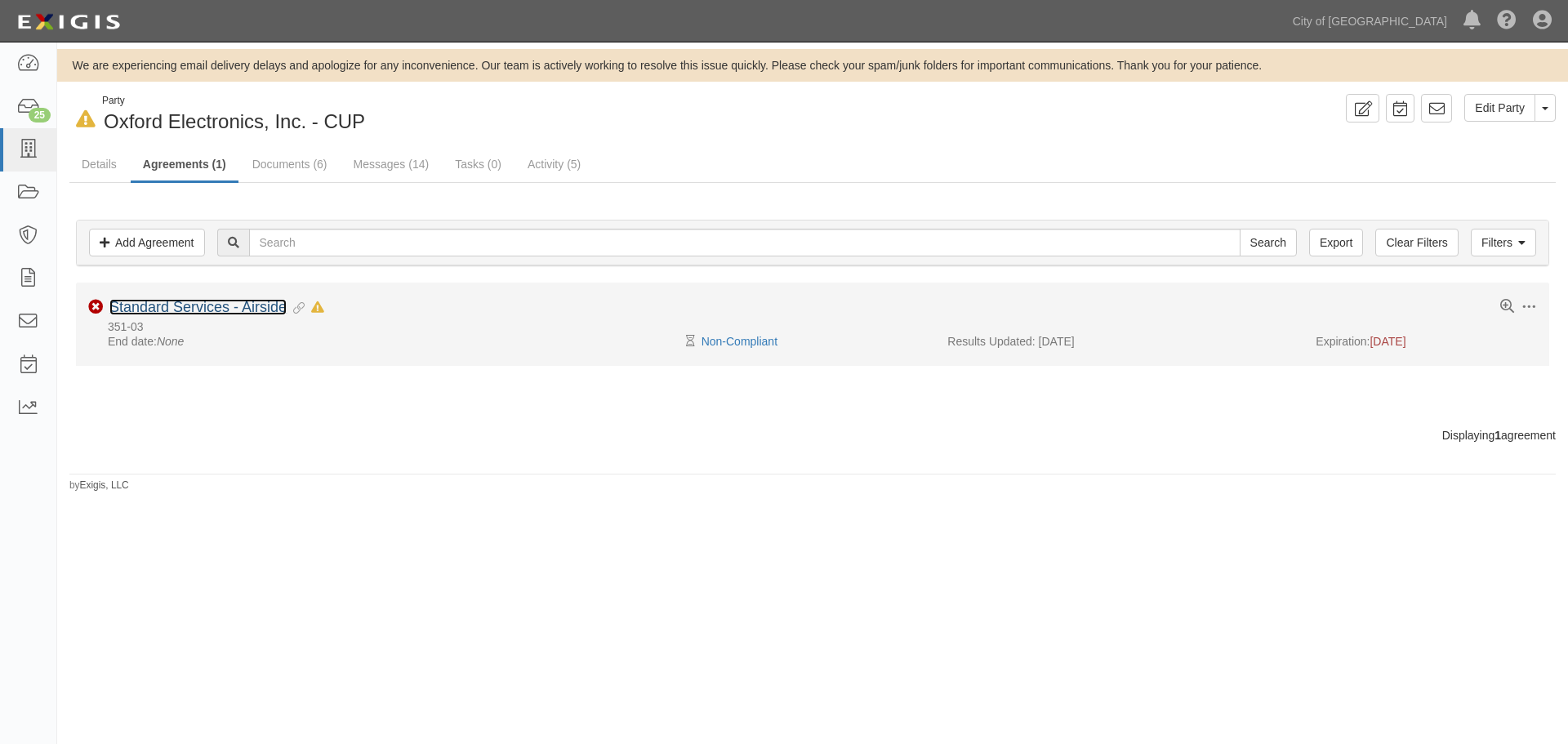
click at [169, 309] on link "Standard Services - Airside" at bounding box center [198, 306] width 177 height 16
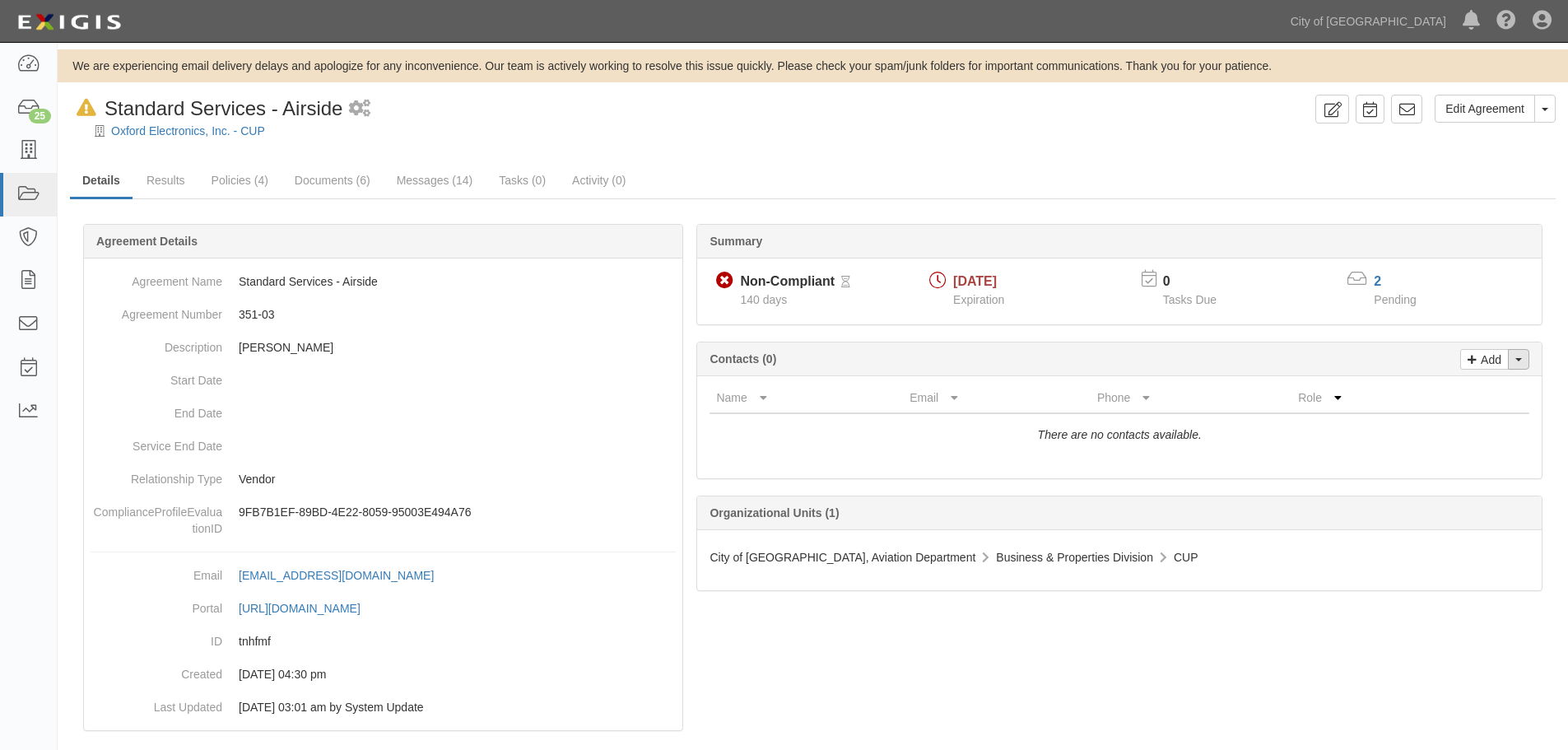
click at [1525, 365] on button "Toggle Contact Dropdown" at bounding box center [1518, 359] width 22 height 21
click at [1457, 397] on link "Change contacts" at bounding box center [1463, 388] width 130 height 22
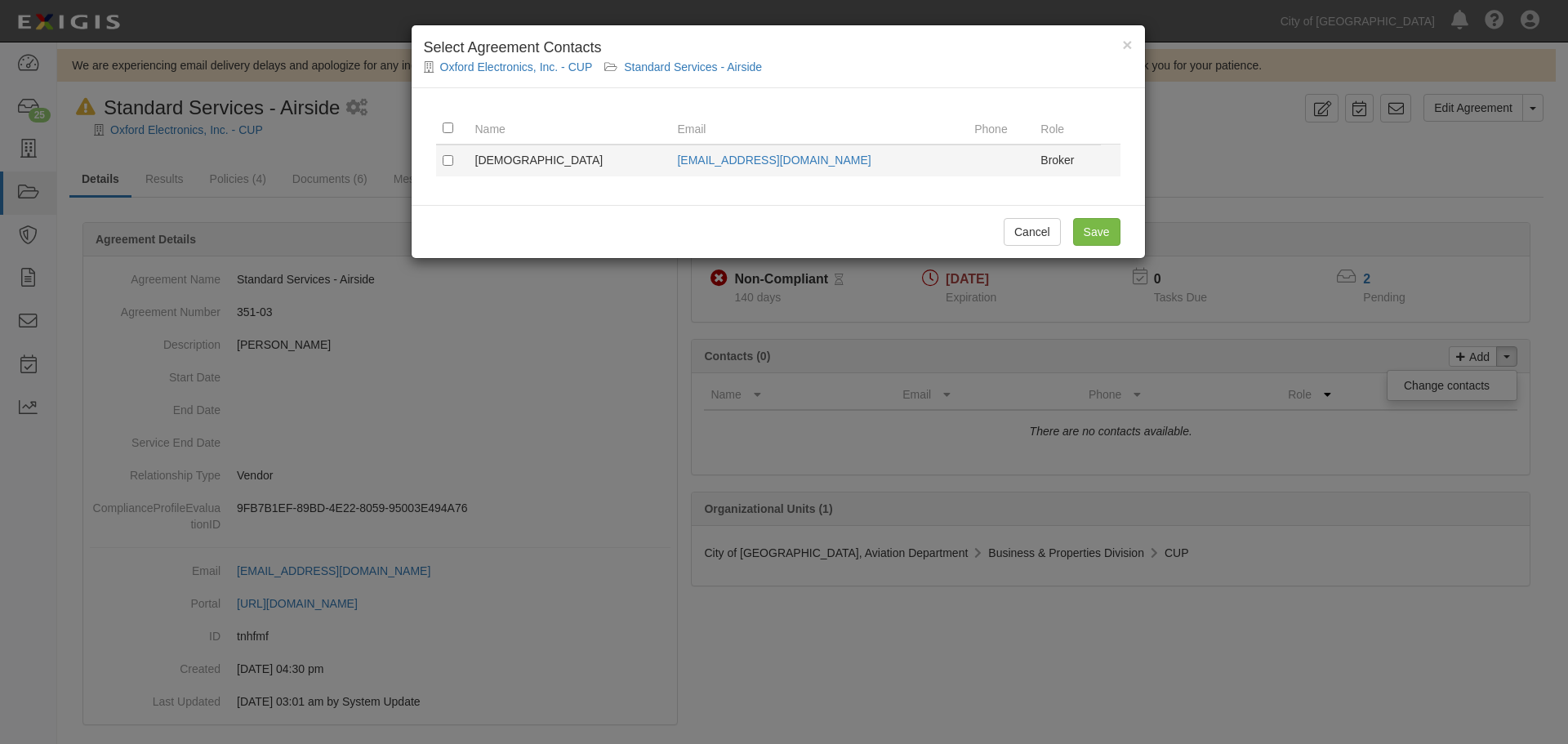
click at [438, 159] on td at bounding box center [452, 160] width 33 height 32
click at [445, 161] on input "checkbox" at bounding box center [448, 161] width 10 height 10
checkbox input "true"
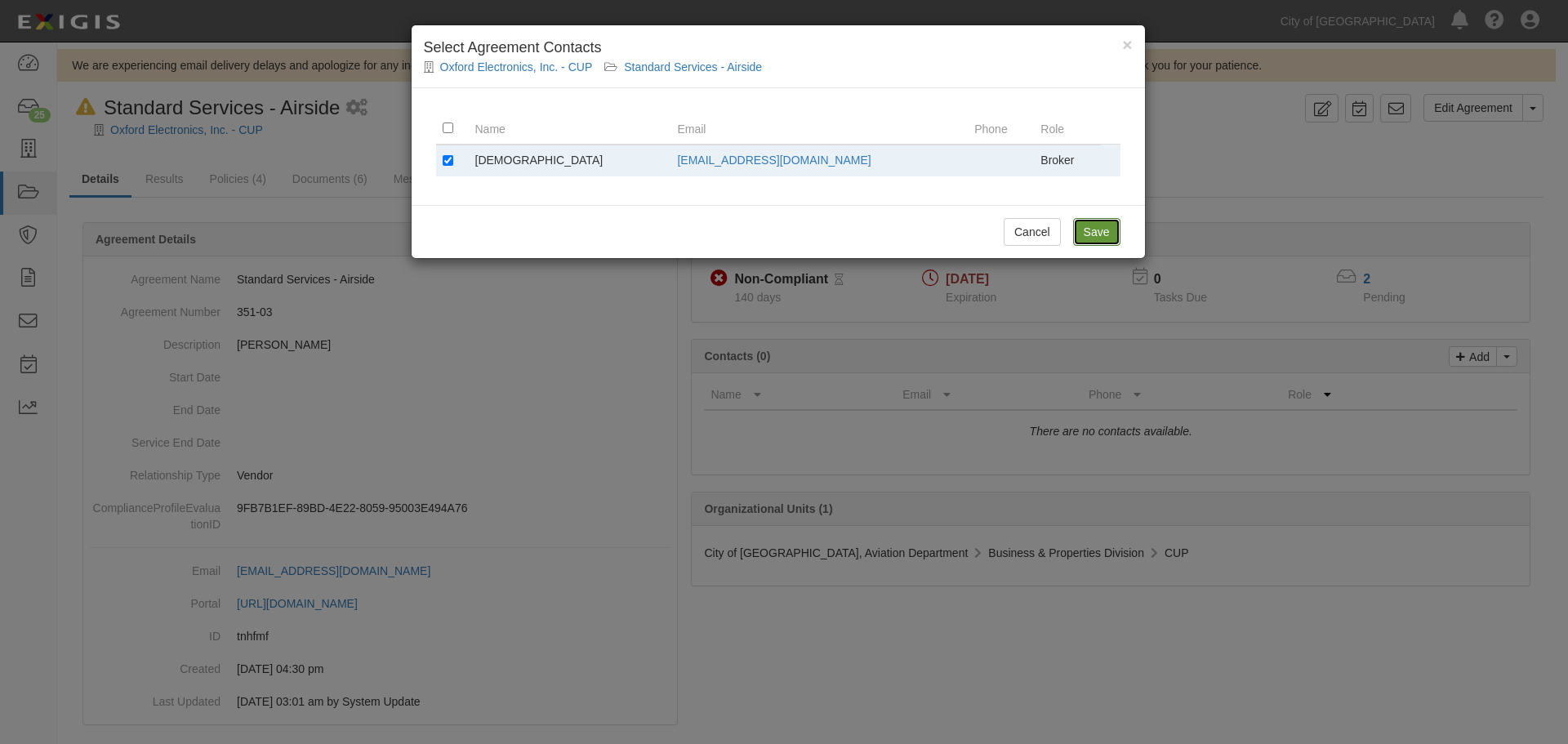
click at [1113, 234] on input "Save" at bounding box center [1097, 232] width 47 height 28
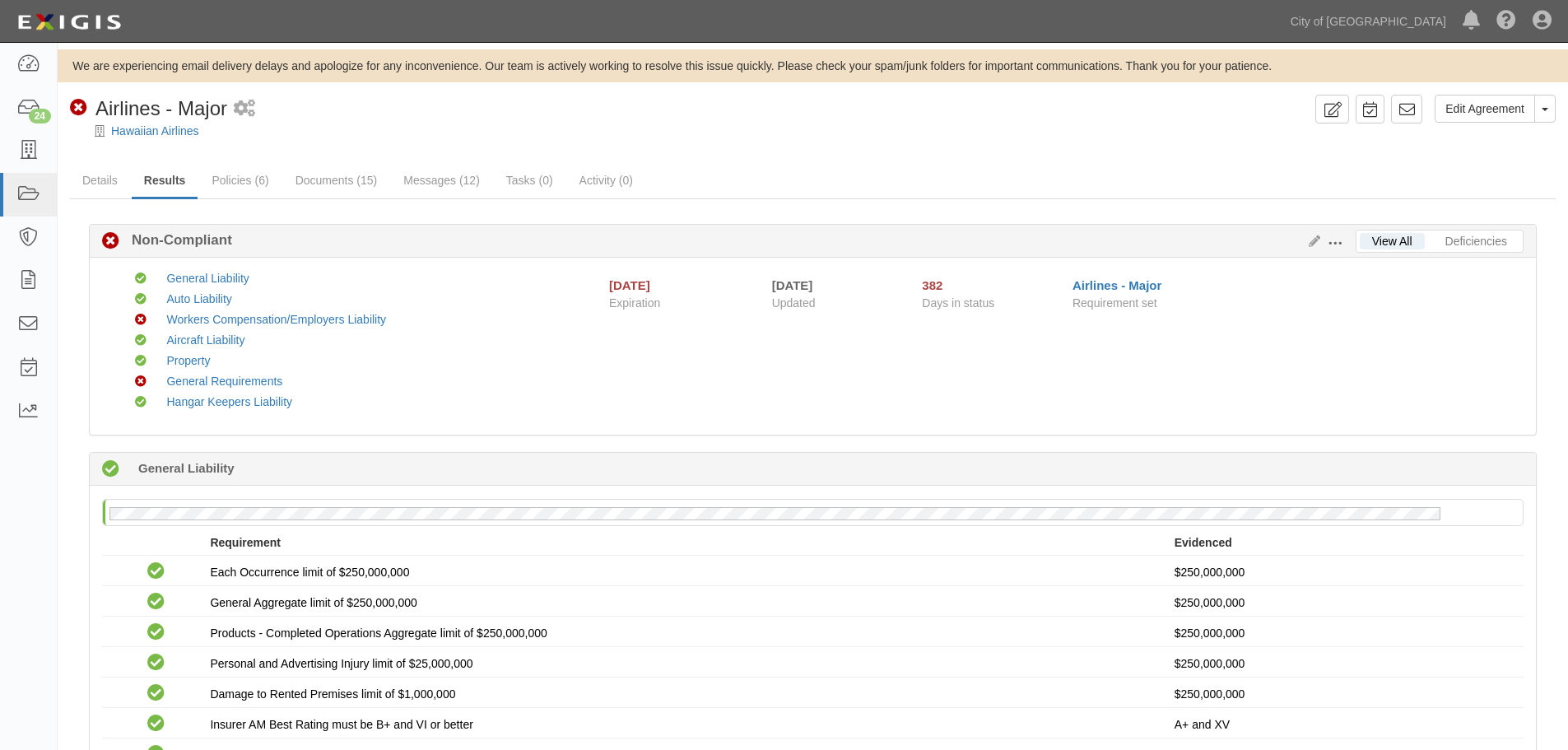
click at [178, 139] on div at bounding box center [813, 145] width 1511 height 12
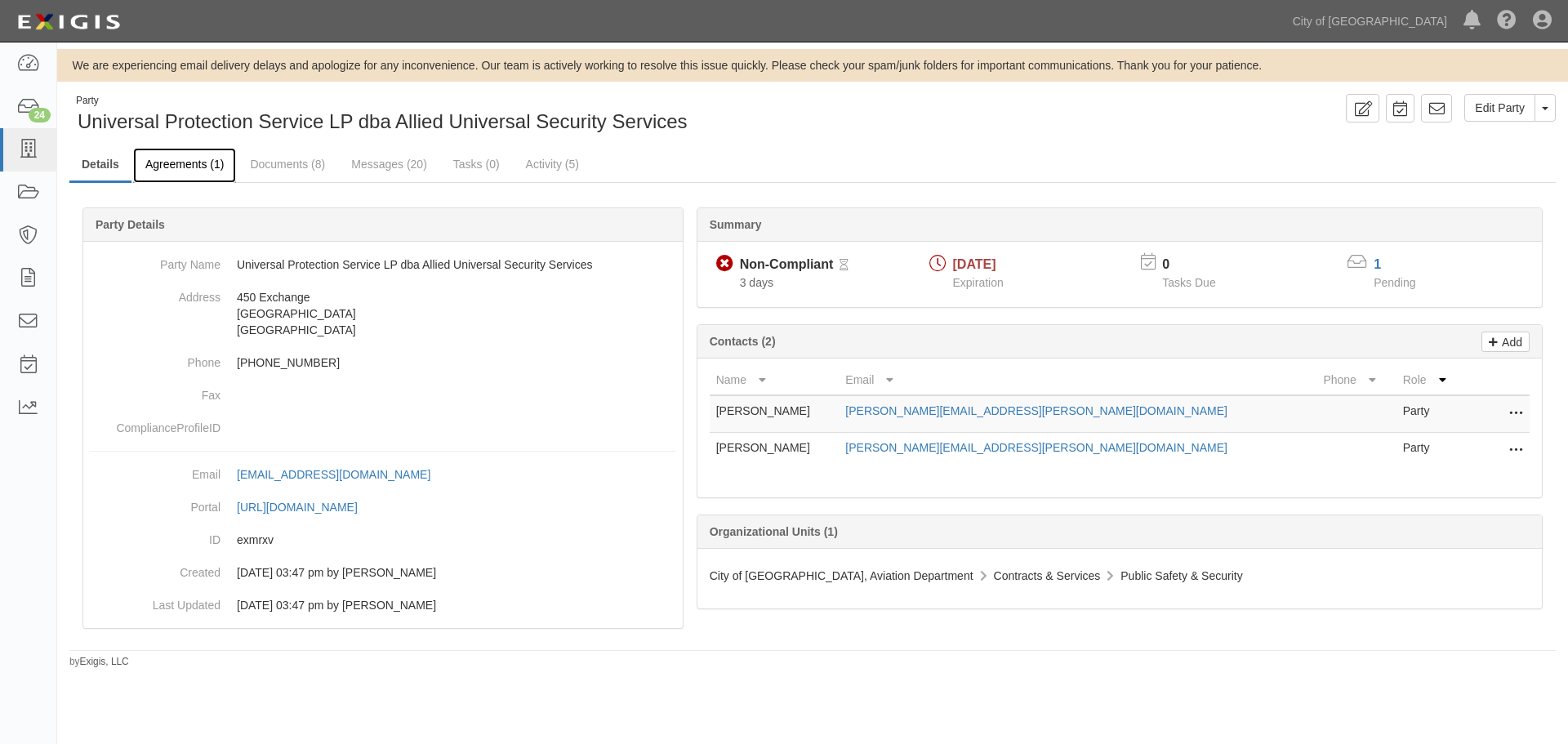
click at [192, 155] on link "Agreements (1)" at bounding box center [184, 165] width 103 height 35
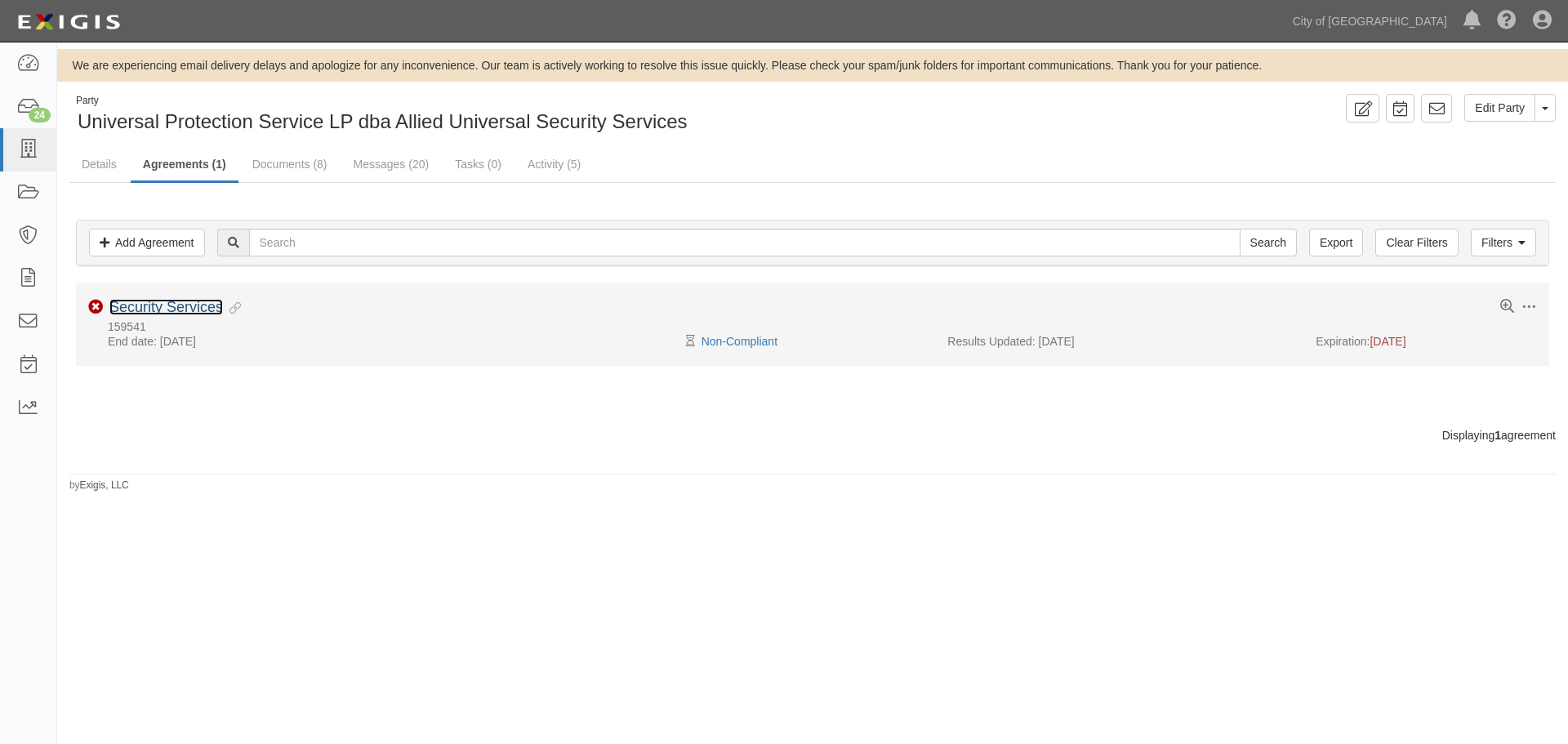
drag, startPoint x: 0, startPoint y: 0, endPoint x: 149, endPoint y: 309, distance: 343.0
click at [149, 309] on link "Security Services" at bounding box center [166, 306] width 113 height 16
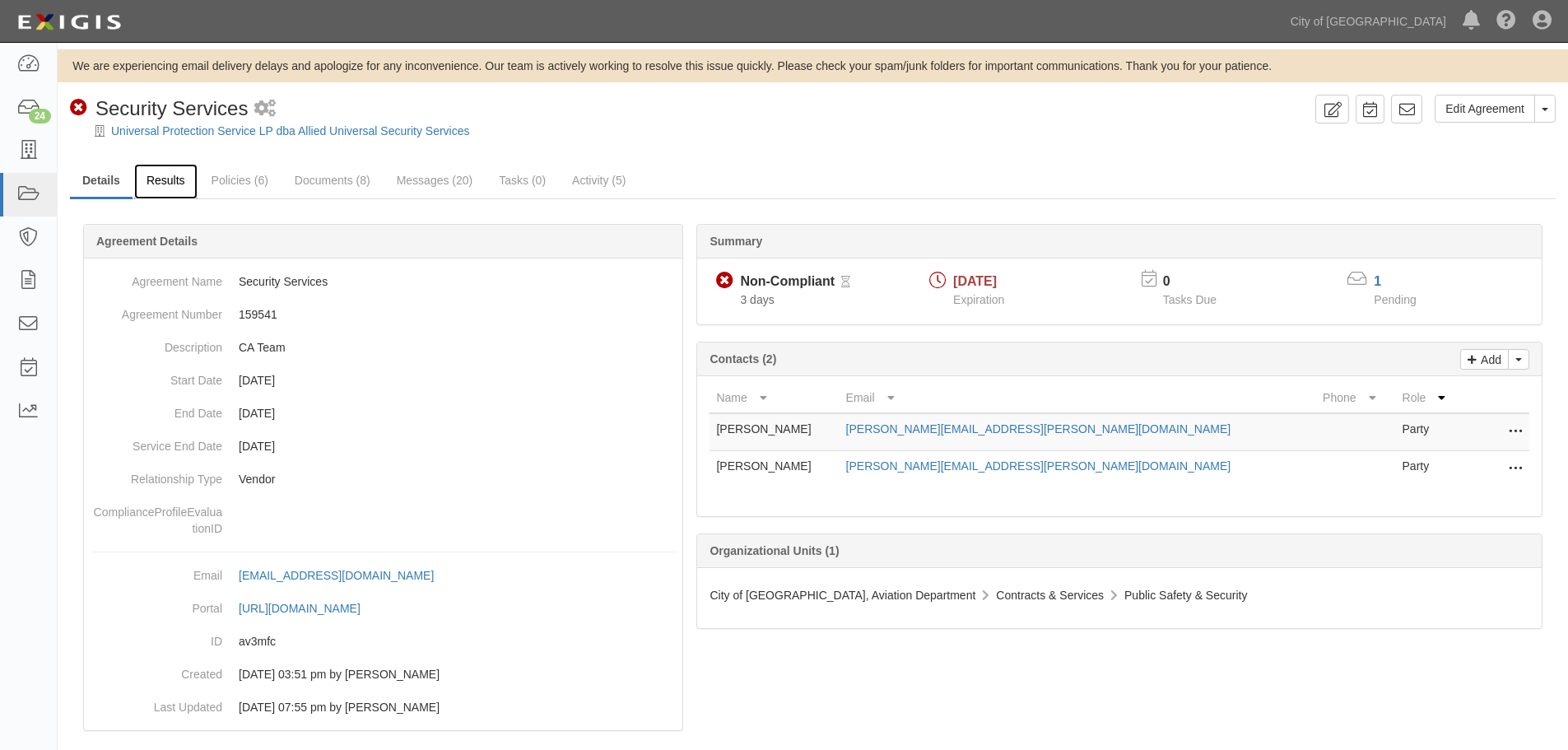
click at [171, 181] on link "Results" at bounding box center [165, 181] width 64 height 36
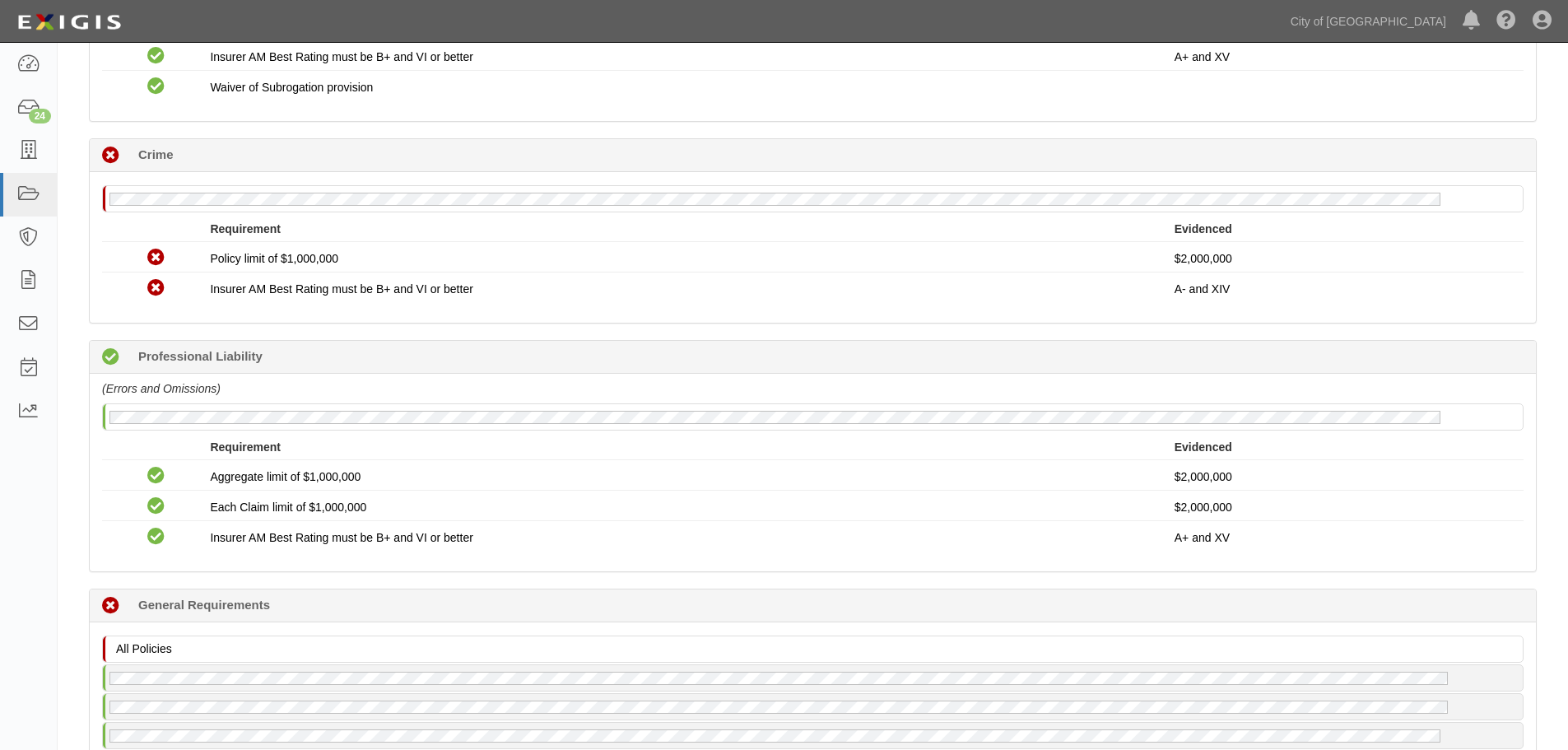
scroll to position [1646, 0]
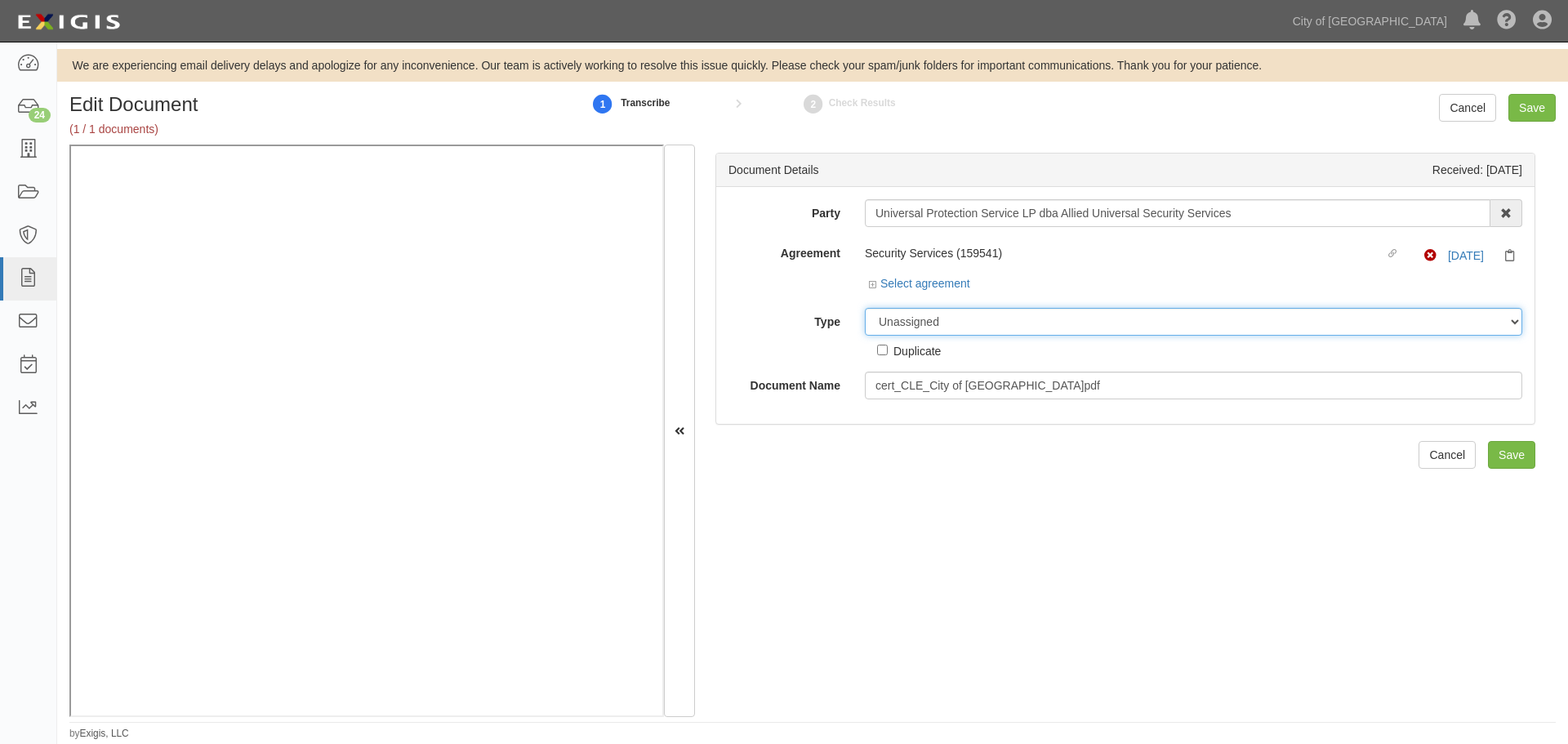
click at [907, 324] on select "Unassigned Binder Cancellation Notice Certificate Contract Endorsement Insuranc…" at bounding box center [1193, 322] width 657 height 28
select select "CertificateDetail"
click at [865, 308] on select "Unassigned Binder Cancellation Notice Certificate Contract Endorsement Insuranc…" at bounding box center [1193, 322] width 657 height 28
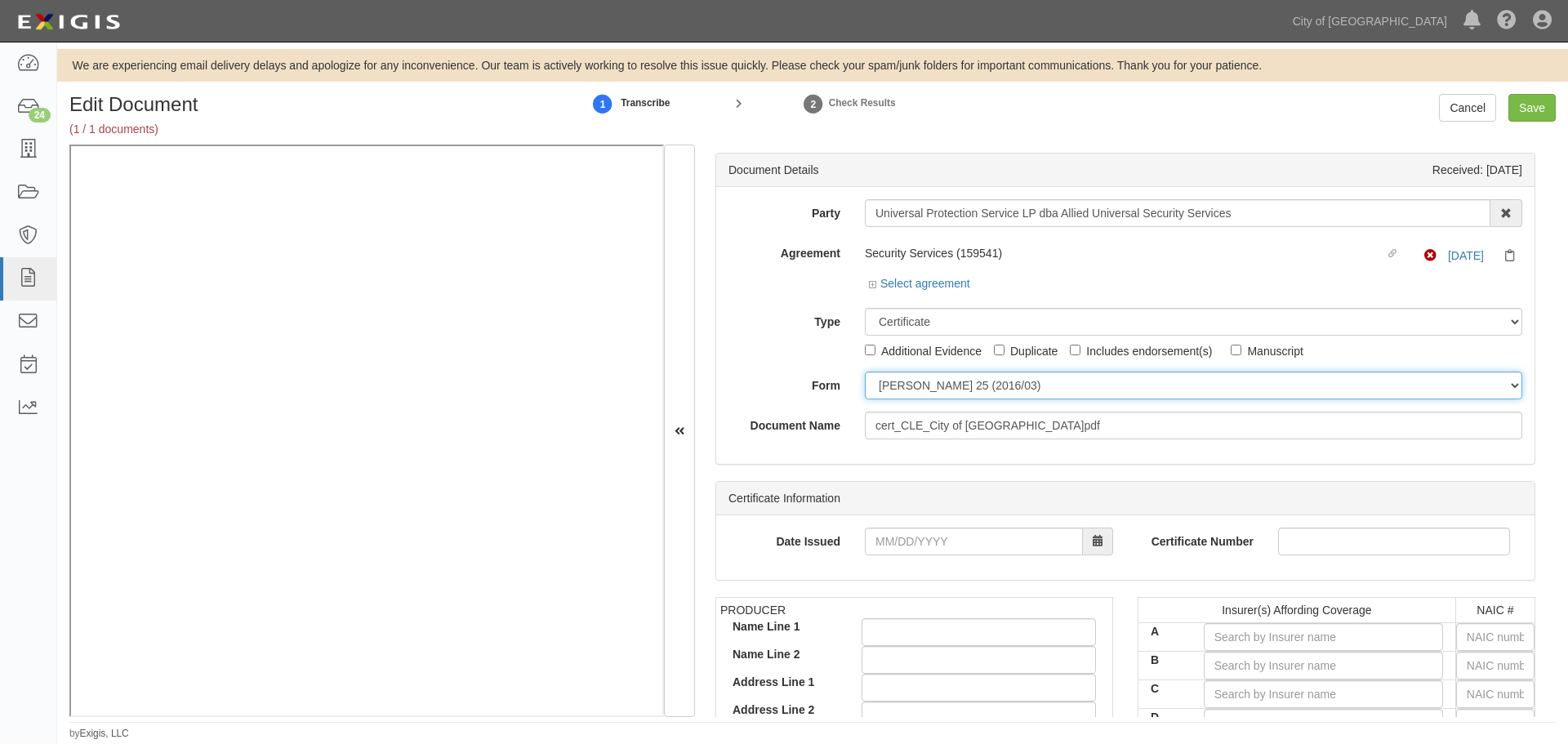
drag, startPoint x: 907, startPoint y: 370, endPoint x: 908, endPoint y: 388, distance: 18.0
click at [908, 388] on select "[PERSON_NAME] 25 (2016/03) [PERSON_NAME] 101 [PERSON_NAME] 855 NY (2014/05) Gen…" at bounding box center [1193, 385] width 657 height 28
select select "GeneralFormDetail"
click at [865, 371] on select "ACORD 25 (2016/03) ACORD 101 ACORD 855 NY (2014/05) General" at bounding box center [1193, 385] width 657 height 28
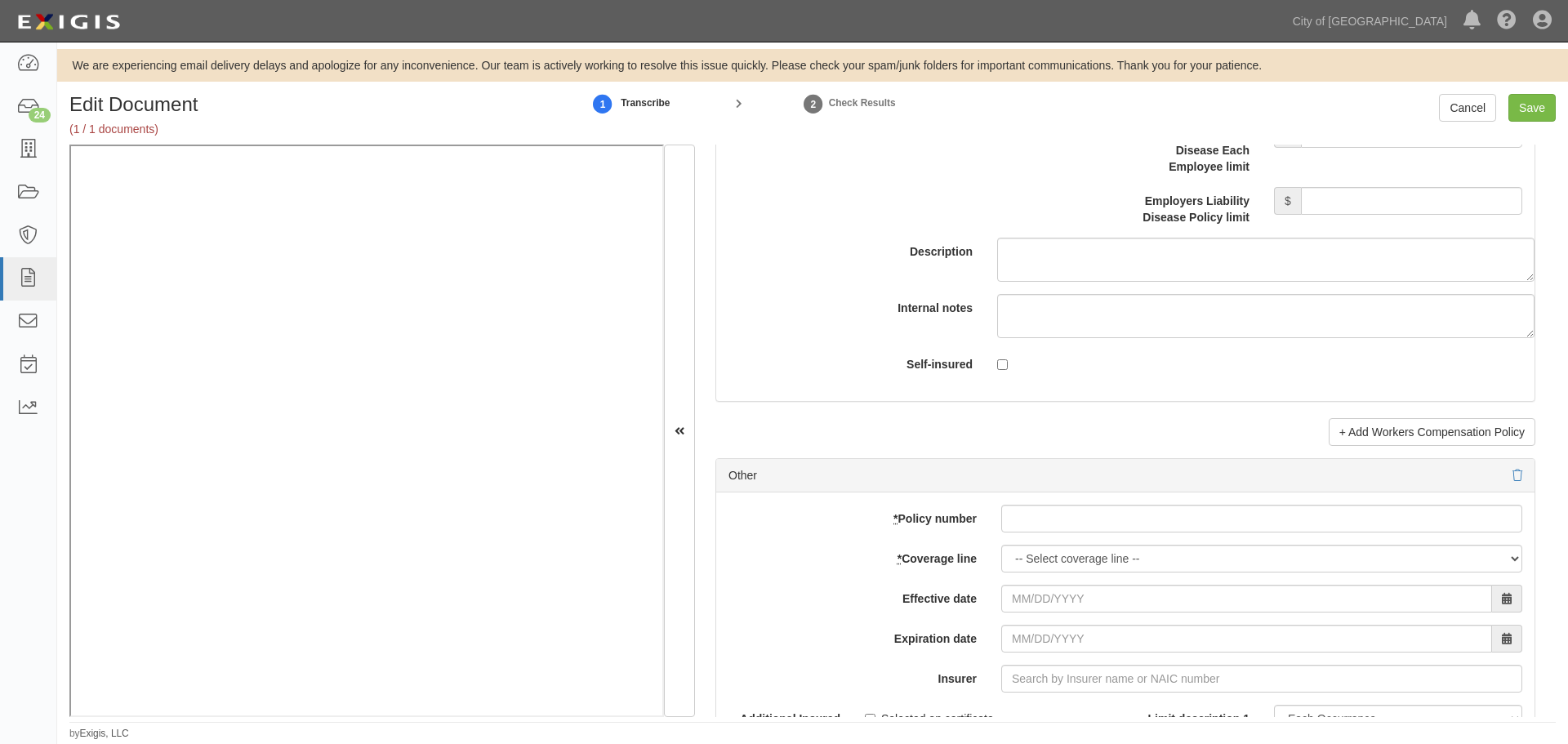
scroll to position [4626, 0]
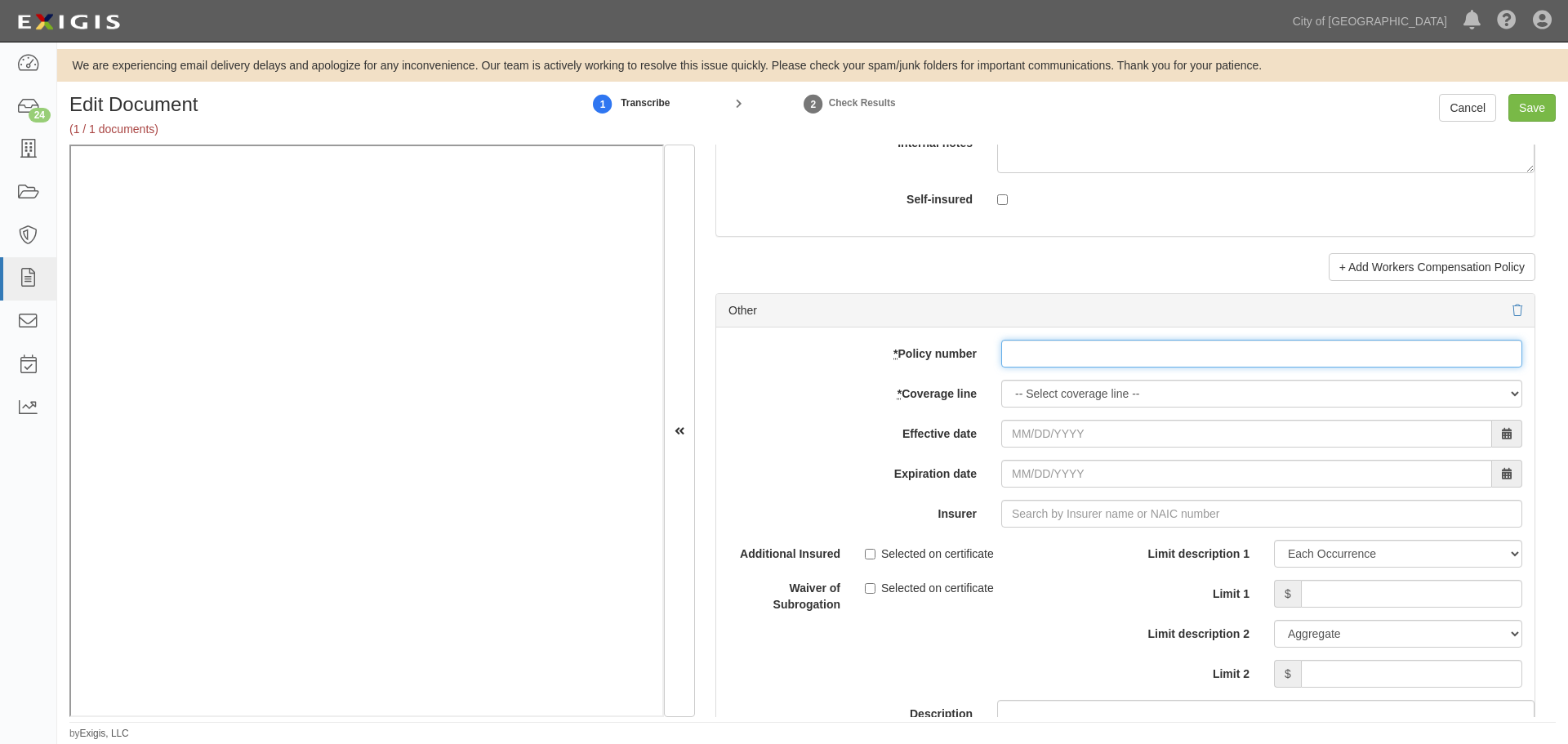
drag, startPoint x: 1043, startPoint y: 349, endPoint x: 1040, endPoint y: 356, distance: 7.6
click at [1043, 350] on input "* Policy number" at bounding box center [1261, 353] width 521 height 28
paste input "04-173-05-05"
type input "04-173-05-05"
click at [1015, 398] on select "-- Select coverage line -- Asbestos Abatement Auto Physical Damage Boiler & Mac…" at bounding box center [1261, 394] width 521 height 28
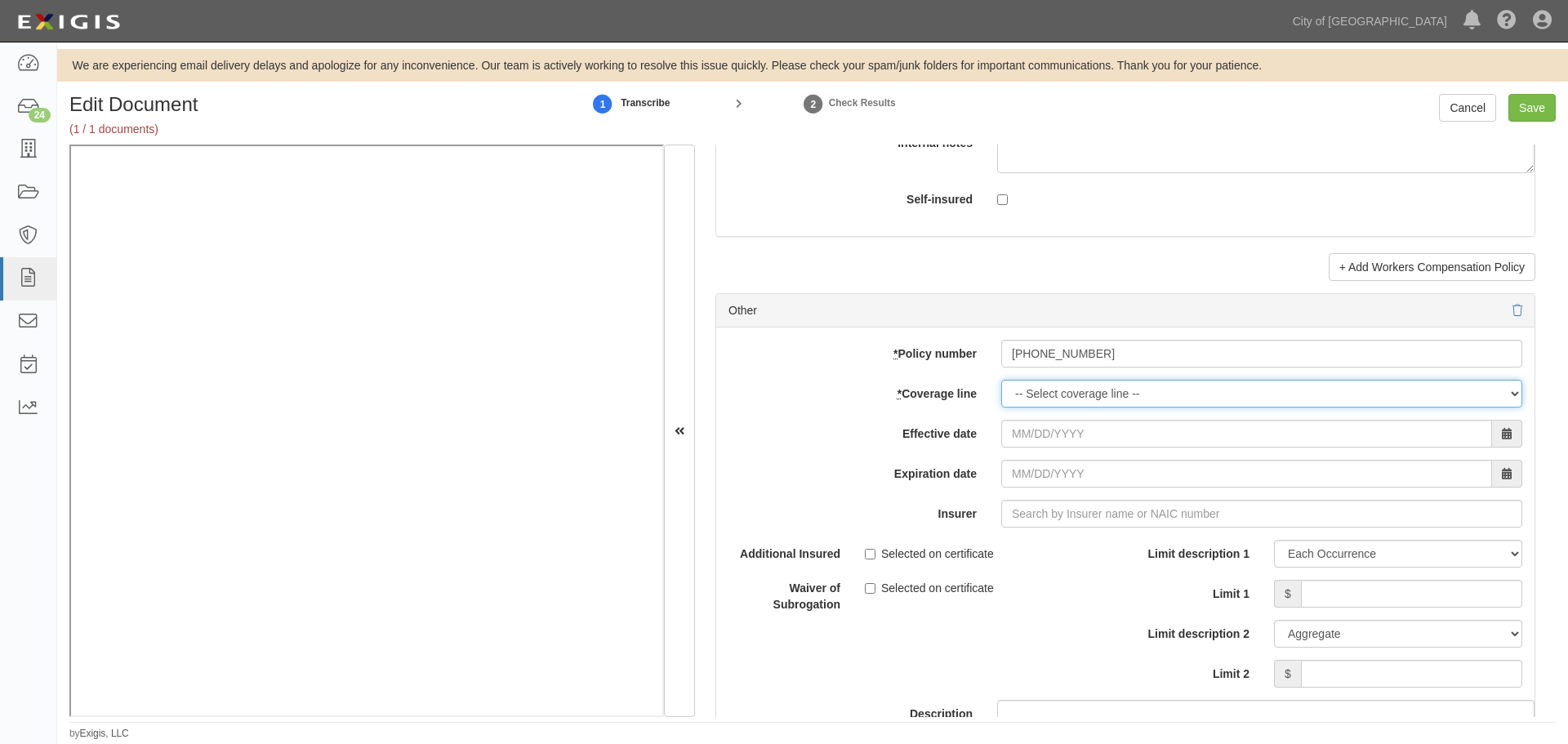
select select "16"
click at [1002, 407] on select "-- Select coverage line -- Asbestos Abatement Auto Physical Damage Boiler & Mac…" at bounding box center [1261, 394] width 521 height 28
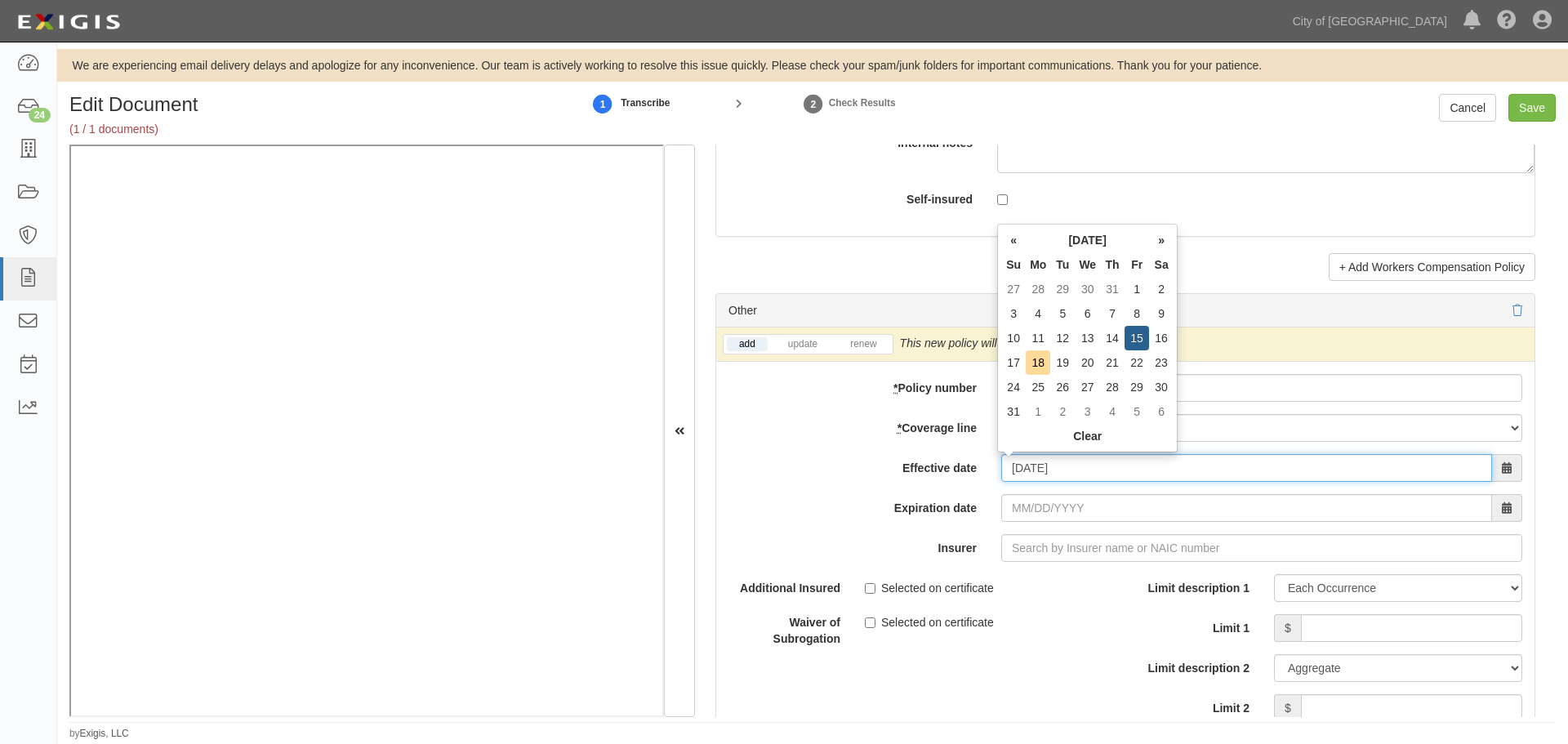
type input "08/15/2025"
type input "08/15/2026"
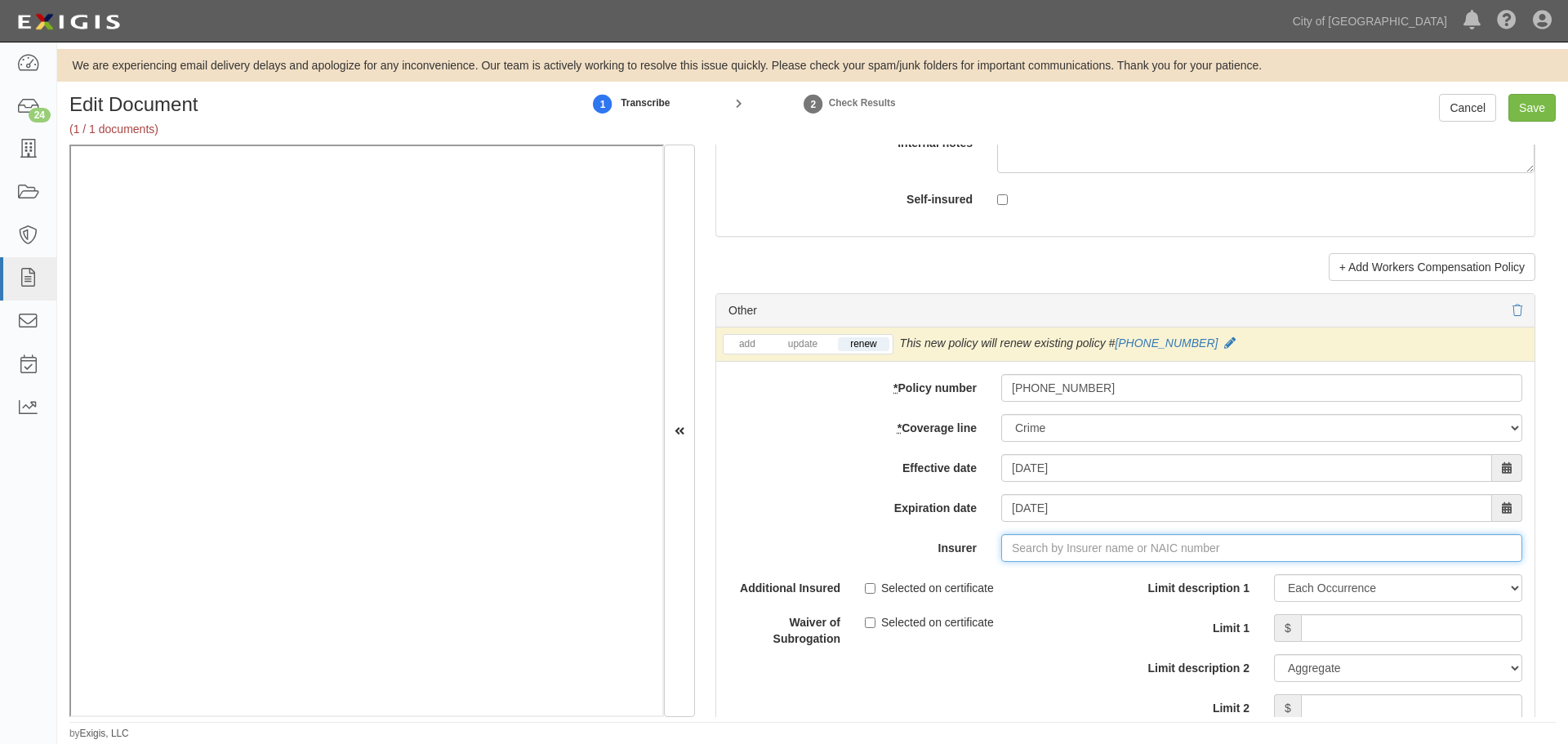
type input "b"
type input "bnP Paribas Cardif S.A. (0) NR Rating"
type input "bn"
type input "bna"
type input "bnP Paribas Cardif S.A. (0) NR Rating"
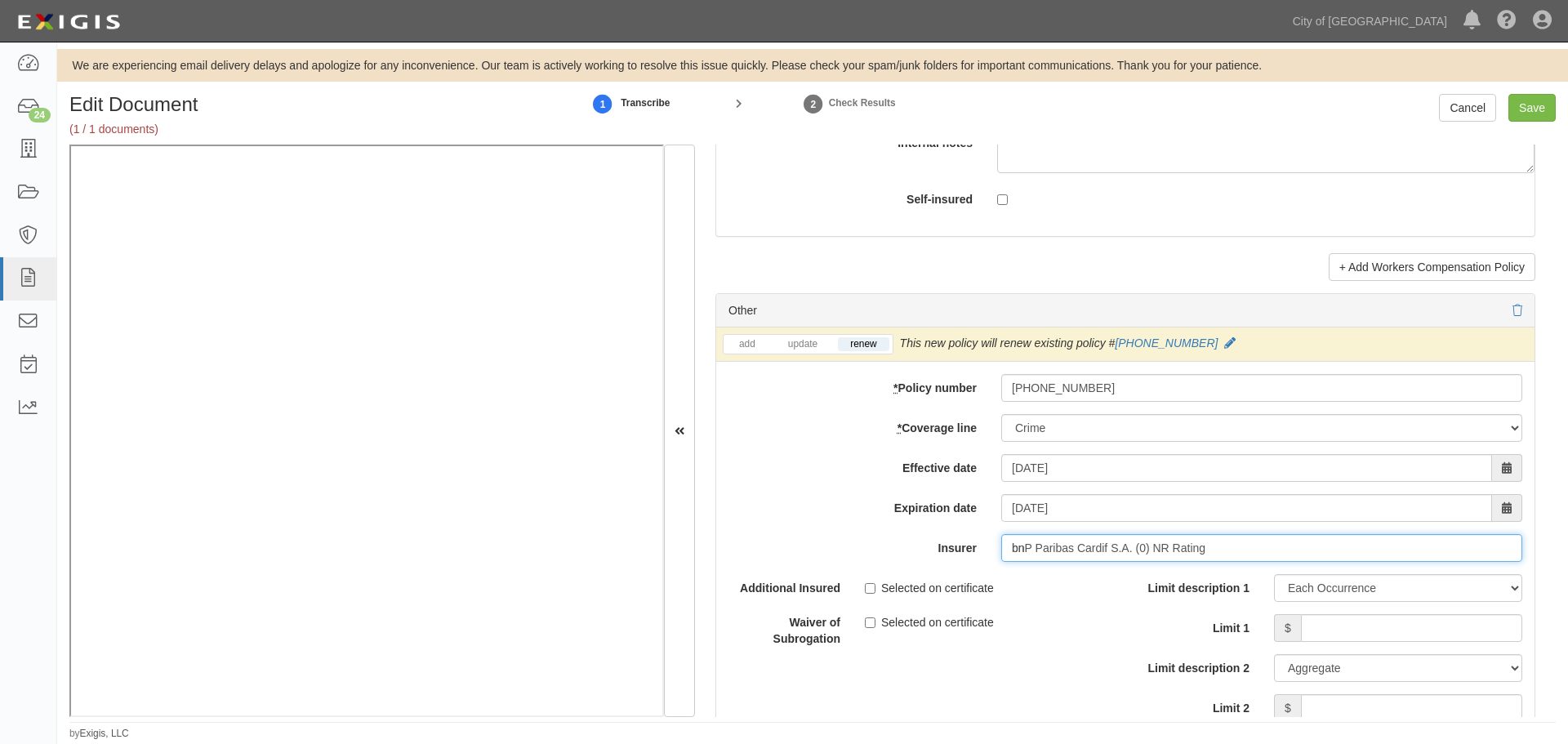
type input "b"
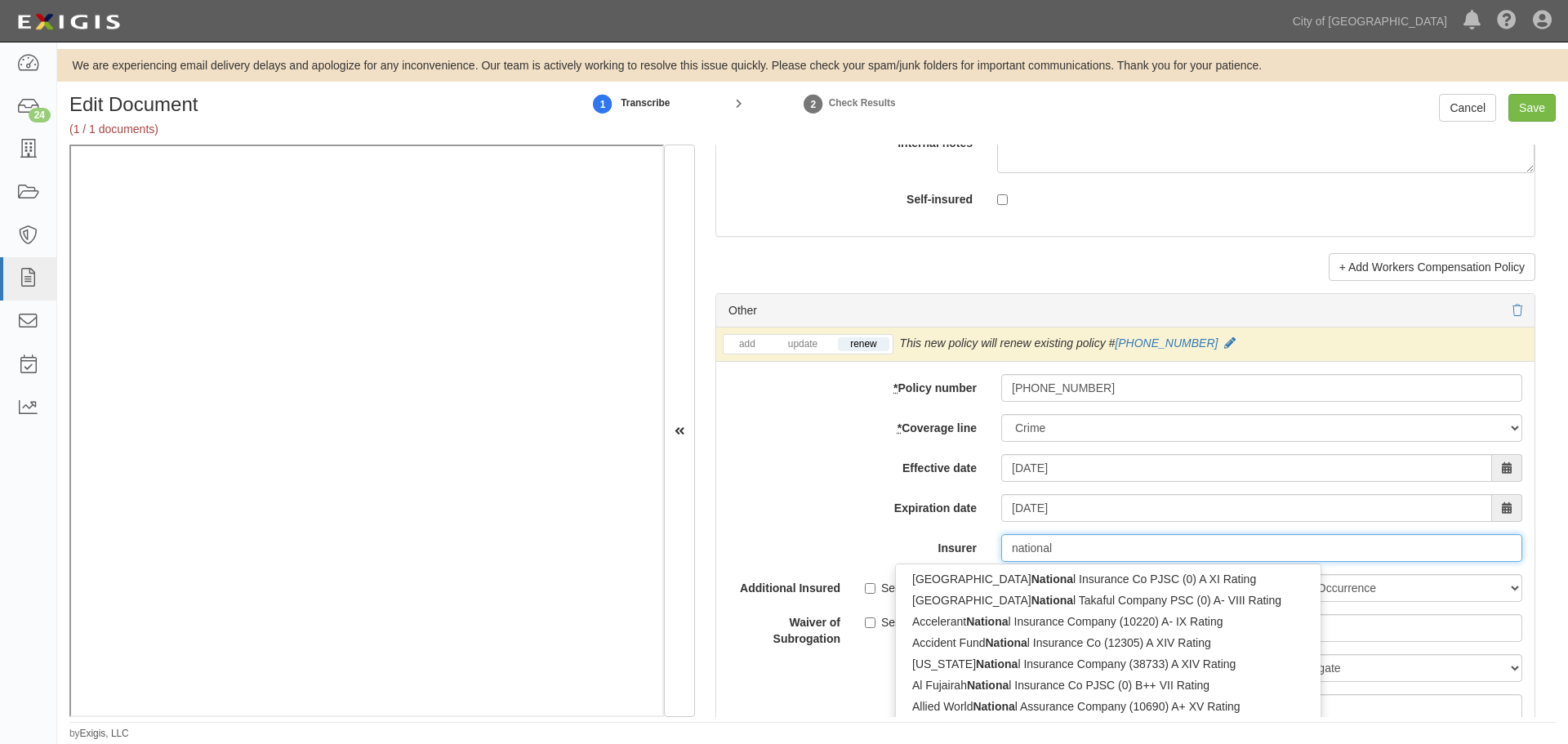
type input "national"
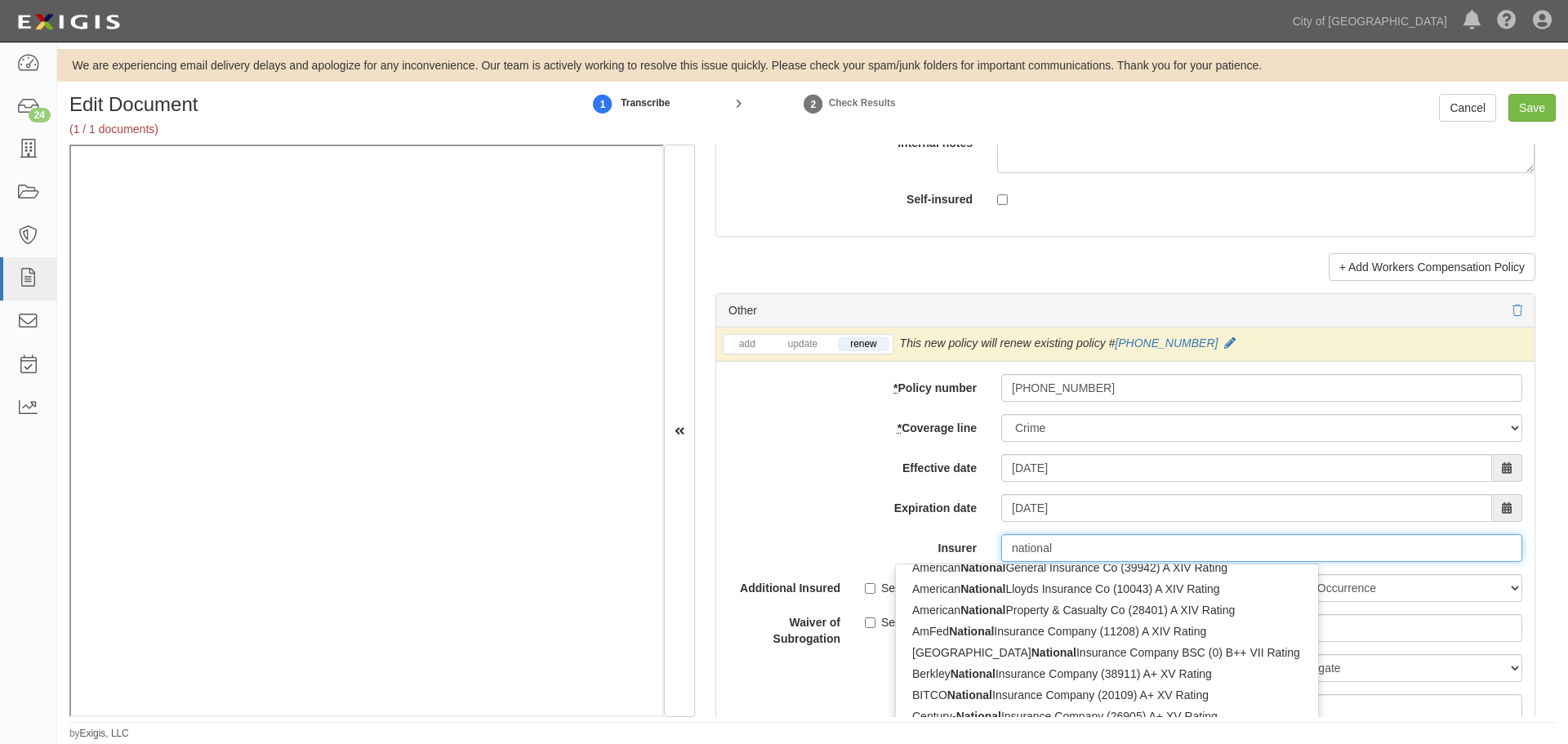
scroll to position [272, 0]
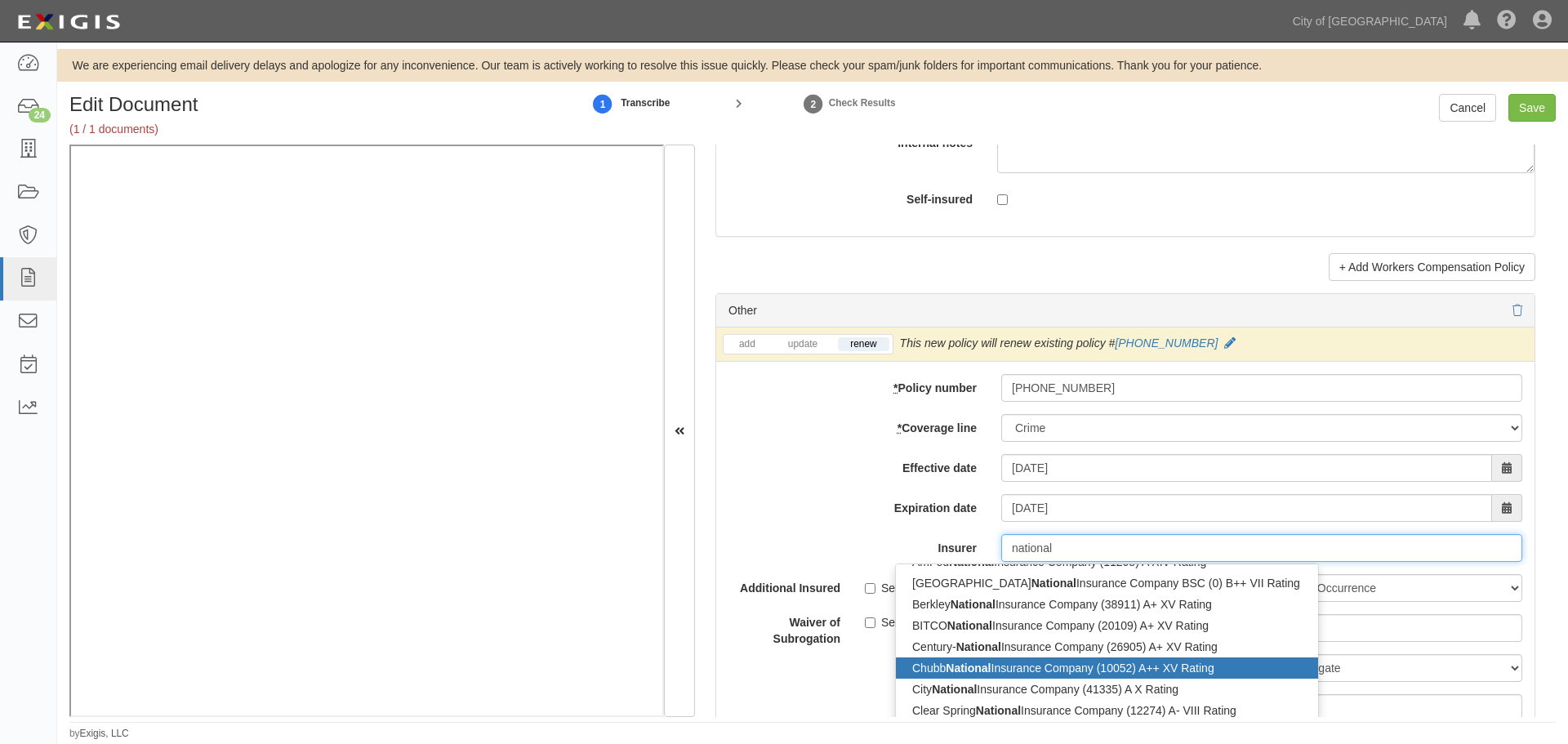
type input "national union Fire Ins Co Pittsburgh PA (19445) A XV Rating"
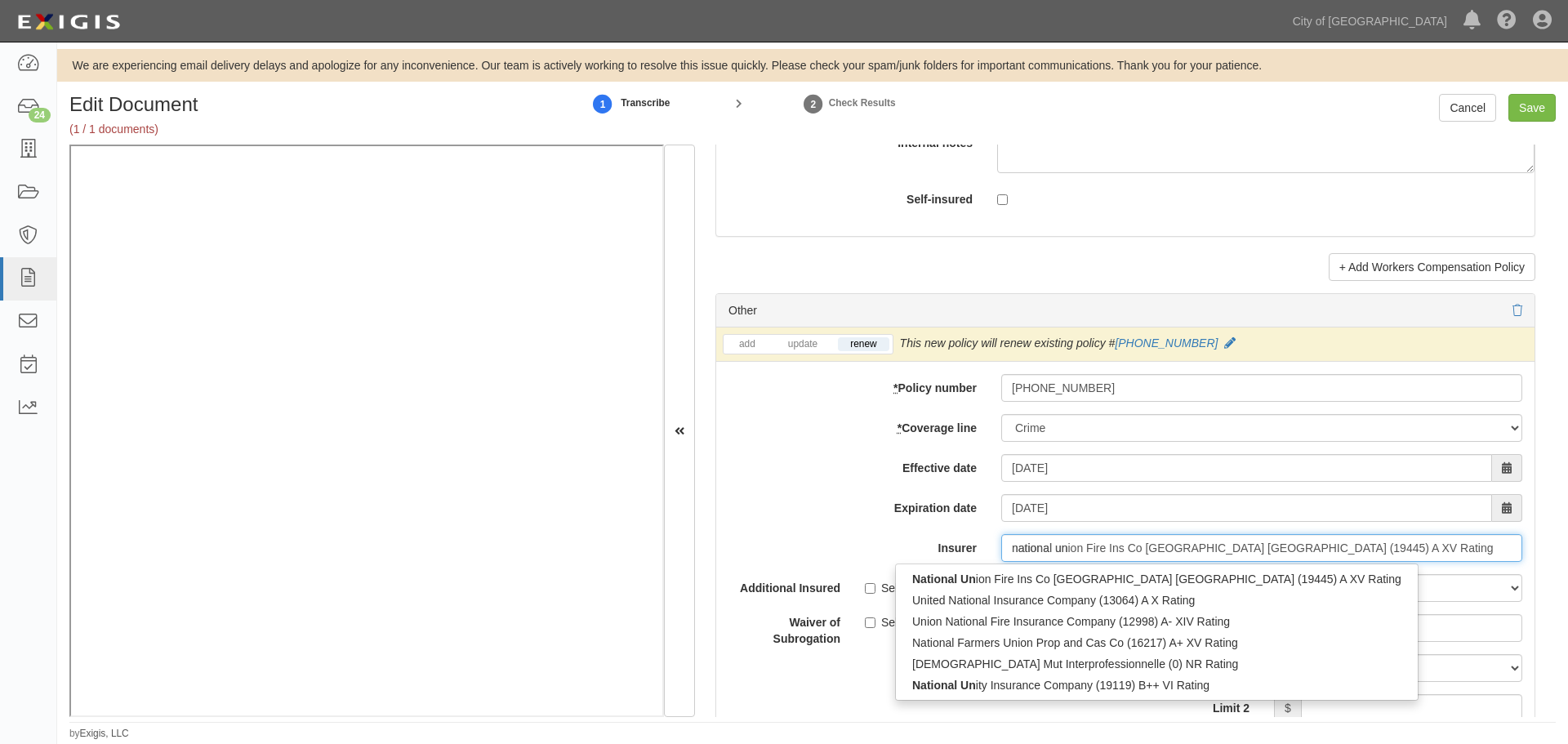
scroll to position [0, 0]
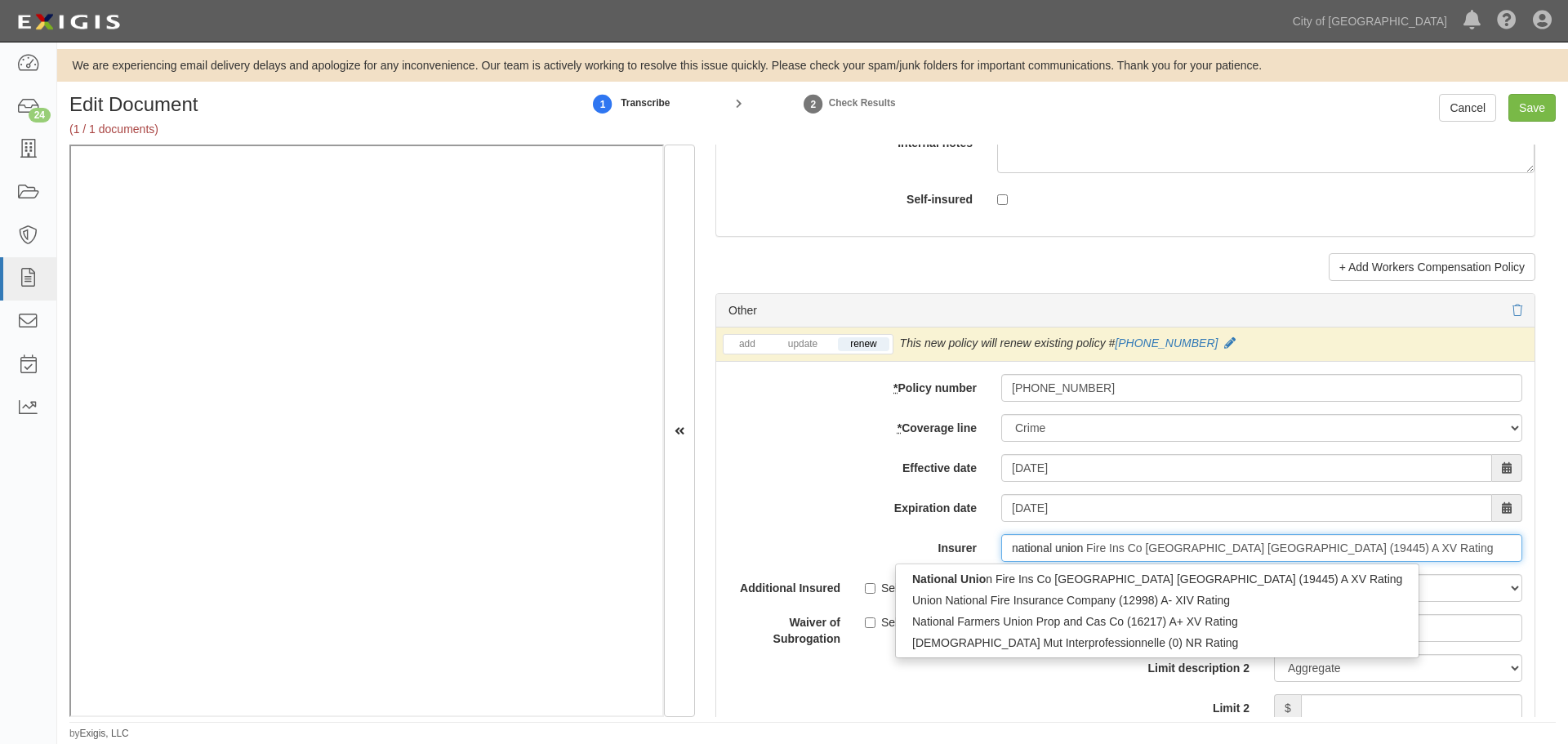
type input "national union"
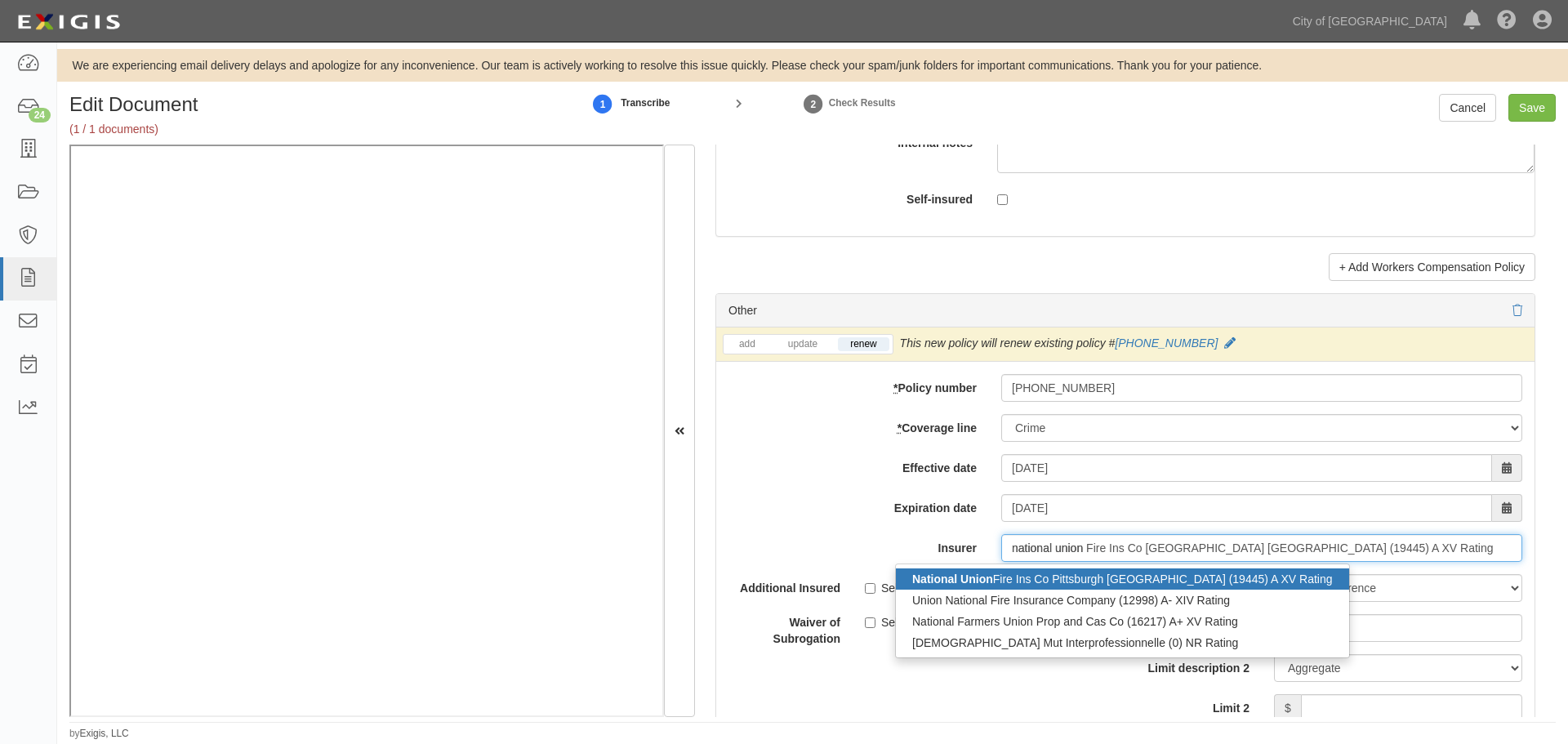
click at [1149, 577] on div "National Union Fire Ins Co Pittsburgh PA (19445) A XV Rating" at bounding box center [1122, 578] width 453 height 22
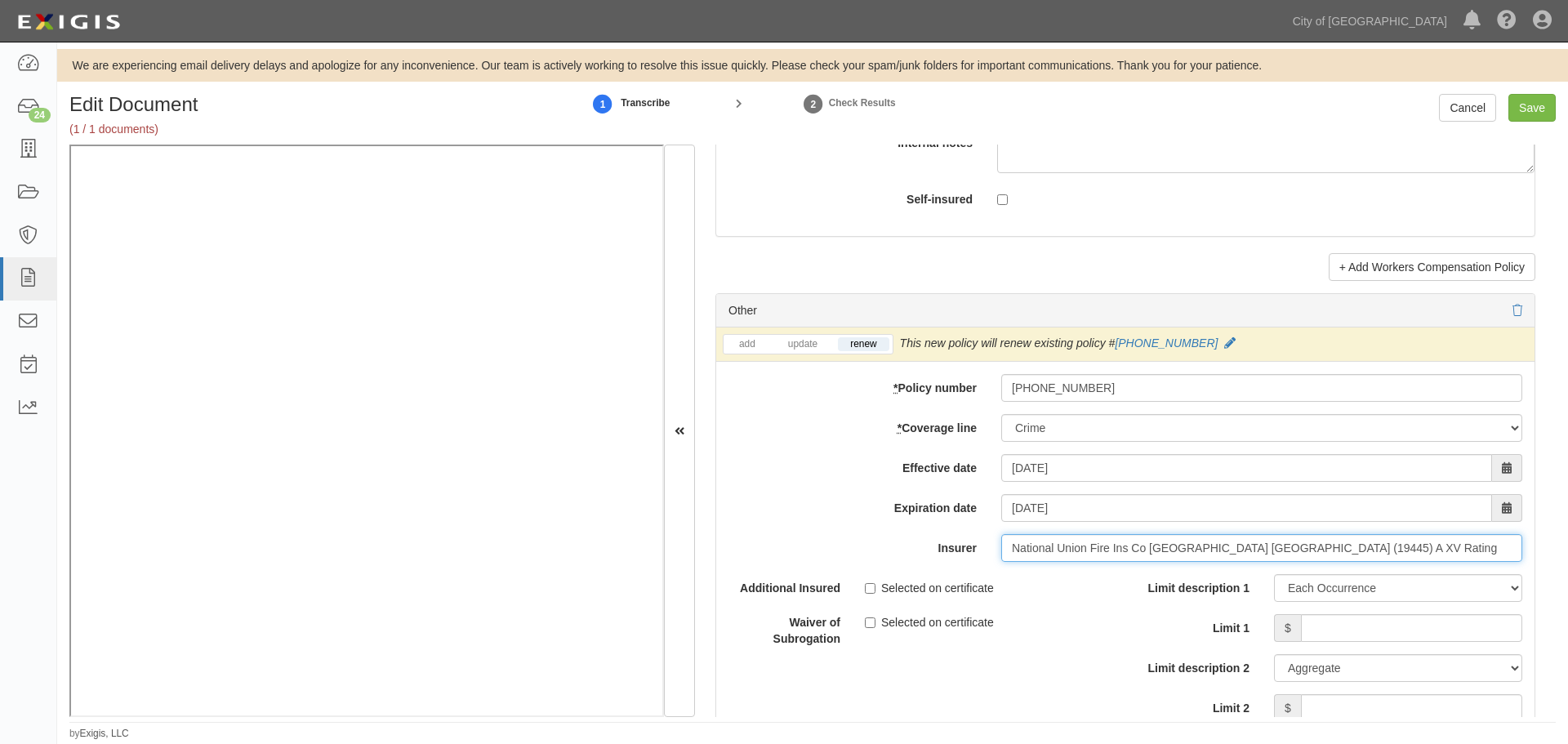
type input "National Union Fire Ins Co Pittsburgh PA (19445) A XV Rating"
click at [1333, 637] on input "Limit 1" at bounding box center [1412, 627] width 221 height 28
type input "2,000,000"
click at [1339, 697] on input "Limit 2" at bounding box center [1412, 708] width 221 height 28
type input "2,000,000"
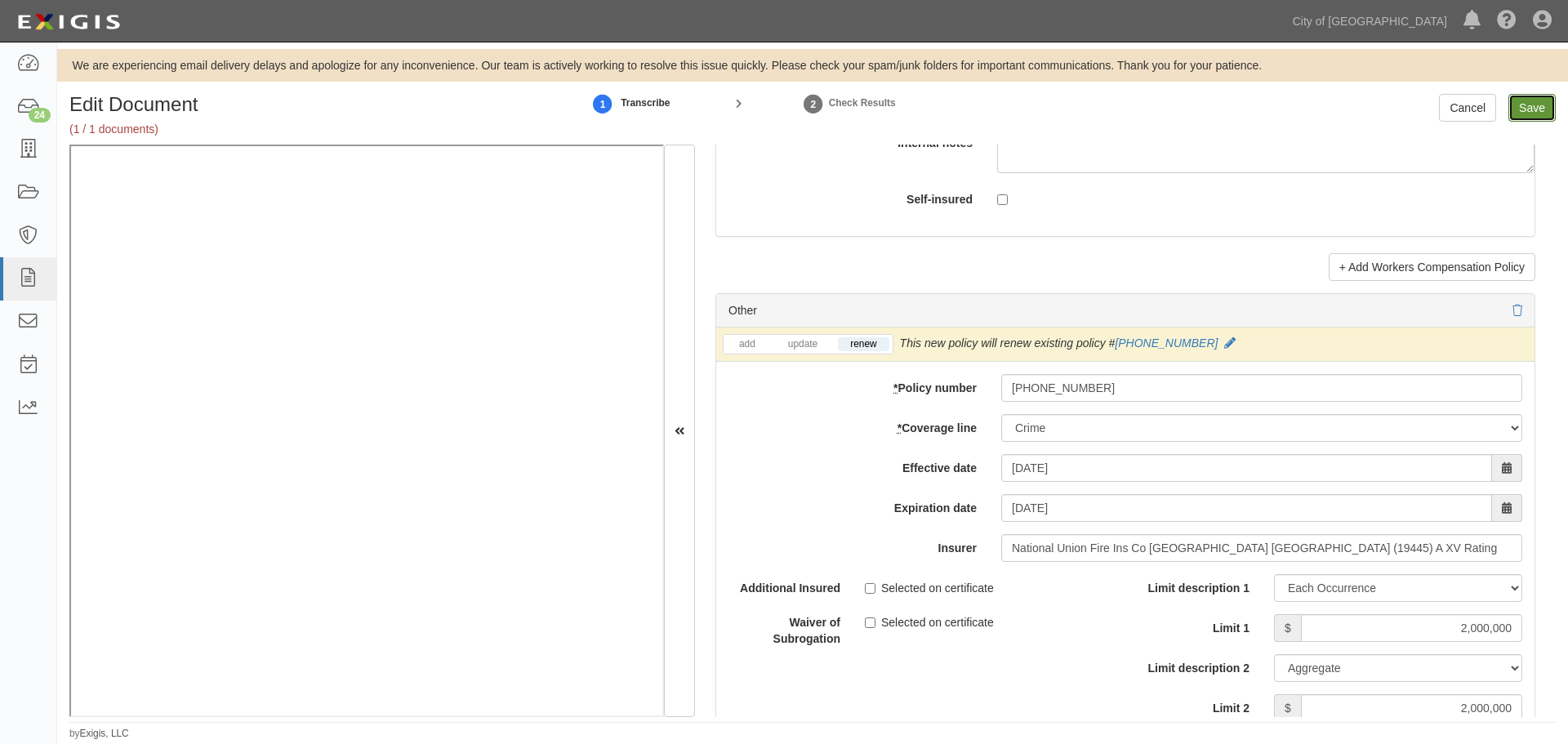
click at [1536, 98] on input "Save" at bounding box center [1532, 108] width 47 height 28
type input "2000000"
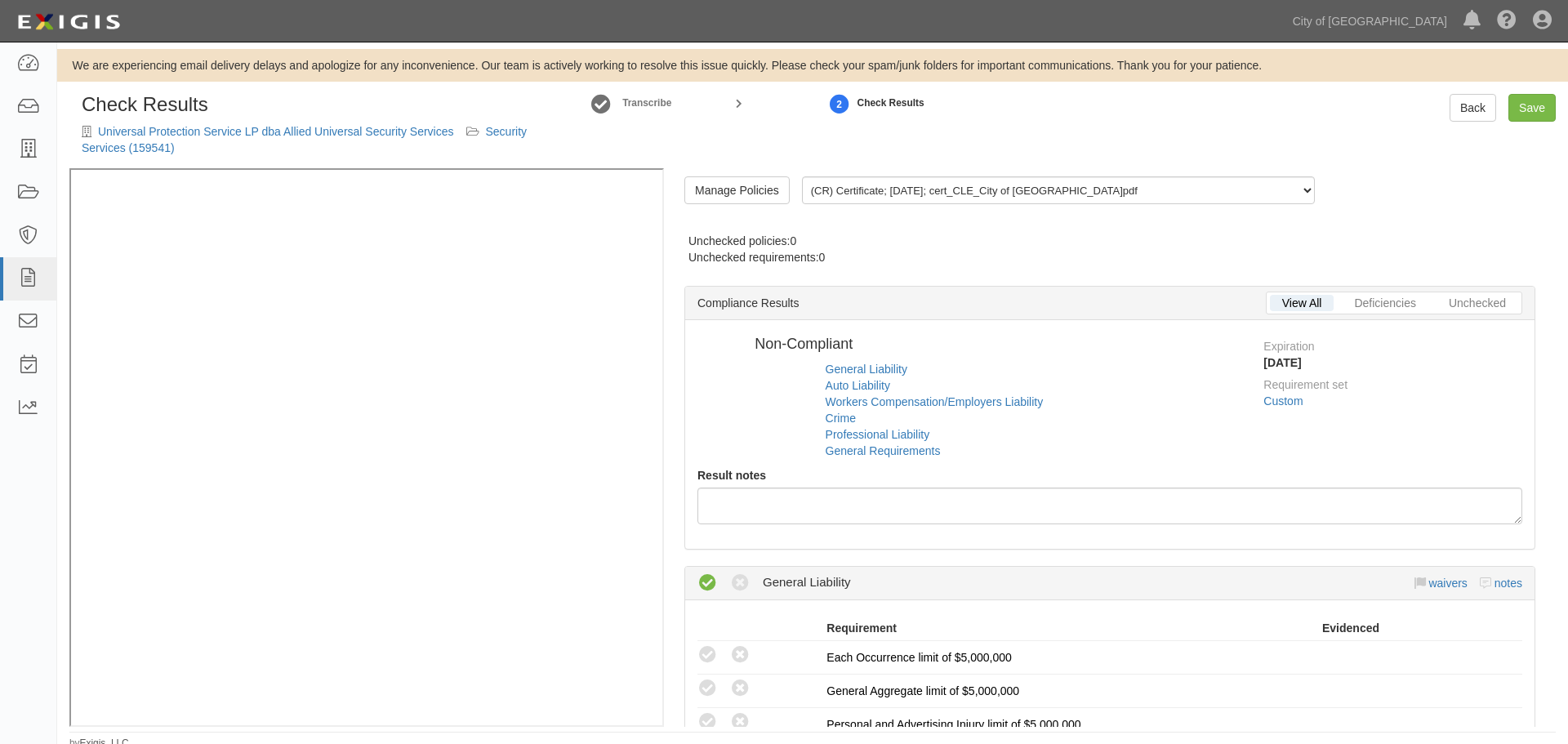
radio input "false"
radio input "true"
radio input "false"
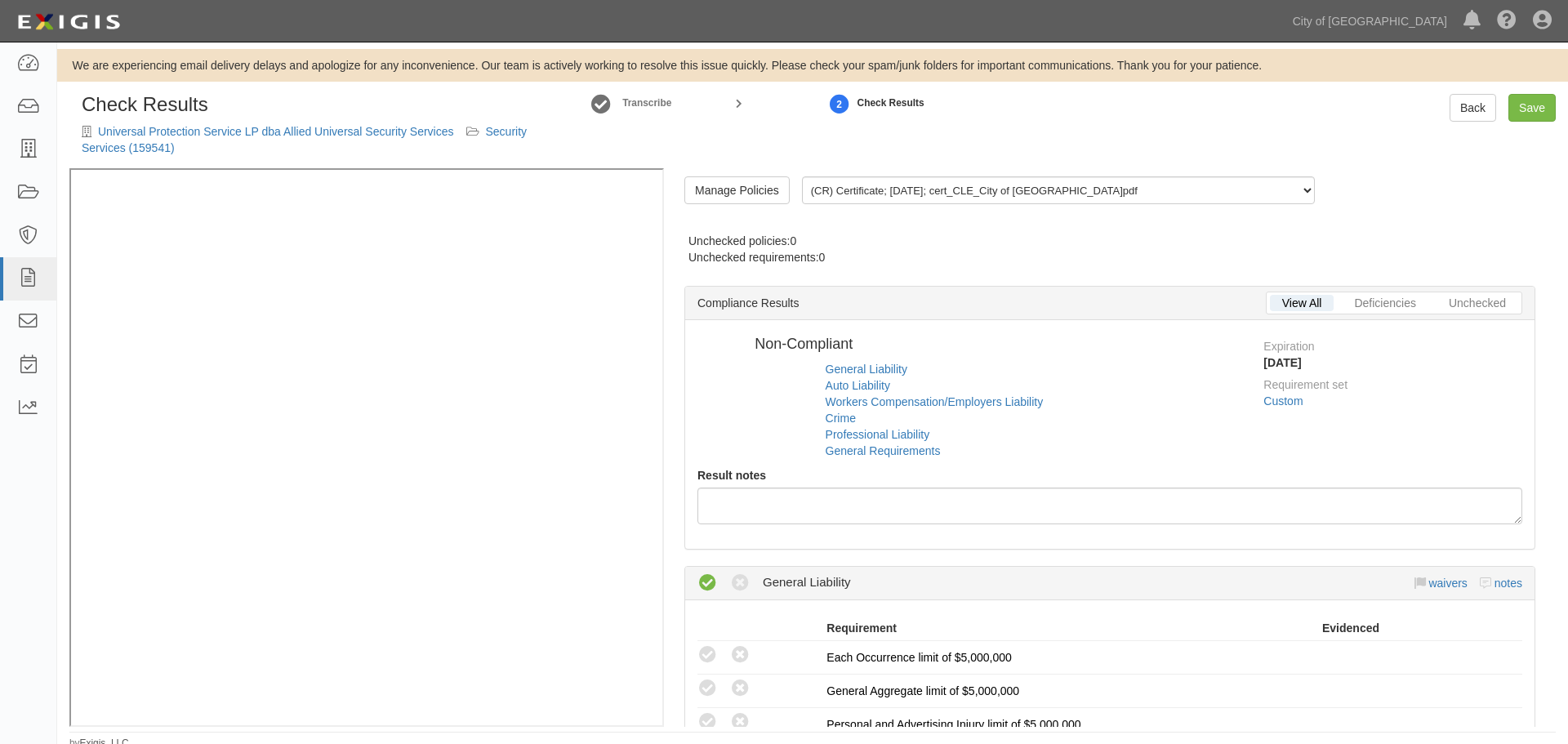
radio input "true"
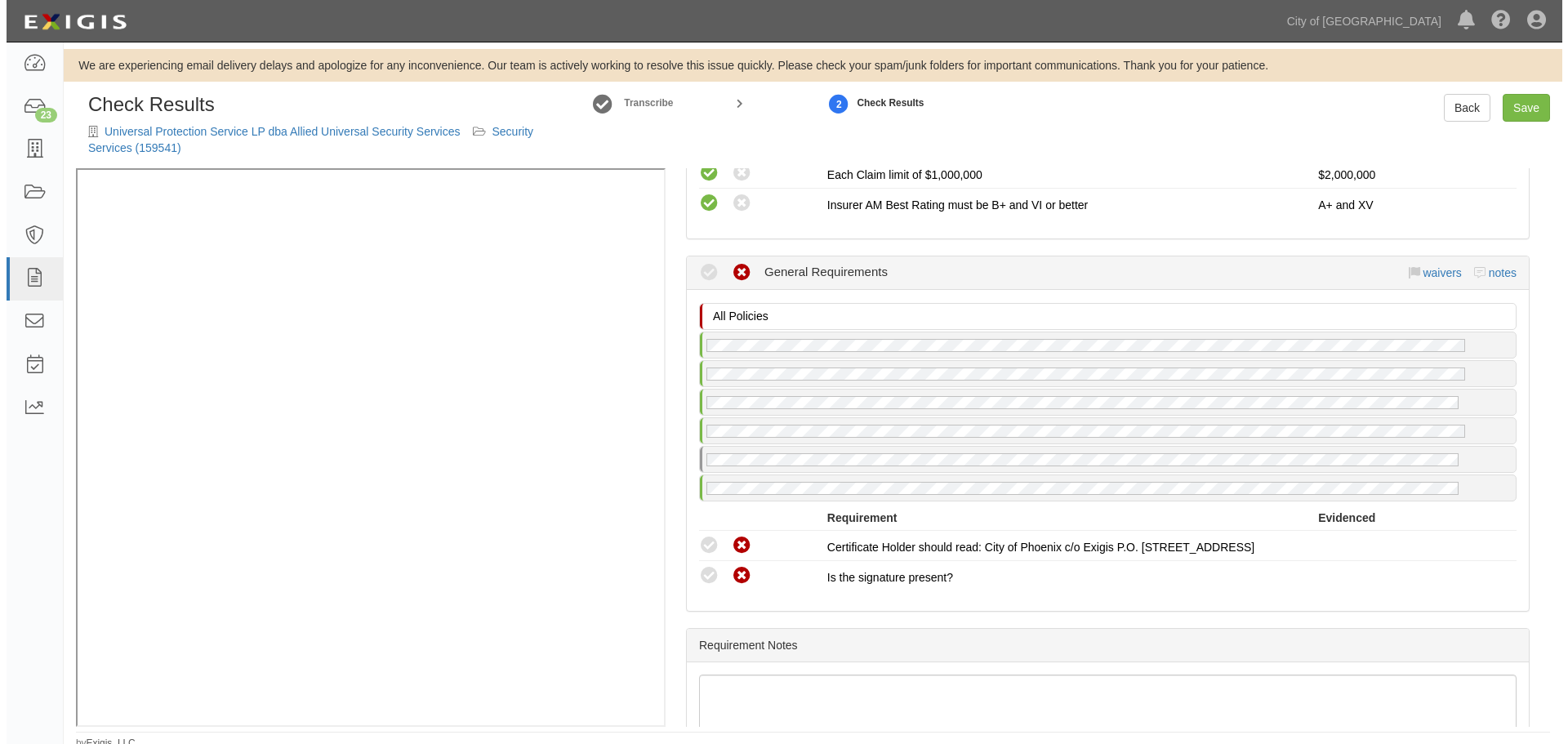
scroll to position [2040, 0]
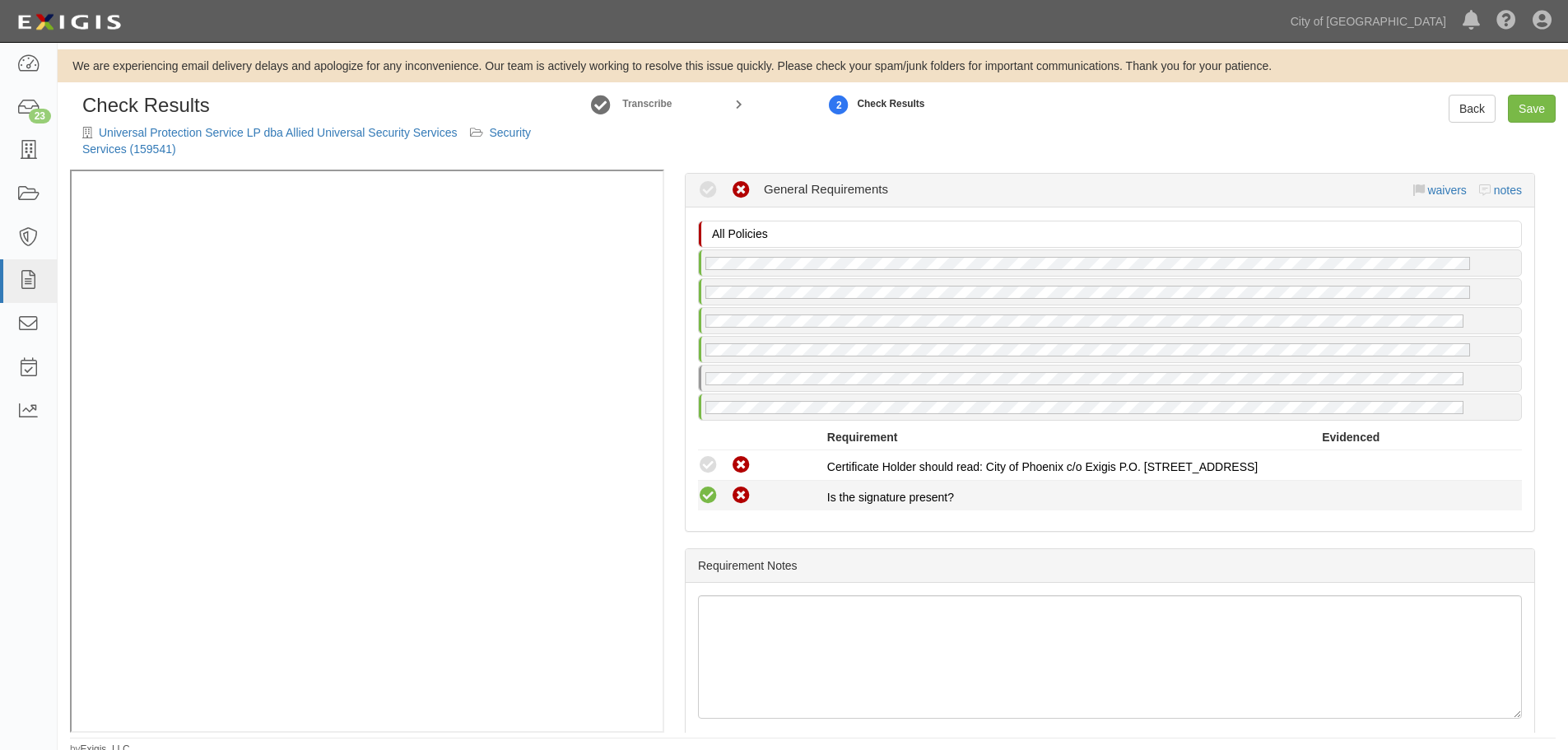
click at [712, 504] on icon at bounding box center [708, 496] width 21 height 21
radio input "true"
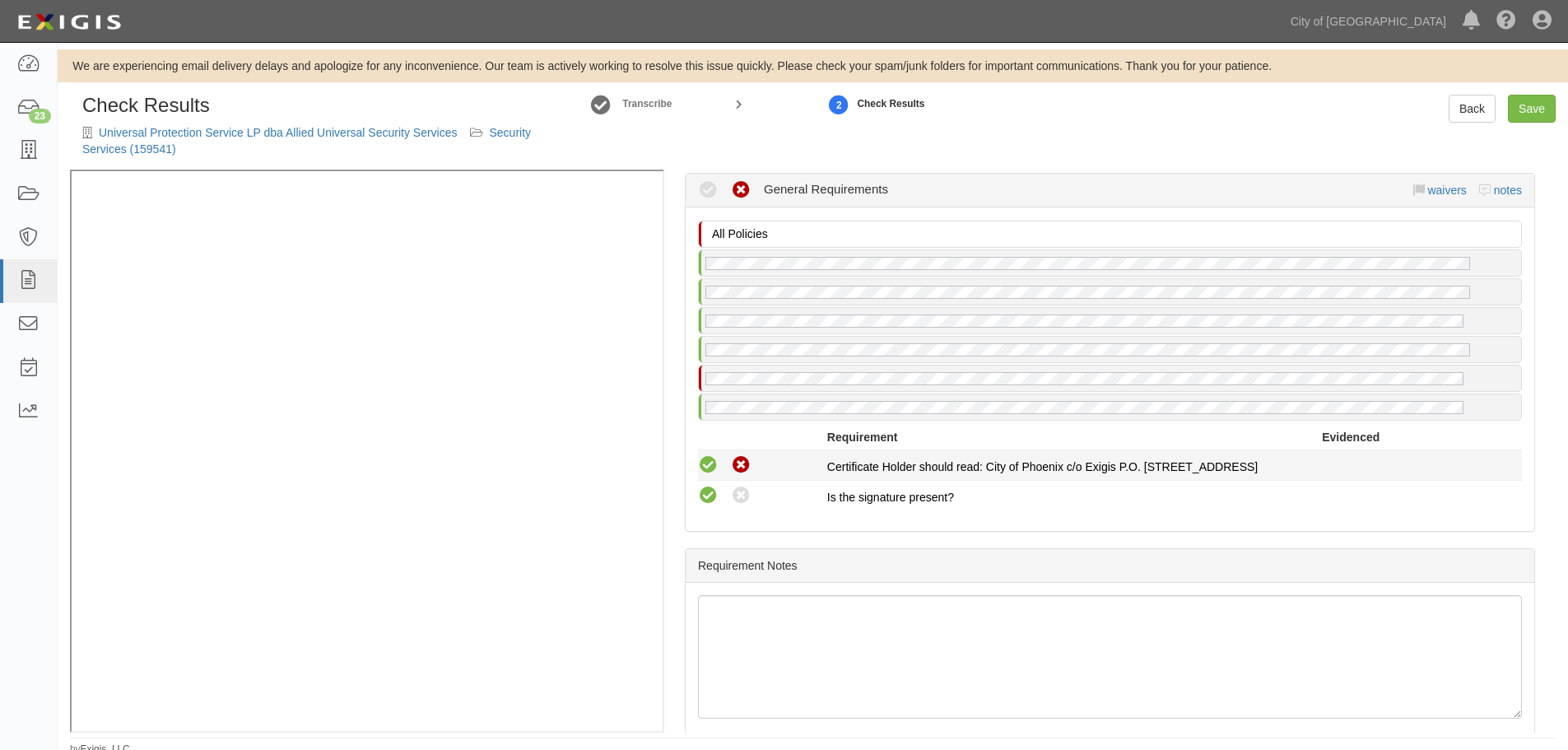
click at [709, 465] on icon at bounding box center [708, 465] width 21 height 21
radio input "true"
click at [1543, 104] on link "Save" at bounding box center [1531, 109] width 48 height 28
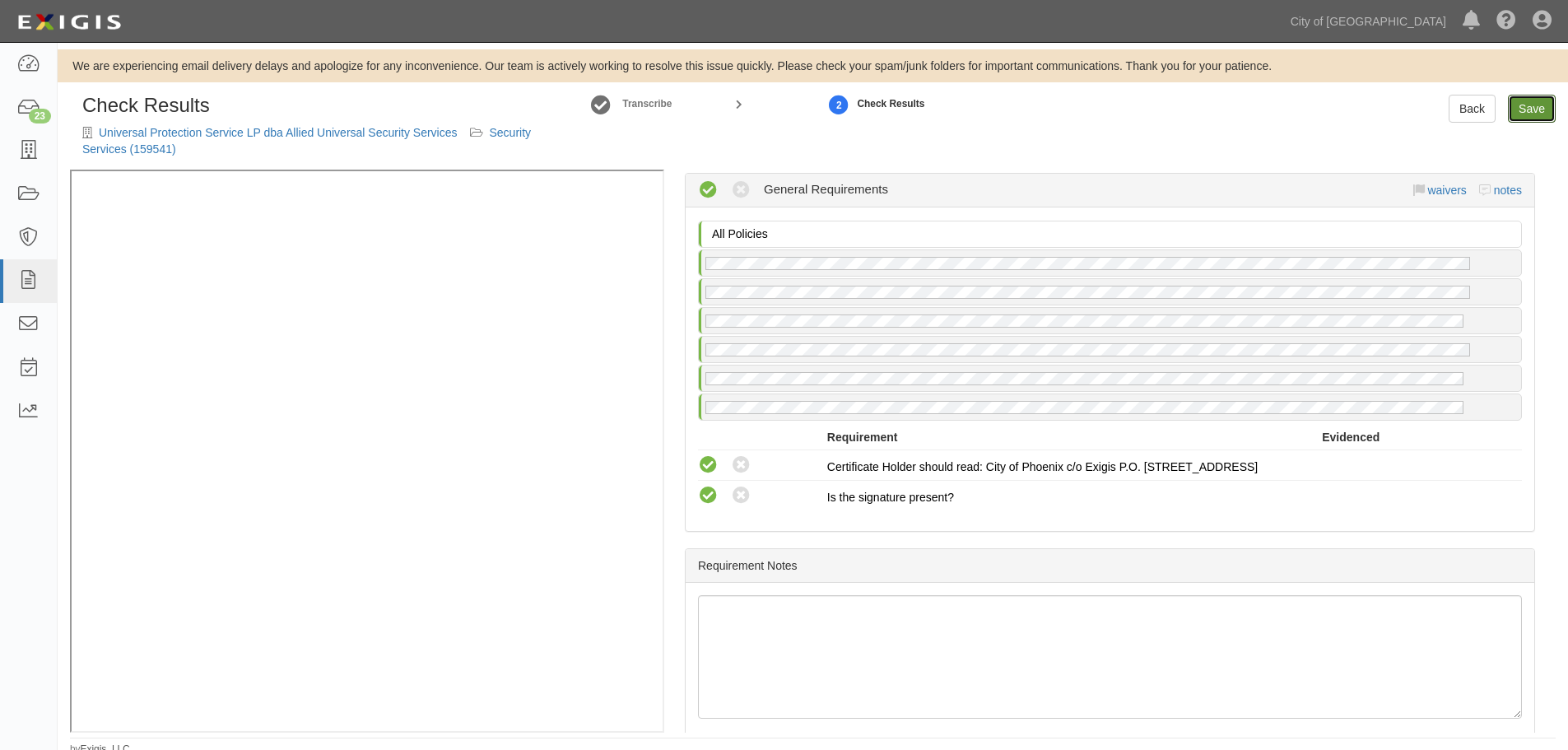
radio input "true"
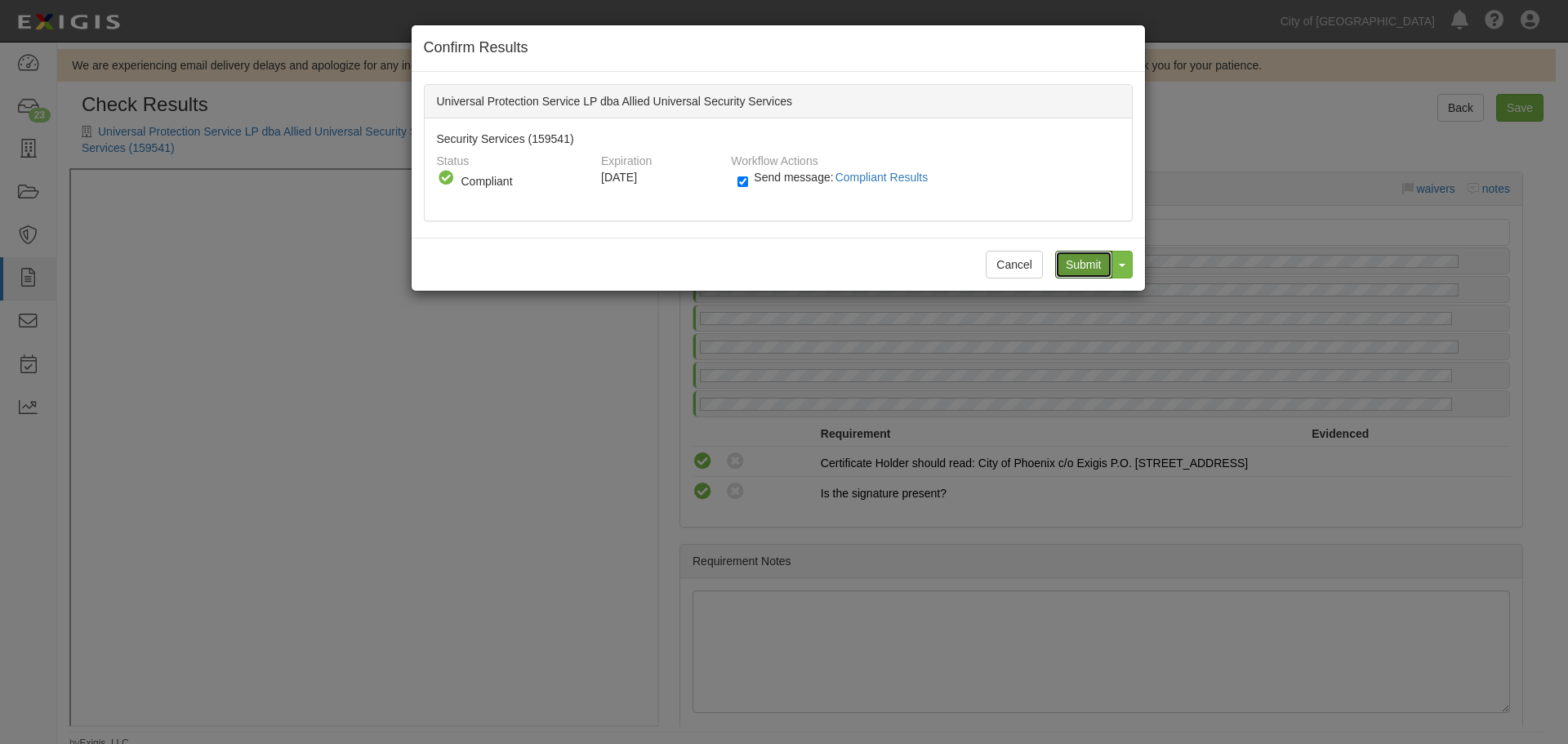
click at [1092, 268] on input "Submit" at bounding box center [1084, 264] width 57 height 28
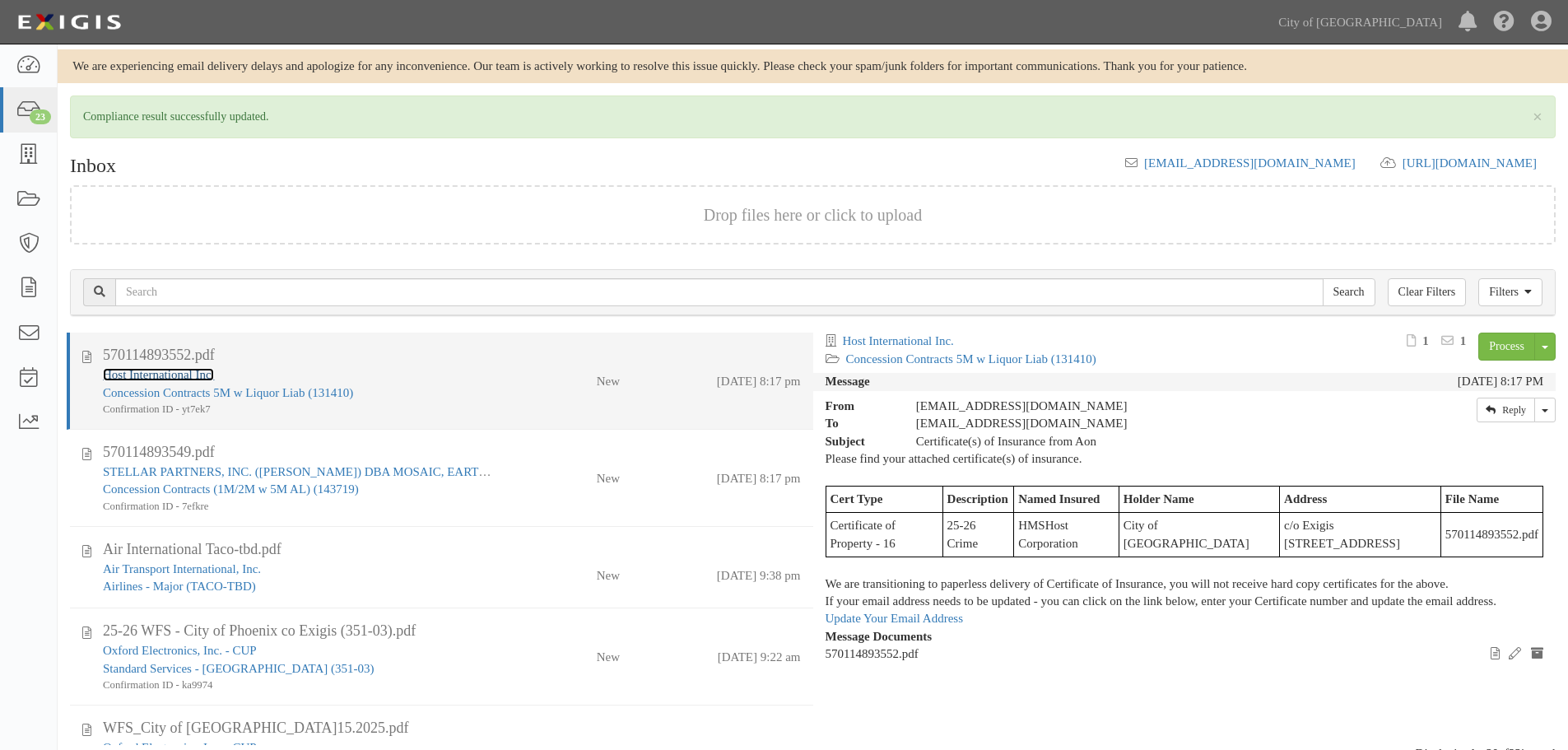
click at [176, 377] on link "Host International Inc." at bounding box center [158, 374] width 111 height 13
drag, startPoint x: 386, startPoint y: 373, endPoint x: 371, endPoint y: 375, distance: 15.1
click at [390, 375] on div "Host International Inc." at bounding box center [301, 375] width 397 height 17
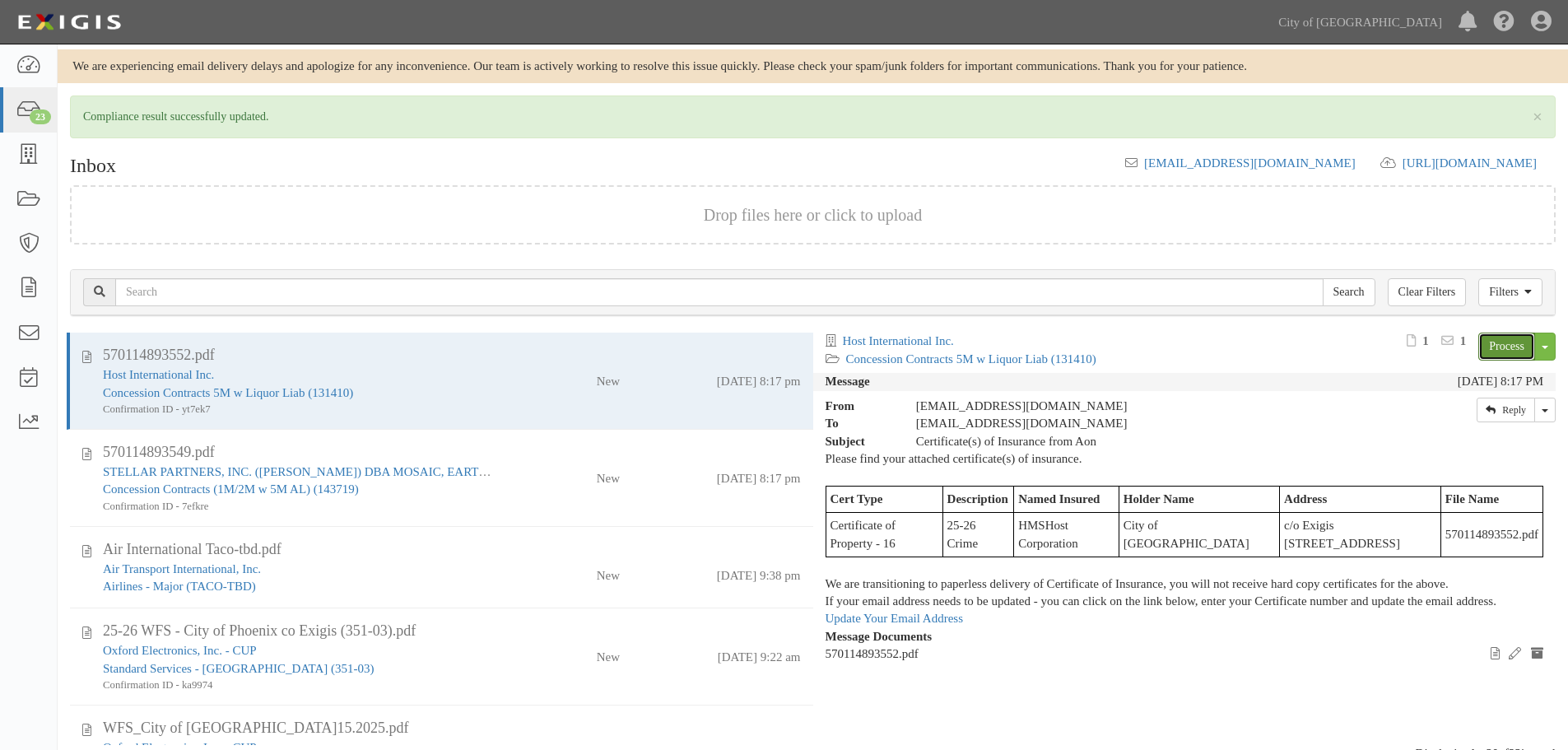
click at [1497, 341] on link "Process" at bounding box center [1506, 346] width 57 height 28
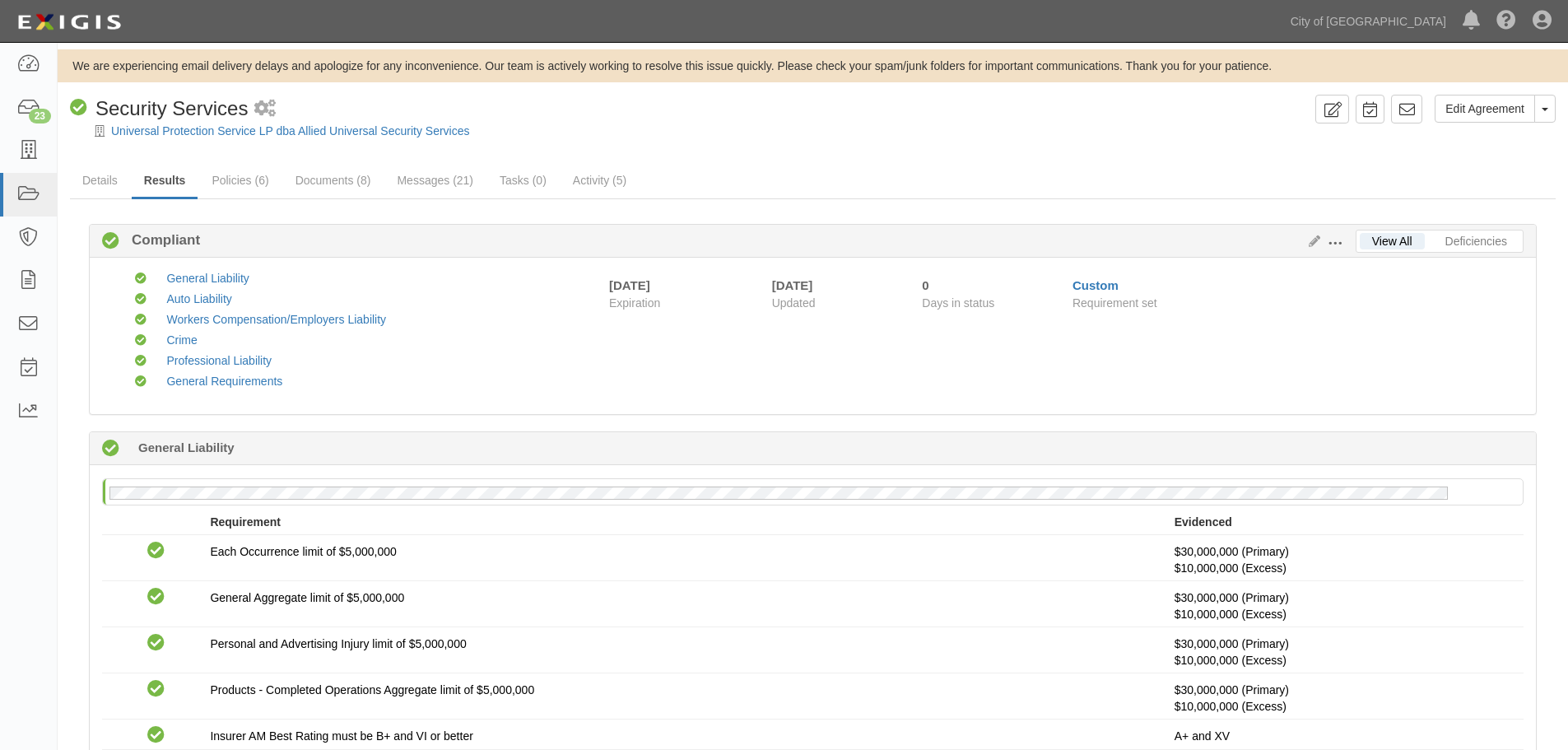
click at [171, 139] on div at bounding box center [813, 145] width 1511 height 12
click at [238, 181] on link "Policies (6)" at bounding box center [240, 181] width 82 height 36
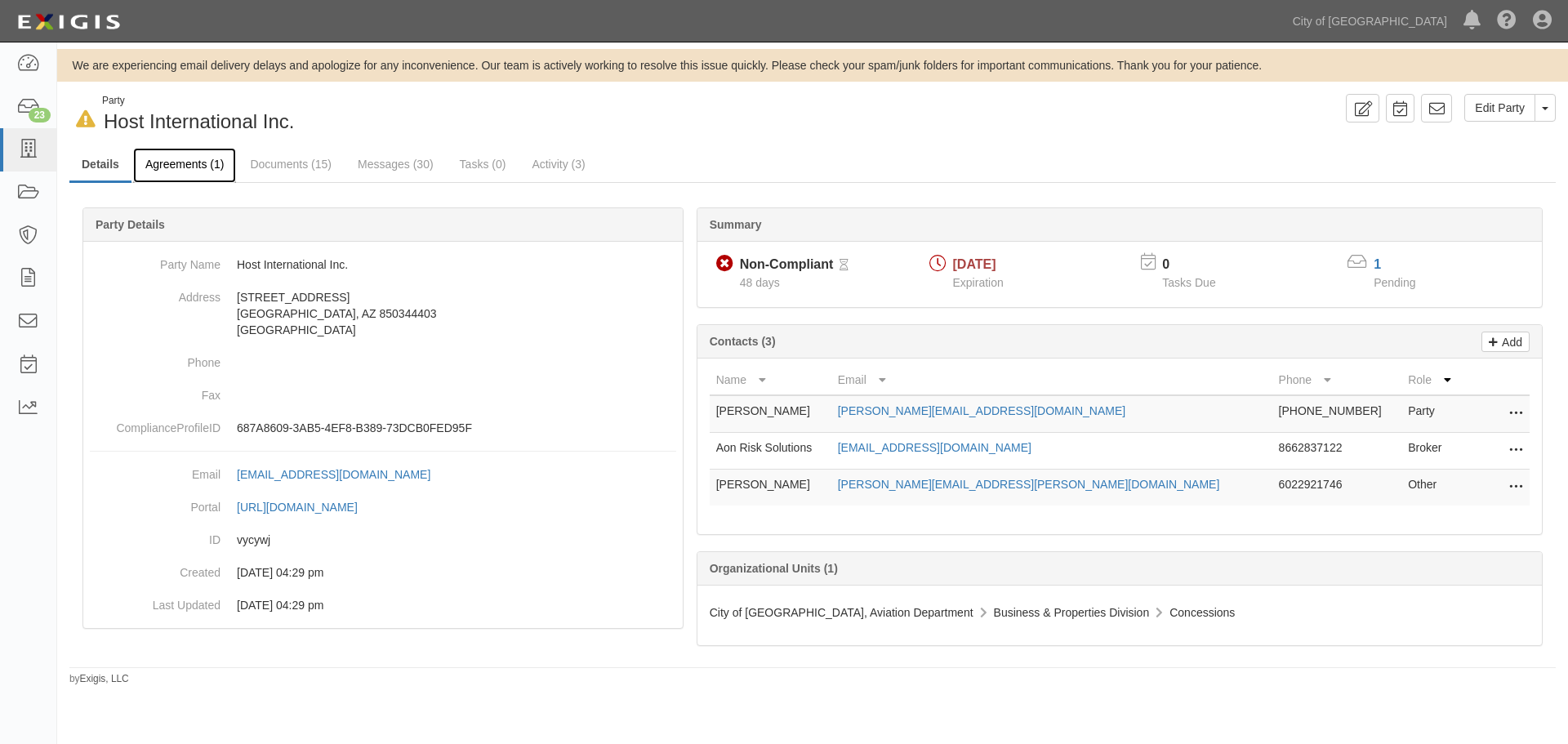
click at [205, 170] on link "Agreements (1)" at bounding box center [184, 165] width 103 height 35
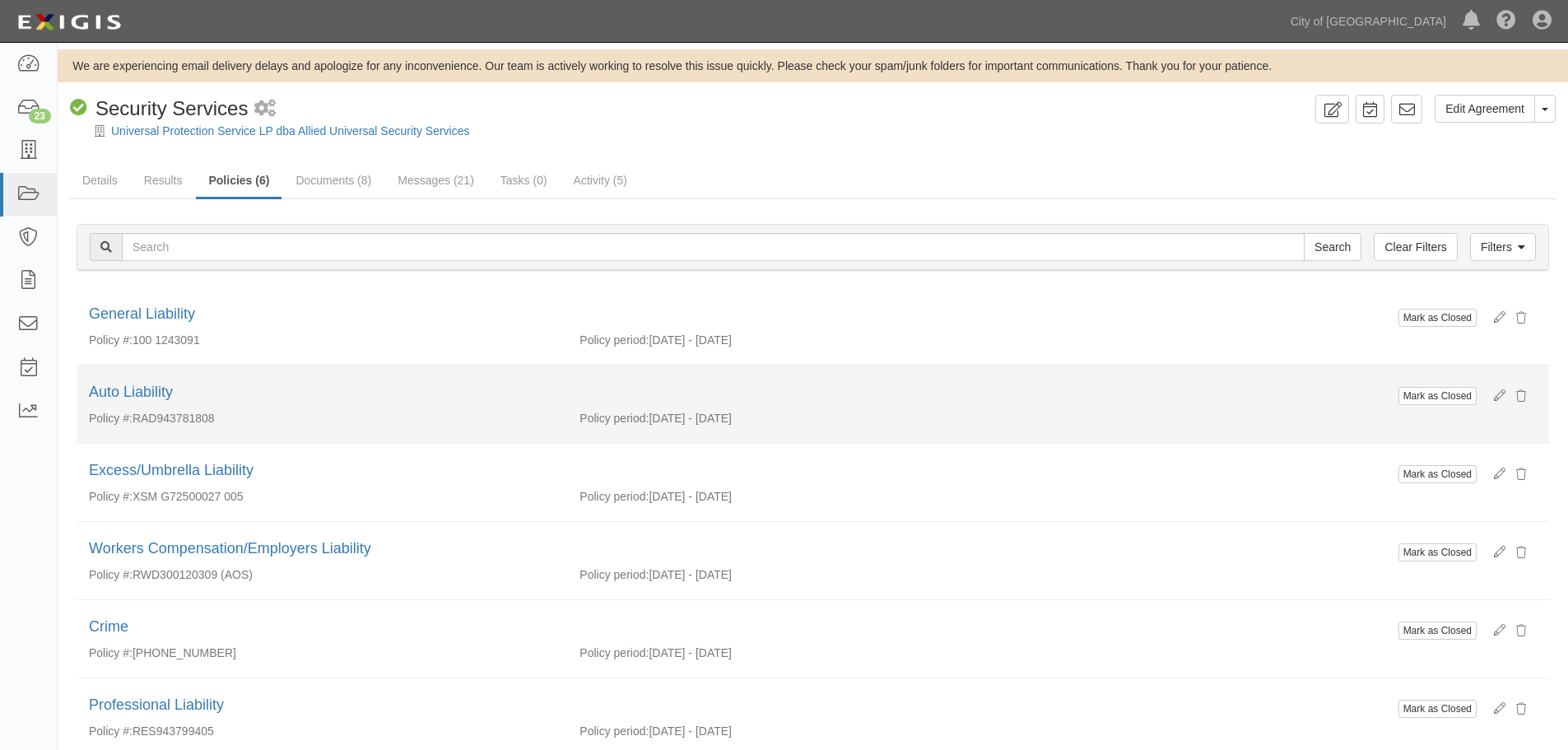
scroll to position [92, 0]
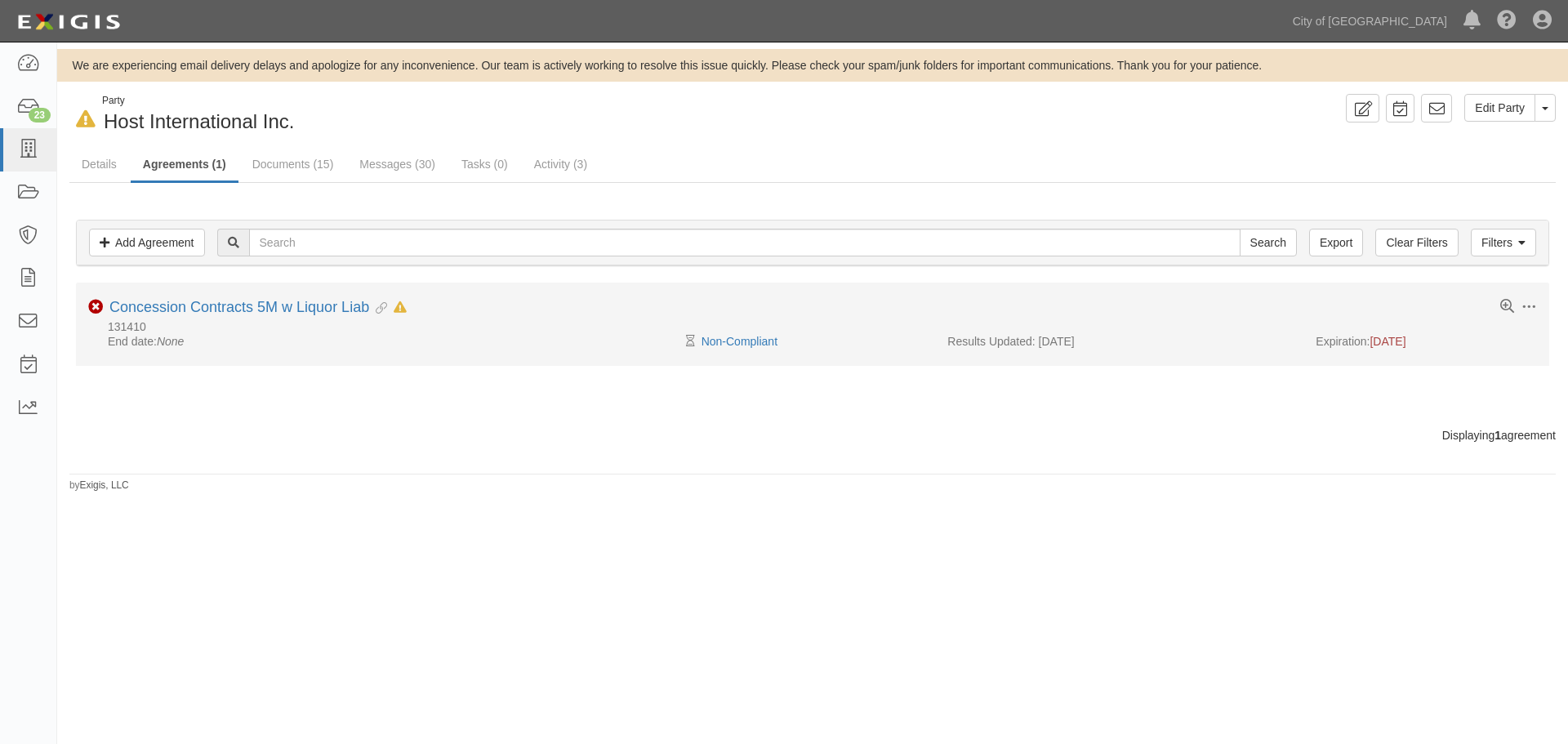
drag, startPoint x: 301, startPoint y: 318, endPoint x: 297, endPoint y: 310, distance: 8.9
click at [299, 318] on div "Toggle Agreement Dropdown Edit Log activity Add task Send message Archive Non-C…" at bounding box center [812, 316] width 1473 height 35
click at [297, 309] on link "Concession Contracts 5M w Liquor Liab" at bounding box center [239, 306] width 260 height 16
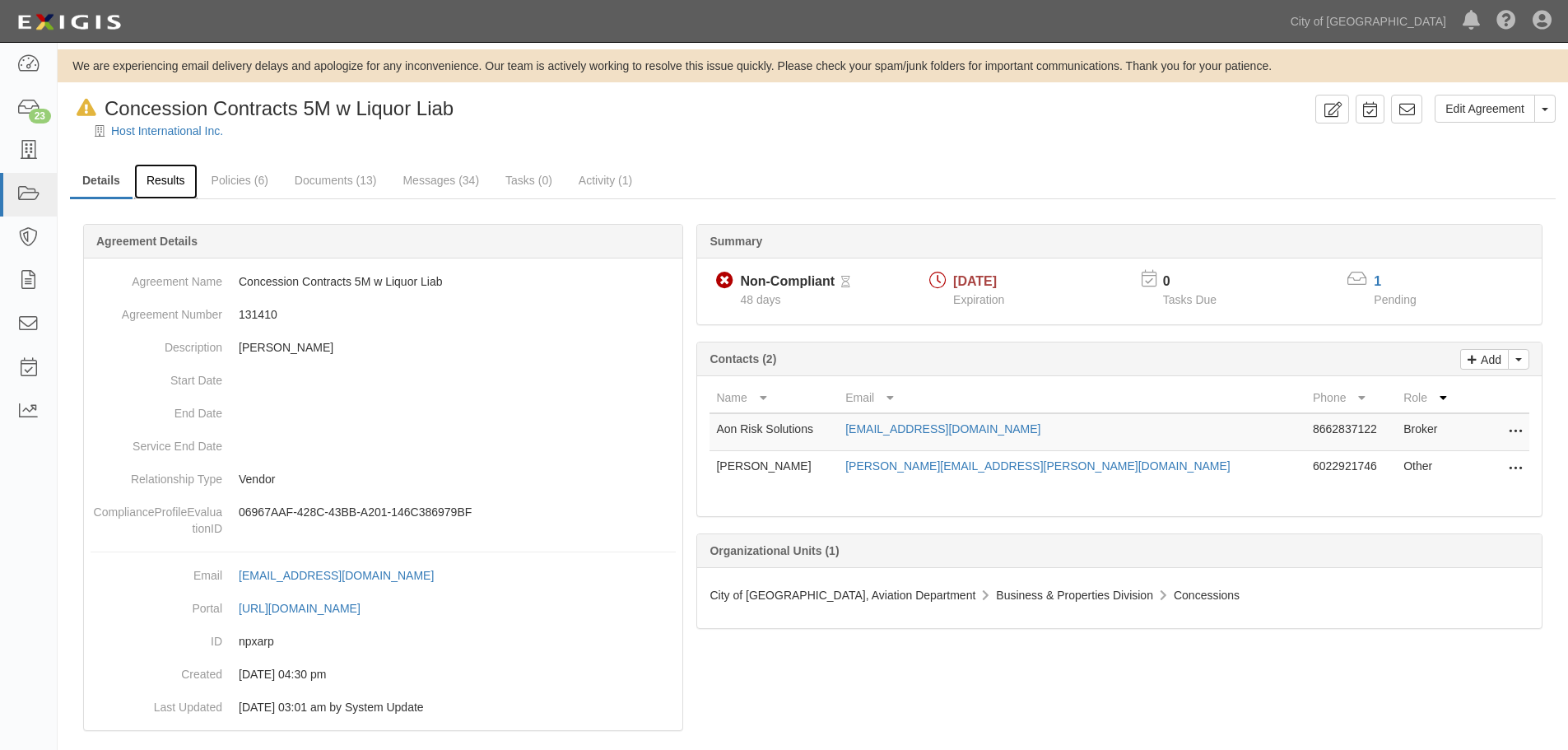
click at [169, 192] on link "Results" at bounding box center [165, 181] width 64 height 36
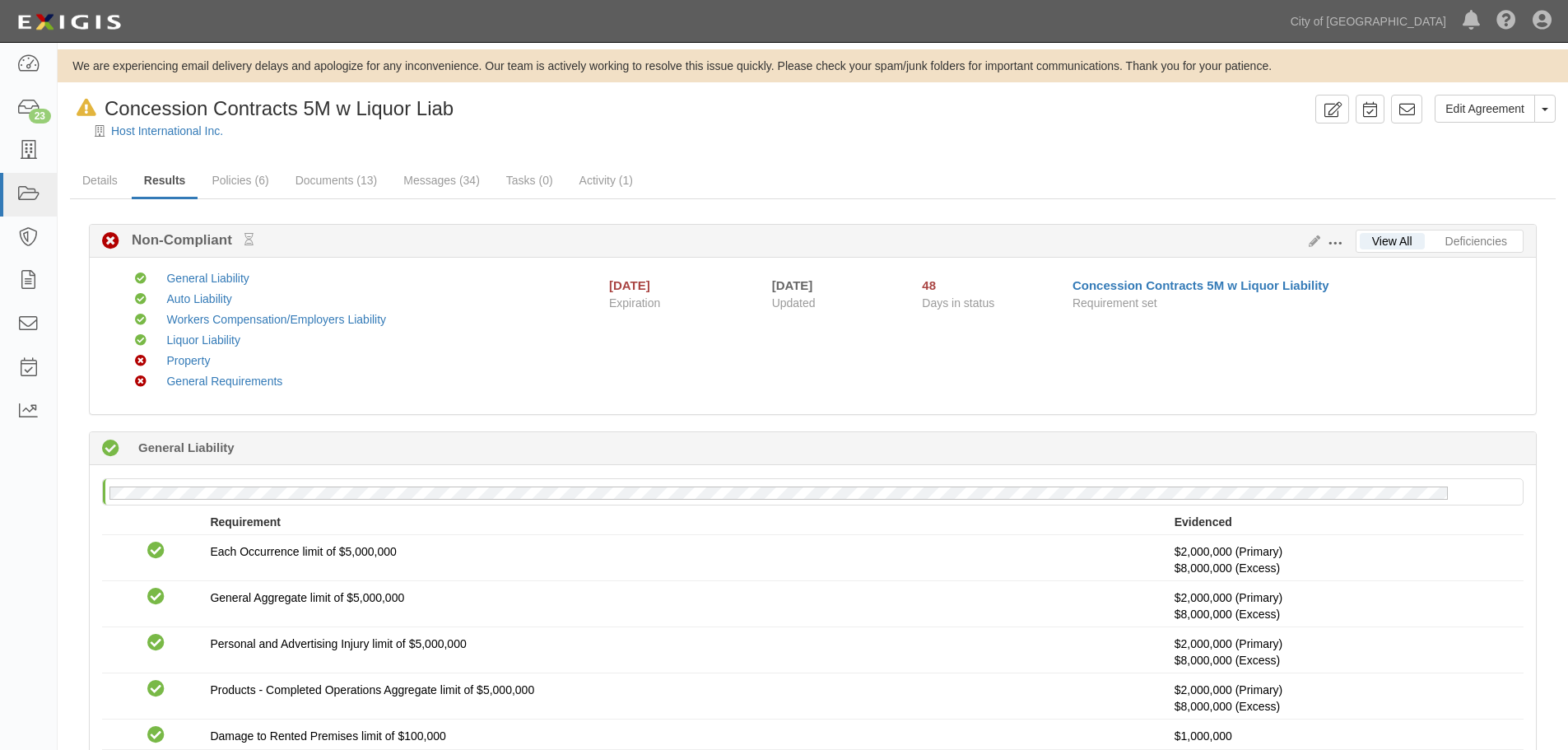
drag, startPoint x: 0, startPoint y: 0, endPoint x: 1212, endPoint y: 181, distance: 1225.4
click at [1212, 181] on ul "Details Results Policies (6) Documents (13) Messages (34) Tasks (0) Activity (1)" at bounding box center [812, 181] width 1485 height 36
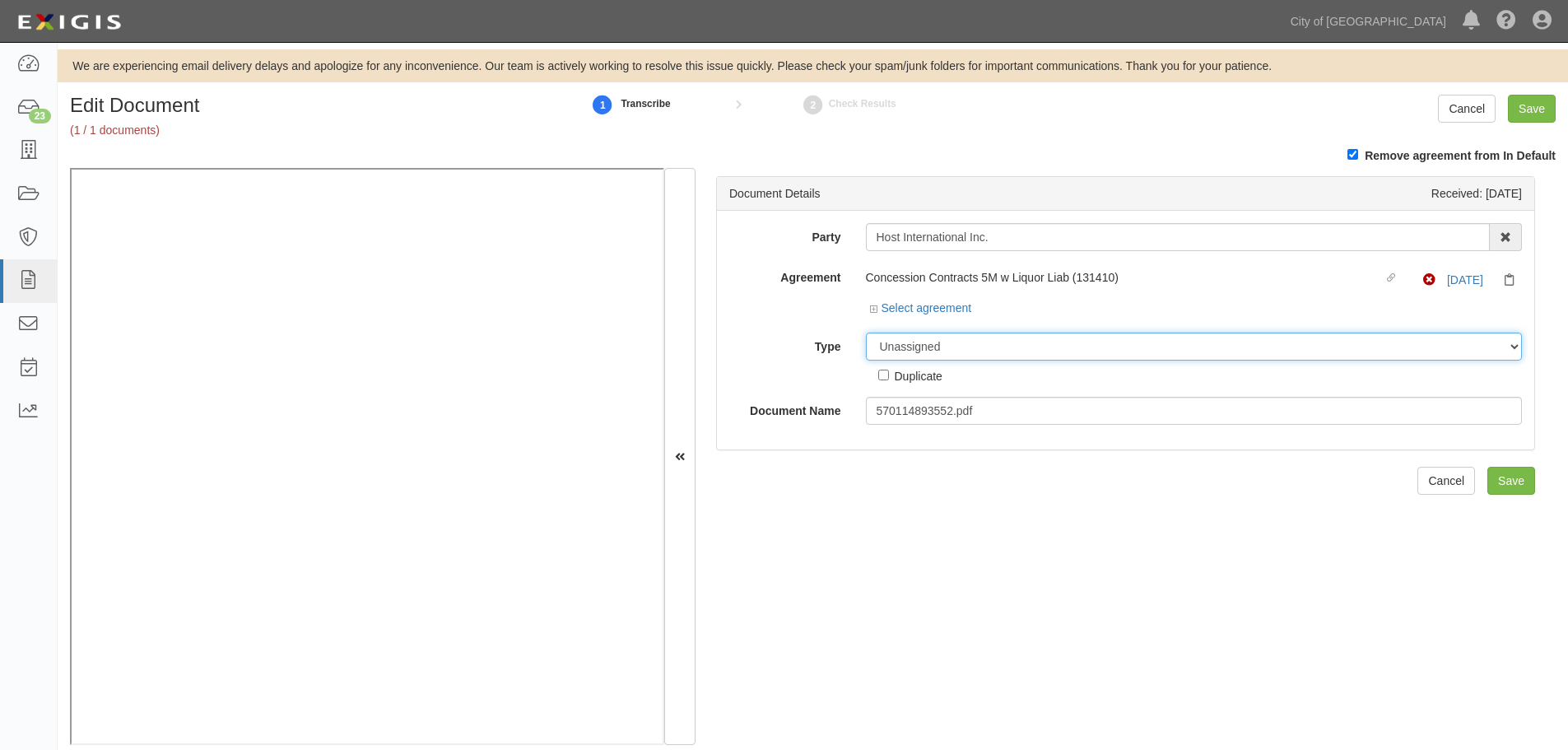
drag, startPoint x: 903, startPoint y: 345, endPoint x: 907, endPoint y: 355, distance: 10.8
click at [903, 345] on select "Unassigned Binder Cancellation Notice Certificate Contract Endorsement Insuranc…" at bounding box center [1194, 346] width 657 height 28
select select "CertificateDetail"
click at [866, 332] on select "Unassigned Binder Cancellation Notice Certificate Contract Endorsement Insuranc…" at bounding box center [1194, 346] width 657 height 28
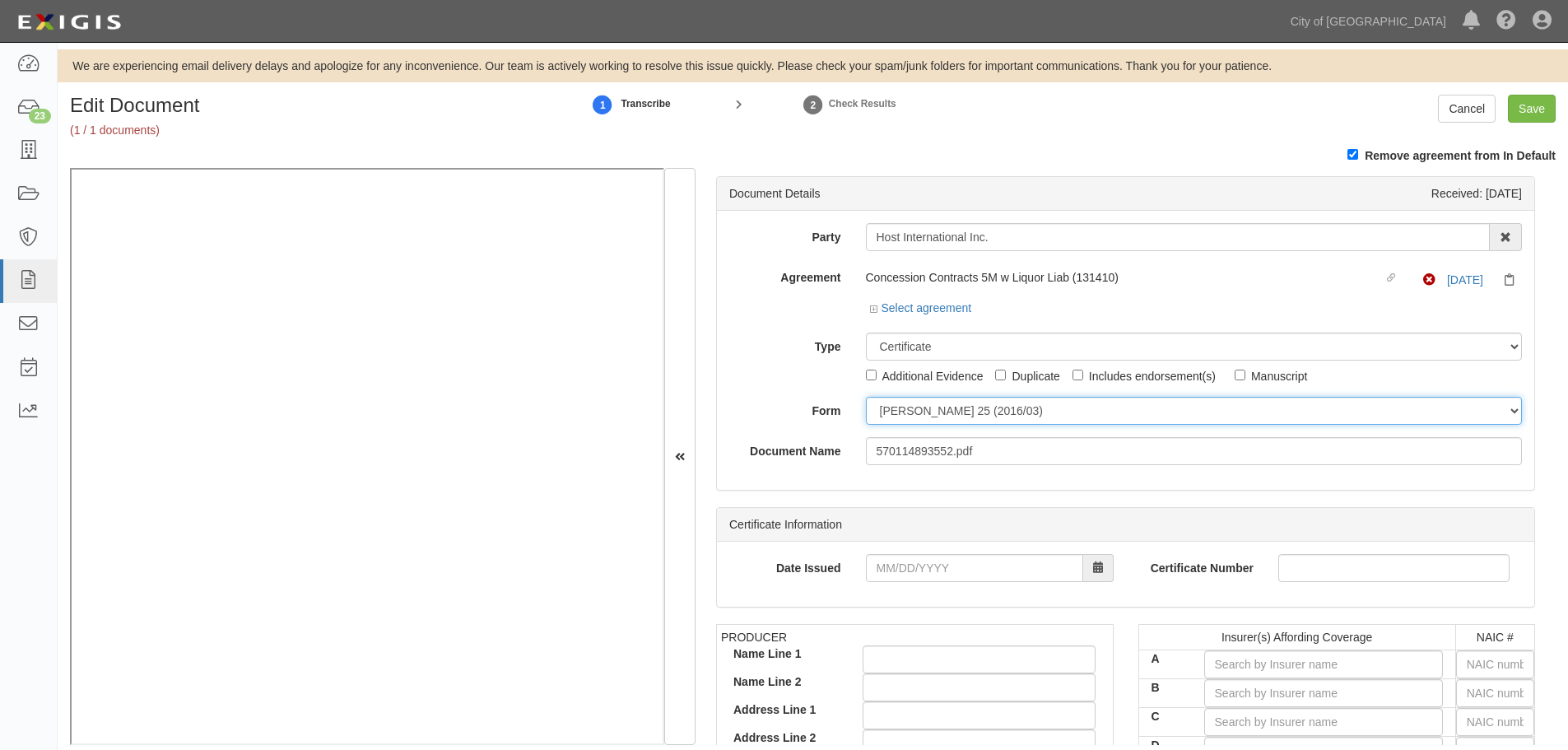
click at [899, 415] on select "[PERSON_NAME] 25 (2016/03) [PERSON_NAME] 101 [PERSON_NAME] 855 NY (2014/05) Gen…" at bounding box center [1194, 411] width 657 height 28
select select "GeneralFormDetail"
click at [866, 397] on select "[PERSON_NAME] 25 (2016/03) [PERSON_NAME] 101 [PERSON_NAME] 855 NY (2014/05) Gen…" at bounding box center [1194, 411] width 657 height 28
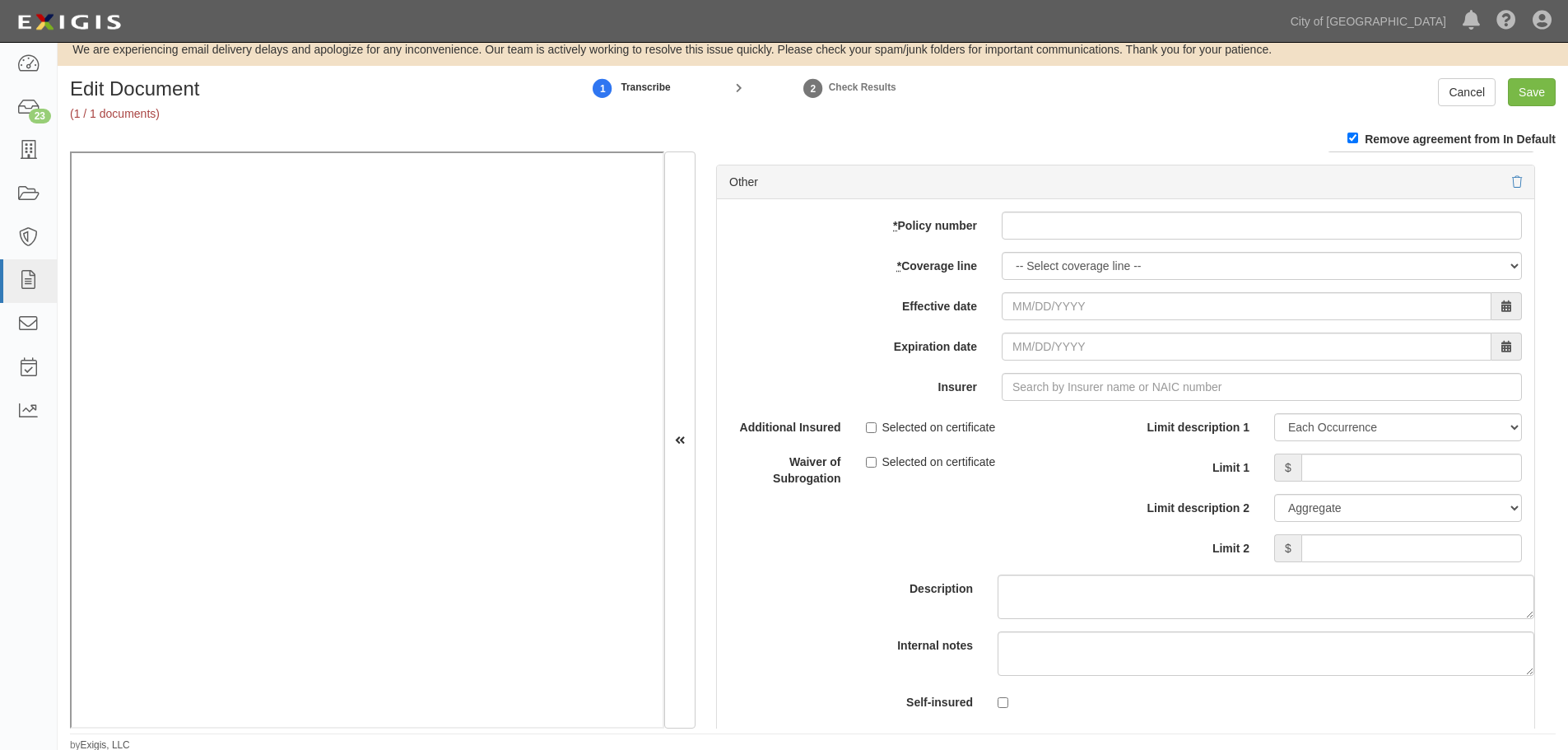
scroll to position [19, 0]
click at [1511, 181] on icon at bounding box center [1516, 180] width 10 height 11
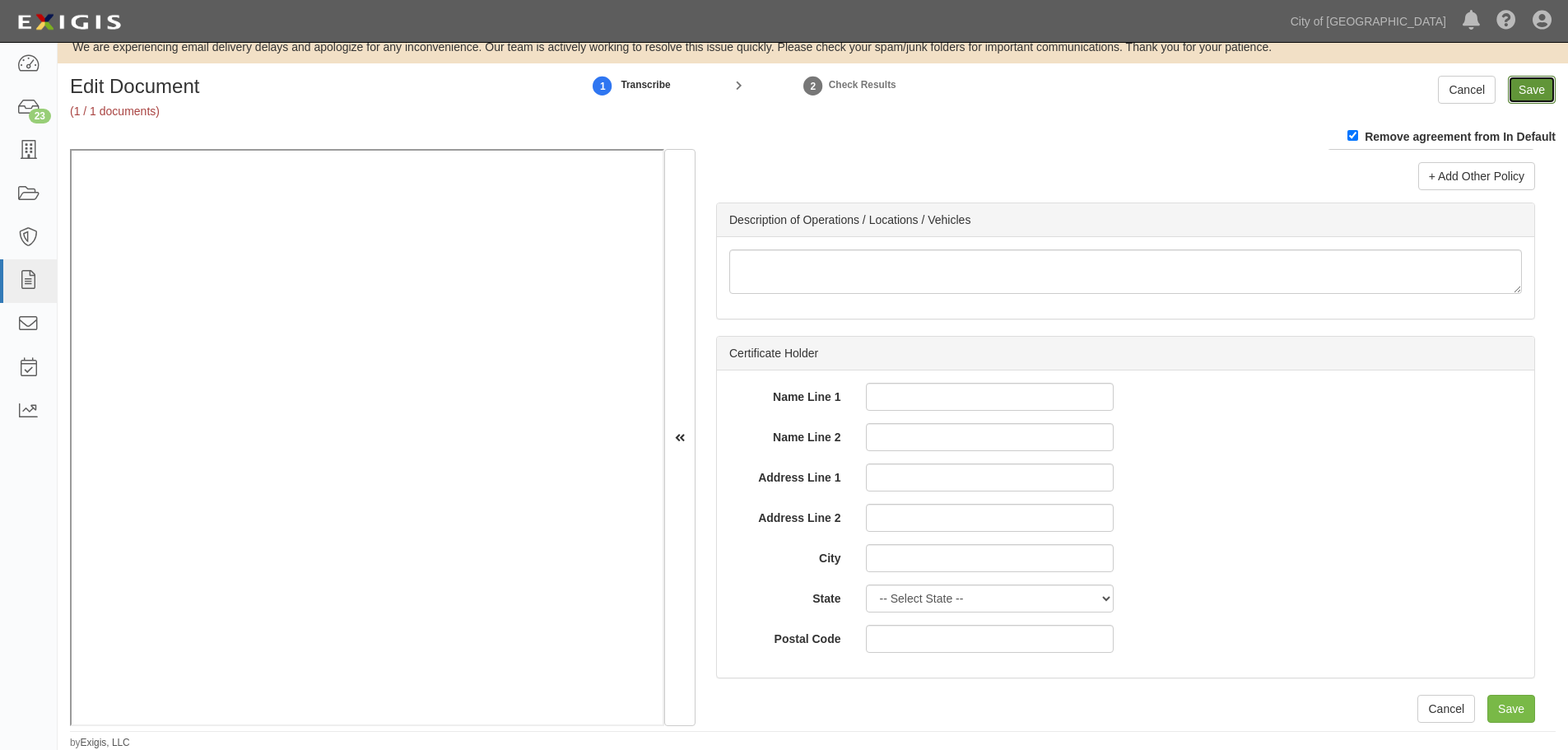
click at [1525, 85] on input "Save" at bounding box center [1531, 90] width 48 height 28
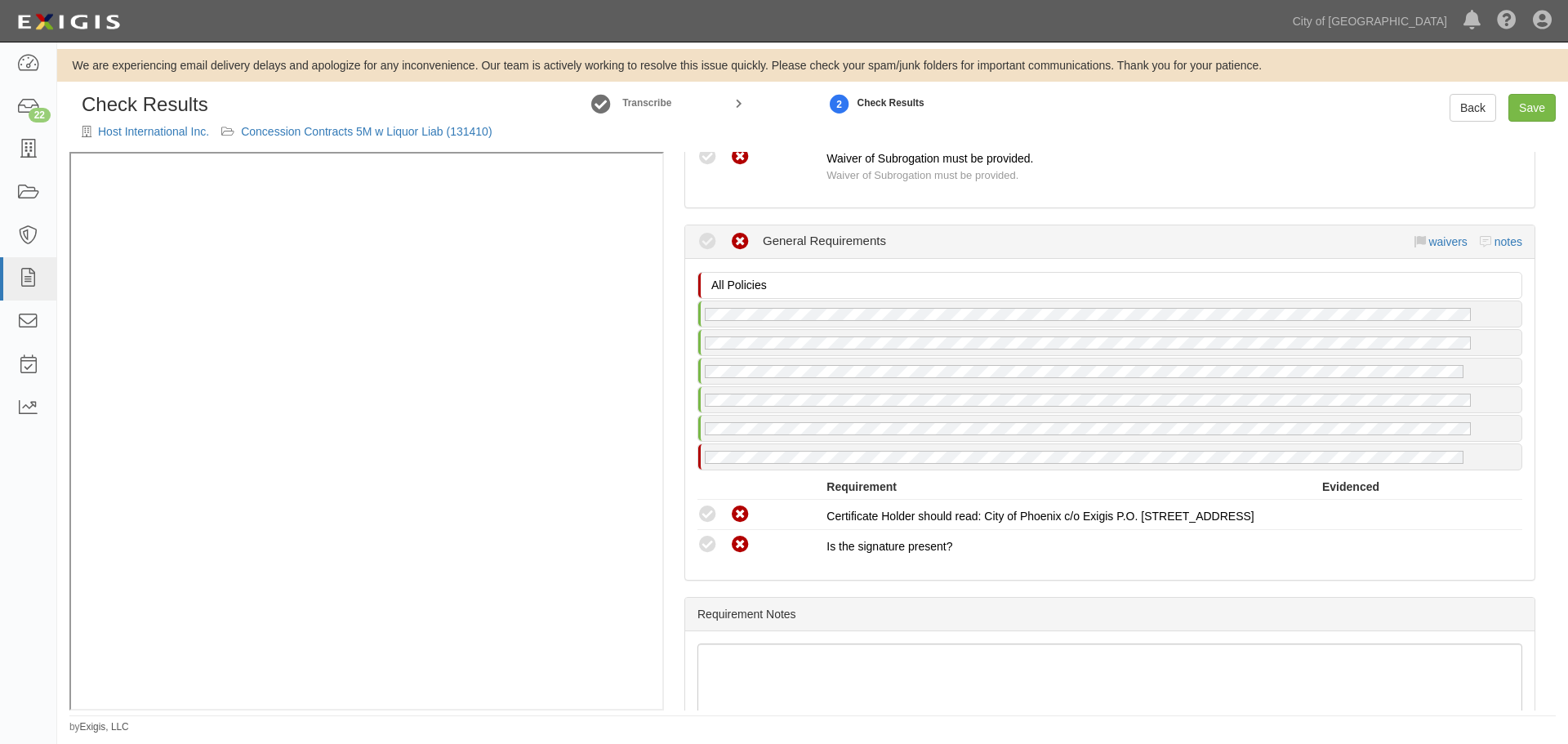
scroll to position [2177, 0]
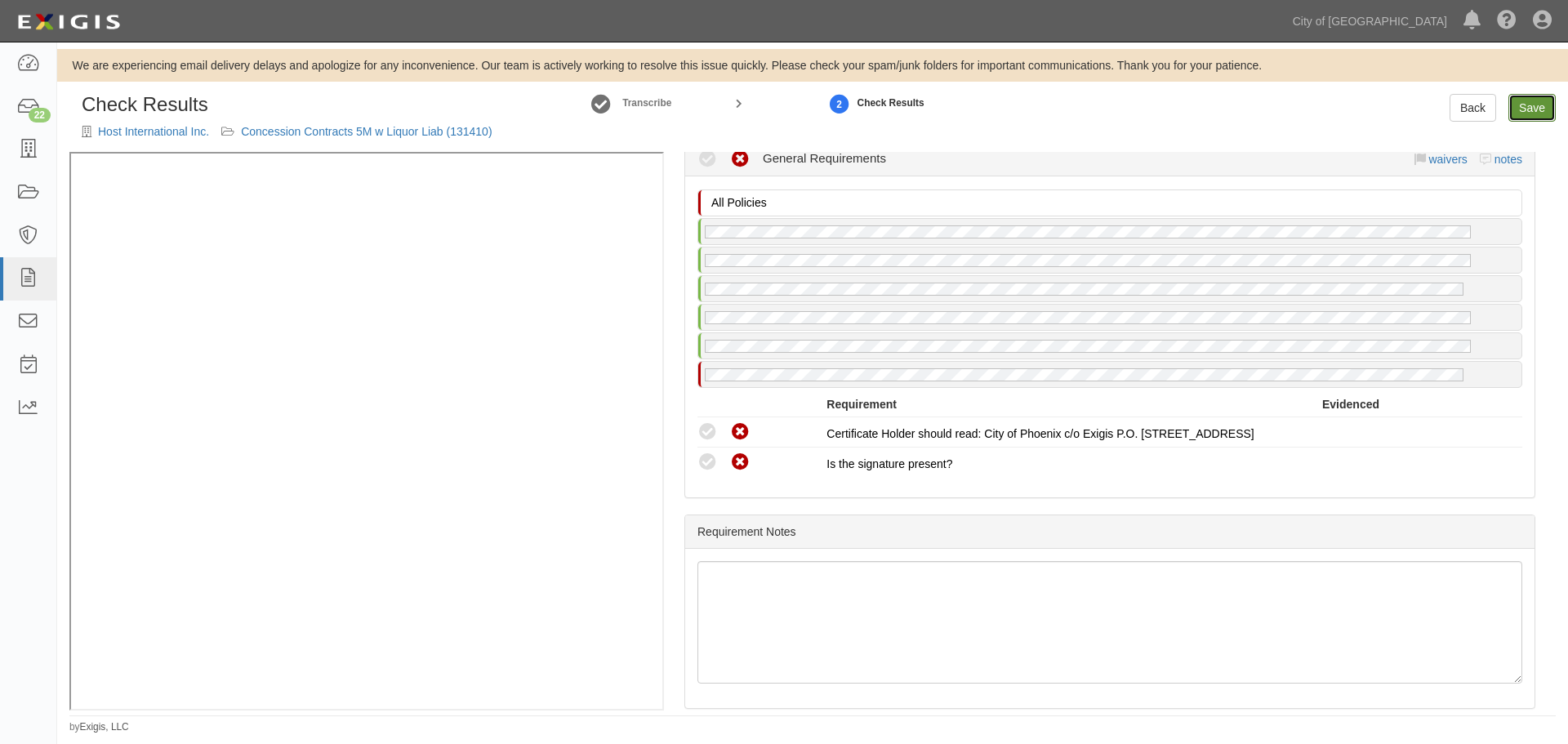
click at [1532, 102] on link "Save" at bounding box center [1532, 108] width 47 height 28
radio input "true"
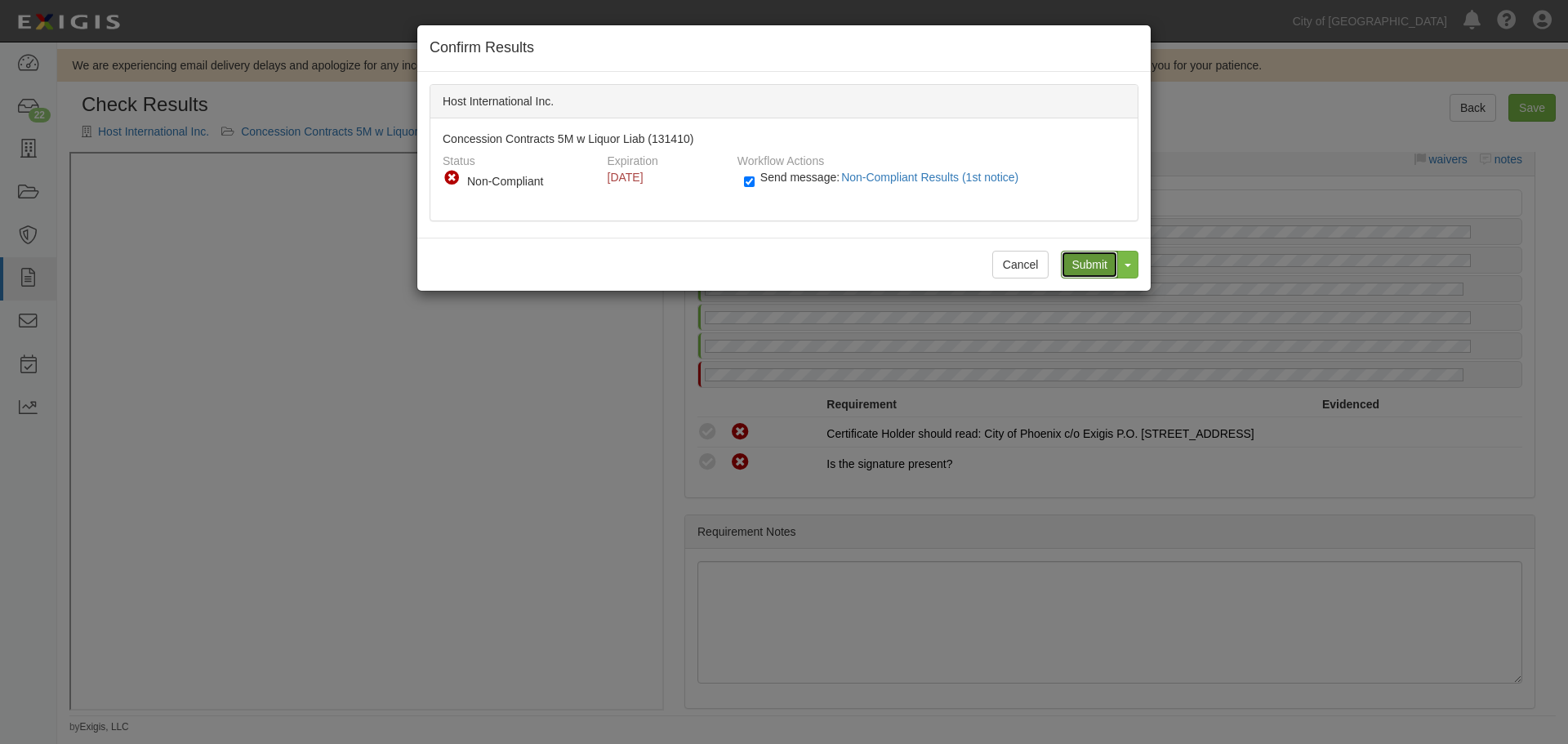
click at [1099, 257] on input "Submit" at bounding box center [1090, 264] width 57 height 28
